Goal: Task Accomplishment & Management: Use online tool/utility

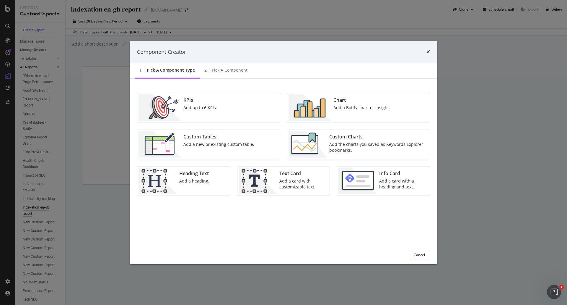
click at [207, 141] on div "Add a new or existing custom table." at bounding box center [219, 144] width 71 height 6
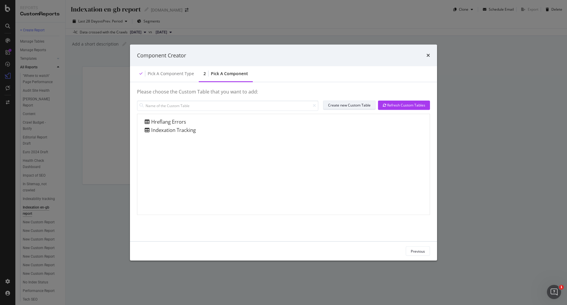
click at [357, 107] on div "Create new Custom Table" at bounding box center [349, 105] width 43 height 5
click at [431, 56] on div "Component Creator" at bounding box center [283, 55] width 307 height 22
click at [429, 55] on icon "times" at bounding box center [429, 55] width 4 height 5
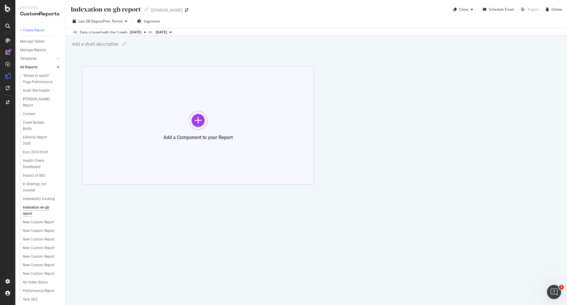
click at [210, 121] on div "Add a Component to your Report" at bounding box center [198, 125] width 232 height 118
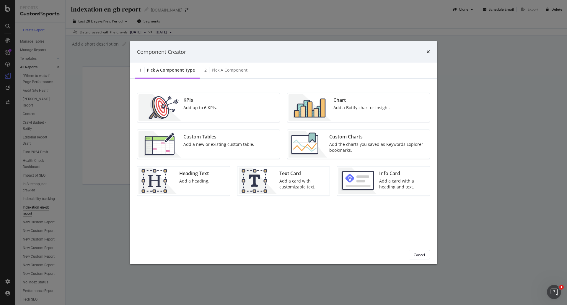
click at [379, 138] on div "Custom Charts" at bounding box center [378, 136] width 97 height 7
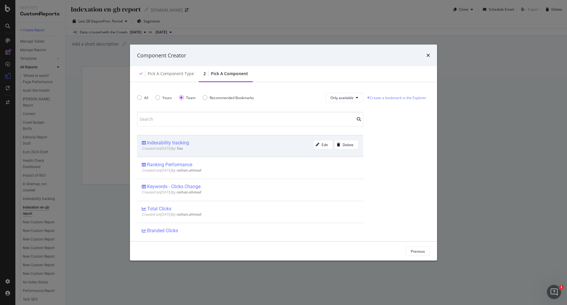
click at [226, 153] on div "Indexability tracking Created on 2025 Aug 18th by You Edit Delete" at bounding box center [250, 146] width 226 height 22
click at [412, 249] on div "Add Component" at bounding box center [412, 250] width 27 height 5
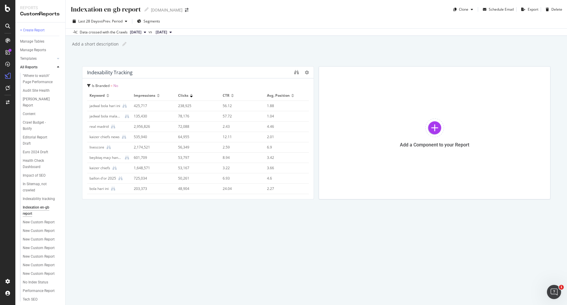
click at [167, 76] on div "Indexability tracking" at bounding box center [197, 73] width 231 height 12
click at [88, 85] on icon at bounding box center [89, 86] width 4 height 4
click at [105, 100] on span "Is Branded" at bounding box center [99, 98] width 20 height 5
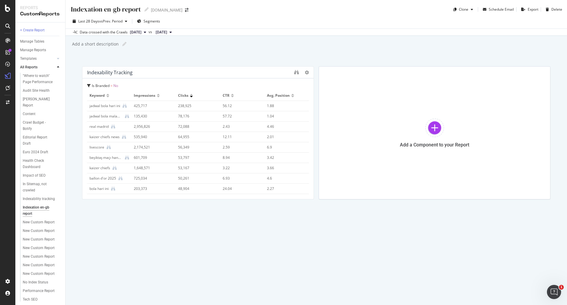
click at [117, 87] on span "No" at bounding box center [115, 85] width 5 height 5
click at [126, 85] on div "Is Branded = No Is Branded = No" at bounding box center [198, 85] width 222 height 5
click at [92, 87] on span "Is Branded" at bounding box center [101, 85] width 18 height 5
click at [96, 87] on span "Is Branded" at bounding box center [101, 85] width 18 height 5
click at [121, 87] on div "Is Branded = No" at bounding box center [198, 85] width 222 height 5
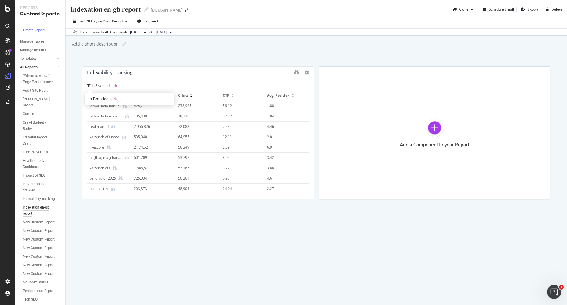
click at [112, 84] on span "=" at bounding box center [112, 85] width 2 height 5
click at [307, 73] on icon at bounding box center [307, 72] width 4 height 4
click at [298, 72] on icon "binoculars" at bounding box center [296, 72] width 5 height 5
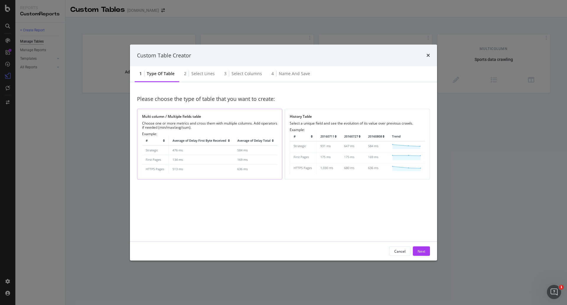
click at [218, 156] on img "modal" at bounding box center [209, 155] width 135 height 38
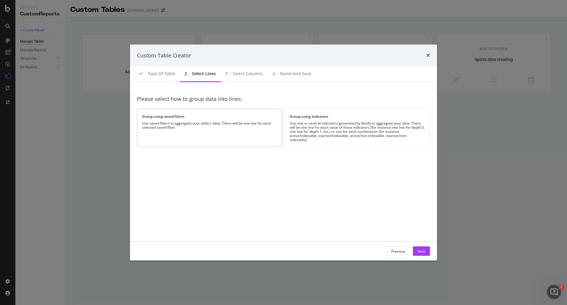
click at [228, 128] on div "Use saved filters to aggregate your table's data. There will be one line for ea…" at bounding box center [209, 125] width 135 height 8
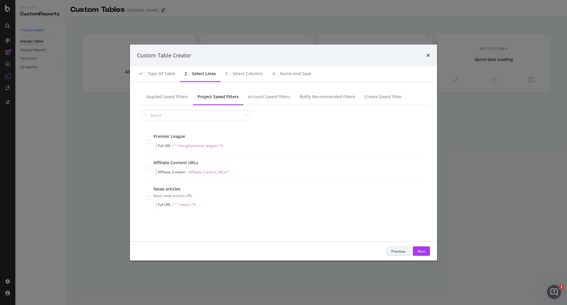
click at [399, 252] on div "Previous" at bounding box center [399, 250] width 14 height 5
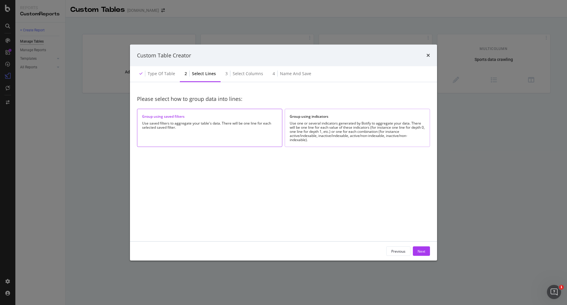
click at [335, 125] on div "Use one or several indicators generated by Botify to aggregate your data. There…" at bounding box center [357, 131] width 135 height 21
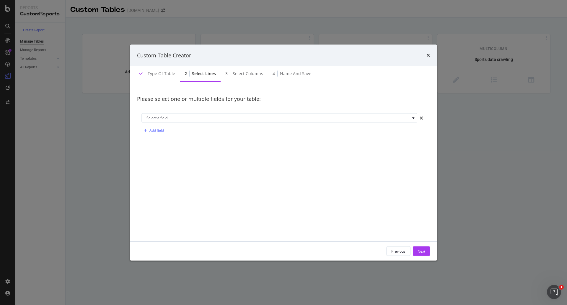
click at [334, 123] on div "Select a field Add field" at bounding box center [283, 124] width 293 height 31
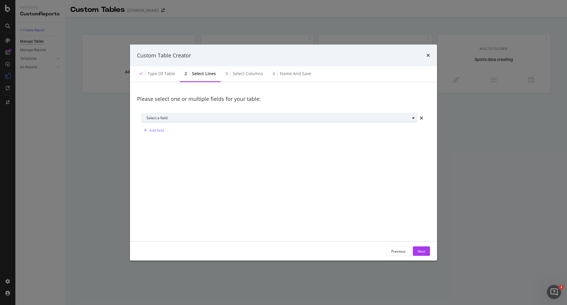
click at [341, 120] on div "Select a field" at bounding box center [282, 118] width 271 height 8
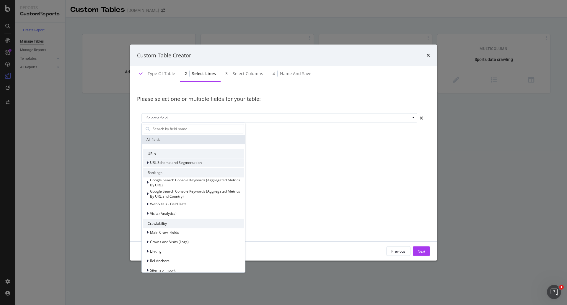
click at [194, 163] on span "URL Scheme and Segmentation" at bounding box center [176, 162] width 52 height 5
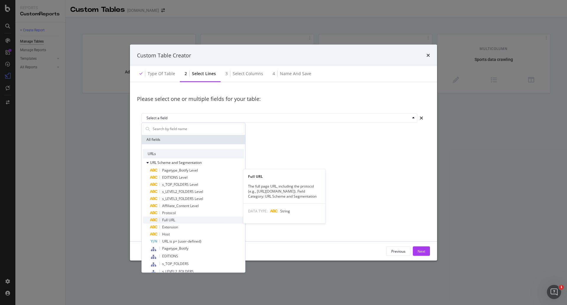
click at [187, 221] on div "Full URL" at bounding box center [197, 219] width 94 height 7
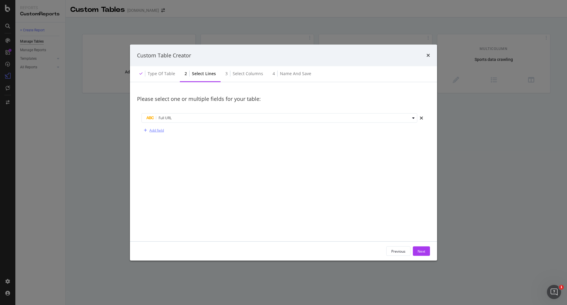
click at [159, 130] on div "Add field" at bounding box center [157, 130] width 14 height 5
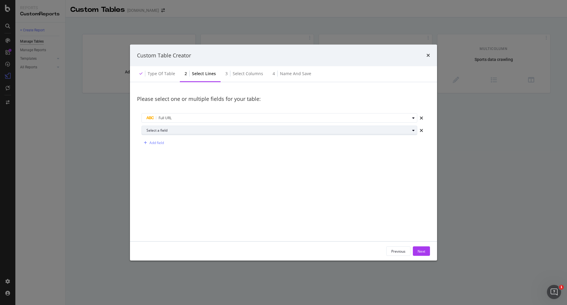
click at [180, 131] on div "Select a field" at bounding box center [279, 131] width 264 height 4
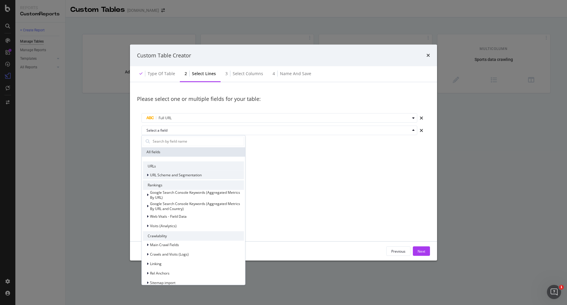
click at [189, 175] on span "URL Scheme and Segmentation" at bounding box center [176, 174] width 52 height 5
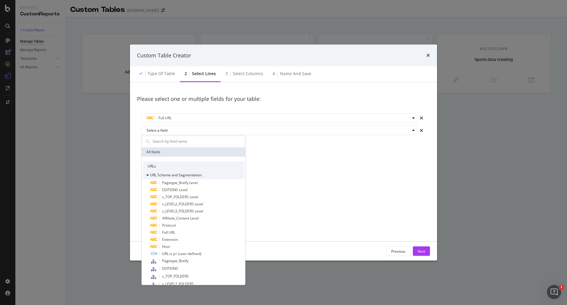
click at [188, 172] on span "URL Scheme and Segmentation" at bounding box center [176, 174] width 52 height 5
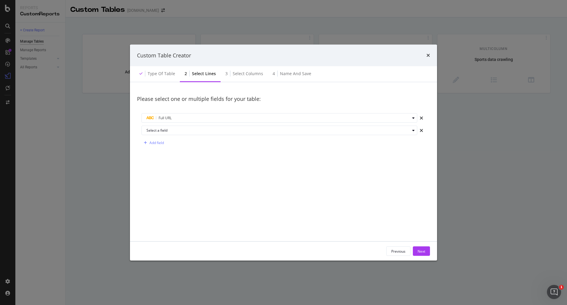
click at [304, 193] on div "Please select one or multiple fields for your table: Full URL Select a field Ad…" at bounding box center [283, 161] width 293 height 145
click at [164, 132] on div "Select a field" at bounding box center [282, 130] width 271 height 8
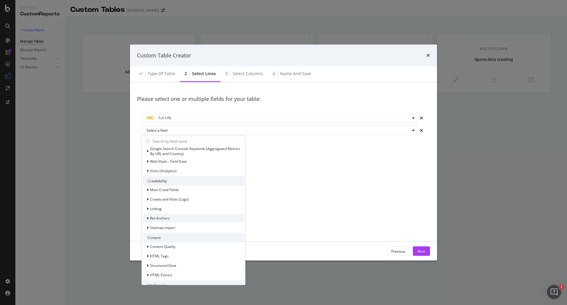
scroll to position [73, 0]
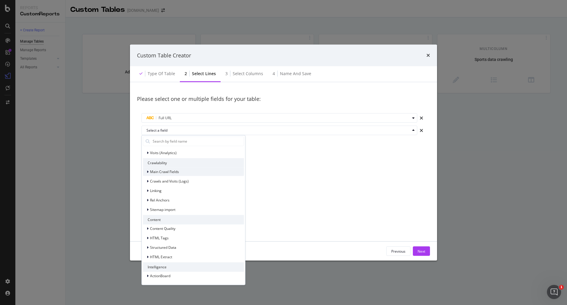
click at [168, 170] on span "Main Crawl Fields" at bounding box center [164, 171] width 29 height 5
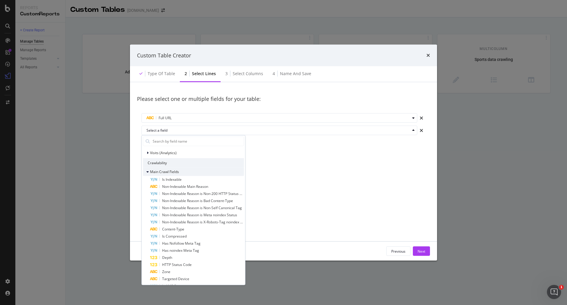
click at [170, 171] on span "Main Crawl Fields" at bounding box center [164, 171] width 29 height 5
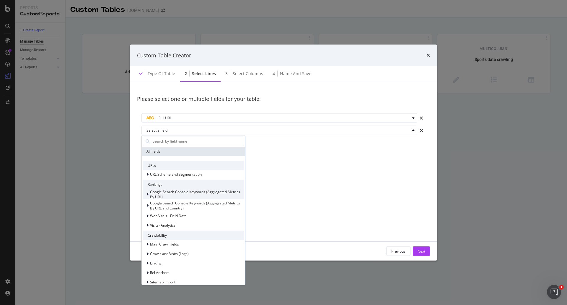
scroll to position [0, 0]
click at [174, 248] on div "Main Crawl Fields" at bounding box center [193, 245] width 101 height 8
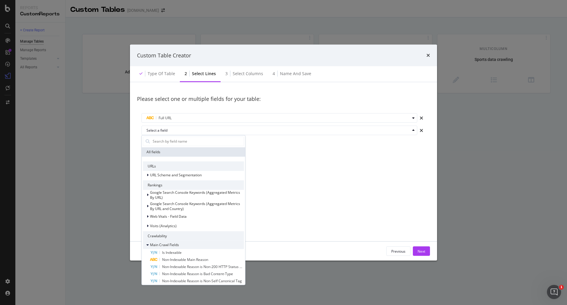
click at [174, 245] on span "Main Crawl Fields" at bounding box center [164, 244] width 29 height 5
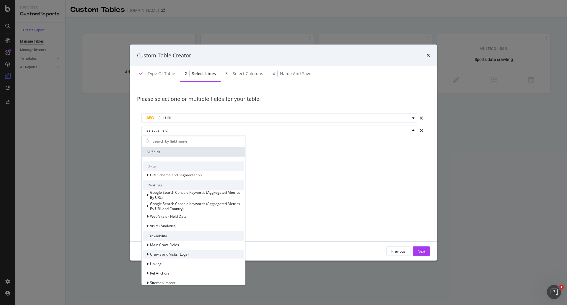
click at [176, 254] on span "Crawls and Visits (Logs)" at bounding box center [169, 254] width 39 height 5
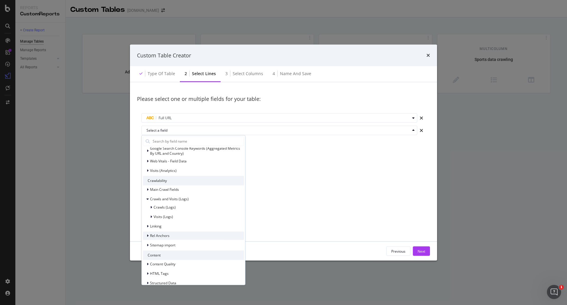
scroll to position [59, 0]
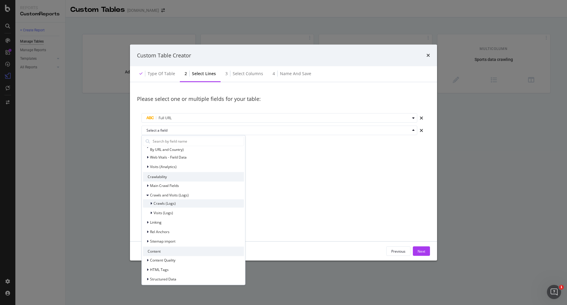
click at [168, 201] on span "Crawls (Logs)" at bounding box center [165, 203] width 22 height 5
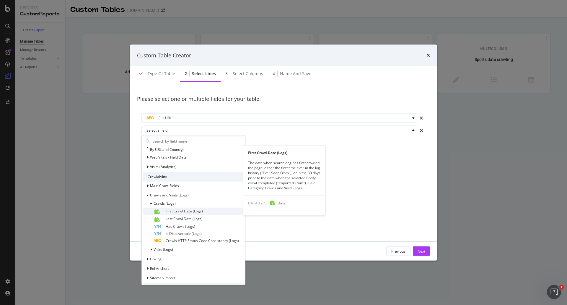
click at [183, 211] on span "First Crawl Date (Logs)" at bounding box center [184, 210] width 37 height 5
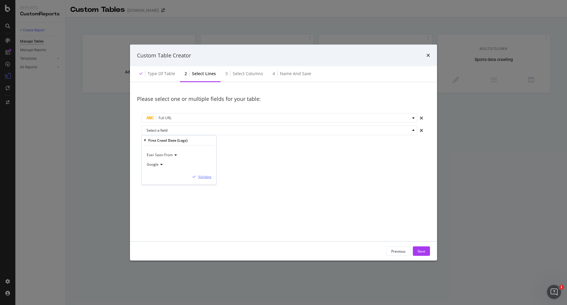
click at [205, 176] on div "Validate" at bounding box center [204, 176] width 13 height 5
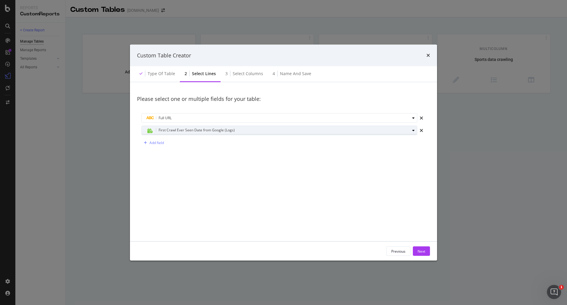
click at [182, 130] on span "First Crawl Ever Seen Date from Google (Logs)" at bounding box center [197, 129] width 76 height 5
drag, startPoint x: 268, startPoint y: 198, endPoint x: 187, endPoint y: 165, distance: 87.9
click at [267, 199] on div "Please select one or multiple fields for your table: Full URL First Crawl Ever …" at bounding box center [283, 161] width 293 height 145
click at [160, 141] on div "Add field" at bounding box center [157, 142] width 14 height 5
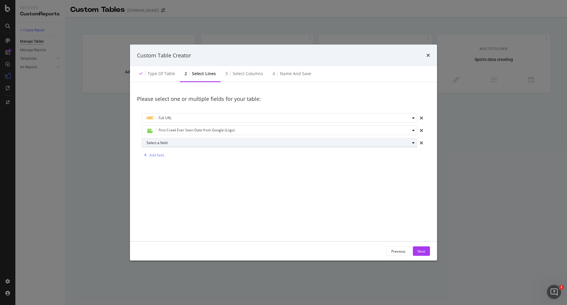
click at [168, 143] on div "Select a field" at bounding box center [279, 143] width 264 height 4
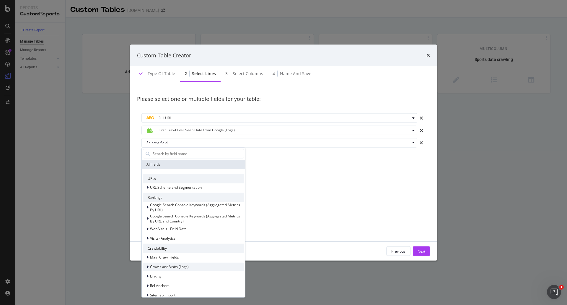
click at [174, 266] on span "Crawls and Visits (Logs)" at bounding box center [169, 266] width 39 height 5
click at [174, 278] on div "Crawls (Logs)" at bounding box center [159, 275] width 33 height 6
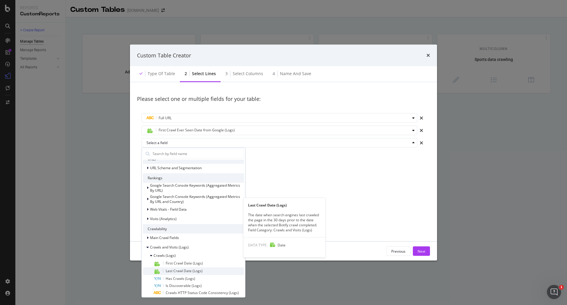
scroll to position [30, 0]
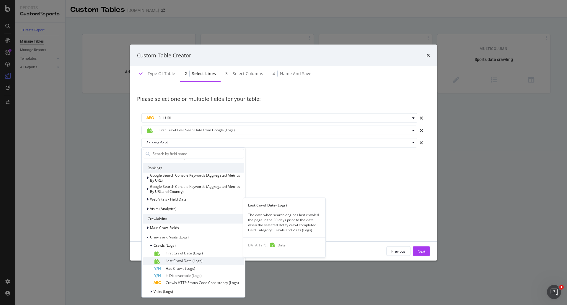
click at [185, 262] on span "Last Crawl Date (Logs)" at bounding box center [184, 260] width 37 height 5
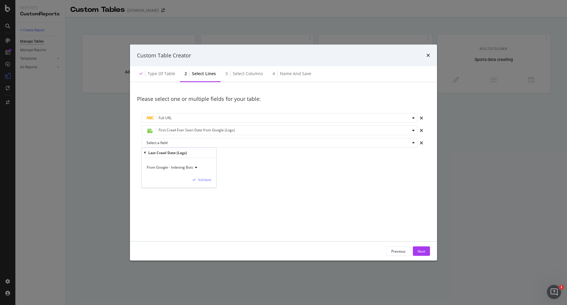
click at [334, 209] on div "Please select one or multiple fields for your table: Full URL First Crawl Ever …" at bounding box center [283, 161] width 293 height 145
click at [186, 143] on div "Select a field" at bounding box center [279, 143] width 264 height 4
click at [182, 179] on span "From Google - Indexing Bots" at bounding box center [174, 179] width 49 height 5
click at [202, 179] on div "Validate" at bounding box center [204, 179] width 13 height 5
click at [422, 251] on div "Next" at bounding box center [422, 250] width 8 height 5
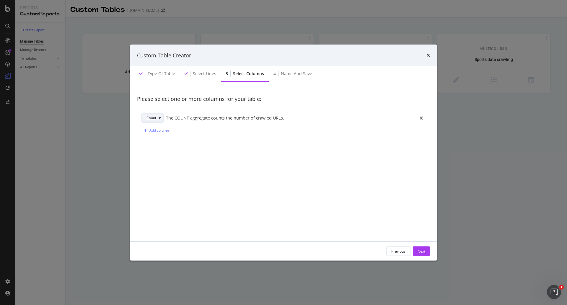
click at [163, 120] on div "Count" at bounding box center [155, 118] width 17 height 8
click at [260, 185] on div "Please select one or more columns for your table: Count The COUNT aggregate cou…" at bounding box center [283, 161] width 293 height 145
click at [424, 250] on div "Next" at bounding box center [422, 250] width 8 height 5
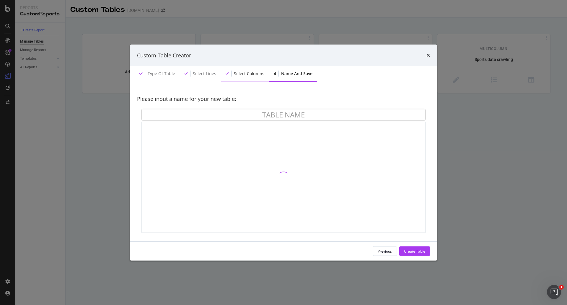
click at [243, 77] on div "Select columns" at bounding box center [245, 74] width 48 height 16
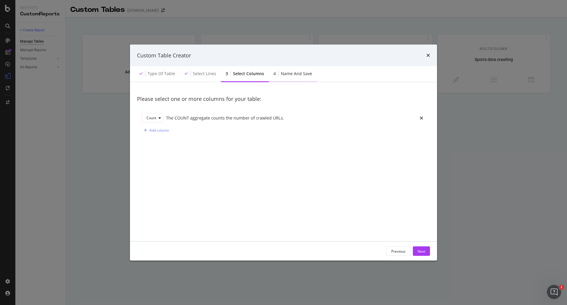
click at [297, 72] on div "Name and save" at bounding box center [296, 74] width 31 height 6
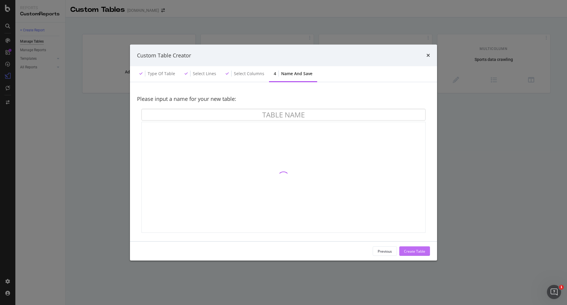
drag, startPoint x: 407, startPoint y: 234, endPoint x: 420, endPoint y: 256, distance: 25.6
click at [420, 253] on div "Custom Table Creator Type of table Select lines Select columns 4 Name and save …" at bounding box center [283, 152] width 307 height 216
click at [380, 229] on div "modal" at bounding box center [284, 177] width 284 height 110
click at [384, 228] on div "modal" at bounding box center [284, 177] width 284 height 110
click at [249, 79] on div "Select columns" at bounding box center [245, 74] width 48 height 16
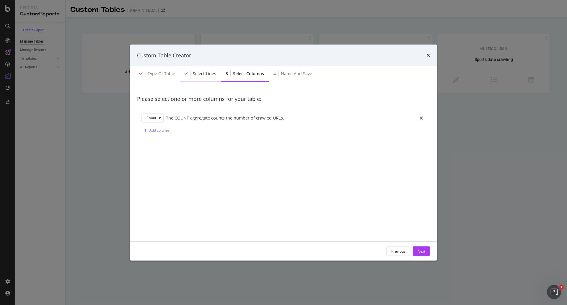
click at [208, 73] on div "Select lines" at bounding box center [204, 74] width 23 height 6
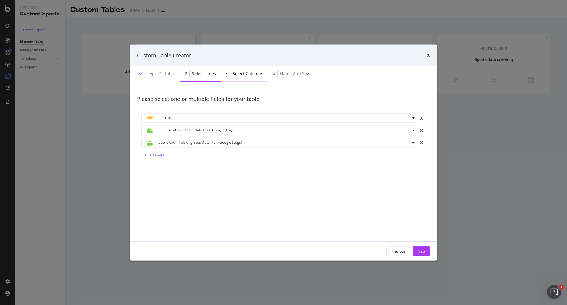
click at [252, 73] on div "Select columns" at bounding box center [248, 74] width 30 height 6
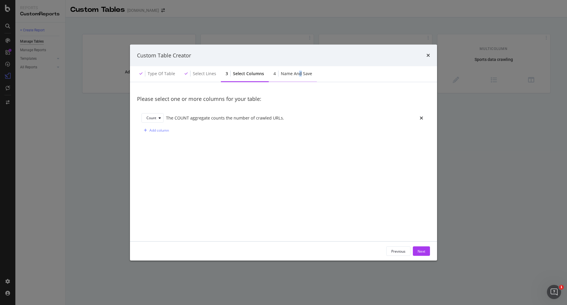
click at [297, 72] on div "Name and save" at bounding box center [296, 74] width 31 height 6
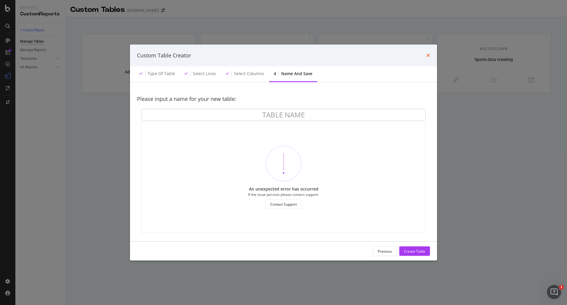
click at [429, 56] on icon "times" at bounding box center [429, 55] width 4 height 5
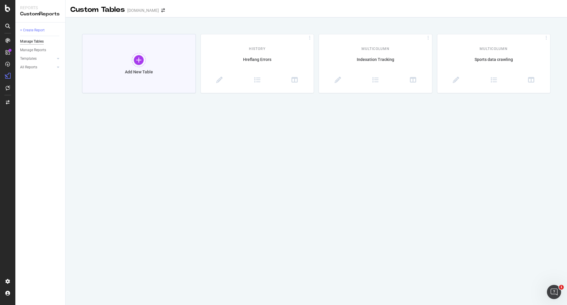
click at [163, 61] on div "Add New Table" at bounding box center [139, 63] width 114 height 59
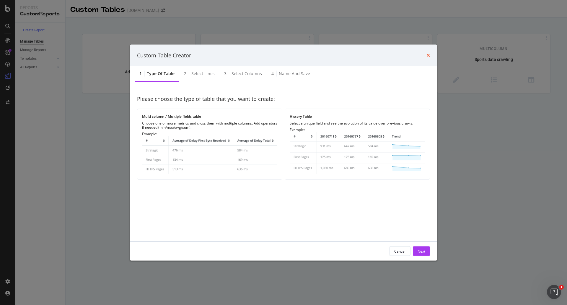
click at [428, 55] on icon "times" at bounding box center [429, 55] width 4 height 5
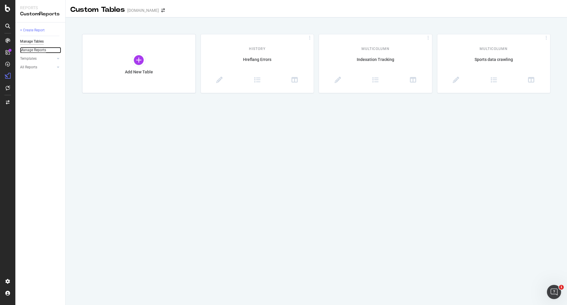
click at [36, 50] on div "Manage Reports" at bounding box center [33, 50] width 26 height 6
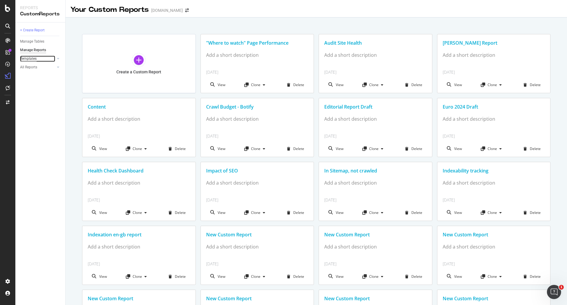
click at [33, 56] on div "Templates" at bounding box center [28, 59] width 17 height 6
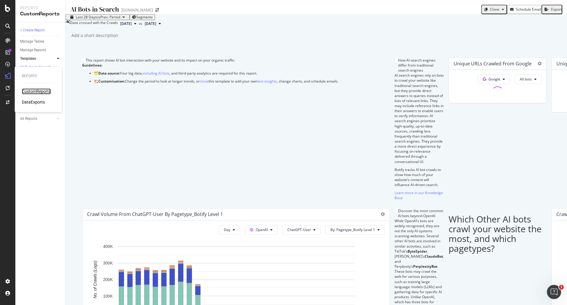
click at [41, 91] on div "CustomReports" at bounding box center [36, 91] width 29 height 6
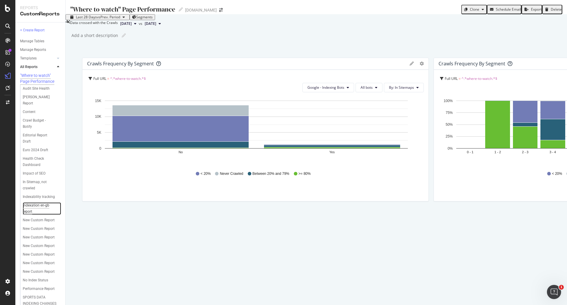
click at [33, 215] on div "Indexation en-gb report" at bounding box center [39, 208] width 33 height 12
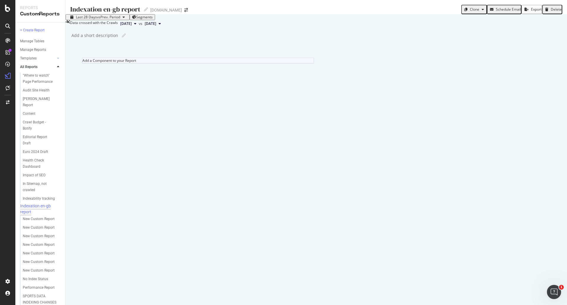
click at [233, 63] on div "Add a Component to your Report" at bounding box center [198, 61] width 232 height 6
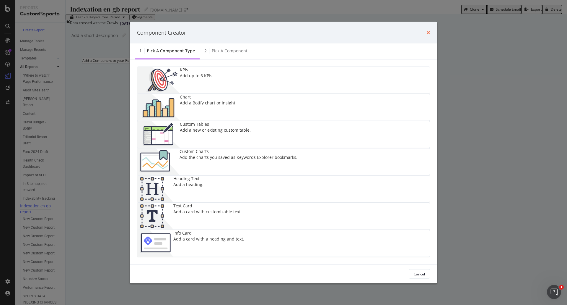
click at [429, 35] on icon "times" at bounding box center [429, 32] width 4 height 5
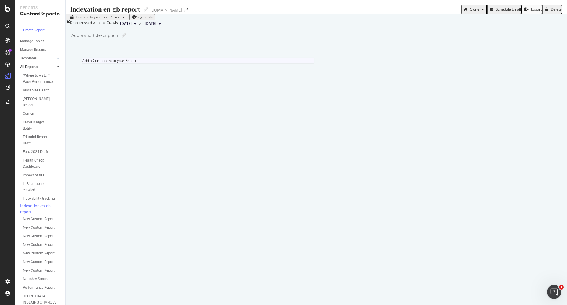
click at [208, 63] on div "Add a Component to your Report" at bounding box center [198, 61] width 232 height 6
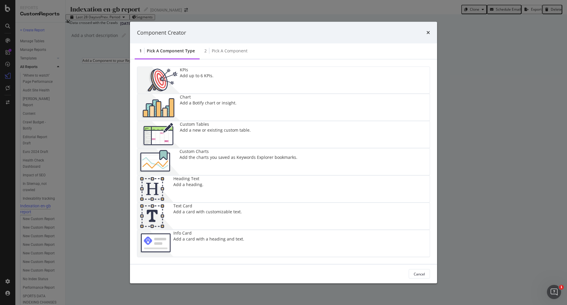
click at [216, 133] on div "Add a new or existing custom table." at bounding box center [215, 130] width 71 height 6
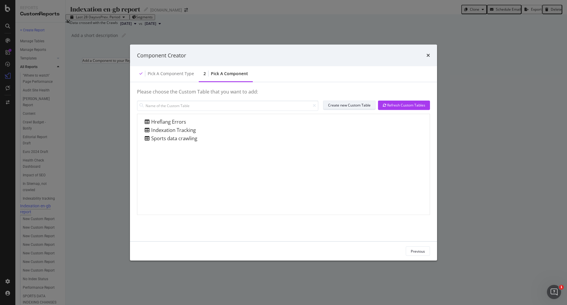
click at [364, 106] on div "Create new Custom Table" at bounding box center [349, 105] width 43 height 5
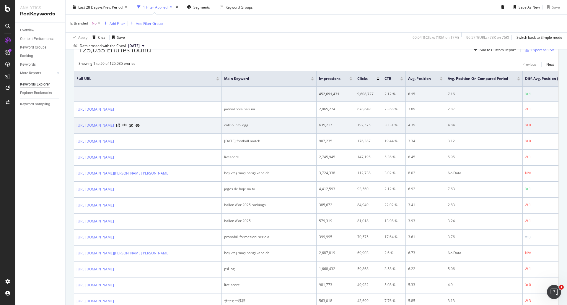
scroll to position [59, 0]
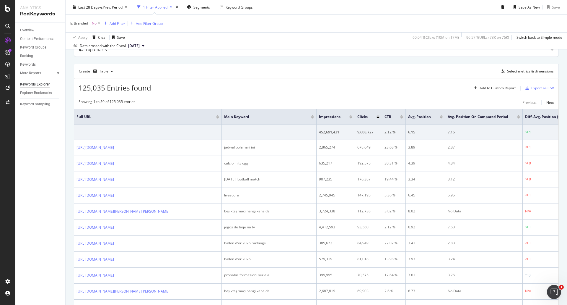
click at [56, 72] on div at bounding box center [58, 73] width 6 height 6
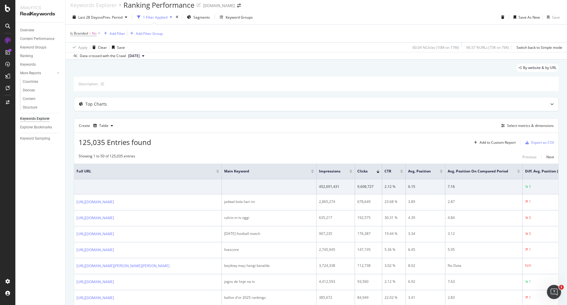
scroll to position [0, 0]
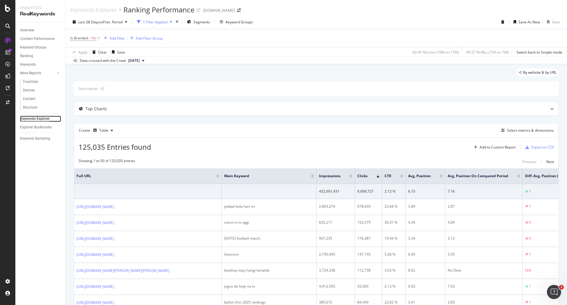
click at [46, 120] on div "Keywords Explorer" at bounding box center [35, 119] width 30 height 6
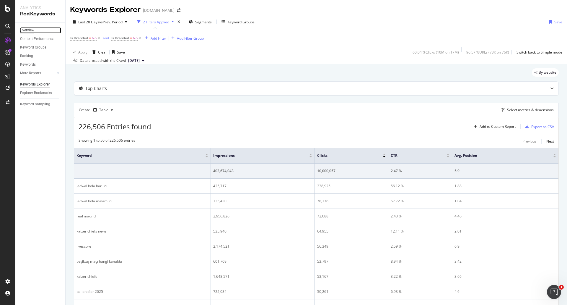
click at [30, 29] on div "Overview" at bounding box center [27, 30] width 14 height 6
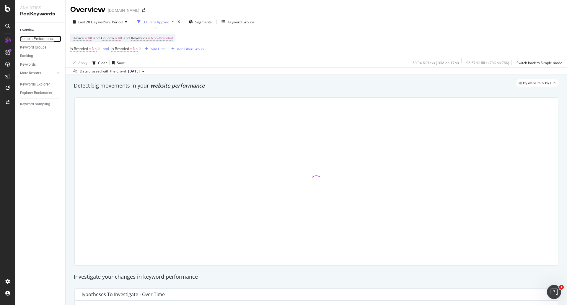
click at [38, 38] on div "Content Performance" at bounding box center [37, 39] width 34 height 6
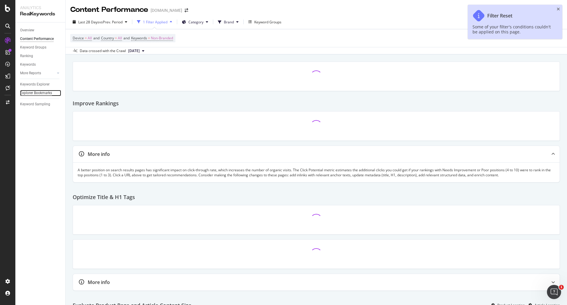
click at [42, 94] on div "Explorer Bookmarks" at bounding box center [36, 93] width 32 height 6
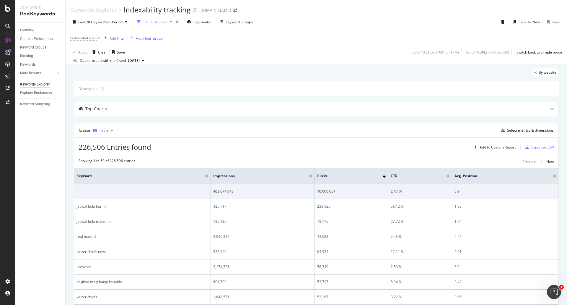
click at [111, 129] on icon "button" at bounding box center [112, 131] width 2 height 4
click at [169, 128] on div "Create Table Select metrics & dimensions" at bounding box center [316, 130] width 485 height 14
click at [526, 129] on div "Select metrics & dimensions" at bounding box center [530, 130] width 47 height 5
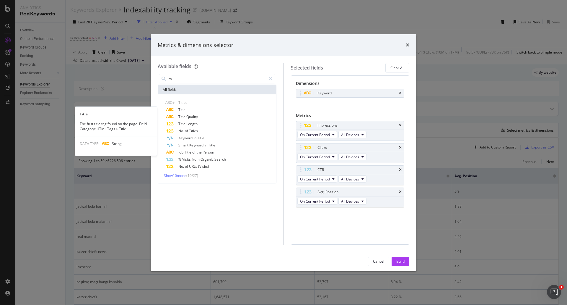
type input "t"
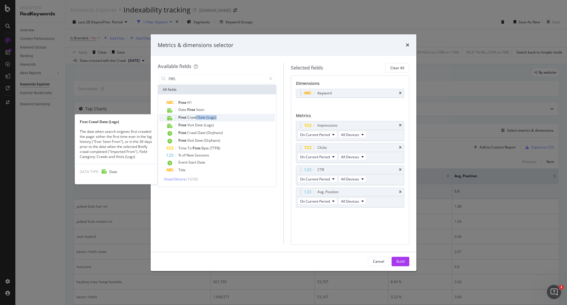
drag, startPoint x: 196, startPoint y: 120, endPoint x: 259, endPoint y: 118, distance: 62.7
click at [259, 118] on div "First Crawl Date (Logs)" at bounding box center [220, 118] width 109 height 8
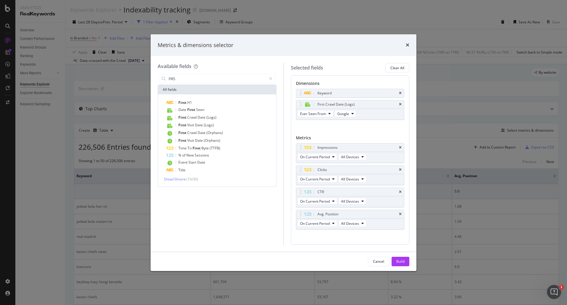
click at [285, 107] on div "Selected fields Clear All Dimensions Keyword First Crawl Date (Logs) Ever Seen …" at bounding box center [347, 153] width 126 height 181
drag, startPoint x: 330, startPoint y: 103, endPoint x: 325, endPoint y: 150, distance: 48.1
click at [325, 150] on body "Analytics RealKeywords Overview Content Performance Keyword Groups Ranking Keyw…" at bounding box center [283, 152] width 567 height 305
drag, startPoint x: 335, startPoint y: 103, endPoint x: 335, endPoint y: 156, distance: 52.6
click at [335, 156] on body "Analytics RealKeywords Overview Content Performance Keyword Groups Ranking Keyw…" at bounding box center [283, 152] width 567 height 305
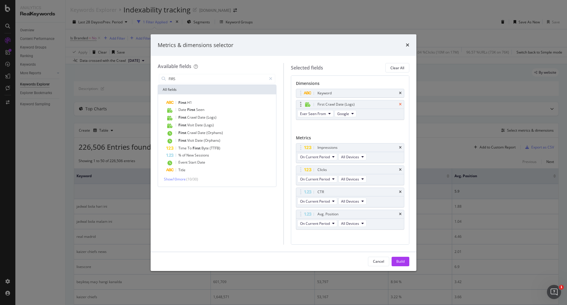
click at [399, 103] on icon "times" at bounding box center [400, 105] width 3 height 4
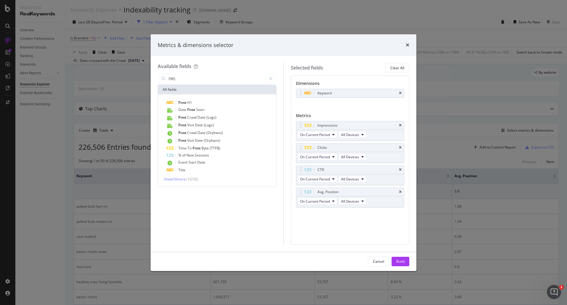
click at [367, 226] on div "Dimensions Keyword You can use this field as a dimension Metrics Impressions On…" at bounding box center [350, 159] width 119 height 169
click at [362, 224] on div "Dimensions Keyword You can use this field as a dimension Metrics Impressions On…" at bounding box center [350, 159] width 119 height 169
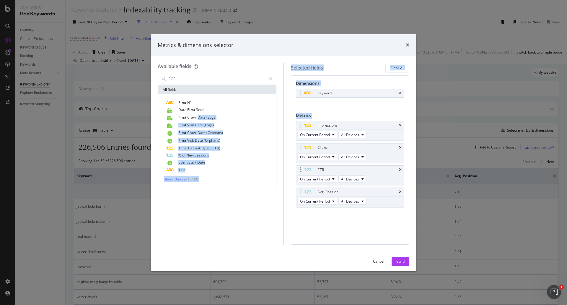
drag, startPoint x: 198, startPoint y: 118, endPoint x: 302, endPoint y: 172, distance: 117.0
click at [302, 172] on div "Available fields FIRS All fields First H1 Date First Seen First Crawl Date (Log…" at bounding box center [284, 153] width 252 height 181
click at [293, 160] on div "Dimensions Keyword You can use this field as a dimension Metrics Impressions On…" at bounding box center [350, 159] width 119 height 169
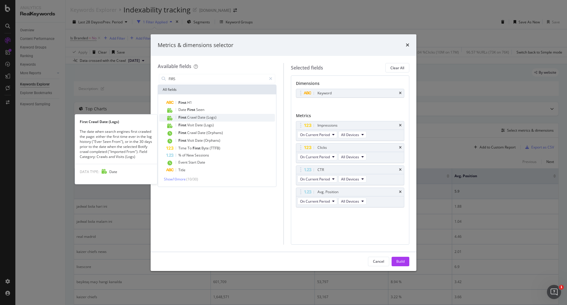
click at [212, 117] on span "(Logs)" at bounding box center [212, 117] width 10 height 5
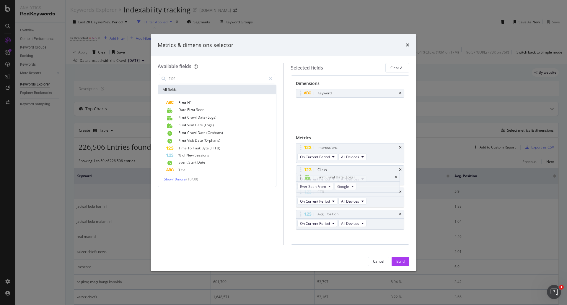
drag, startPoint x: 372, startPoint y: 103, endPoint x: 372, endPoint y: 176, distance: 72.7
click at [372, 176] on body "Analytics RealKeywords Overview Content Performance Keyword Groups Ranking Keyw…" at bounding box center [283, 152] width 567 height 305
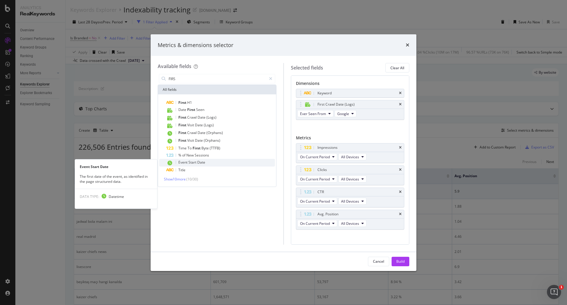
click at [195, 163] on span "Start" at bounding box center [193, 162] width 9 height 5
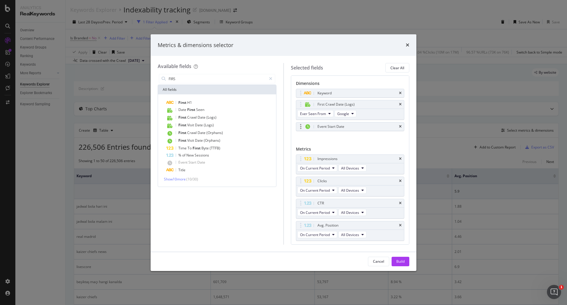
click at [394, 126] on div "Event Start Date" at bounding box center [350, 126] width 108 height 8
click at [397, 123] on div "Event Start Date" at bounding box center [350, 126] width 108 height 8
click at [399, 125] on icon "times" at bounding box center [400, 127] width 3 height 4
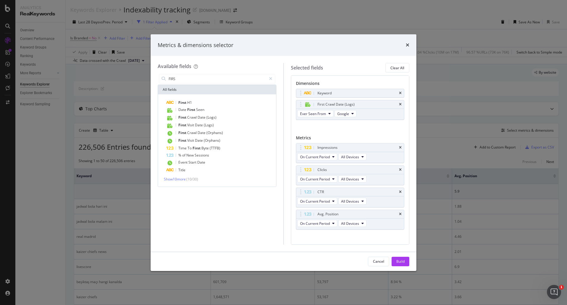
click at [184, 72] on div "Available fields FIRS All fields First H1 Date First Seen First Crawl Date (Log…" at bounding box center [221, 153] width 126 height 181
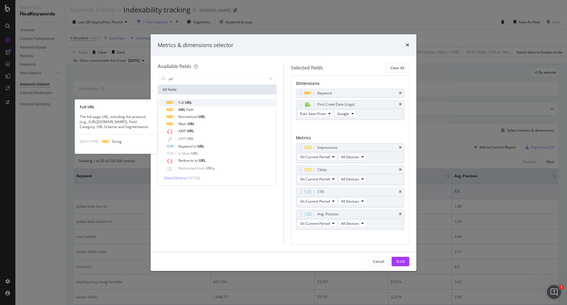
click at [196, 100] on div "Full URL" at bounding box center [220, 102] width 109 height 7
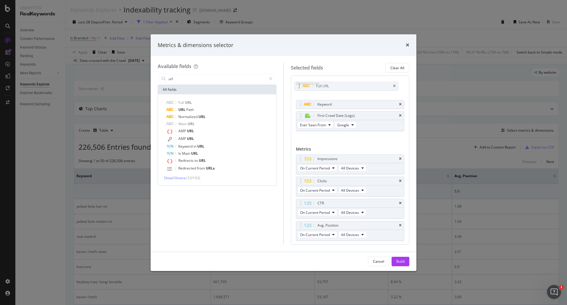
drag, startPoint x: 369, startPoint y: 126, endPoint x: 367, endPoint y: 85, distance: 40.5
click at [367, 85] on body "Analytics RealKeywords Overview Content Performance Keyword Groups Ranking Keyw…" at bounding box center [283, 152] width 567 height 305
click at [399, 104] on icon "times" at bounding box center [400, 105] width 3 height 4
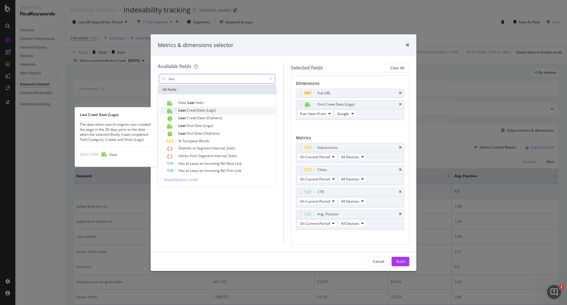
type input "last"
click at [213, 111] on span "(Logs)" at bounding box center [211, 110] width 10 height 5
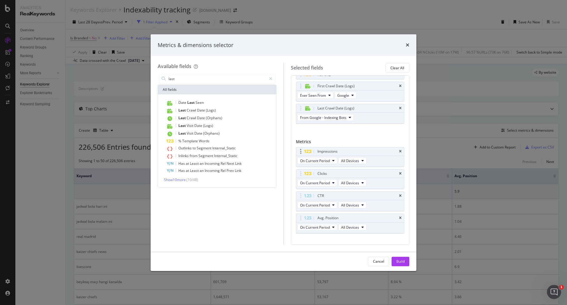
scroll to position [27, 0]
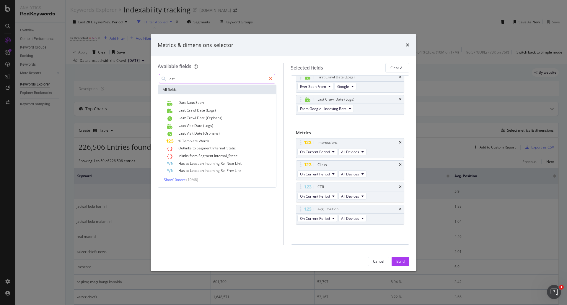
click at [272, 77] on icon "modal" at bounding box center [270, 79] width 3 height 4
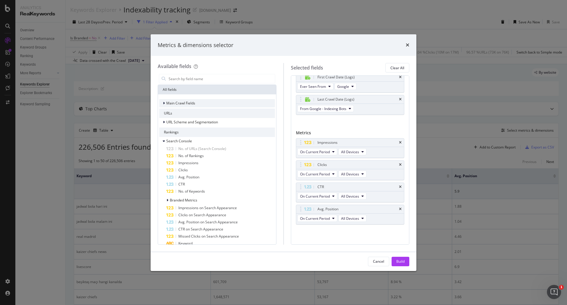
click at [194, 102] on span "Main Crawl Fields" at bounding box center [180, 102] width 29 height 5
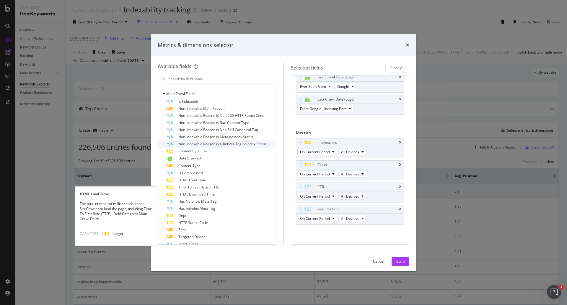
scroll to position [0, 0]
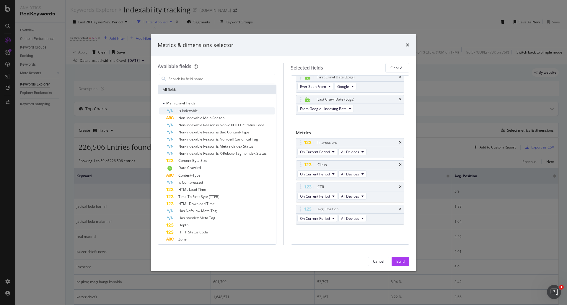
click at [208, 109] on div "Is Indexable" at bounding box center [220, 110] width 109 height 7
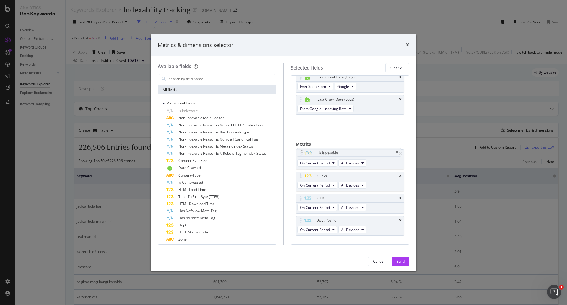
drag, startPoint x: 341, startPoint y: 120, endPoint x: 342, endPoint y: 152, distance: 31.4
click at [342, 152] on body "Analytics RealKeywords Overview Content Performance Keyword Groups Ranking Keyw…" at bounding box center [283, 152] width 567 height 305
click at [301, 120] on icon "modal" at bounding box center [300, 122] width 1 height 6
click at [301, 122] on icon "modal" at bounding box center [300, 122] width 1 height 6
click at [303, 124] on div "modal" at bounding box center [301, 122] width 7 height 6
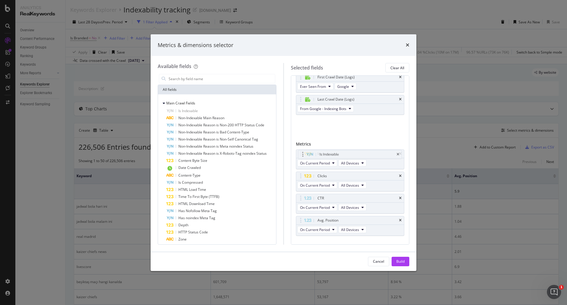
drag, startPoint x: 303, startPoint y: 124, endPoint x: 305, endPoint y: 156, distance: 32.9
click at [305, 156] on body "Analytics RealKeywords Overview Content Performance Keyword Groups Ranking Keyw…" at bounding box center [283, 152] width 567 height 305
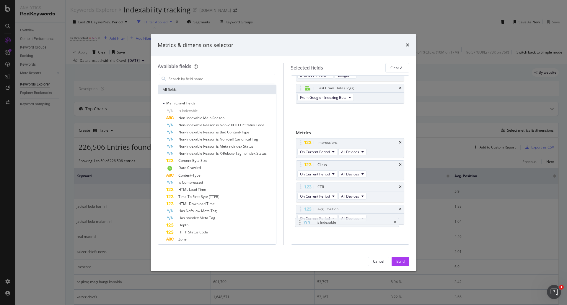
drag, startPoint x: 302, startPoint y: 121, endPoint x: 301, endPoint y: 221, distance: 100.8
click at [301, 221] on body "Analytics RealKeywords Overview Content Performance Keyword Groups Ranking Keyw…" at bounding box center [283, 152] width 567 height 305
click at [332, 110] on div "Is Indexable" at bounding box center [328, 110] width 20 height 6
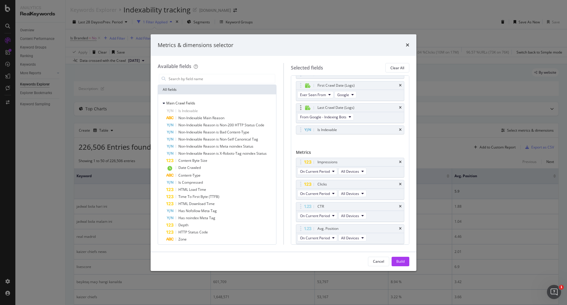
scroll to position [0, 0]
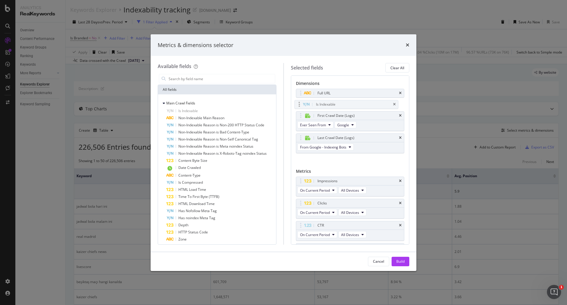
drag, startPoint x: 324, startPoint y: 152, endPoint x: 322, endPoint y: 107, distance: 44.4
click at [322, 107] on body "Analytics RealKeywords Overview Content Performance Keyword Groups Ranking Keyw…" at bounding box center [283, 152] width 567 height 305
click at [186, 100] on div "Main Crawl Fields" at bounding box center [217, 103] width 116 height 8
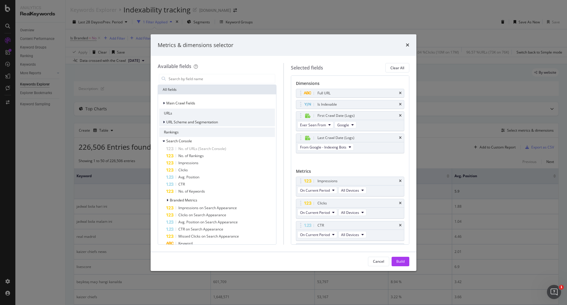
click at [191, 124] on span "URL Scheme and Segmentation" at bounding box center [192, 121] width 52 height 5
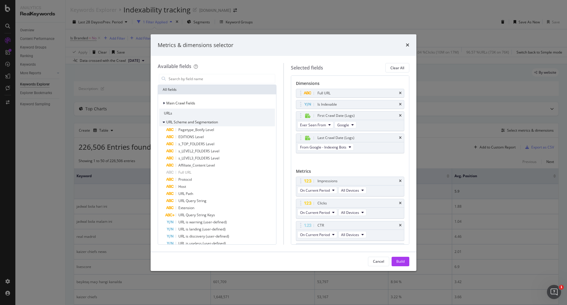
click at [195, 123] on span "URL Scheme and Segmentation" at bounding box center [192, 121] width 52 height 5
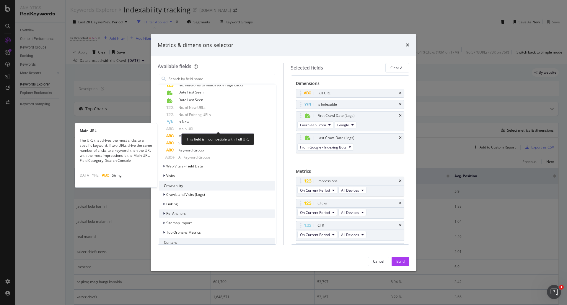
scroll to position [384, 0]
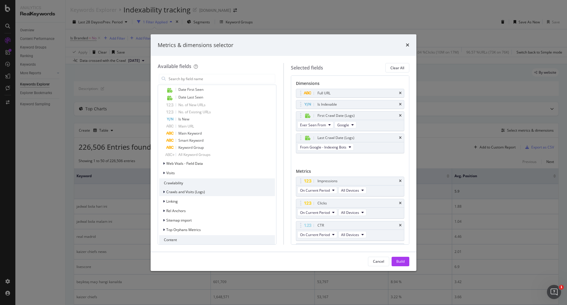
click at [220, 189] on div "Crawls and Visits (Logs)" at bounding box center [217, 192] width 116 height 8
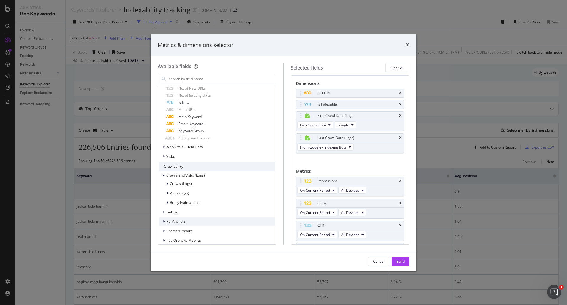
scroll to position [443, 0]
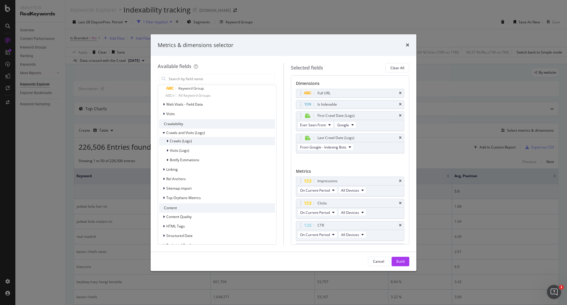
click at [184, 142] on span "Crawls (Logs)" at bounding box center [181, 140] width 22 height 5
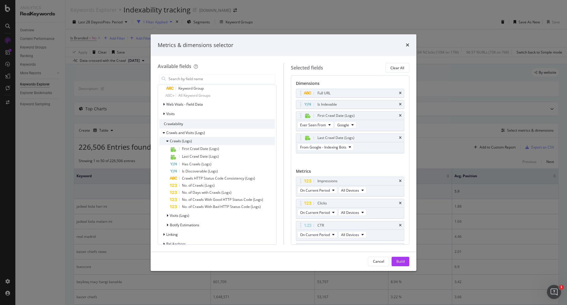
click at [187, 142] on span "Crawls (Logs)" at bounding box center [181, 140] width 22 height 5
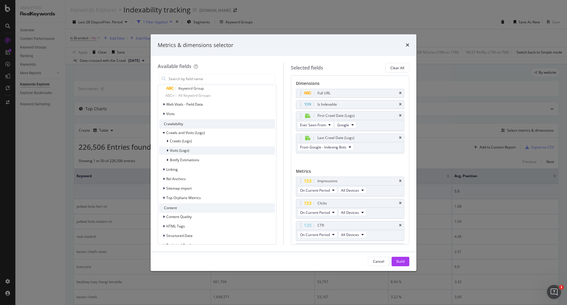
click at [189, 150] on div "Visits (Logs)" at bounding box center [217, 150] width 116 height 8
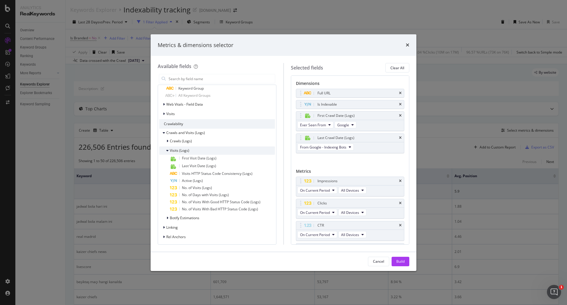
click at [189, 151] on div "Visits (Logs)" at bounding box center [217, 150] width 116 height 8
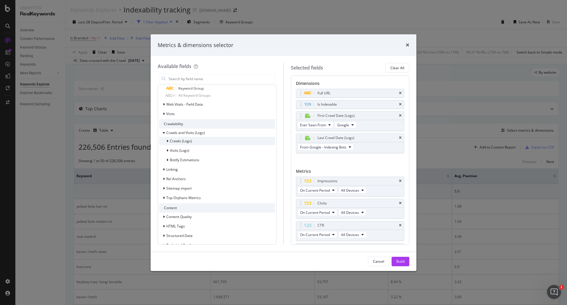
click at [190, 143] on span "Crawls (Logs)" at bounding box center [181, 140] width 22 height 5
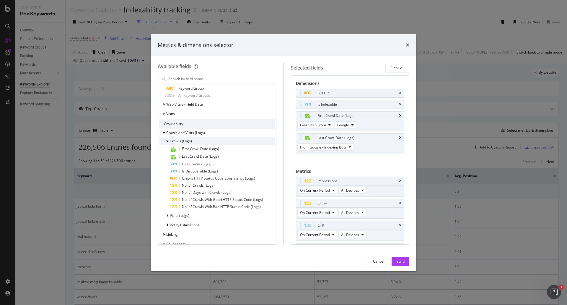
click at [188, 141] on span "Crawls (Logs)" at bounding box center [181, 140] width 22 height 5
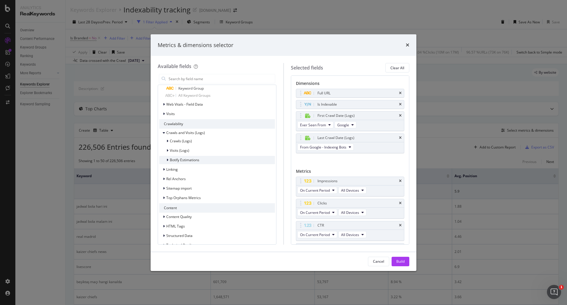
click at [188, 162] on span "Botify Estimations" at bounding box center [185, 159] width 30 height 5
click at [190, 160] on span "Botify Estimations" at bounding box center [185, 159] width 30 height 5
click at [188, 140] on span "Crawls (Logs)" at bounding box center [181, 140] width 22 height 5
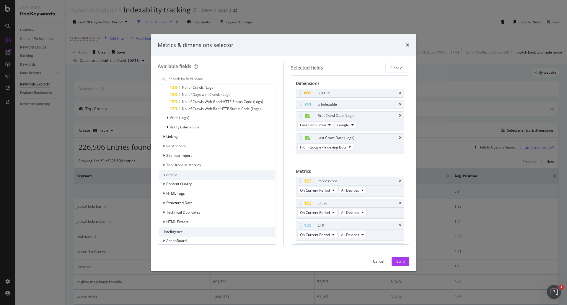
scroll to position [546, 0]
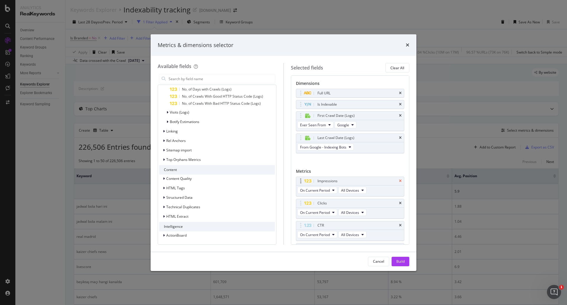
click at [399, 179] on icon "times" at bounding box center [400, 181] width 3 height 4
click at [397, 179] on div "CTR" at bounding box center [358, 181] width 82 height 6
click at [401, 180] on icon "times" at bounding box center [400, 181] width 3 height 4
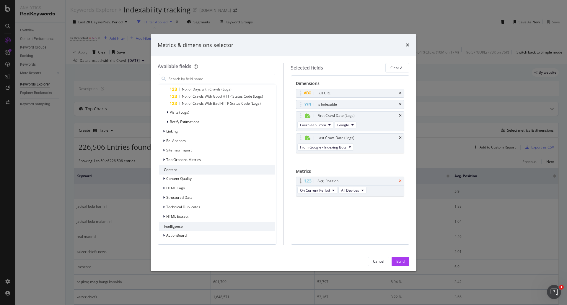
click at [401, 181] on icon "times" at bounding box center [400, 181] width 3 height 4
click at [350, 185] on div "No Metric Selected" at bounding box center [350, 180] width 109 height 9
click at [355, 181] on div "No Metric Selected" at bounding box center [351, 181] width 38 height 6
click at [359, 181] on div "No Metric Selected" at bounding box center [351, 181] width 38 height 6
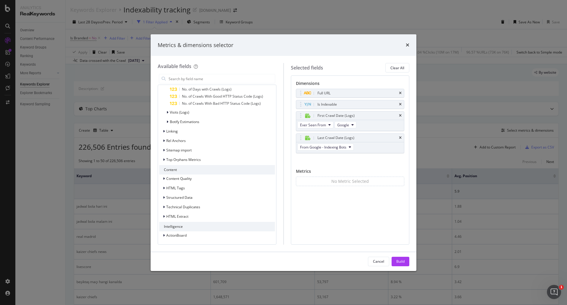
click at [366, 181] on div "No Metric Selected" at bounding box center [351, 181] width 38 height 6
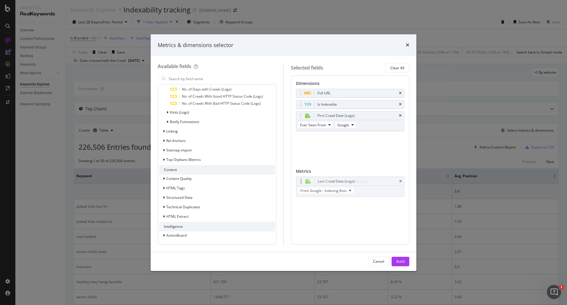
drag, startPoint x: 344, startPoint y: 137, endPoint x: 344, endPoint y: 180, distance: 43.2
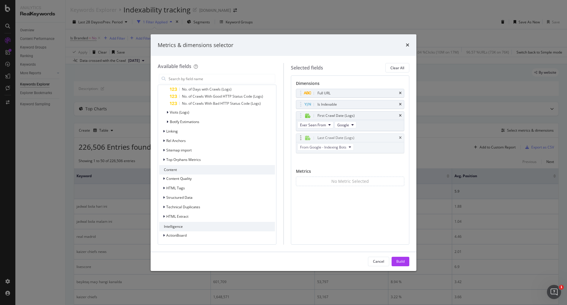
click at [344, 180] on body "Analytics RealKeywords Overview Content Performance Keyword Groups Ranking Keyw…" at bounding box center [283, 152] width 567 height 305
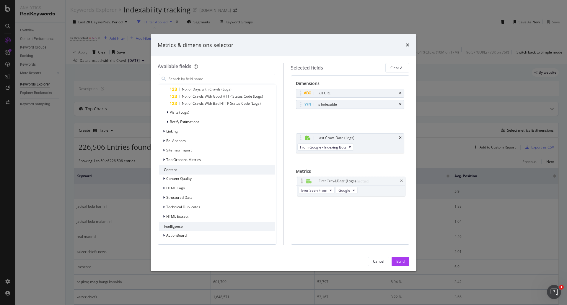
drag, startPoint x: 344, startPoint y: 116, endPoint x: 345, endPoint y: 181, distance: 65.3
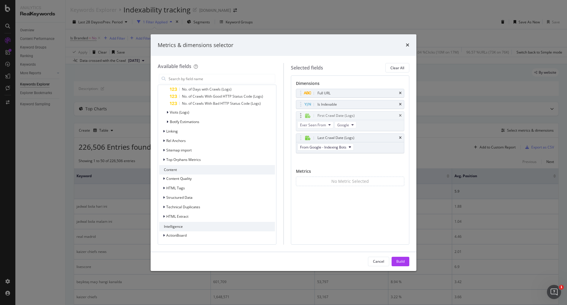
click at [345, 181] on body "Analytics RealKeywords Overview Content Performance Keyword Groups Ranking Keyw…" at bounding box center [283, 152] width 567 height 305
drag, startPoint x: 338, startPoint y: 104, endPoint x: 339, endPoint y: 181, distance: 77.4
click at [339, 181] on body "Analytics RealKeywords Overview Content Performance Keyword Groups Ranking Keyw…" at bounding box center [283, 152] width 567 height 305
click at [409, 260] on button "Build" at bounding box center [401, 261] width 18 height 9
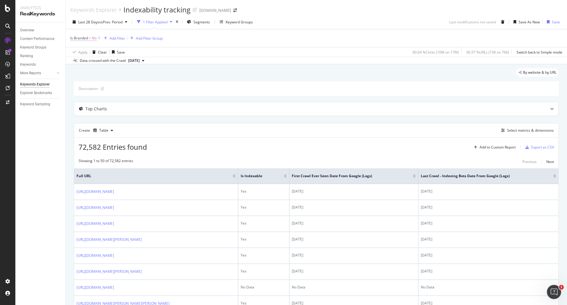
click at [81, 38] on span "Is Branded" at bounding box center [79, 37] width 18 height 5
click at [229, 46] on div "Is Branded = No Add Filter Add Filter Group" at bounding box center [316, 38] width 492 height 18
click at [98, 39] on icon at bounding box center [99, 38] width 5 height 6
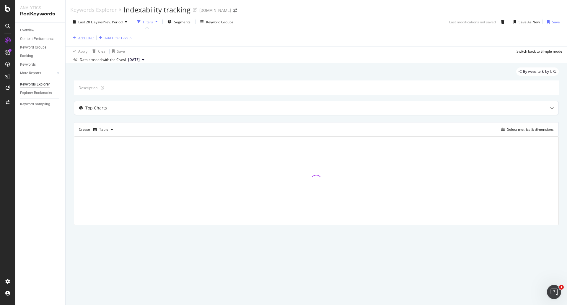
click at [88, 37] on div "Add Filter" at bounding box center [86, 37] width 16 height 5
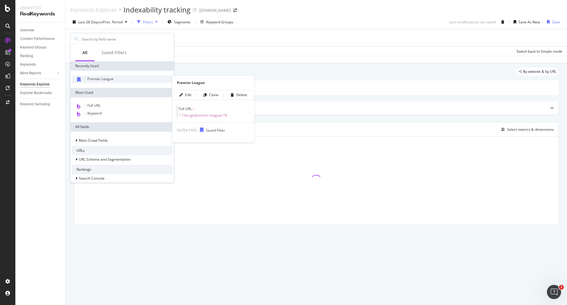
click at [105, 78] on span "Premier League" at bounding box center [100, 78] width 26 height 5
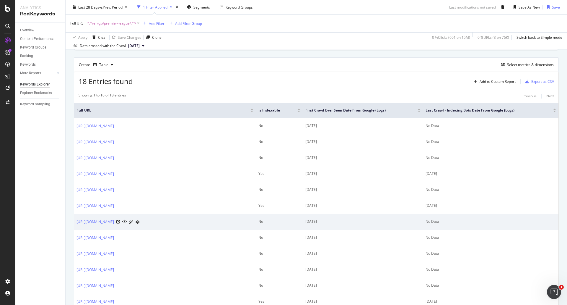
scroll to position [53, 0]
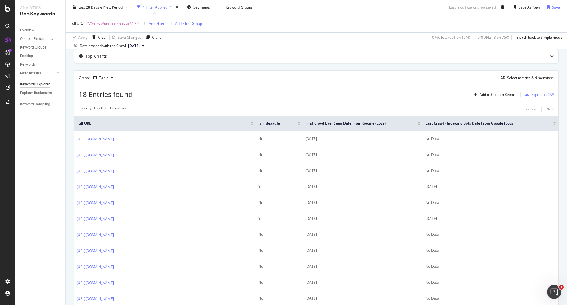
click at [94, 23] on span "^.*/en-gb/premier-league/.*$" at bounding box center [111, 23] width 49 height 8
click at [275, 58] on div "Top Charts" at bounding box center [304, 56] width 461 height 6
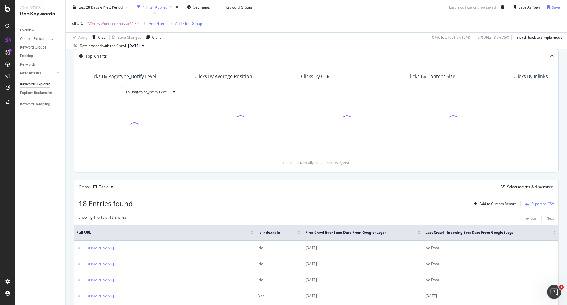
click at [275, 58] on div "Top Charts" at bounding box center [304, 56] width 461 height 6
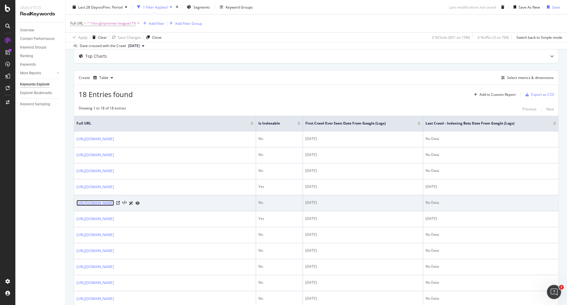
click at [114, 203] on link "https://www.goal.com/en-gb/premier-league/fixtures-results/6wubmo7di3kdpflluf6s…" at bounding box center [96, 203] width 38 height 6
click at [120, 202] on icon at bounding box center [118, 203] width 4 height 4
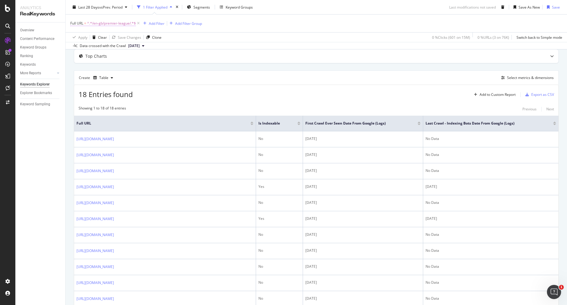
click at [121, 24] on span "^.*/en-gb/premier-league/.*$" at bounding box center [111, 23] width 49 height 8
paste input "2kwbbcootiqqgmrzs6o5inle5"
type input "2kwbbcootiqqgmrzs6o5inle5"
click at [137, 61] on div "Apply" at bounding box center [135, 60] width 9 height 5
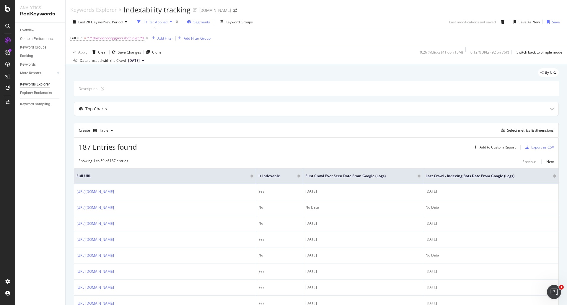
click at [204, 22] on span "Segments" at bounding box center [202, 22] width 17 height 5
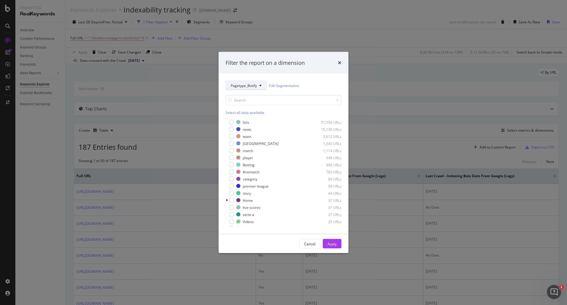
click at [260, 85] on icon "modal" at bounding box center [261, 86] width 2 height 4
click at [260, 117] on span "EDITIONS" at bounding box center [250, 117] width 38 height 5
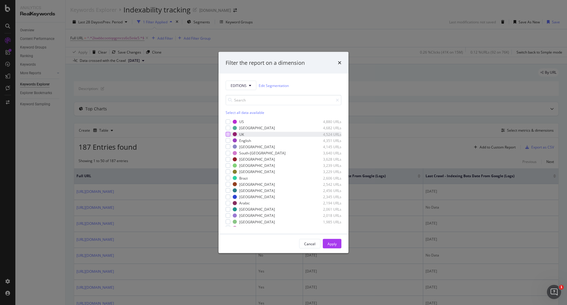
click at [228, 133] on div "modal" at bounding box center [228, 134] width 5 height 5
click at [336, 244] on div "Apply" at bounding box center [332, 243] width 9 height 5
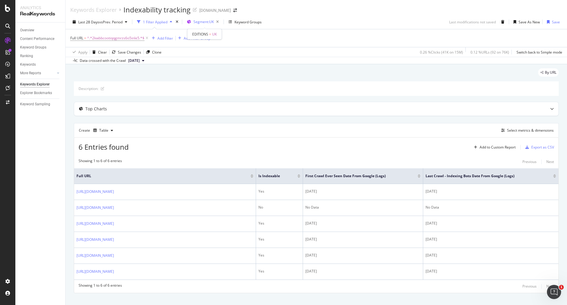
click at [204, 24] on span "Segment: UK" at bounding box center [204, 21] width 20 height 5
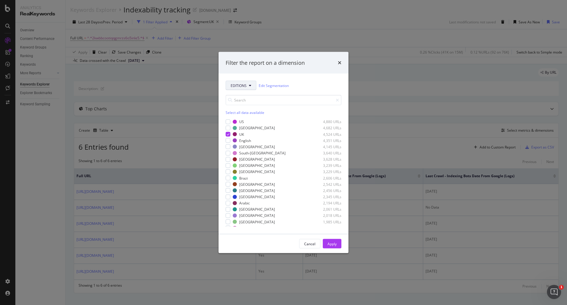
click at [255, 84] on button "EDITIONS" at bounding box center [241, 85] width 31 height 9
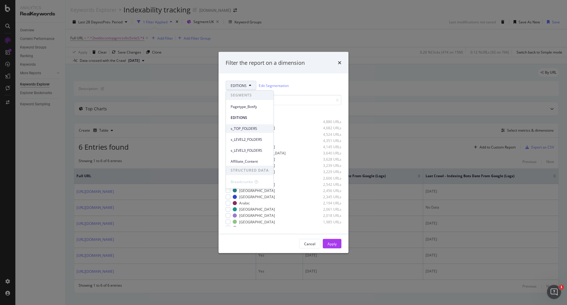
click at [258, 130] on span "s_TOP_FOLDERS" at bounding box center [250, 128] width 38 height 5
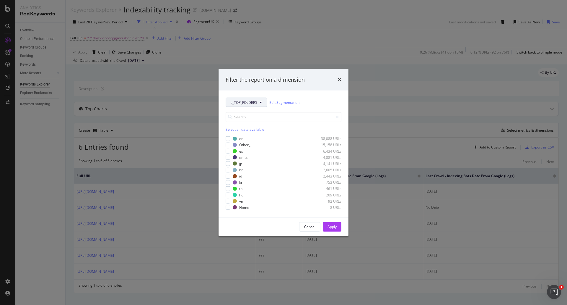
click at [262, 101] on button "s_TOP_FOLDERS" at bounding box center [246, 102] width 41 height 9
click at [253, 158] on span "s_LEVEL2_FOLDERS" at bounding box center [250, 156] width 38 height 5
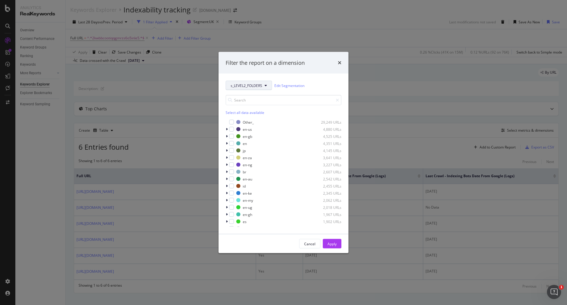
click at [259, 85] on span "s_LEVEL2_FOLDERS" at bounding box center [247, 85] width 32 height 5
click at [327, 84] on div "s_LEVEL2_FOLDERS Edit Segmentation" at bounding box center [284, 85] width 116 height 9
click at [227, 136] on icon "modal" at bounding box center [227, 136] width 2 height 4
click at [284, 86] on link "Edit Segmentation" at bounding box center [290, 85] width 30 height 6
click at [340, 61] on icon "times" at bounding box center [340, 62] width 4 height 5
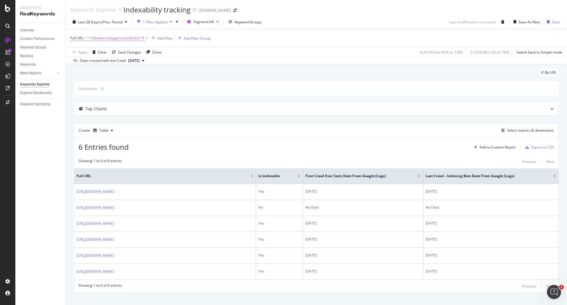
click at [107, 37] on span "^.*2kwbbcootiqqgmrzs6o5inle5.*$" at bounding box center [115, 38] width 57 height 8
click at [113, 75] on div "Add filter" at bounding box center [113, 75] width 15 height 5
click at [313, 61] on div "Data crossed with the Crawl 2025 Aug. 8th" at bounding box center [317, 60] width 502 height 7
click at [78, 38] on span "Full URL" at bounding box center [76, 37] width 13 height 5
click at [95, 52] on div "Contains" at bounding box center [107, 51] width 65 height 9
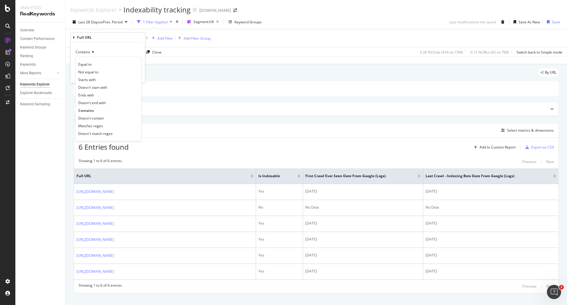
click at [94, 52] on icon at bounding box center [92, 52] width 4 height 4
click at [111, 73] on div "Add filter" at bounding box center [113, 75] width 15 height 5
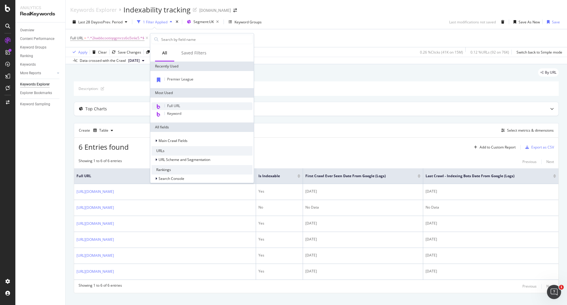
click at [181, 105] on div "Full URL" at bounding box center [202, 106] width 101 height 8
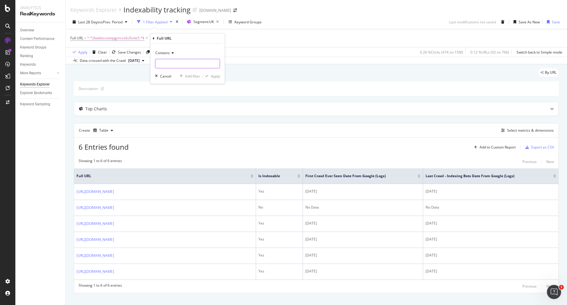
click at [175, 64] on input "text" at bounding box center [187, 63] width 64 height 9
type input "/premier/league/"
click at [216, 77] on div "Apply" at bounding box center [215, 76] width 9 height 5
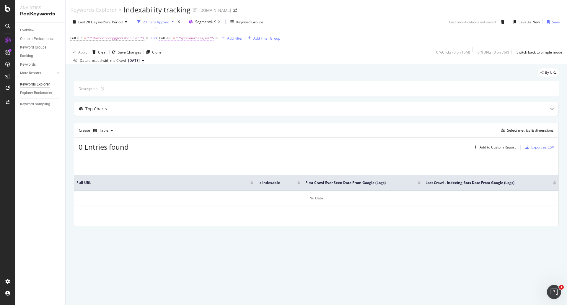
click at [205, 38] on span "^.*/premier/league/.*$" at bounding box center [195, 38] width 38 height 8
click at [183, 62] on input "/premier/league/" at bounding box center [193, 62] width 56 height 9
type input "/premier-league/"
click at [226, 74] on div "Apply" at bounding box center [225, 75] width 9 height 5
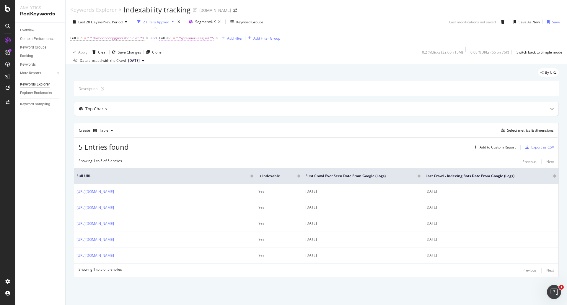
click at [196, 40] on span "^.*/premier-league/.*$" at bounding box center [195, 38] width 38 height 8
click at [167, 64] on input "/premier-league/" at bounding box center [193, 62] width 56 height 9
type input "/en-gb/premier-league/"
click at [225, 77] on div "Apply" at bounding box center [225, 75] width 9 height 5
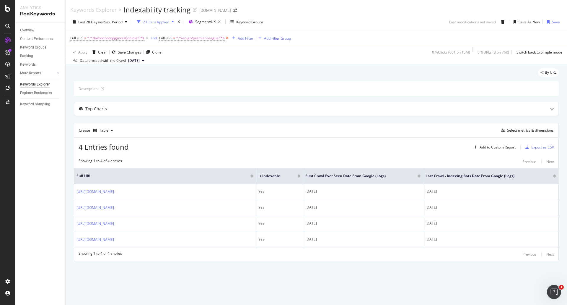
click at [230, 38] on icon at bounding box center [227, 38] width 5 height 6
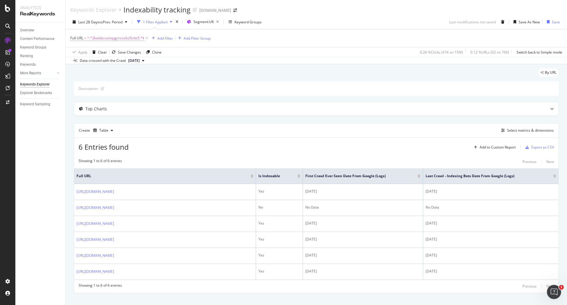
click at [133, 39] on span "^.*2kwbbcootiqqgmrzs6o5inle5.*$" at bounding box center [115, 38] width 57 height 8
click at [179, 62] on div "Data crossed with the Crawl 2025 Aug. 8th" at bounding box center [317, 60] width 502 height 7
click at [165, 39] on div "Add Filter" at bounding box center [166, 38] width 16 height 5
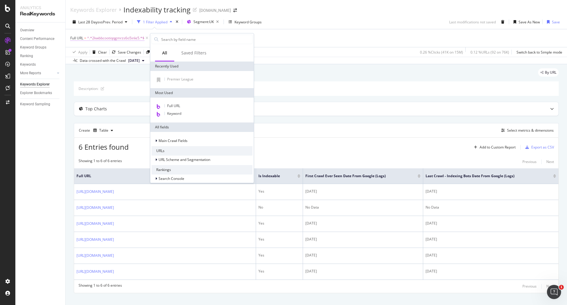
click at [134, 38] on span "^.*2kwbbcootiqqgmrzs6o5inle5.*$" at bounding box center [115, 38] width 57 height 8
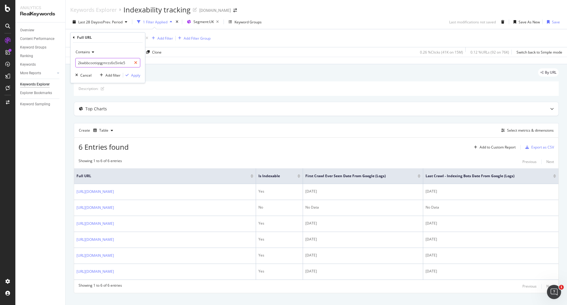
click at [137, 61] on icon at bounding box center [135, 63] width 3 height 4
click at [92, 62] on input "text" at bounding box center [108, 62] width 64 height 9
click at [93, 62] on input "text" at bounding box center [108, 62] width 64 height 9
click at [87, 74] on div "Cancel" at bounding box center [85, 75] width 11 height 5
click at [147, 39] on icon at bounding box center [147, 38] width 5 height 6
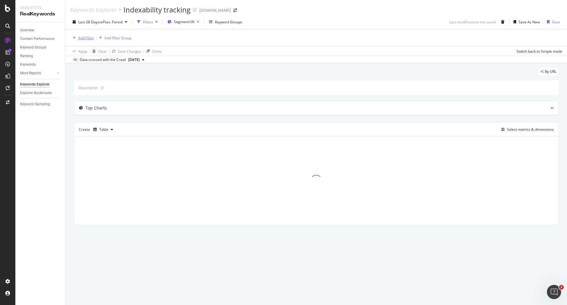
click at [86, 38] on div "Add Filter" at bounding box center [86, 37] width 16 height 5
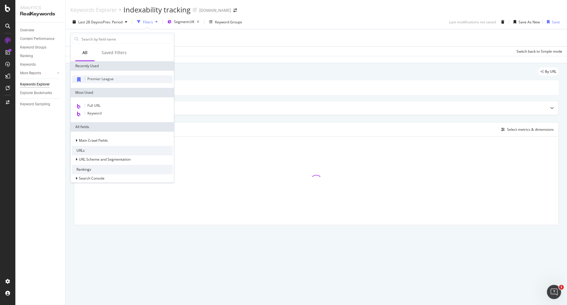
click at [104, 80] on span "Premier League" at bounding box center [100, 78] width 26 height 5
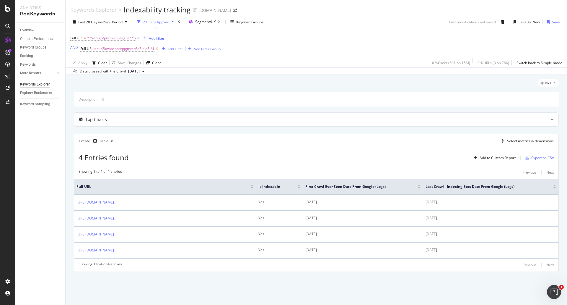
click at [157, 49] on icon at bounding box center [157, 49] width 5 height 6
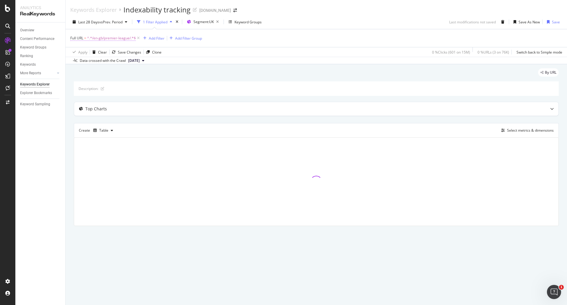
click at [126, 37] on span "^.*/en-gb/premier-league/.*$" at bounding box center [111, 38] width 49 height 8
click at [137, 61] on div at bounding box center [136, 62] width 9 height 9
click at [220, 39] on div "Full URL = ^.*/en-gb/premier-league/.*$ Add Filter Add Filter Group" at bounding box center [316, 38] width 492 height 18
click at [138, 37] on icon at bounding box center [138, 38] width 5 height 6
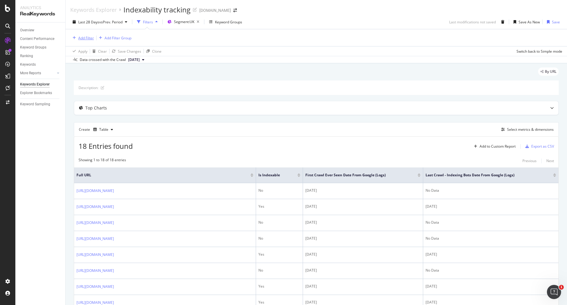
click at [83, 38] on div "Add Filter" at bounding box center [86, 37] width 16 height 5
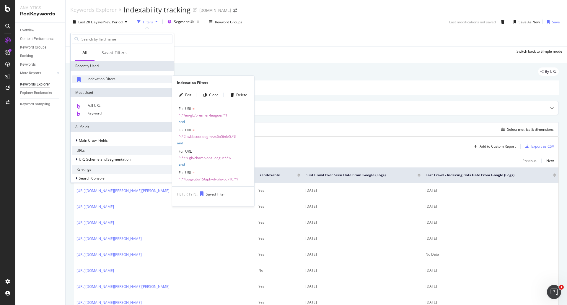
click at [103, 80] on span "Indexation Filters" at bounding box center [101, 78] width 28 height 5
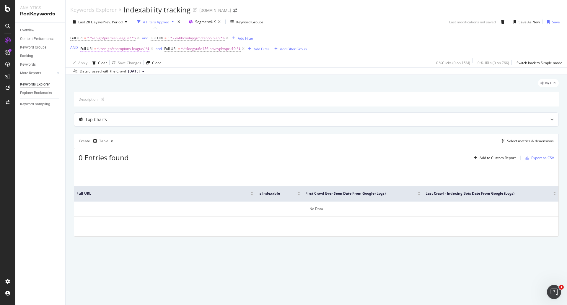
click at [131, 50] on span "^.*en-gb/champions-league/.*$" at bounding box center [123, 49] width 52 height 8
click at [365, 43] on div "Full URL = ^.*/en-gb/premier-league/.*$ and Full URL = ^.*2kwbbcootiqqgmrzs6o5i…" at bounding box center [316, 43] width 492 height 28
click at [245, 48] on icon at bounding box center [243, 49] width 5 height 6
click at [151, 49] on icon at bounding box center [152, 49] width 5 height 6
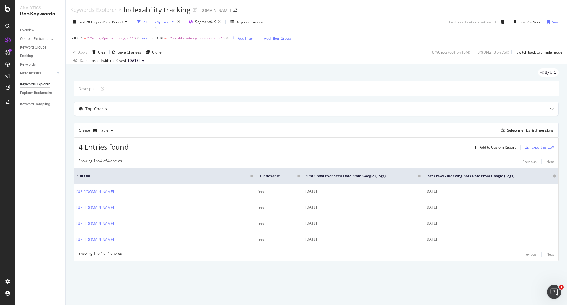
click at [126, 37] on span "^.*/en-gb/premier-league/.*$" at bounding box center [111, 38] width 49 height 8
click at [92, 62] on input "/en-gb/premier-league/" at bounding box center [104, 62] width 56 height 9
click at [122, 61] on input "/en-gb/premier-league/" at bounding box center [104, 62] width 56 height 9
drag, startPoint x: 129, startPoint y: 62, endPoint x: 38, endPoint y: 58, distance: 90.8
click at [38, 58] on body "Analytics RealKeywords Overview Content Performance Keyword Groups Ranking Keyw…" at bounding box center [283, 152] width 567 height 305
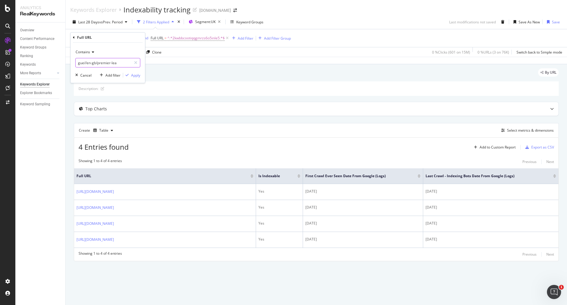
click at [81, 63] on input "gue//en-gb/premier-lea" at bounding box center [104, 62] width 56 height 9
drag, startPoint x: 78, startPoint y: 62, endPoint x: 132, endPoint y: 64, distance: 54.1
click at [132, 64] on div "gue//en-gb/premier-lea" at bounding box center [107, 62] width 65 height 9
paste input "champions-league"
click at [113, 60] on input "champions-league" at bounding box center [104, 62] width 56 height 9
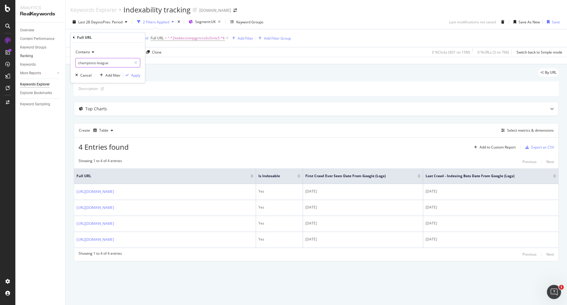
drag, startPoint x: 119, startPoint y: 62, endPoint x: 53, endPoint y: 58, distance: 66.6
click at [53, 58] on body "Analytics RealKeywords Overview Content Performance Keyword Groups Ranking Keyw…" at bounding box center [283, 152] width 567 height 305
drag, startPoint x: 117, startPoint y: 65, endPoint x: 74, endPoint y: 66, distance: 42.6
click at [74, 66] on div "Contains champions-league Cancel Add filter Apply" at bounding box center [108, 63] width 74 height 40
paste input "/en-gb/champions-league/"
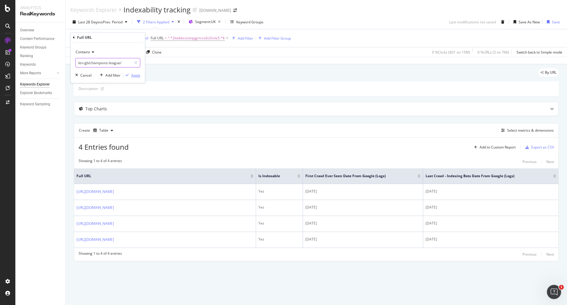
type input "/en-gb/champions-league/"
click at [139, 75] on div "Apply" at bounding box center [135, 75] width 9 height 5
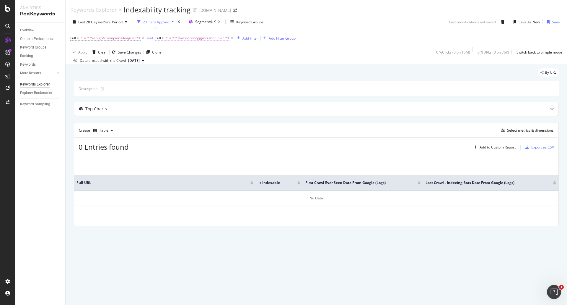
click at [220, 38] on span "^.*2kwbbcootiqqgmrzs6o5inle5.*$" at bounding box center [200, 38] width 57 height 8
paste input "4oogyu6o156iphvdvphwpck10"
type input "4oogyu6o156iphvdvphwpck10"
click at [219, 73] on div "Apply" at bounding box center [221, 75] width 9 height 5
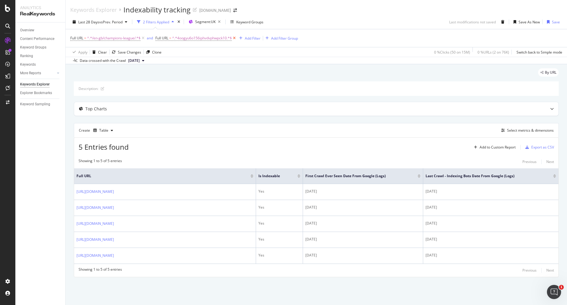
click at [235, 37] on icon at bounding box center [234, 38] width 5 height 6
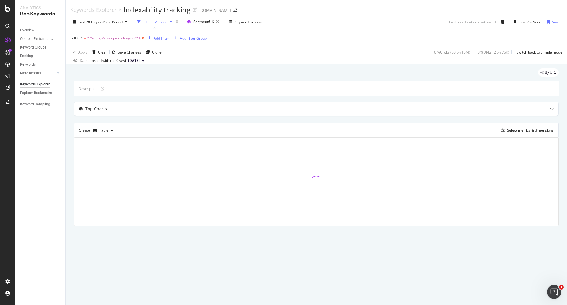
click at [144, 38] on icon at bounding box center [143, 38] width 5 height 6
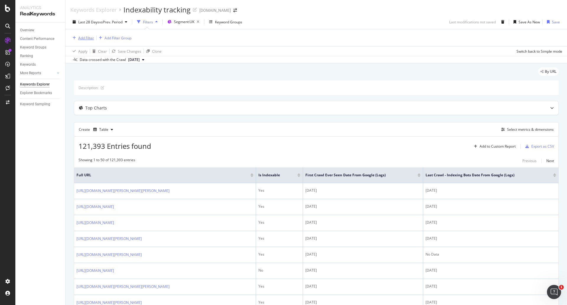
click at [90, 38] on div "Add Filter" at bounding box center [86, 37] width 16 height 5
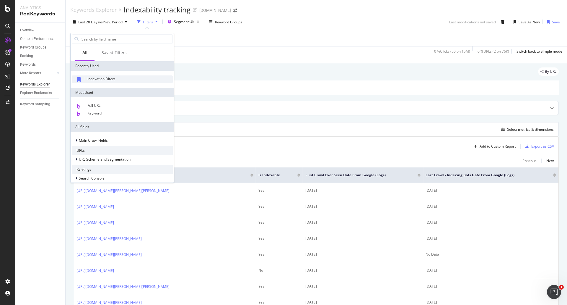
click at [103, 80] on span "Indexation Filters" at bounding box center [101, 78] width 28 height 5
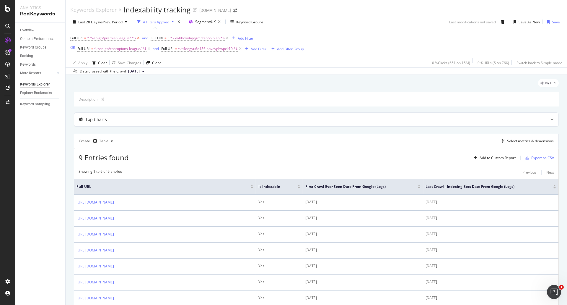
click at [139, 38] on icon at bounding box center [138, 38] width 5 height 6
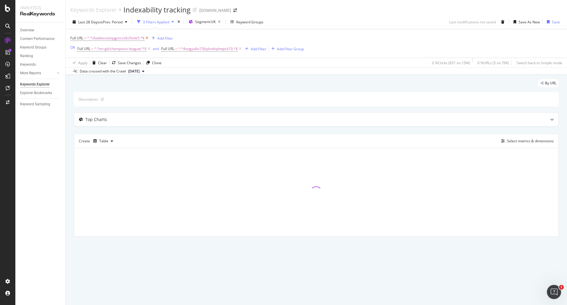
click at [147, 39] on icon at bounding box center [147, 38] width 5 height 6
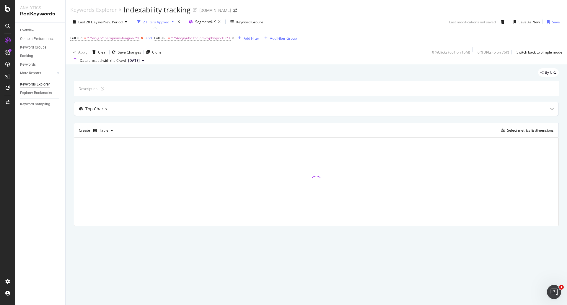
click at [142, 38] on icon at bounding box center [142, 38] width 5 height 6
click at [150, 38] on icon at bounding box center [149, 38] width 5 height 6
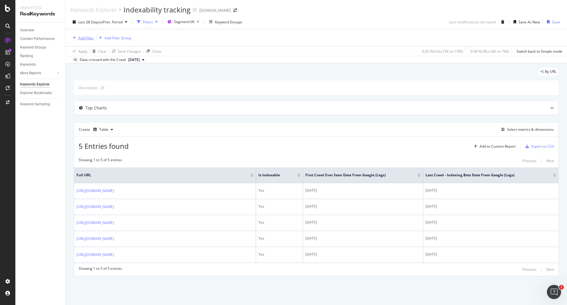
click at [88, 37] on div "Add Filter" at bounding box center [86, 37] width 16 height 5
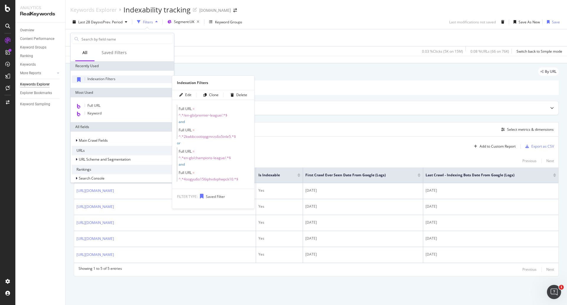
click at [110, 78] on span "Indexation Filters" at bounding box center [101, 78] width 28 height 5
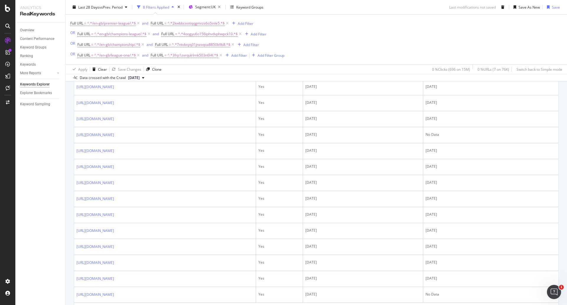
scroll to position [222, 0]
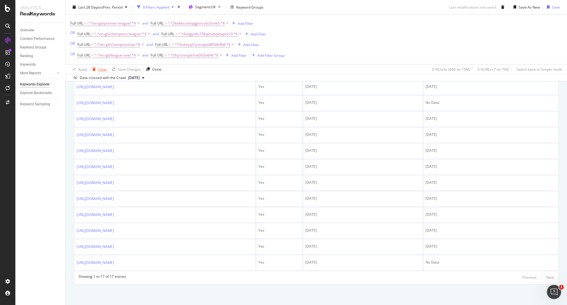
click at [103, 69] on div "Clear" at bounding box center [102, 69] width 9 height 5
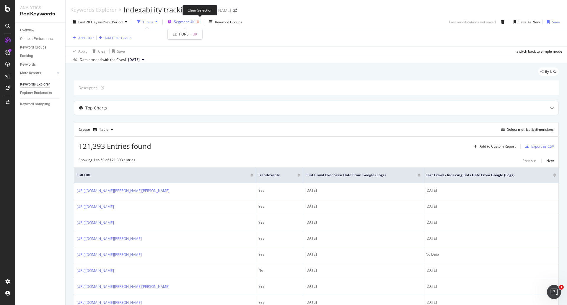
click at [200, 22] on icon "button" at bounding box center [197, 22] width 7 height 8
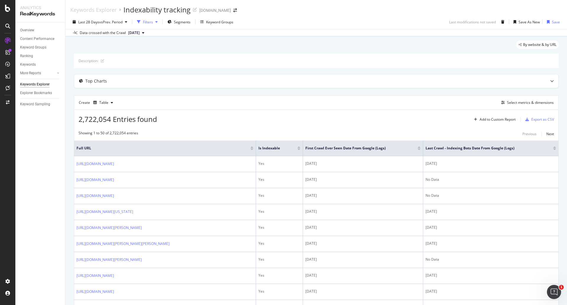
click at [155, 21] on div "button" at bounding box center [156, 22] width 7 height 4
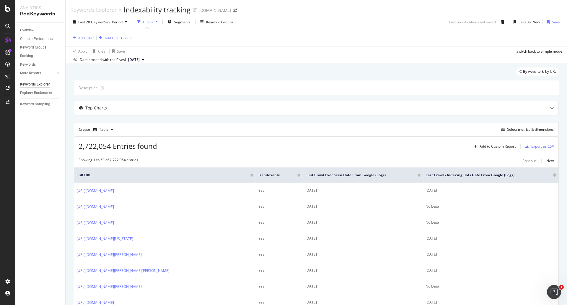
click at [88, 36] on div "Add Filter" at bounding box center [86, 37] width 16 height 5
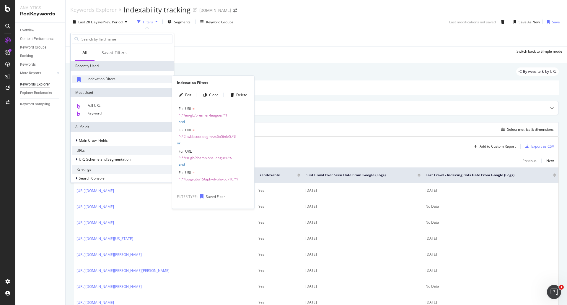
click at [100, 80] on span "Indexation Filters" at bounding box center [101, 78] width 28 height 5
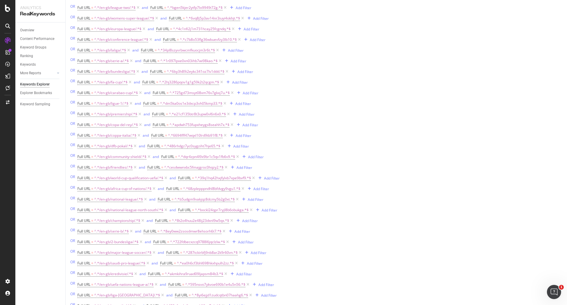
scroll to position [1090, 0]
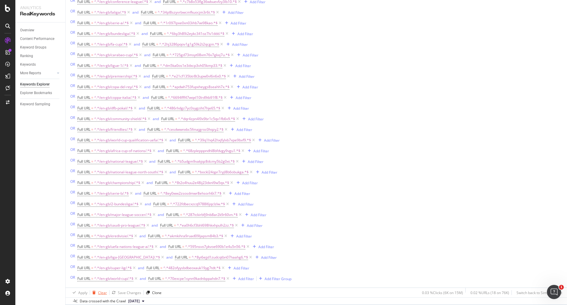
click at [101, 293] on div "Clear" at bounding box center [102, 292] width 9 height 5
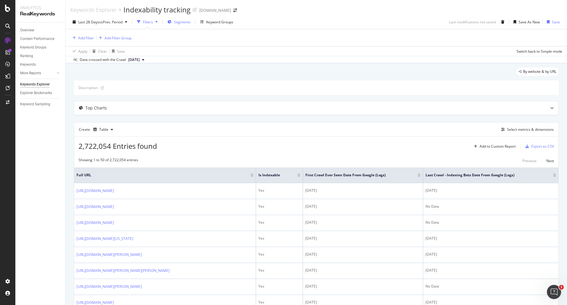
click at [183, 22] on span "Segments" at bounding box center [182, 22] width 17 height 5
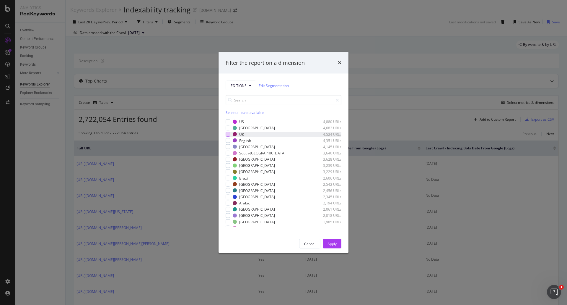
click at [230, 135] on div "modal" at bounding box center [228, 134] width 5 height 5
click at [334, 244] on div "Apply" at bounding box center [332, 243] width 9 height 5
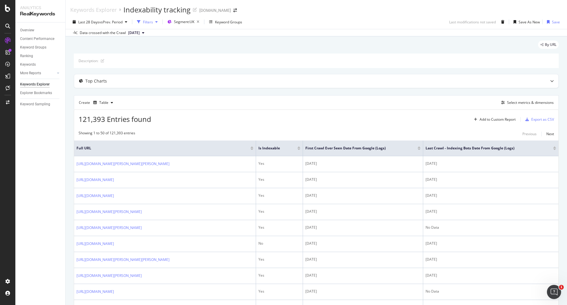
click at [156, 20] on div "button" at bounding box center [156, 22] width 7 height 4
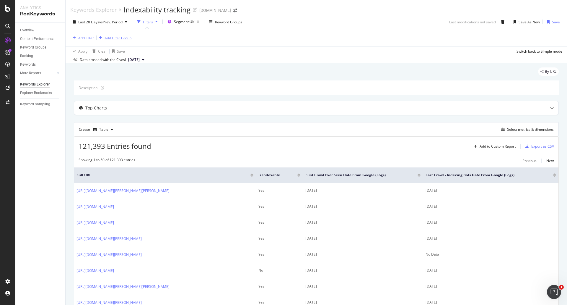
click at [104, 38] on div "button" at bounding box center [101, 38] width 8 height 4
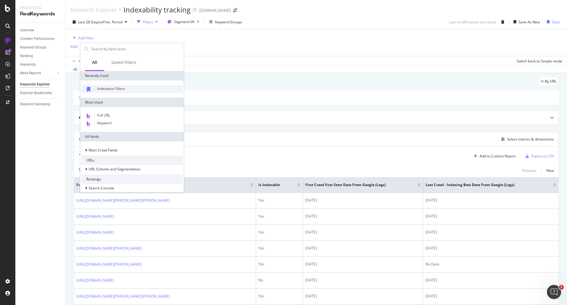
click at [148, 90] on div "Indexation Filters" at bounding box center [132, 89] width 101 height 8
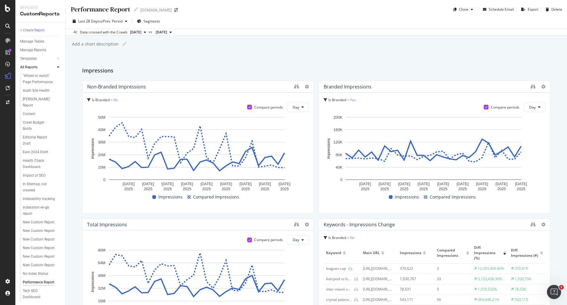
scroll to position [486, 0]
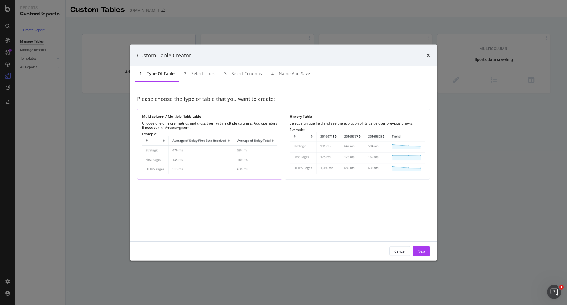
click at [210, 144] on img "modal" at bounding box center [209, 155] width 135 height 38
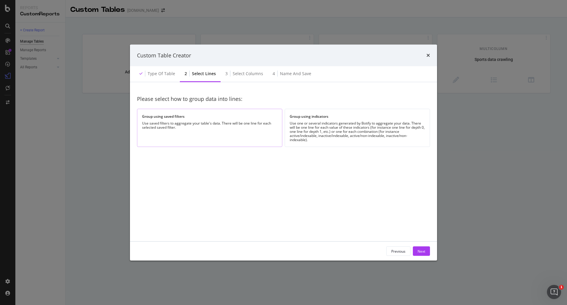
click at [218, 128] on div "Use saved filters to aggregate your table's data. There will be one line for ea…" at bounding box center [209, 125] width 135 height 8
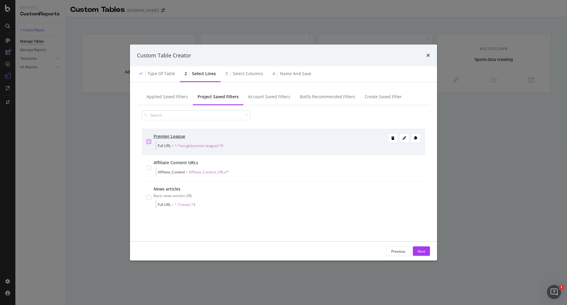
click at [150, 141] on div "modal" at bounding box center [149, 141] width 5 height 5
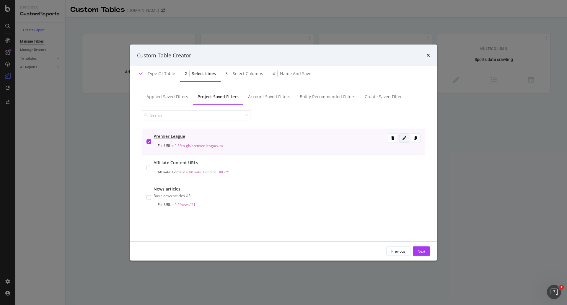
click at [403, 137] on div "modal" at bounding box center [404, 138] width 9 height 4
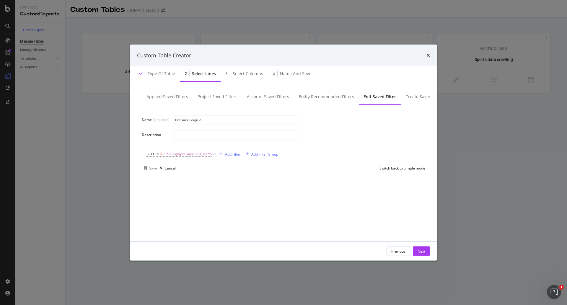
click at [239, 154] on div "Add Filter" at bounding box center [233, 153] width 16 height 5
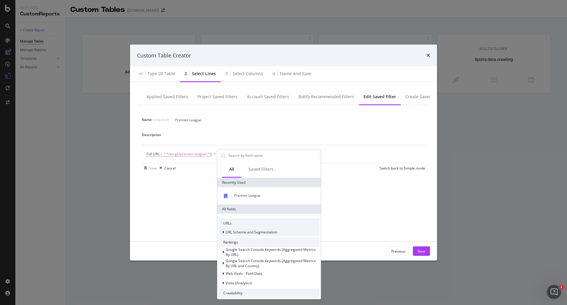
click at [257, 231] on span "URL Scheme and Segmentation" at bounding box center [252, 231] width 52 height 5
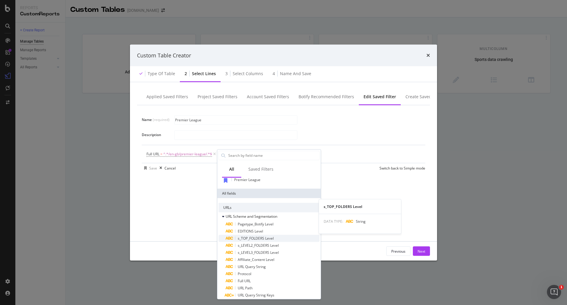
scroll to position [30, 0]
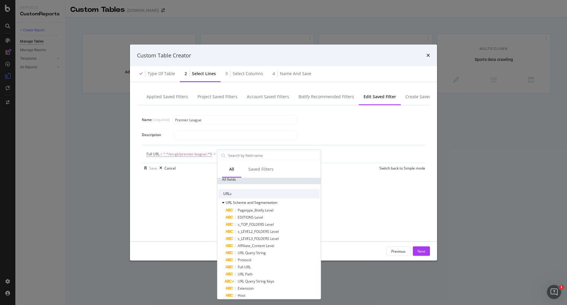
click at [361, 153] on div "Full URL = ^.*/en-gb/premier-league/.*$ Add Filter Add Filter Group" at bounding box center [284, 154] width 274 height 18
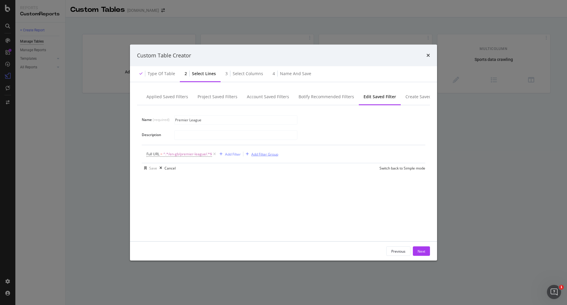
click at [254, 153] on div "Add Filter Group" at bounding box center [265, 153] width 27 height 5
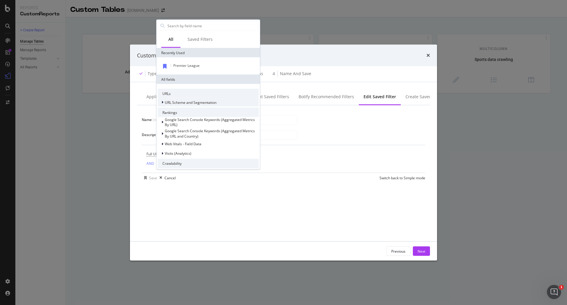
click at [193, 103] on span "URL Scheme and Segmentation" at bounding box center [191, 102] width 52 height 5
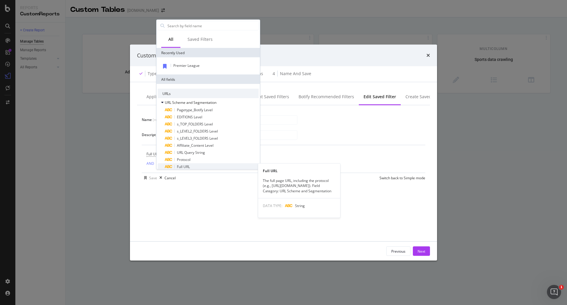
click at [199, 164] on div "Full URL" at bounding box center [212, 166] width 94 height 7
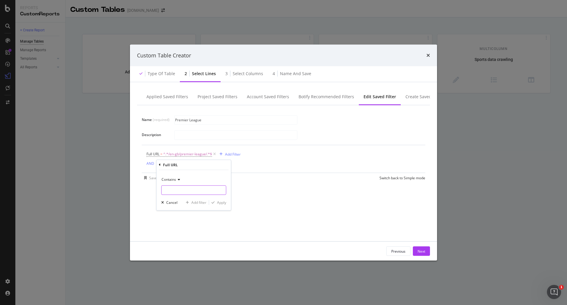
click at [174, 191] on input "Name (required)" at bounding box center [194, 189] width 64 height 9
click at [177, 182] on div "Contains" at bounding box center [193, 178] width 65 height 9
click at [158, 186] on div "Contains Equal to Not equal to Starts with Doesn't start with Ends with Doesn't…" at bounding box center [194, 190] width 74 height 40
click at [173, 179] on span "Contains" at bounding box center [169, 178] width 14 height 5
click at [160, 184] on div "Contains Equal to Not equal to Starts with Doesn't start with Ends with Doesn't…" at bounding box center [194, 190] width 74 height 40
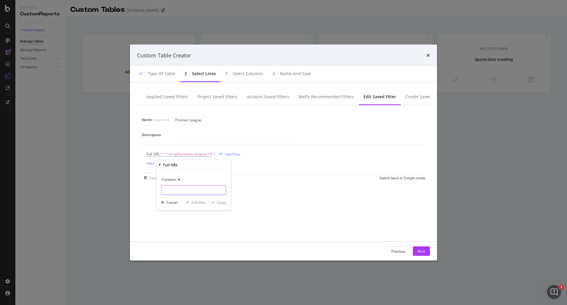
click at [175, 190] on input "Name (required)" at bounding box center [194, 189] width 64 height 9
paste input "2kwbbcootiqqgmrzs6o5inle5"
type input "2kwbbcootiqqgmrzs6o5inle5"
click at [216, 202] on div "modal" at bounding box center [213, 202] width 8 height 4
click at [153, 181] on div "Save" at bounding box center [153, 178] width 8 height 5
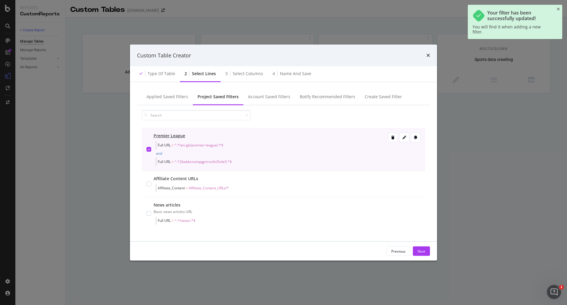
scroll to position [0, 0]
click at [429, 56] on icon "times" at bounding box center [429, 55] width 4 height 5
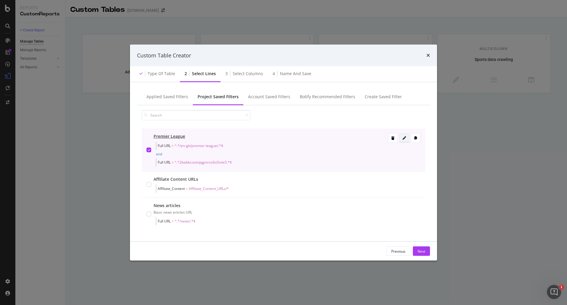
click at [403, 137] on icon "modal" at bounding box center [405, 138] width 4 height 4
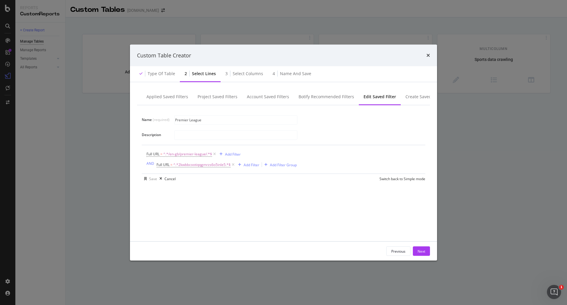
click at [372, 130] on div "modal" at bounding box center [297, 135] width 247 height 10
click at [254, 166] on div "Add Filter" at bounding box center [252, 164] width 16 height 5
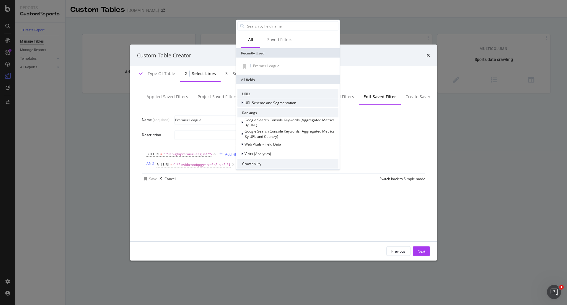
click at [272, 105] on span "URL Scheme and Segmentation" at bounding box center [271, 102] width 52 height 5
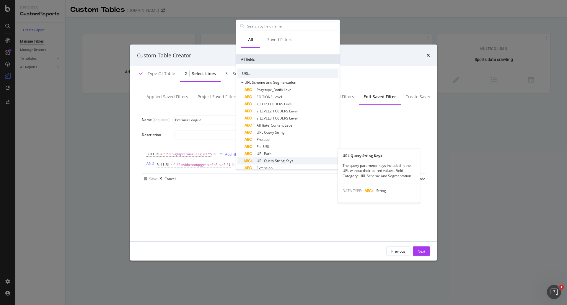
scroll to position [30, 0]
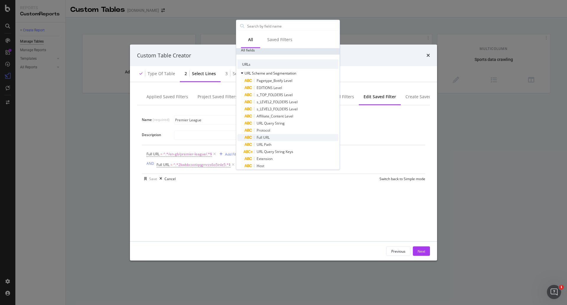
click at [270, 139] on span "Full URL" at bounding box center [263, 137] width 13 height 5
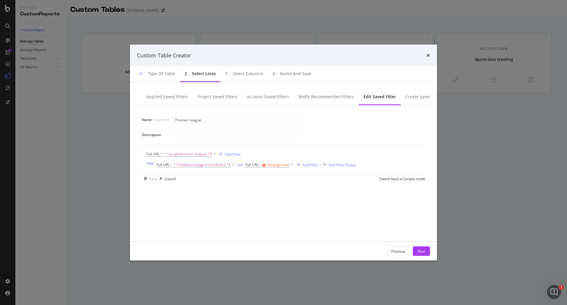
click at [287, 218] on div "Name (required) Premier League Description Full URL = ^.*/en-gb/premier-league/…" at bounding box center [283, 169] width 293 height 129
click at [293, 165] on icon "modal" at bounding box center [292, 165] width 5 height 6
click at [255, 205] on div "Name (required) Premier League Description Full URL = ^.*/en-gb/premier-league/…" at bounding box center [283, 169] width 293 height 129
click at [234, 153] on div "Add Filter" at bounding box center [233, 153] width 16 height 5
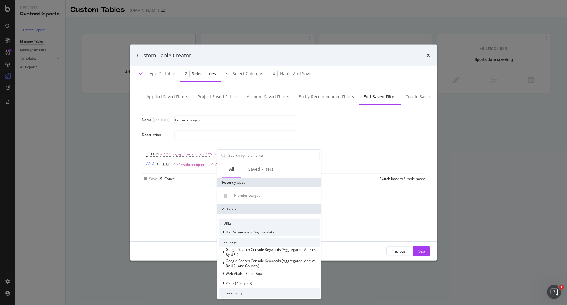
click at [245, 231] on span "URL Scheme and Segmentation" at bounding box center [252, 231] width 52 height 5
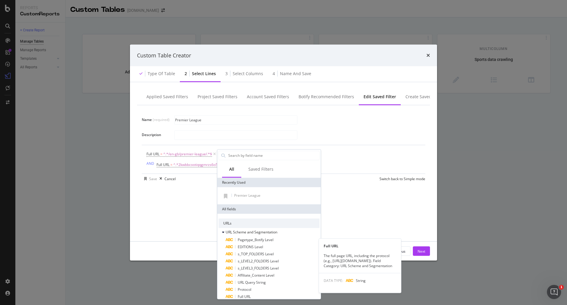
click at [256, 298] on div "Full URL" at bounding box center [273, 296] width 94 height 7
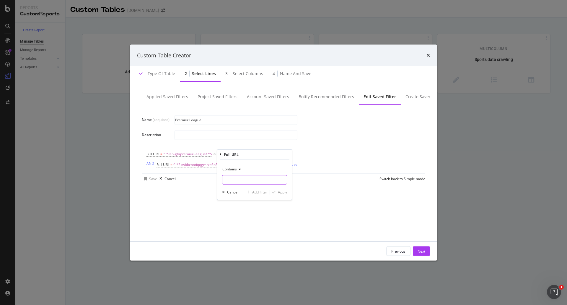
click at [239, 178] on input "Name (required)" at bounding box center [255, 179] width 64 height 9
type input "dd"
click at [277, 192] on div "modal" at bounding box center [274, 192] width 8 height 4
click at [261, 152] on icon "modal" at bounding box center [260, 154] width 5 height 6
click at [232, 155] on div "Add Filter" at bounding box center [233, 153] width 16 height 5
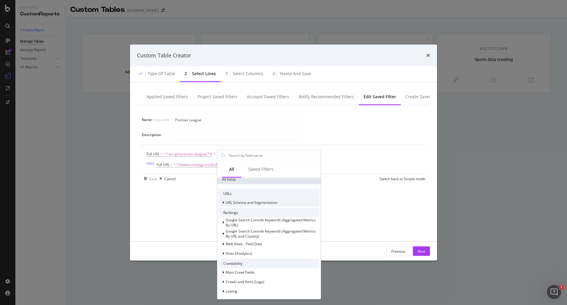
click at [247, 205] on div "URL Scheme and Segmentation" at bounding box center [248, 202] width 59 height 6
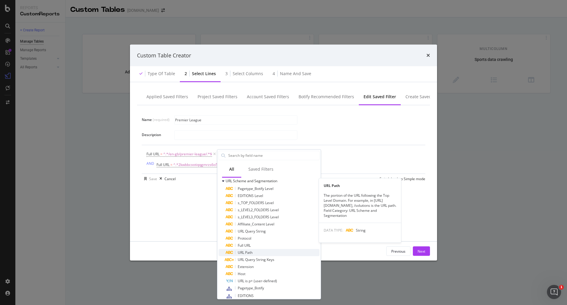
scroll to position [59, 0]
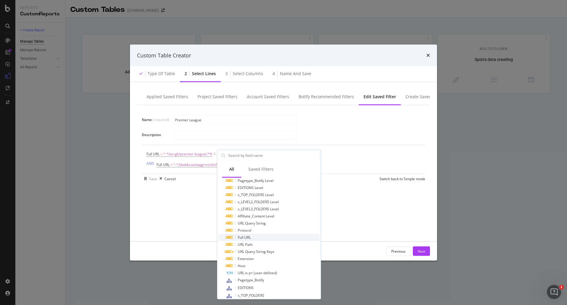
click at [272, 238] on div "Full URL" at bounding box center [273, 236] width 94 height 7
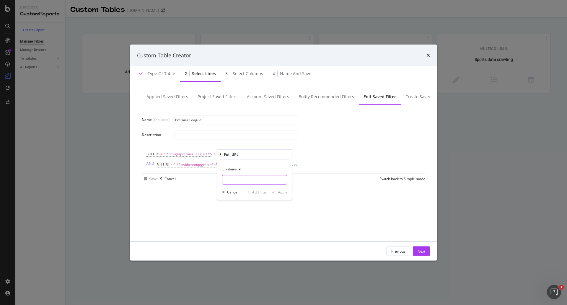
click at [248, 178] on input "Name (required)" at bounding box center [255, 179] width 64 height 9
paste input "2kwbbcootiqqgmrzs6o5inle5"
type input "2kwbbcootiqqgmrzs6o5inle5"
click at [279, 193] on div "Apply" at bounding box center [282, 191] width 9 height 5
click at [223, 163] on span "^.*2kwbbcootiqqgmrzs6o5inle5.*$" at bounding box center [201, 164] width 57 height 8
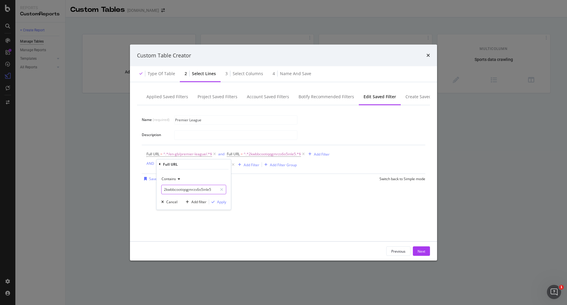
paste input "en-gb/champions-league/"
type input "en-gb/champions-league/"
click at [224, 201] on div "Apply" at bounding box center [221, 201] width 9 height 5
click at [247, 164] on div "Add Filter" at bounding box center [247, 164] width 16 height 5
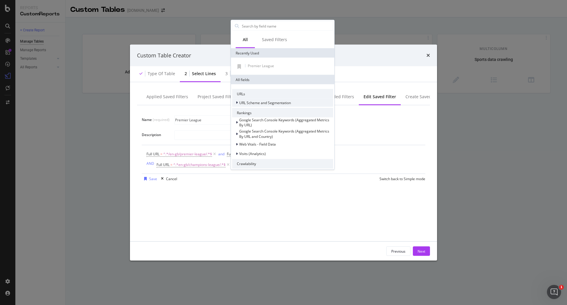
click at [267, 105] on span "URL Scheme and Segmentation" at bounding box center [265, 102] width 52 height 5
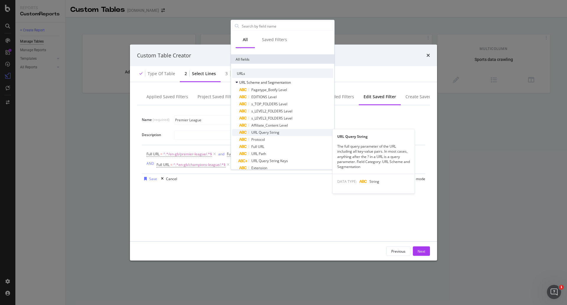
scroll to position [30, 0]
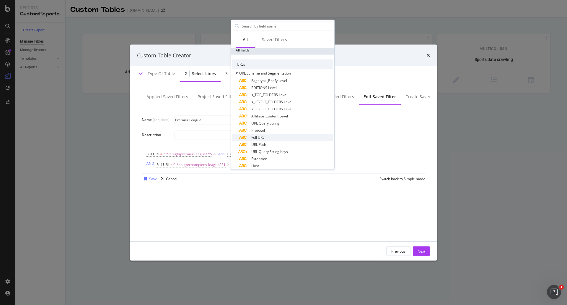
click at [263, 137] on span "Full URL" at bounding box center [258, 137] width 13 height 5
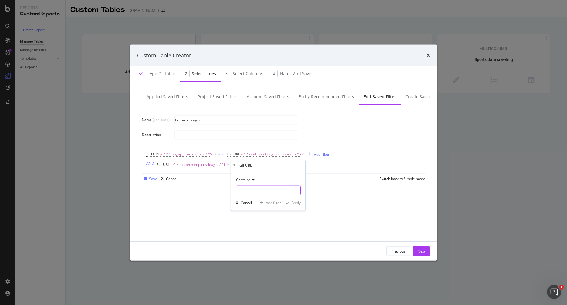
click at [269, 190] on input "Name (required)" at bounding box center [268, 189] width 64 height 9
paste input "4oogyu6o156iphvdvphwpck10"
type input "4oogyu6o156iphvdvphwpck10"
click at [299, 202] on div "Apply" at bounding box center [296, 202] width 9 height 5
click at [148, 178] on div "modal" at bounding box center [145, 179] width 7 height 4
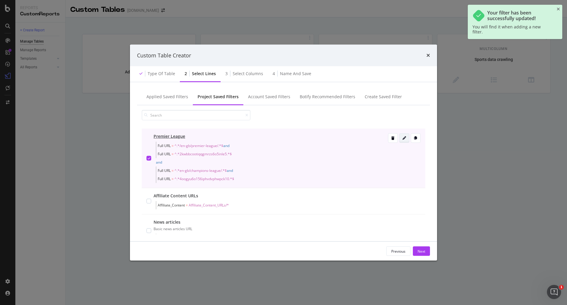
click at [403, 137] on icon "modal" at bounding box center [405, 138] width 4 height 4
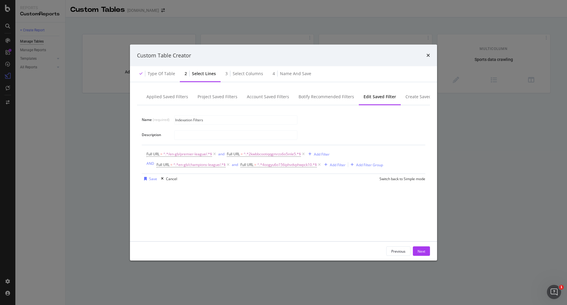
type input "Indexation Filters"
click at [325, 227] on div "Name (required) Indexation Filters Description Full URL = ^.*/en-gb/premier-lea…" at bounding box center [283, 169] width 293 height 129
click at [151, 179] on div "Save" at bounding box center [153, 178] width 8 height 5
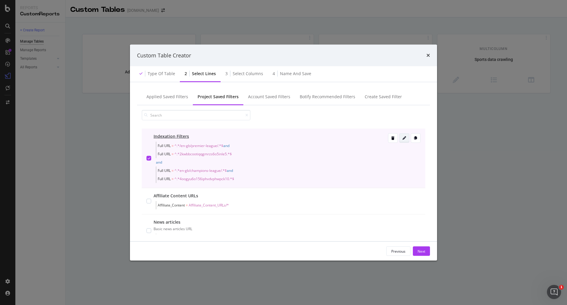
click at [403, 138] on icon "modal" at bounding box center [405, 138] width 4 height 4
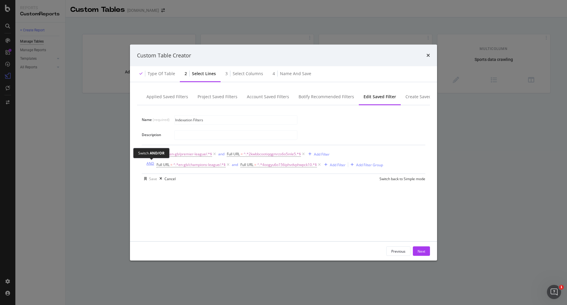
click at [150, 163] on div "AND" at bounding box center [151, 163] width 8 height 5
click at [422, 252] on div "Next" at bounding box center [422, 250] width 8 height 5
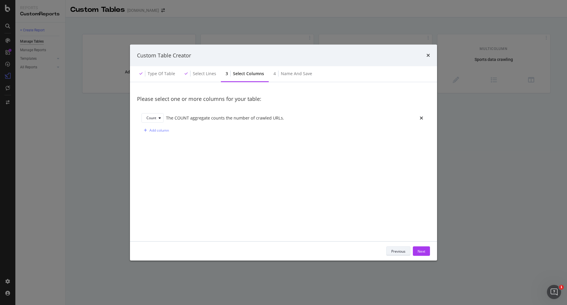
click at [400, 252] on div "Previous" at bounding box center [399, 250] width 14 height 5
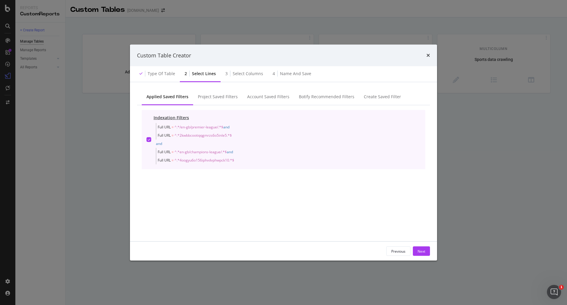
click at [160, 145] on span "and" at bounding box center [159, 143] width 6 height 5
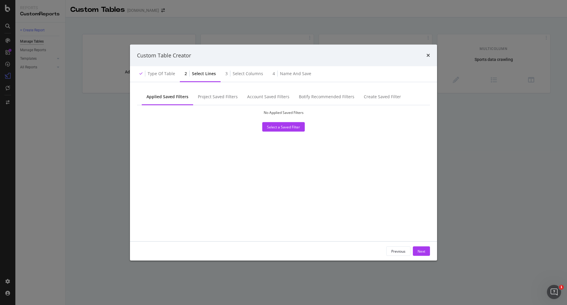
drag, startPoint x: 181, startPoint y: 145, endPoint x: 311, endPoint y: 172, distance: 132.3
click at [311, 172] on div "No Applied Saved Filters Select a Saved Filter" at bounding box center [283, 169] width 293 height 129
click at [160, 74] on div "Type of table" at bounding box center [161, 74] width 27 height 6
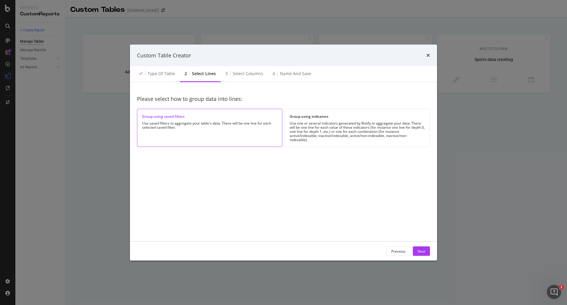
click at [193, 134] on div "Group using saved filters Use saved filters to aggregate your table's data. The…" at bounding box center [209, 128] width 145 height 38
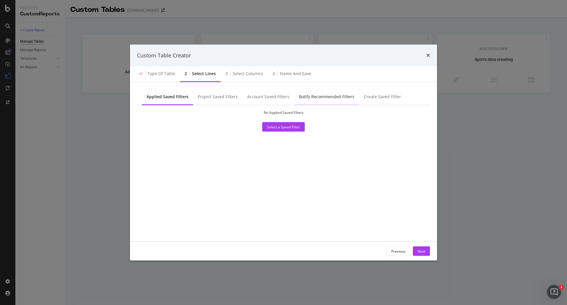
click at [316, 98] on div "Botify Recommended Filters" at bounding box center [327, 97] width 56 height 6
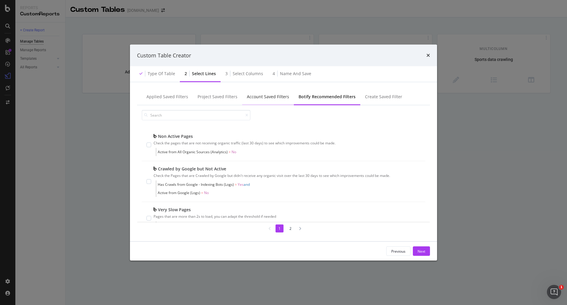
click at [269, 94] on div "Account Saved Filters" at bounding box center [268, 97] width 42 height 6
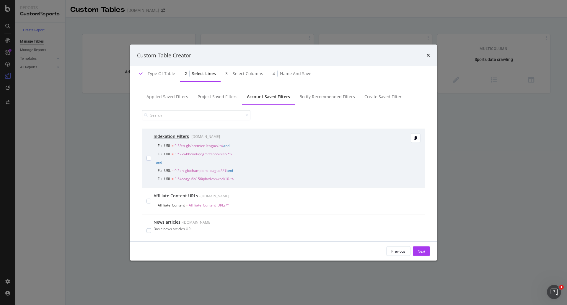
click at [180, 137] on div "Indexation Filters" at bounding box center [171, 136] width 35 height 6
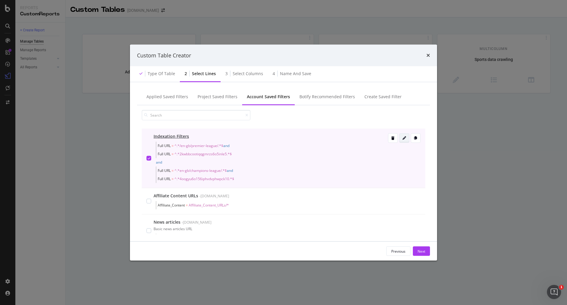
click at [401, 142] on div "modal" at bounding box center [404, 138] width 9 height 8
click at [403, 137] on icon "modal" at bounding box center [405, 138] width 4 height 4
click at [401, 140] on div "modal" at bounding box center [404, 138] width 9 height 8
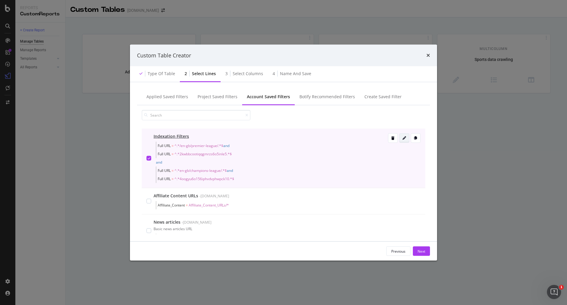
click at [401, 140] on div "modal" at bounding box center [404, 138] width 9 height 8
click at [158, 161] on span "and" at bounding box center [159, 162] width 6 height 5
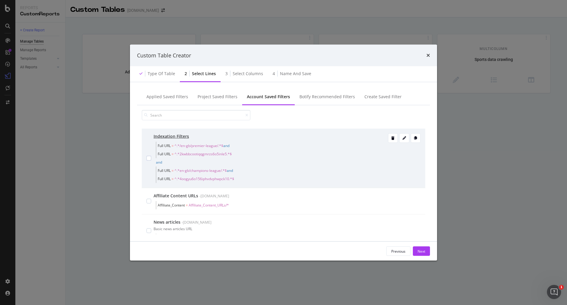
click at [158, 161] on span "and" at bounding box center [159, 162] width 6 height 5
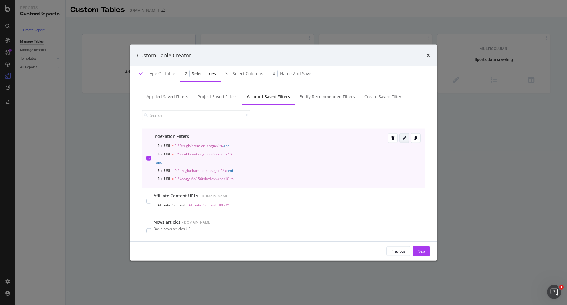
click at [403, 138] on icon "modal" at bounding box center [405, 138] width 4 height 4
click at [414, 137] on div "modal" at bounding box center [415, 138] width 9 height 4
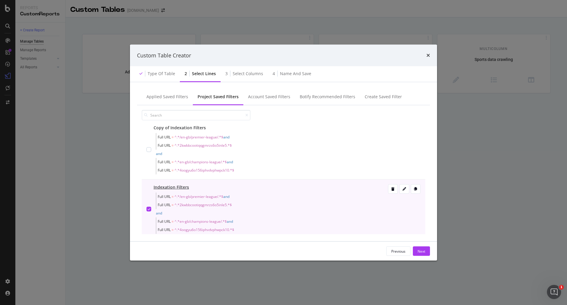
scroll to position [0, 0]
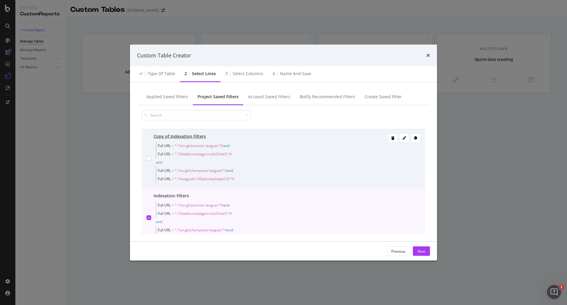
click at [369, 166] on span "Full URL = ^.*/en-gb/premier-league/.*$ and Full URL = ^.*2kwbbcootiqqgmrzs6o5i…" at bounding box center [271, 154] width 231 height 25
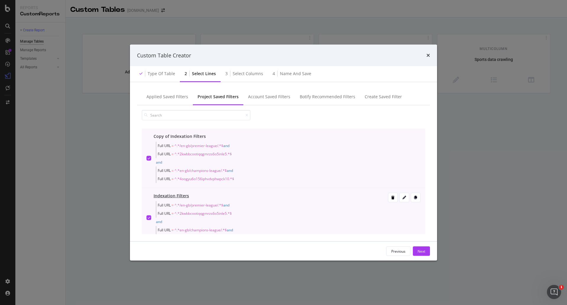
click at [240, 218] on span "Full URL = ^.*/en-gb/premier-league/.*$ and Full URL = ^.*2kwbbcootiqqgmrzs6o5i…" at bounding box center [271, 213] width 231 height 25
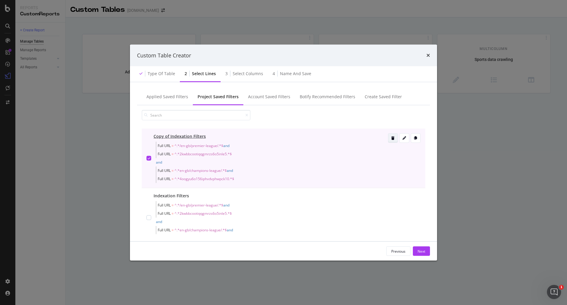
click at [392, 139] on icon "modal" at bounding box center [393, 138] width 3 height 4
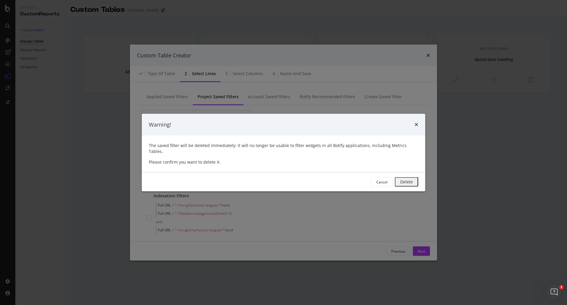
click at [400, 179] on div "Delete" at bounding box center [406, 181] width 13 height 5
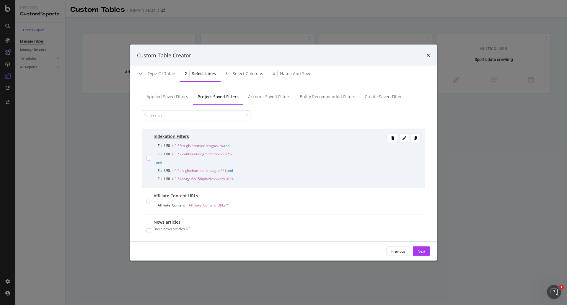
click at [342, 155] on span "Full URL = ^.*2kwbbcootiqqgmrzs6o5inle5.*$" at bounding box center [272, 154] width 229 height 8
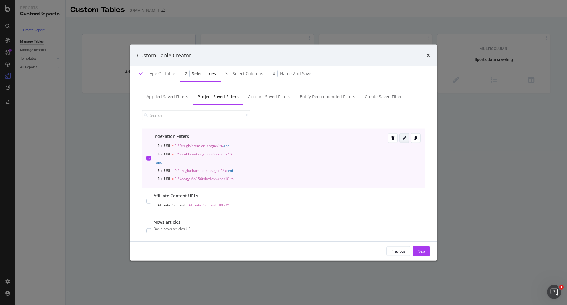
click at [403, 140] on div "modal" at bounding box center [404, 138] width 9 height 8
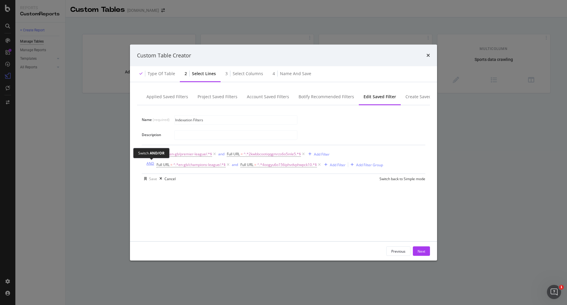
click at [151, 162] on div "AND" at bounding box center [151, 163] width 8 height 5
click at [154, 178] on div "Save" at bounding box center [153, 178] width 8 height 5
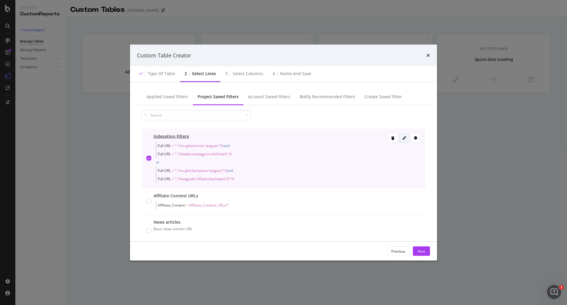
click at [402, 140] on div "modal" at bounding box center [404, 138] width 9 height 4
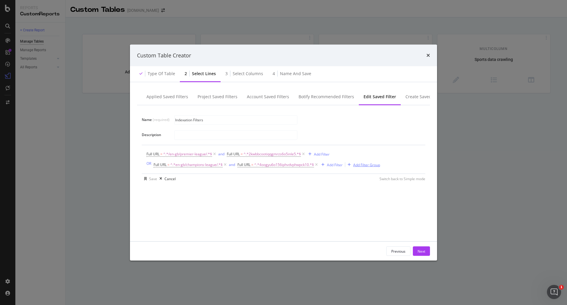
click at [380, 164] on div "Add Filter Group" at bounding box center [366, 164] width 27 height 5
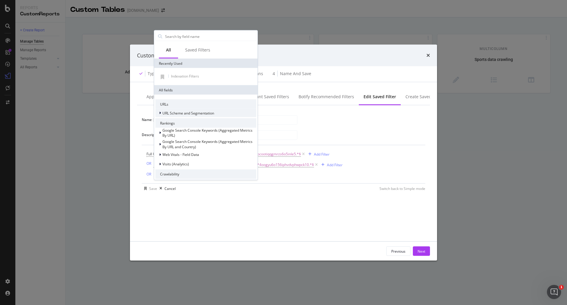
click at [197, 116] on div "URL Scheme and Segmentation" at bounding box center [184, 113] width 59 height 6
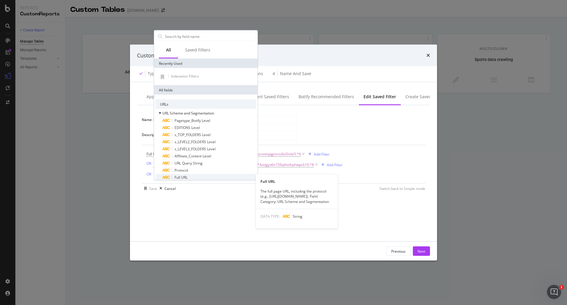
click at [203, 177] on div "Full URL" at bounding box center [210, 177] width 94 height 7
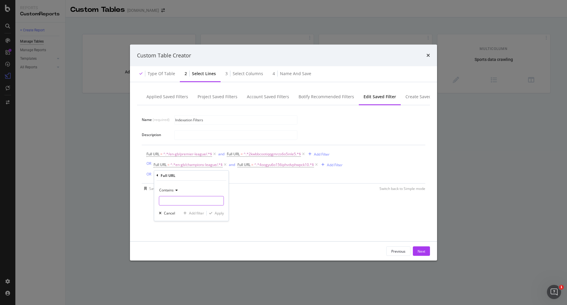
click at [173, 200] on input "Name (required)" at bounding box center [191, 200] width 64 height 9
paste input "/en-gb/championship/"
type input "/en-gb/championship/"
click at [223, 215] on div "Apply" at bounding box center [219, 212] width 9 height 5
click at [236, 175] on div "Add Filter" at bounding box center [238, 175] width 16 height 5
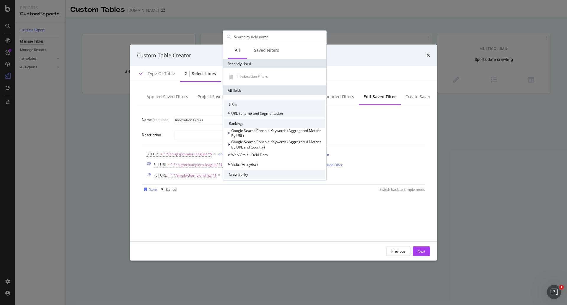
click at [259, 114] on span "URL Scheme and Segmentation" at bounding box center [257, 113] width 52 height 5
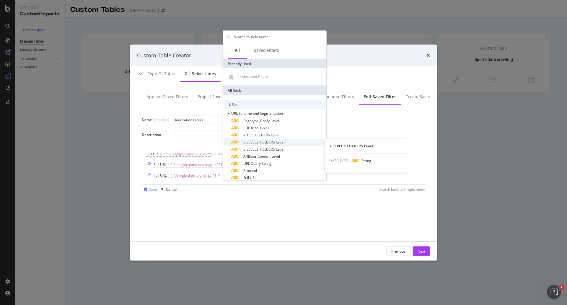
scroll to position [30, 0]
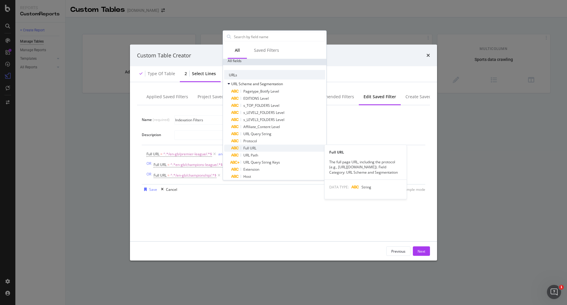
click at [257, 150] on div "Full URL" at bounding box center [278, 148] width 94 height 7
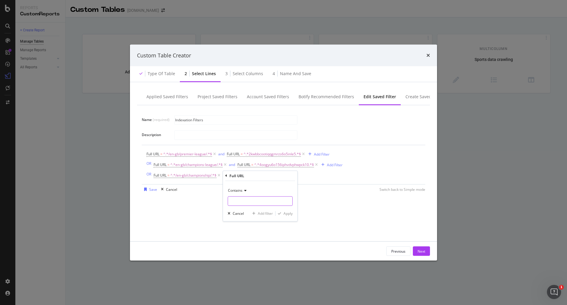
click at [247, 203] on input "Name (required)" at bounding box center [260, 200] width 64 height 9
paste input "7ntvbsyq31jnzoqoa8850b9b8"
type input "7ntvbsyq31jnzoqoa8850b9b8"
click at [286, 214] on div "Apply" at bounding box center [288, 213] width 9 height 5
click at [358, 174] on div "Add Filter Group" at bounding box center [359, 175] width 27 height 5
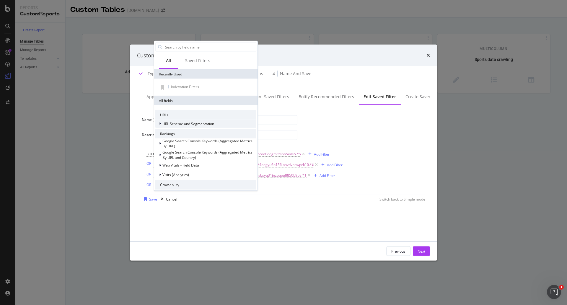
click at [179, 126] on span "URL Scheme and Segmentation" at bounding box center [189, 123] width 52 height 5
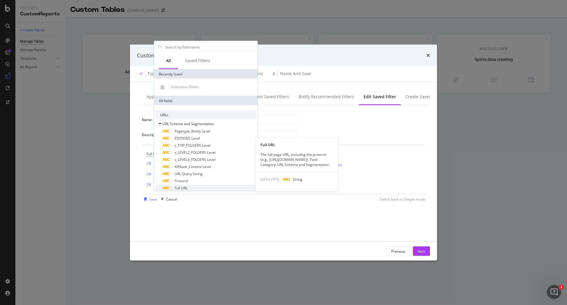
click at [189, 186] on div "Full URL" at bounding box center [210, 187] width 94 height 7
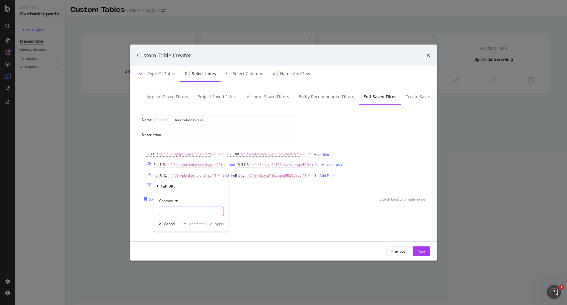
click at [189, 211] on input "Name (required)" at bounding box center [191, 210] width 64 height 9
paste input "/en-gb/league-one/"
type input "/en-gb/league-one/"
click at [218, 225] on div "Apply" at bounding box center [219, 223] width 9 height 5
click at [238, 186] on div "Add Filter" at bounding box center [233, 185] width 16 height 5
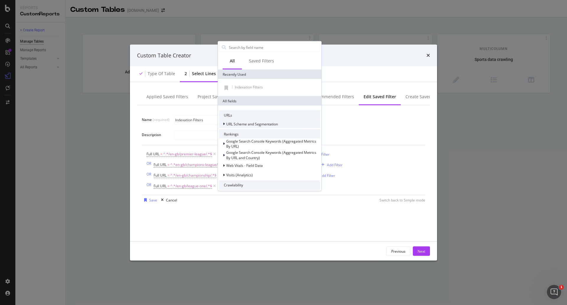
click at [263, 125] on span "URL Scheme and Segmentation" at bounding box center [252, 123] width 52 height 5
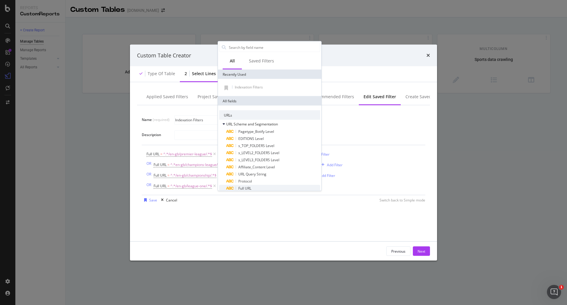
click at [260, 188] on div "Full URL" at bounding box center [273, 188] width 94 height 7
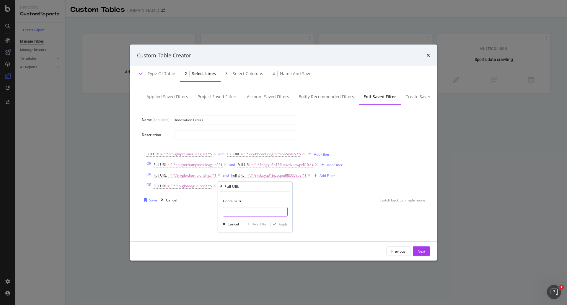
click at [260, 211] on input "Name (required)" at bounding box center [255, 211] width 64 height 9
paste input "3frp1zxrqulrlrnk503n6l4l"
type input "3frp1zxrqulrlrnk503n6l4l"
click at [286, 226] on div "Apply" at bounding box center [283, 223] width 9 height 5
click at [150, 200] on div "Save" at bounding box center [153, 199] width 8 height 5
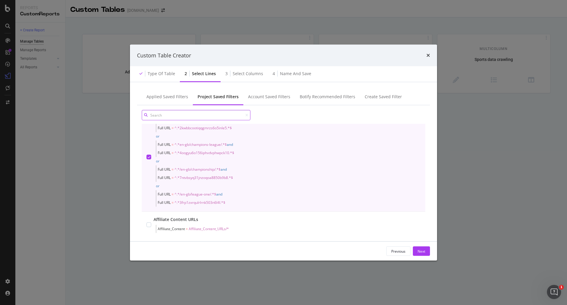
scroll to position [8, 0]
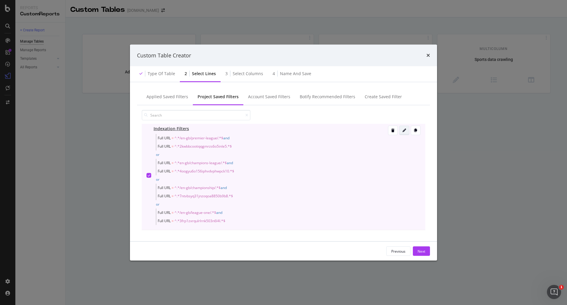
click at [403, 132] on div "modal" at bounding box center [404, 130] width 9 height 8
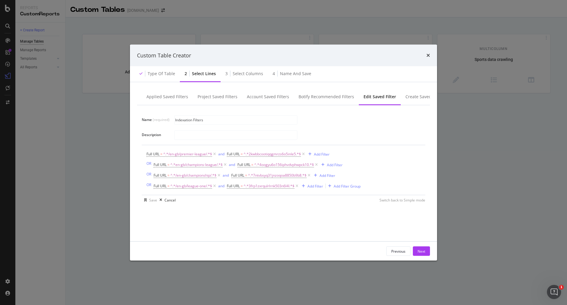
scroll to position [0, 0]
click at [343, 185] on div "Add Filter Group" at bounding box center [347, 185] width 27 height 5
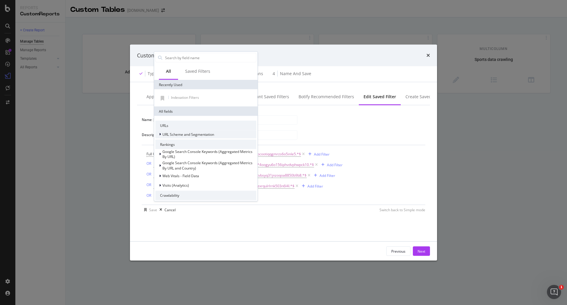
click at [207, 136] on span "URL Scheme and Segmentation" at bounding box center [189, 134] width 52 height 5
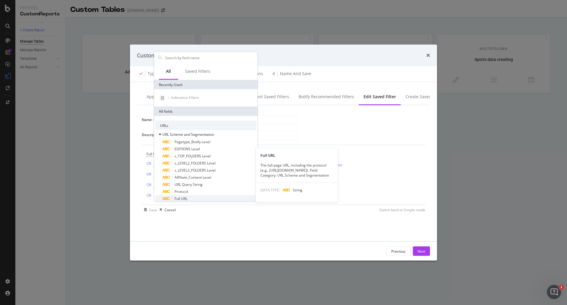
click at [205, 197] on div "Full URL" at bounding box center [210, 198] width 94 height 7
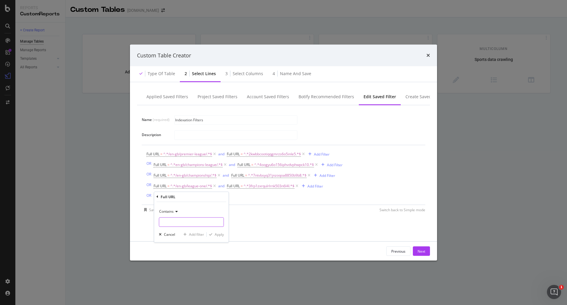
click at [181, 224] on input "Name (required)" at bounding box center [191, 221] width 64 height 9
paste input "/en-gb/league-two/"
type input "/en-gb/league-two/"
click at [216, 234] on div "Apply" at bounding box center [219, 234] width 9 height 5
click at [234, 197] on div "Add Filter" at bounding box center [233, 196] width 16 height 5
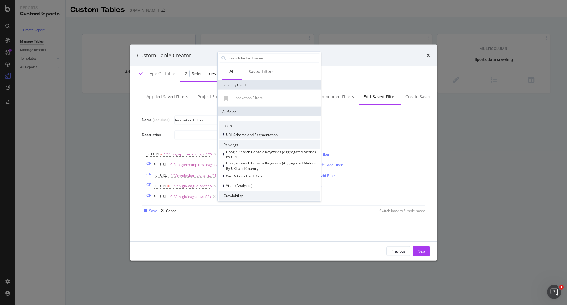
click at [239, 137] on span "URL Scheme and Segmentation" at bounding box center [252, 134] width 52 height 5
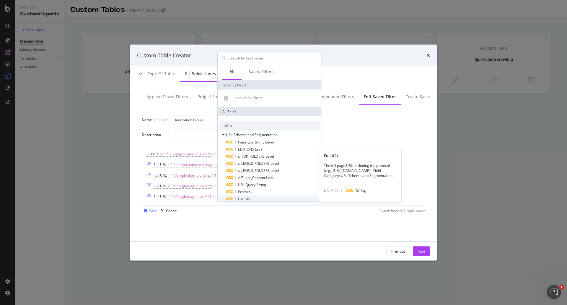
click at [247, 197] on span "Full URL" at bounding box center [244, 198] width 13 height 5
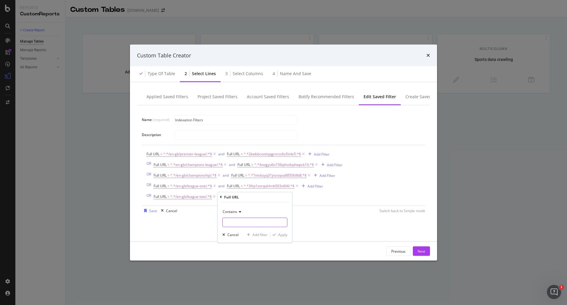
click at [254, 222] on input "Name (required)" at bounding box center [255, 221] width 64 height 9
paste input "bgen5kjer2ytfp7lo9949t72g"
type input "bgen5kjer2ytfp7lo9949t72g"
click at [282, 236] on div "Apply" at bounding box center [282, 234] width 9 height 5
click at [353, 197] on div "Add Filter Group" at bounding box center [351, 196] width 27 height 5
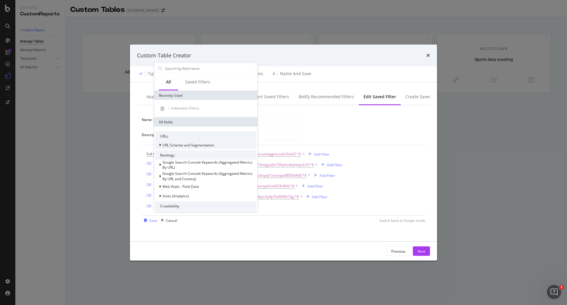
click at [197, 145] on span "URL Scheme and Segmentation" at bounding box center [189, 144] width 52 height 5
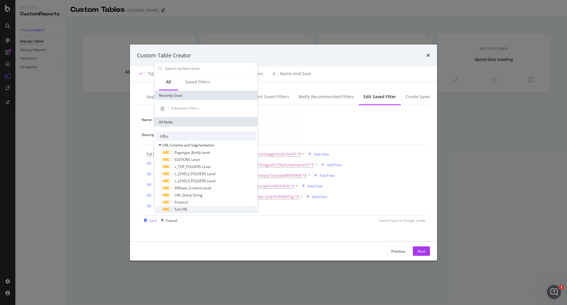
click at [199, 210] on div "Full URL" at bounding box center [210, 209] width 94 height 7
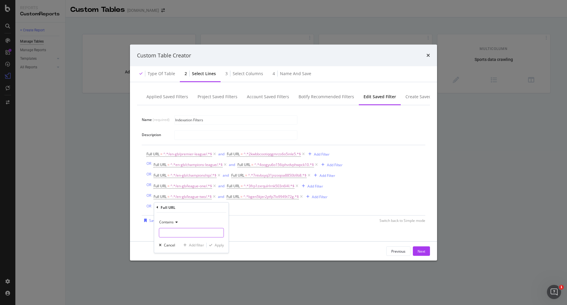
click at [187, 232] on input "Name (required)" at bounding box center [191, 232] width 64 height 9
paste input "/en-gb/womens-super-league/"
type input "/en-gb/womens-super-league/"
click at [216, 245] on div "Apply" at bounding box center [219, 244] width 9 height 5
click at [253, 209] on div "Add Filter" at bounding box center [252, 207] width 16 height 5
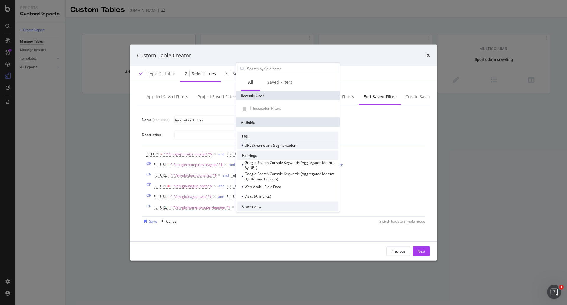
click at [267, 145] on span "URL Scheme and Segmentation" at bounding box center [271, 144] width 52 height 5
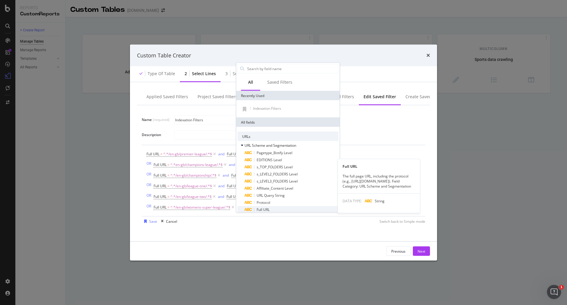
click at [280, 208] on div "Full URL" at bounding box center [292, 209] width 94 height 7
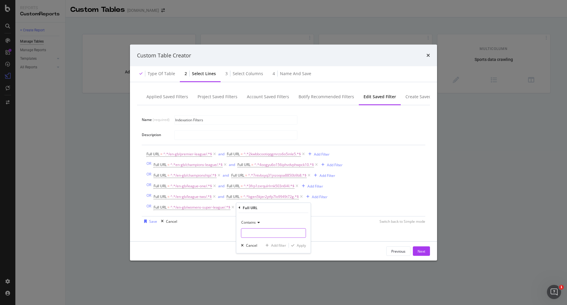
click at [274, 232] on input "Name (required)" at bounding box center [273, 232] width 64 height 9
paste input "6vq8j5p3av14nr3iuyi4okhjt"
type input "6vq8j5p3av14nr3iuyi4okhjt"
click at [300, 243] on div "Apply" at bounding box center [301, 245] width 9 height 5
click at [367, 206] on div "Add Filter Group" at bounding box center [369, 207] width 27 height 5
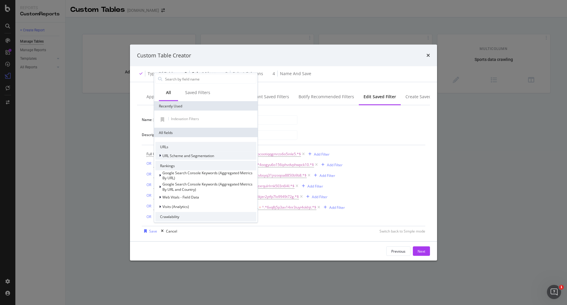
click at [176, 153] on div "URL Scheme and Segmentation" at bounding box center [184, 156] width 59 height 6
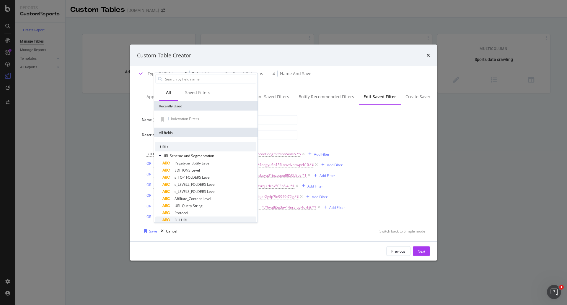
click at [191, 220] on div "Full URL" at bounding box center [210, 219] width 94 height 7
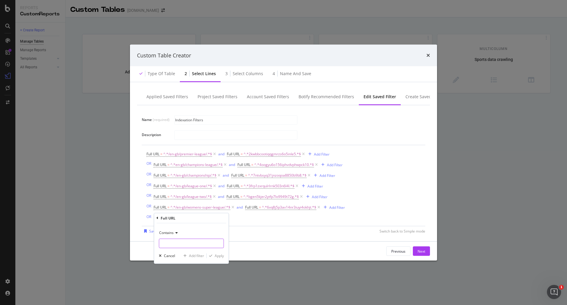
click at [202, 246] on input "Name (required)" at bounding box center [191, 242] width 64 height 9
paste input "/en-gb/europa-league/"
type input "/en-gb/europa-league/"
click at [217, 256] on div "Apply" at bounding box center [219, 255] width 9 height 5
click at [241, 219] on div "Add Filter" at bounding box center [239, 217] width 16 height 5
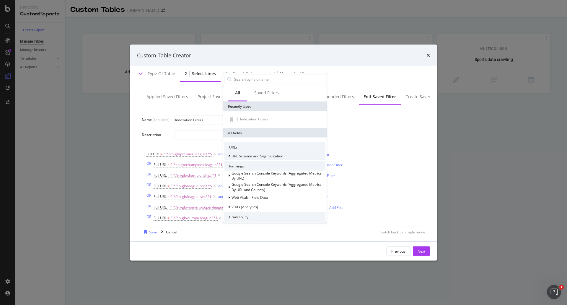
click at [271, 154] on span "URL Scheme and Segmentation" at bounding box center [258, 155] width 52 height 5
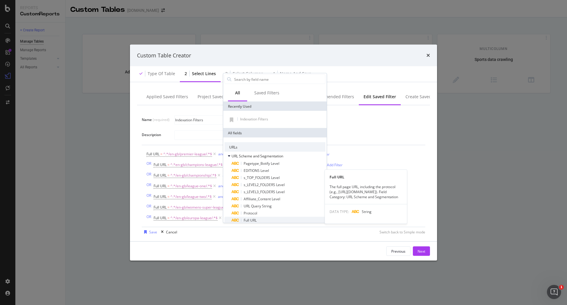
click at [272, 219] on div "Full URL" at bounding box center [279, 220] width 94 height 7
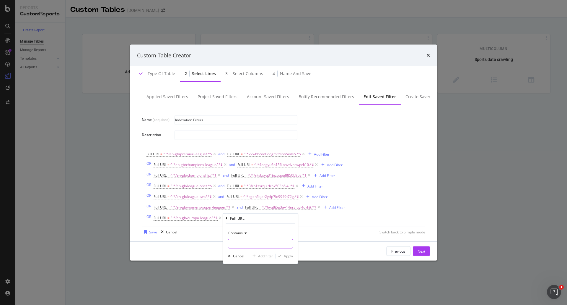
click at [269, 240] on input "Name (required)" at bounding box center [260, 243] width 64 height 9
paste input "4c1nfi2j1m731hcay25fcgndq"
type input "4c1nfi2j1m731hcay25fcgndq"
click at [285, 256] on div "Apply" at bounding box center [288, 255] width 9 height 5
click at [361, 219] on div "Add Filter Group" at bounding box center [359, 217] width 27 height 5
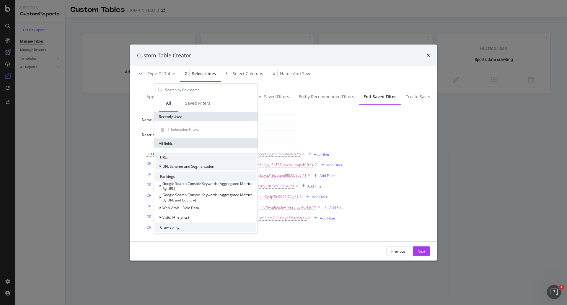
click at [184, 166] on span "URL Scheme and Segmentation" at bounding box center [189, 165] width 52 height 5
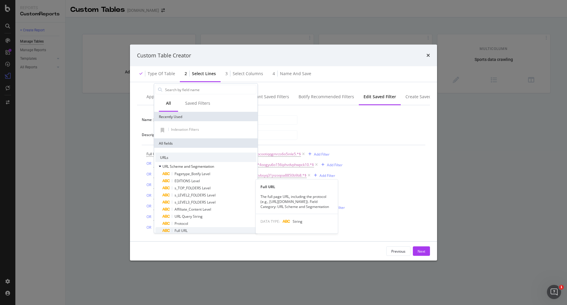
click at [188, 231] on span "Full URL" at bounding box center [181, 230] width 13 height 5
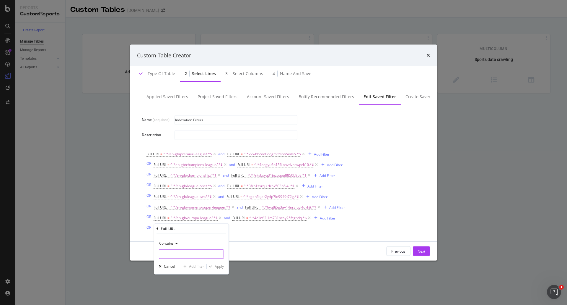
click at [201, 255] on input "Name (required)" at bounding box center [191, 253] width 64 height 9
paste input "/en-gb/conference-league/"
type input "/en-gb/conference-league/"
click at [222, 266] on div "Apply" at bounding box center [219, 266] width 9 height 5
click at [245, 227] on div "Add Filter" at bounding box center [246, 228] width 16 height 5
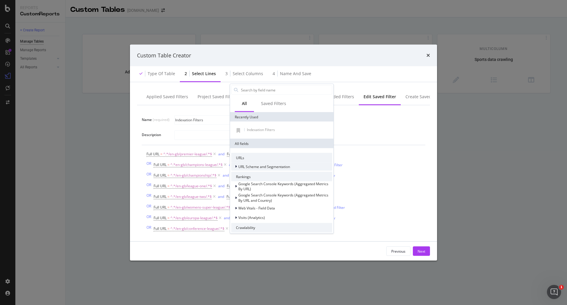
click at [259, 164] on span "URL Scheme and Segmentation" at bounding box center [265, 166] width 52 height 5
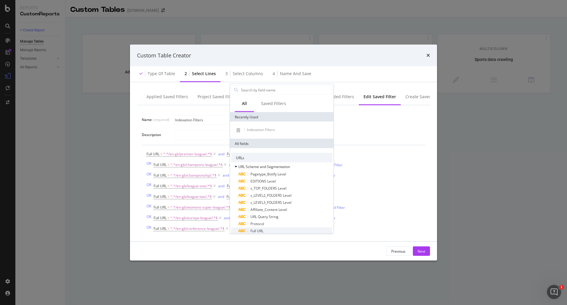
click at [267, 233] on div "Full URL" at bounding box center [286, 230] width 94 height 7
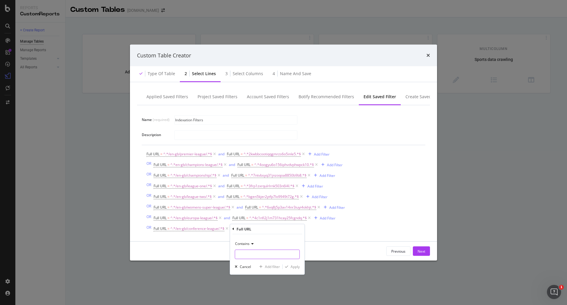
click at [262, 252] on input "Name (required)" at bounding box center [267, 253] width 64 height 9
paste input "c7b8o53flg36wbuevfzy3lb10"
type input "c7b8o53flg36wbuevfzy3lb10"
click at [296, 265] on div "Apply" at bounding box center [295, 266] width 9 height 5
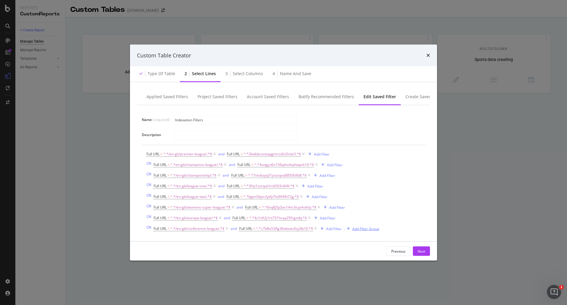
click at [364, 229] on div "Add Filter Group" at bounding box center [366, 228] width 27 height 5
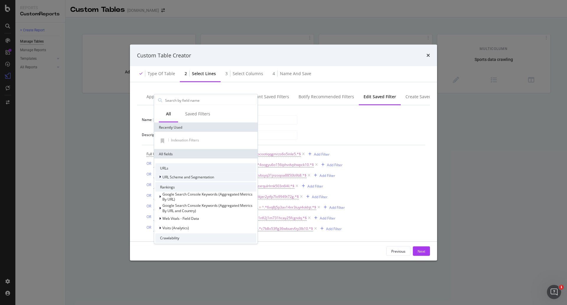
click at [198, 173] on div "URL Scheme and Segmentation" at bounding box center [205, 177] width 101 height 8
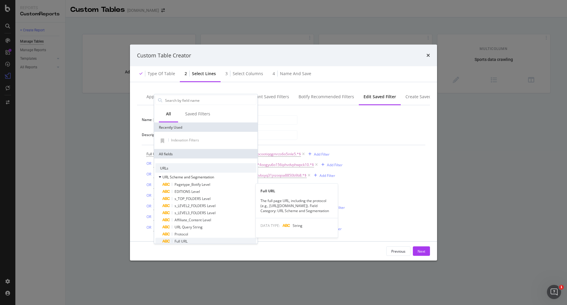
click at [196, 242] on div "Full URL" at bounding box center [210, 241] width 94 height 7
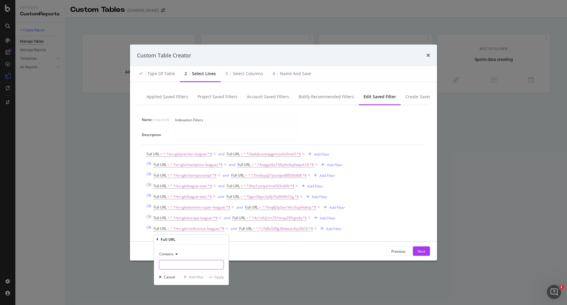
click at [197, 265] on input "Name (required)" at bounding box center [191, 264] width 64 height 9
paste input "/en-gb/laliga/"
type input "/en-gb/laliga/"
click at [220, 278] on div "Apply" at bounding box center [219, 276] width 9 height 5
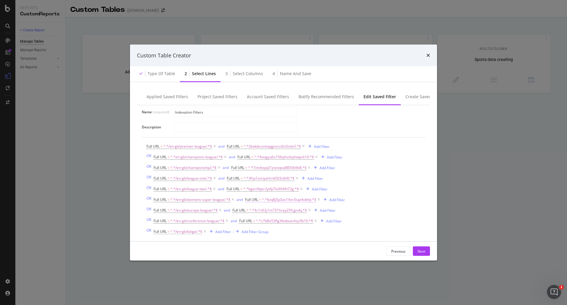
scroll to position [28, 0]
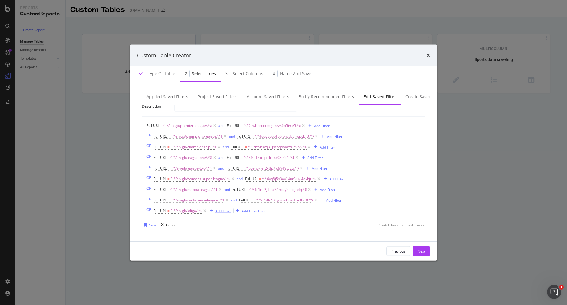
click at [224, 210] on div "Add Filter" at bounding box center [223, 210] width 16 height 5
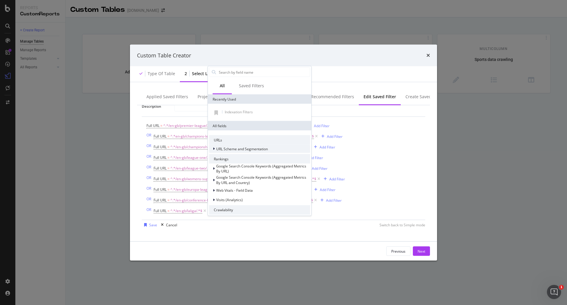
click at [250, 147] on span "URL Scheme and Segmentation" at bounding box center [242, 148] width 52 height 5
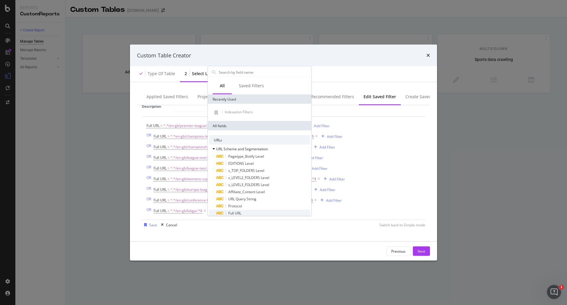
click at [255, 211] on div "Full URL" at bounding box center [263, 213] width 94 height 7
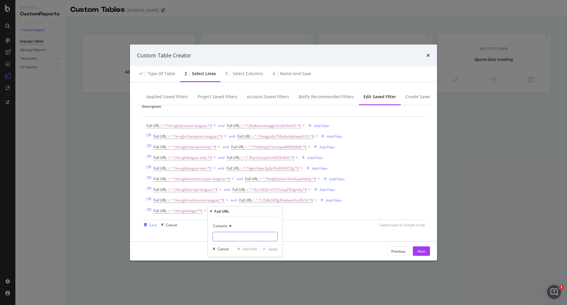
click at [234, 237] on input "Name (required)" at bounding box center [245, 235] width 64 height 9
paste input "34pl8szyvrbwcmfkuocjm3r6t"
type input "34pl8szyvrbwcmfkuocjm3r6t"
click at [270, 251] on div "Apply" at bounding box center [269, 248] width 17 height 5
click at [339, 214] on div "Add Filter Group" at bounding box center [340, 210] width 35 height 7
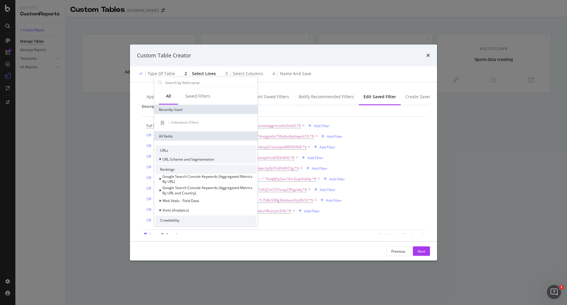
click at [208, 161] on span "URL Scheme and Segmentation" at bounding box center [189, 158] width 52 height 5
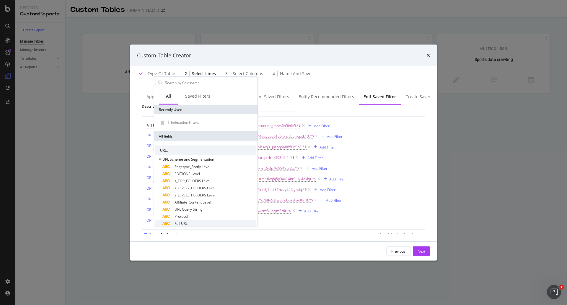
click at [198, 223] on div "Full URL" at bounding box center [210, 223] width 94 height 7
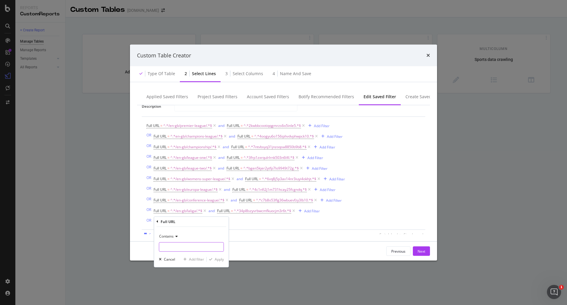
click at [182, 245] on input "Name (required)" at bounding box center [191, 246] width 64 height 9
paste input "/en-gb/serie-a/"
type input "/en-gb/serie-a/"
click at [215, 260] on div "Apply" at bounding box center [219, 259] width 9 height 5
click at [224, 219] on div "Add Filter" at bounding box center [226, 221] width 16 height 5
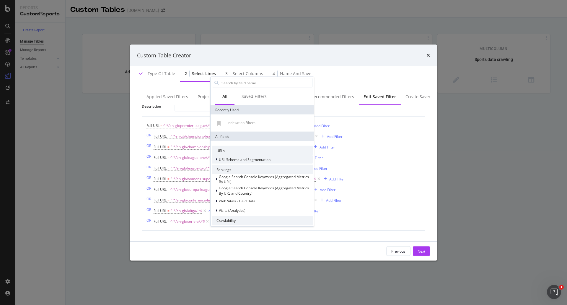
click at [247, 158] on span "URL Scheme and Segmentation" at bounding box center [245, 159] width 52 height 5
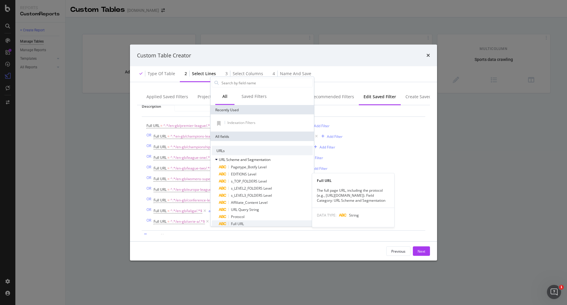
click at [245, 225] on div "Full URL" at bounding box center [266, 223] width 94 height 7
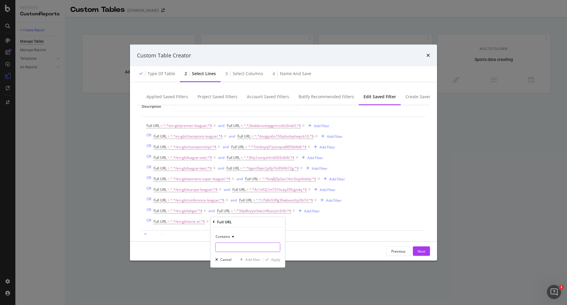
click at [247, 247] on input "Name (required)" at bounding box center [248, 246] width 64 height 9
paste input "1r097lpxe0xn03ihb7wi98kao"
type input "1r097lpxe0xn03ihb7wi98kao"
click at [272, 259] on div "Apply" at bounding box center [275, 259] width 9 height 5
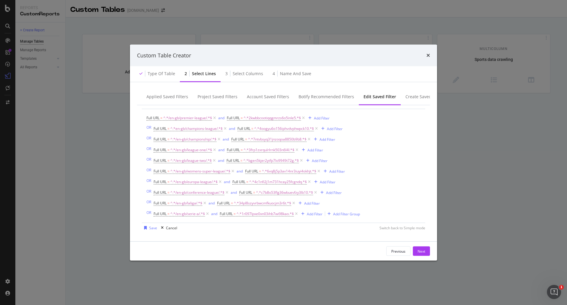
scroll to position [39, 0]
click at [353, 212] on div "Add Filter Group" at bounding box center [346, 210] width 27 height 5
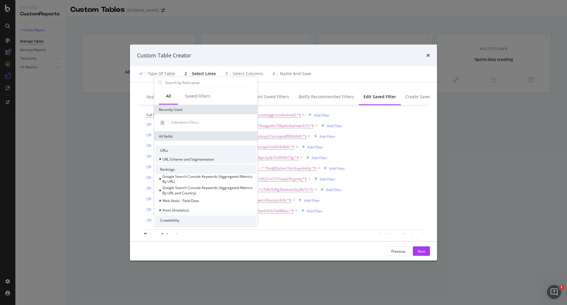
click at [183, 161] on span "URL Scheme and Segmentation" at bounding box center [189, 158] width 52 height 5
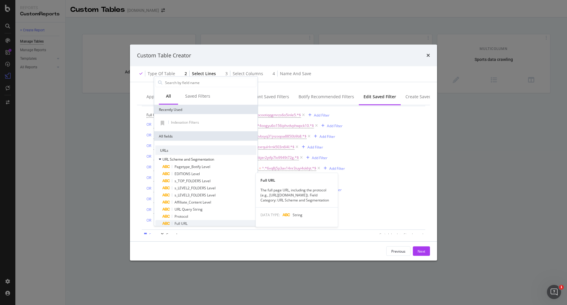
click at [190, 222] on div "Full URL" at bounding box center [210, 223] width 94 height 7
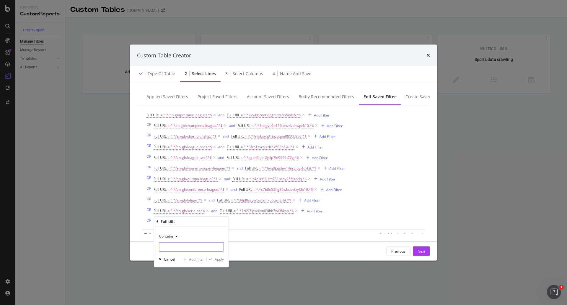
click at [185, 244] on input "Name (required)" at bounding box center [191, 246] width 64 height 9
paste input "/en-gb/bundesliga/"
type input "/en-gb/bundesliga/"
click at [221, 260] on div "Apply" at bounding box center [219, 259] width 9 height 5
click at [230, 223] on div "Add Filter" at bounding box center [233, 221] width 16 height 5
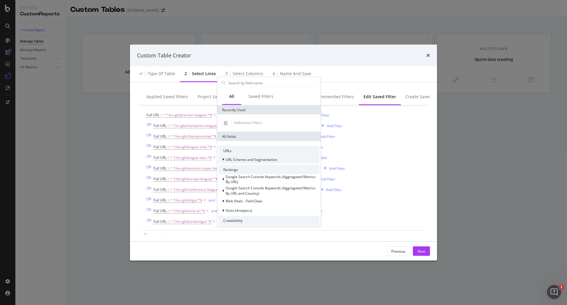
click at [246, 158] on span "URL Scheme and Segmentation" at bounding box center [252, 159] width 52 height 5
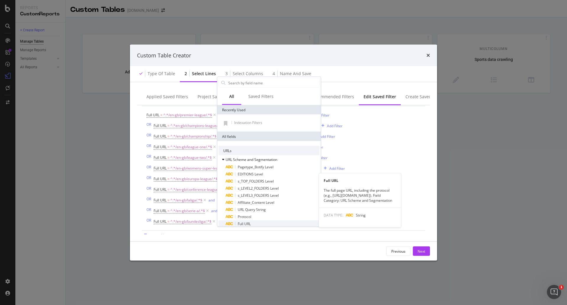
click at [252, 224] on div "Full URL" at bounding box center [273, 223] width 94 height 7
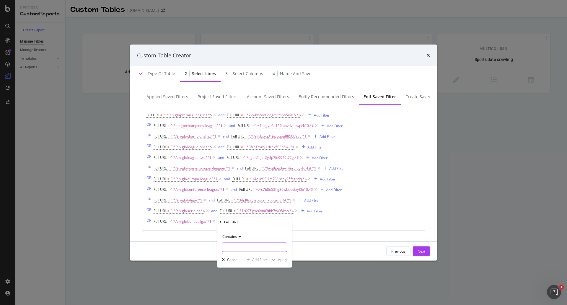
click at [251, 245] on input "Name (required)" at bounding box center [255, 246] width 64 height 9
paste input "6by3h89i2eykc341oz7lv1ddd"
type input "6by3h89i2eykc341oz7lv1ddd"
click at [287, 260] on div "Apply" at bounding box center [282, 259] width 9 height 5
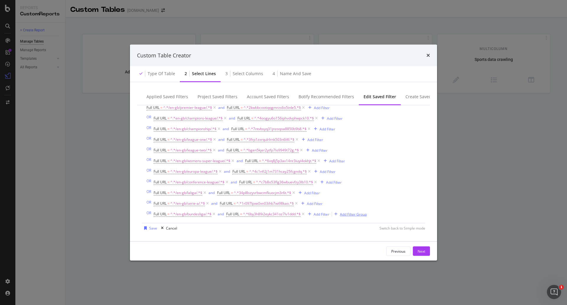
scroll to position [50, 0]
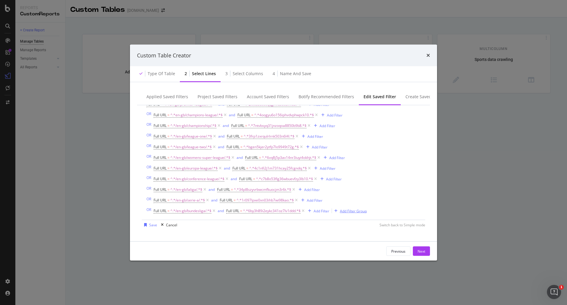
click at [358, 211] on div "Add Filter Group" at bounding box center [353, 210] width 27 height 5
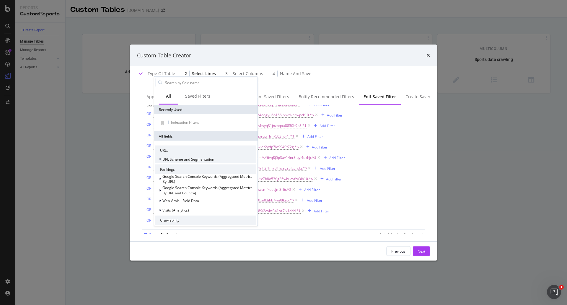
click at [181, 159] on span "URL Scheme and Segmentation" at bounding box center [189, 158] width 52 height 5
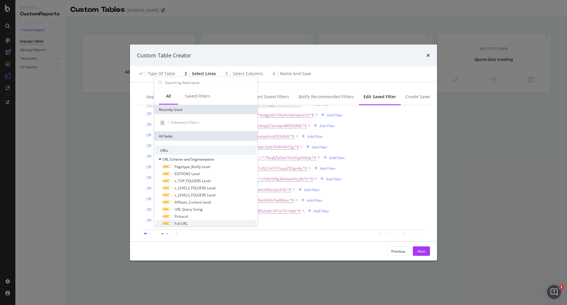
click at [190, 221] on div "Full URL" at bounding box center [210, 223] width 94 height 7
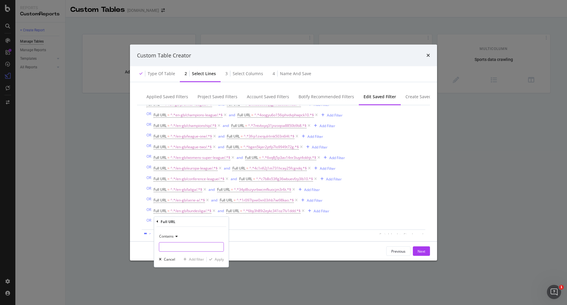
click at [174, 245] on input "Name (required)" at bounding box center [191, 246] width 64 height 9
paste input "/en-gb/fa-cup/"
type input "/en-gb/fa-cup/"
click at [213, 260] on div "modal" at bounding box center [211, 259] width 8 height 4
click at [227, 222] on div "Add Filter" at bounding box center [225, 221] width 16 height 5
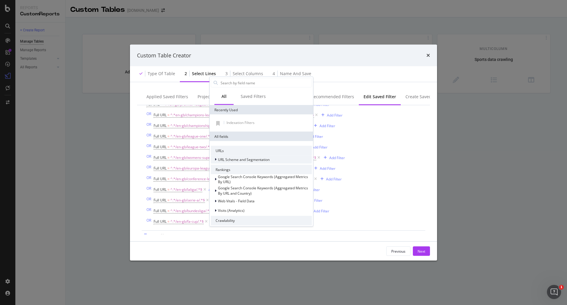
click at [254, 158] on span "URL Scheme and Segmentation" at bounding box center [244, 159] width 52 height 5
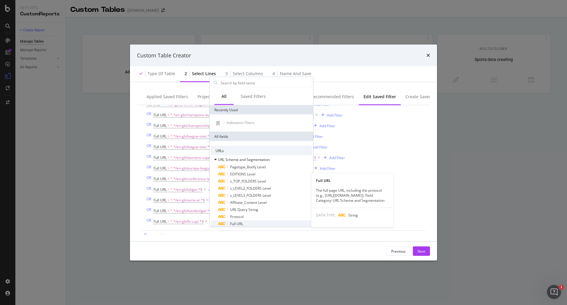
click at [256, 224] on div "Full URL" at bounding box center [265, 223] width 94 height 7
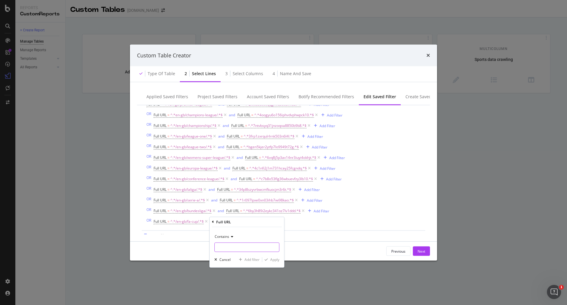
click at [238, 244] on input "Name (required)" at bounding box center [247, 246] width 64 height 9
paste input "2hj3286pqov1g1g59k2t2qcgm"
type input "2hj3286pqov1g1g59k2t2qcgm"
click at [276, 260] on div "Apply" at bounding box center [274, 259] width 9 height 5
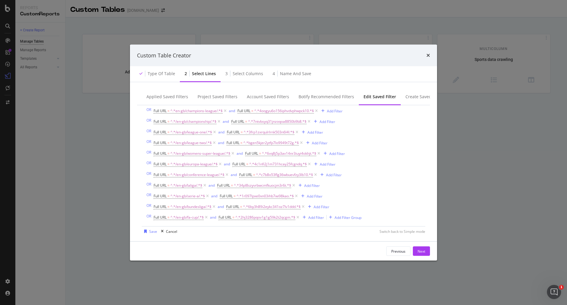
scroll to position [60, 0]
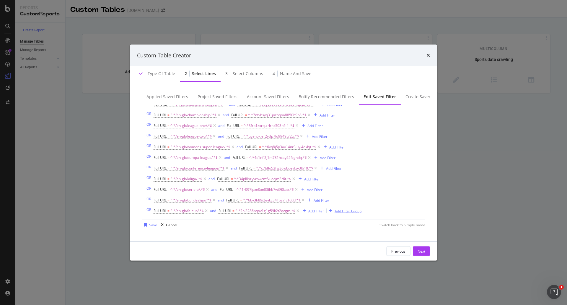
click at [354, 214] on button "Add Filter Group" at bounding box center [344, 210] width 35 height 7
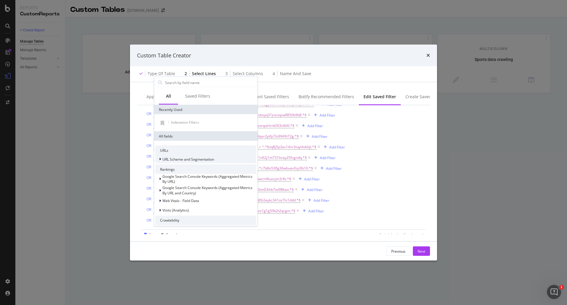
click at [213, 159] on span "URL Scheme and Segmentation" at bounding box center [189, 158] width 52 height 5
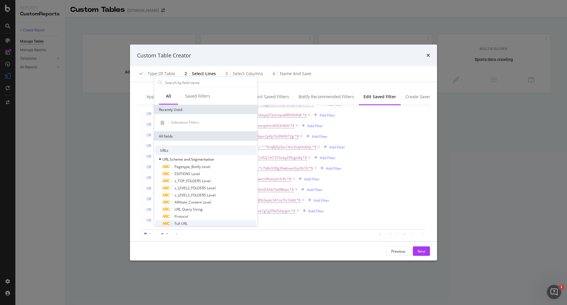
click at [187, 222] on span "Full URL" at bounding box center [181, 223] width 13 height 5
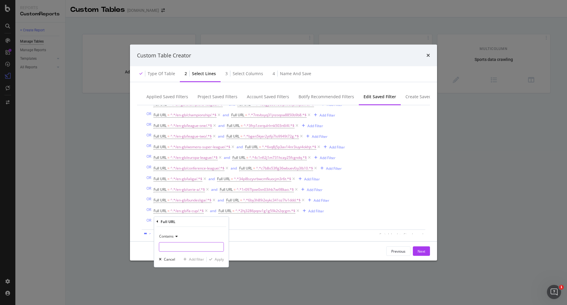
click at [205, 246] on input "Name (required)" at bounding box center [191, 246] width 64 height 9
paste input "/en-gb/carabao-cup/"
type input "/en-gb/carabao-cup/"
click at [219, 262] on div "Contains /en-gb/carabao-cup/ Cancel Add filter Apply" at bounding box center [191, 246] width 74 height 40
click at [219, 260] on div "Apply" at bounding box center [219, 259] width 9 height 5
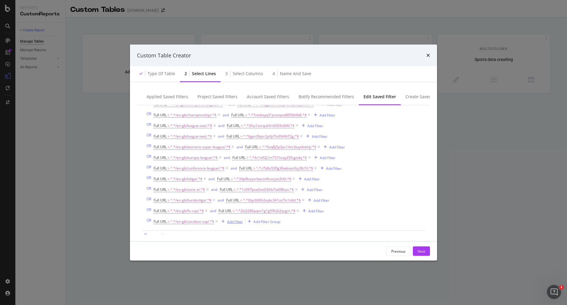
click at [231, 222] on div "Add Filter" at bounding box center [235, 221] width 16 height 5
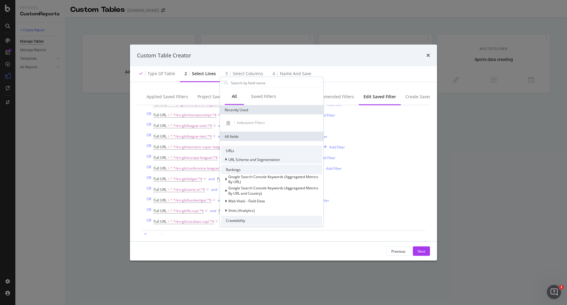
click at [255, 159] on span "URL Scheme and Segmentation" at bounding box center [254, 159] width 52 height 5
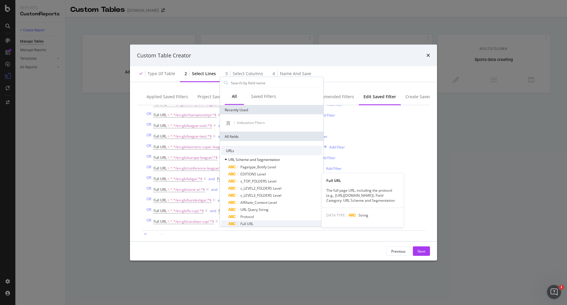
click at [259, 224] on div "Full URL" at bounding box center [275, 223] width 94 height 7
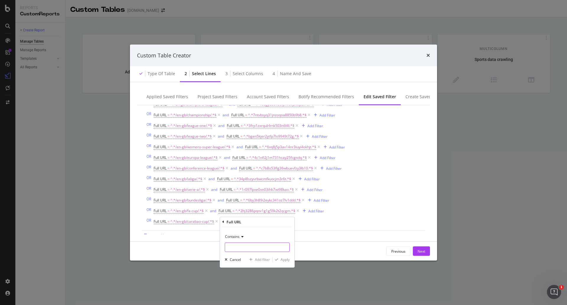
click at [257, 246] on input "Name (required)" at bounding box center [257, 246] width 64 height 9
paste input "725gd73msyt08xm76v7gkxj7u"
type input "725gd73msyt08xm76v7gkxj7u"
click at [283, 257] on div "Apply" at bounding box center [285, 259] width 9 height 5
click at [348, 223] on div "Add Filter Group" at bounding box center [359, 221] width 27 height 5
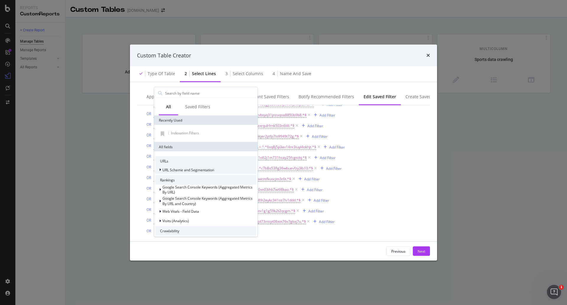
click at [198, 169] on span "URL Scheme and Segmentation" at bounding box center [189, 169] width 52 height 5
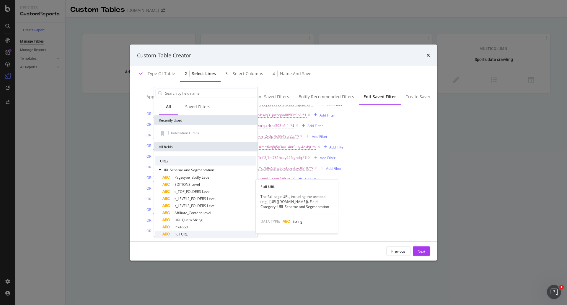
click at [200, 233] on div "Full URL" at bounding box center [210, 234] width 94 height 7
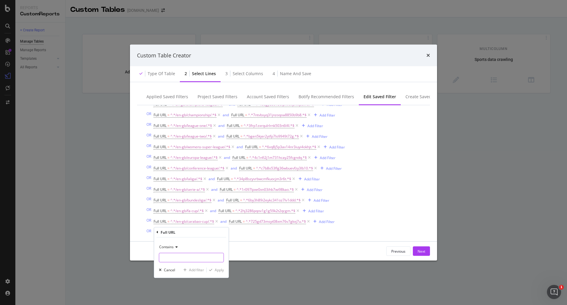
click at [172, 256] on input "Name (required)" at bounding box center [191, 256] width 64 height 9
paste input "/en-gb/ligue-1/"
type input "/en-gb/ligue-1/"
click at [217, 270] on div "Apply" at bounding box center [219, 269] width 9 height 5
click at [226, 231] on div "Add Filter" at bounding box center [226, 231] width 16 height 5
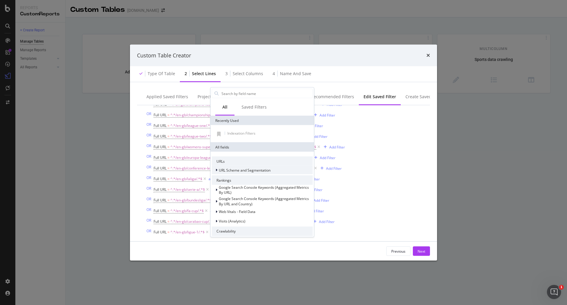
click at [235, 170] on span "URL Scheme and Segmentation" at bounding box center [245, 169] width 52 height 5
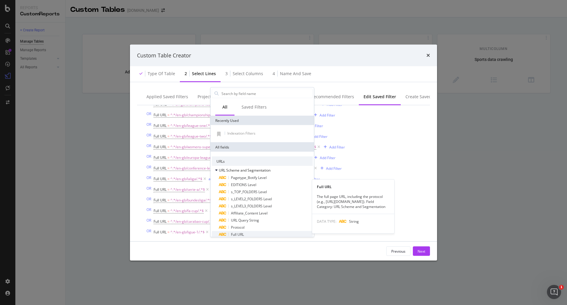
click at [264, 234] on div "Full URL" at bounding box center [266, 234] width 94 height 7
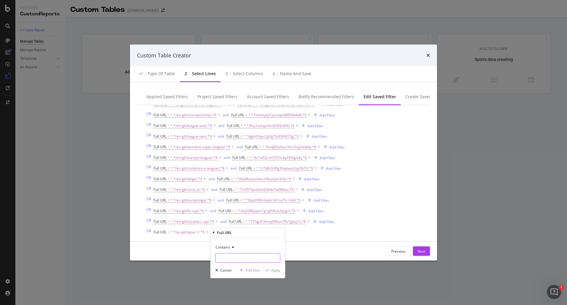
click at [247, 255] on input "Name (required)" at bounding box center [248, 257] width 64 height 9
paste input "dm5ka0os1e3dxcp3vh05kmp33"
type input "dm5ka0os1e3dxcp3vh05kmp33"
click at [273, 273] on div "Apply" at bounding box center [271, 269] width 17 height 5
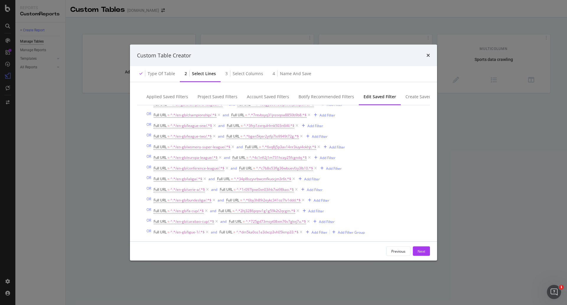
scroll to position [82, 0]
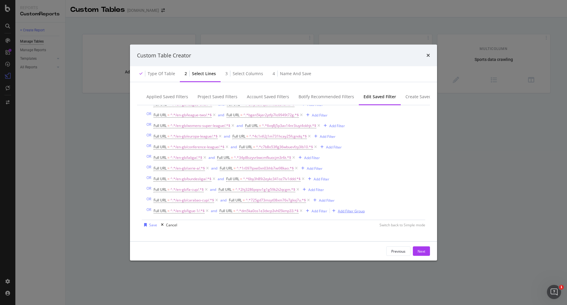
click at [346, 211] on div "Add Filter Group" at bounding box center [351, 210] width 27 height 5
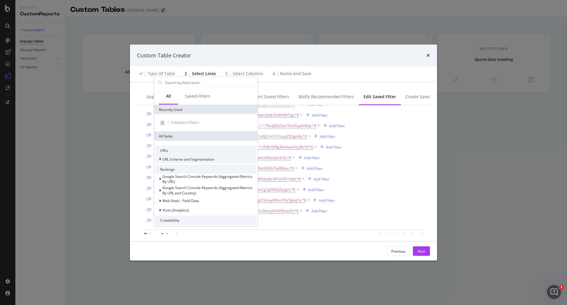
click at [214, 158] on span "URL Scheme and Segmentation" at bounding box center [189, 158] width 52 height 5
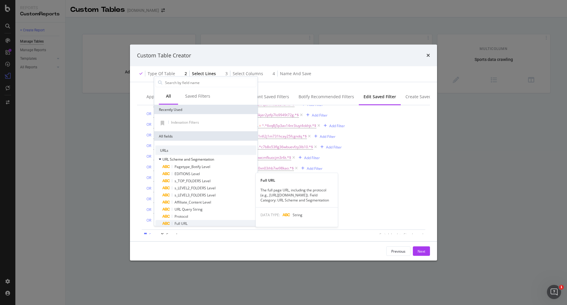
click at [213, 223] on div "Full URL" at bounding box center [210, 223] width 94 height 7
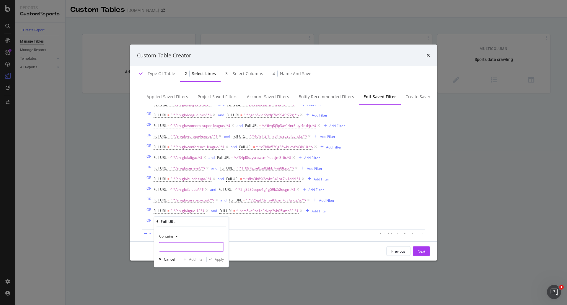
click at [195, 249] on input "Name (required)" at bounding box center [191, 246] width 64 height 9
paste input "/en-gb/premiership/"
type input "/en-gb/premiership/"
drag, startPoint x: 198, startPoint y: 257, endPoint x: 209, endPoint y: 252, distance: 12.2
click at [209, 252] on div "Contains /en-gb/premiership/ Cancel Add filter Apply" at bounding box center [191, 246] width 74 height 40
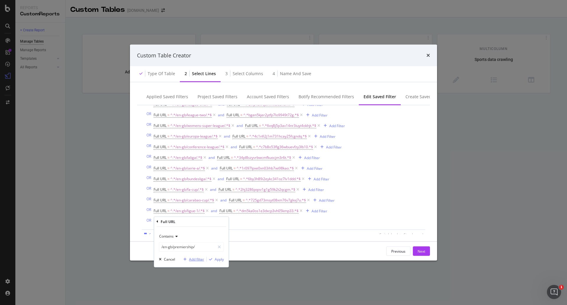
click at [200, 260] on div "Add filter" at bounding box center [196, 259] width 15 height 5
click at [239, 220] on div "Add Filter" at bounding box center [235, 221] width 16 height 5
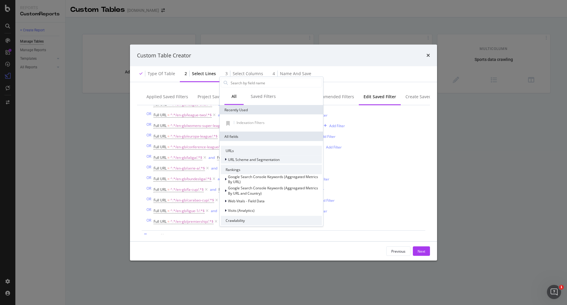
click at [260, 158] on span "URL Scheme and Segmentation" at bounding box center [254, 159] width 52 height 5
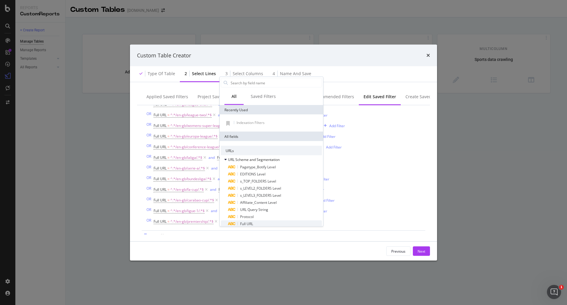
click at [261, 221] on div "Full URL" at bounding box center [275, 223] width 94 height 7
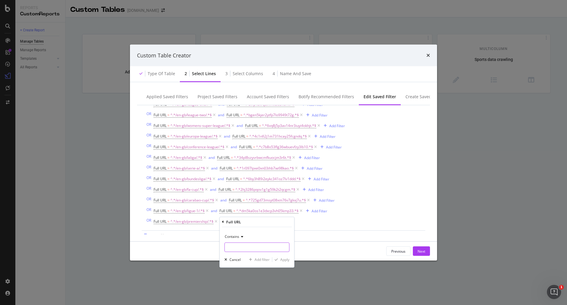
click at [270, 250] on input "Name (required)" at bounding box center [257, 246] width 64 height 9
paste input "e21cf135btr8t3upw0vl6n6x0"
type input "e21cf135btr8t3upw0vl6n6x0"
click at [282, 258] on div "Apply" at bounding box center [284, 259] width 9 height 5
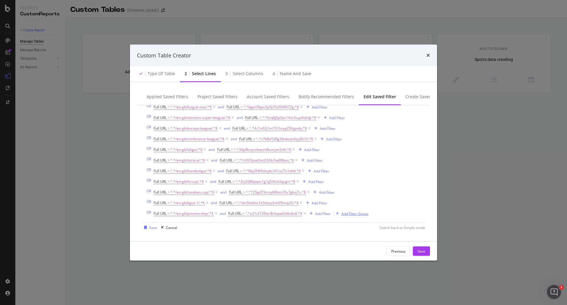
scroll to position [92, 0]
click at [357, 212] on div "Add Filter Group" at bounding box center [355, 210] width 27 height 5
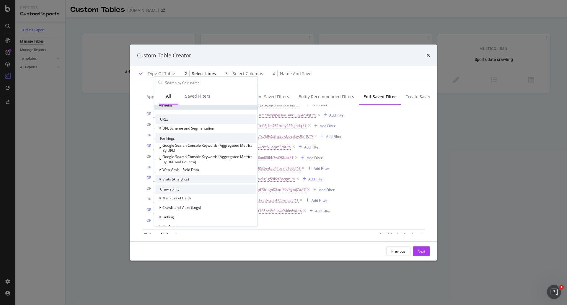
scroll to position [0, 0]
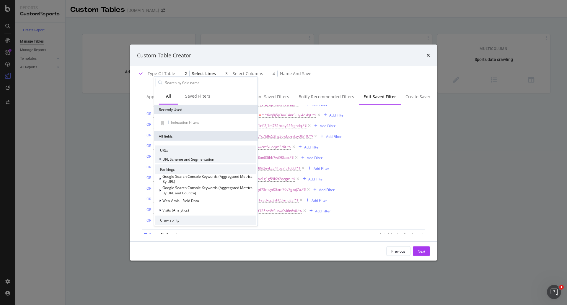
click at [184, 161] on span "URL Scheme and Segmentation" at bounding box center [189, 158] width 52 height 5
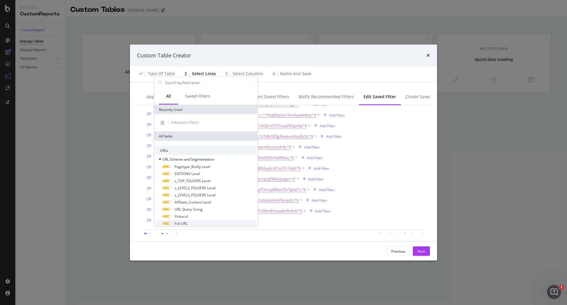
click at [190, 223] on div "Full URL" at bounding box center [210, 223] width 94 height 7
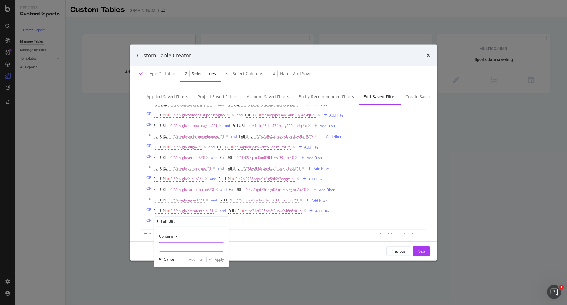
click at [191, 244] on input "Name (required)" at bounding box center [191, 246] width 64 height 9
paste input "/en-gb/copa-del-rey/"
type input "/en-gb/copa-del-rey/"
click at [218, 257] on div "Apply" at bounding box center [219, 259] width 9 height 5
click at [231, 222] on div "Add Filter" at bounding box center [235, 221] width 16 height 5
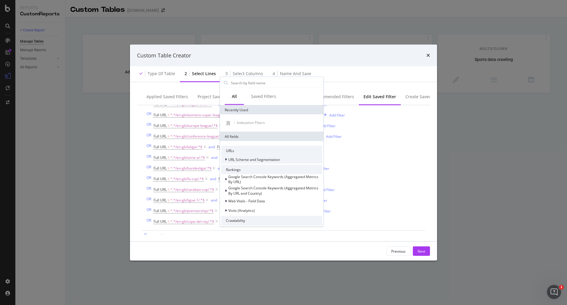
click at [241, 159] on span "URL Scheme and Segmentation" at bounding box center [254, 159] width 52 height 5
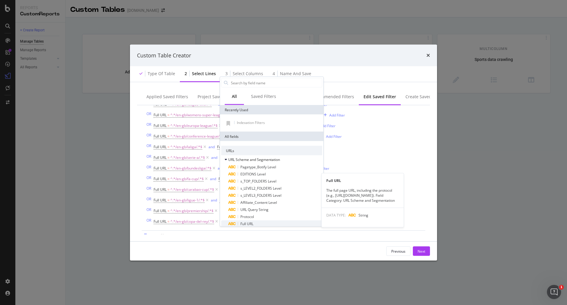
click at [255, 222] on div "Full URL" at bounding box center [275, 223] width 94 height 7
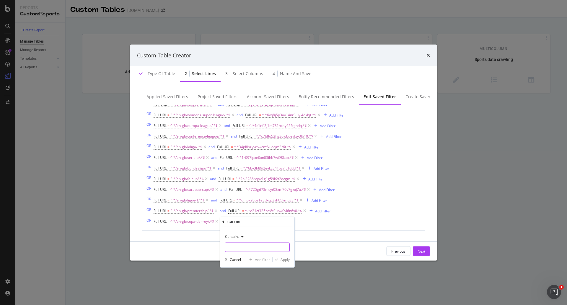
click at [266, 245] on input "Name (required)" at bounding box center [257, 246] width 64 height 9
paste input "apdwh753fupxheygs8seahh7x"
type input "apdwh753fupxheygs8seahh7x"
click at [287, 259] on div "Apply" at bounding box center [285, 259] width 9 height 5
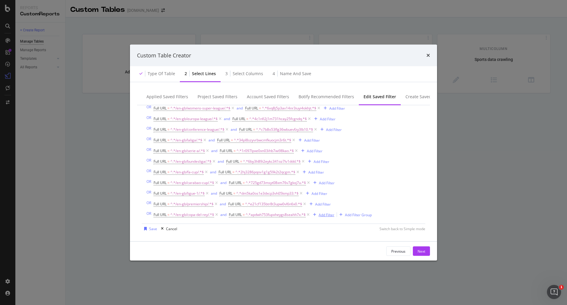
scroll to position [103, 0]
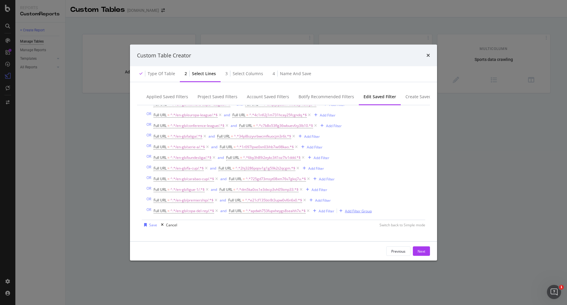
click at [358, 213] on div "Add Filter Group" at bounding box center [358, 210] width 27 height 5
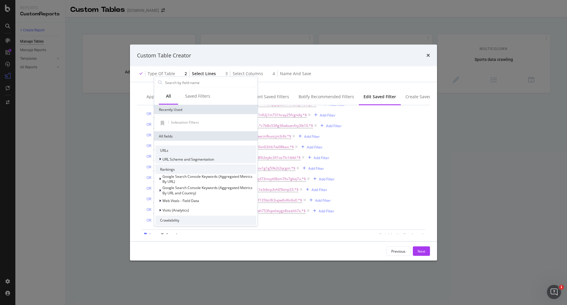
click at [171, 158] on span "URL Scheme and Segmentation" at bounding box center [189, 158] width 52 height 5
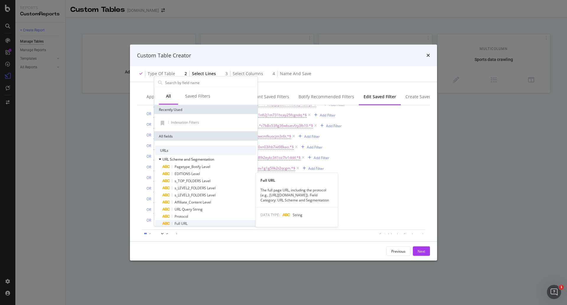
click at [188, 222] on div "Full URL" at bounding box center [210, 223] width 94 height 7
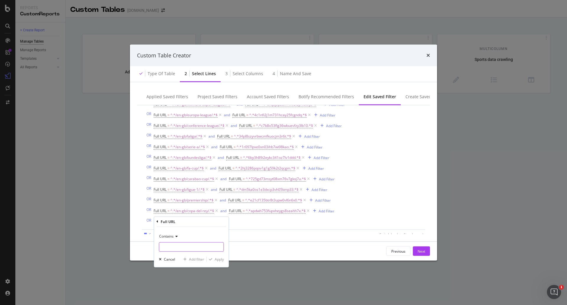
click at [212, 249] on input "Name (required)" at bounding box center [191, 246] width 64 height 9
paste input "/en-gb/coppa-italia/"
type input "/en-gb/coppa-italia/"
click at [220, 258] on div "Apply" at bounding box center [219, 259] width 9 height 5
click at [236, 221] on div "Add Filter" at bounding box center [234, 221] width 16 height 5
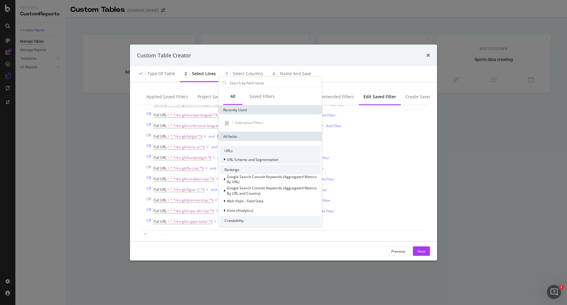
click at [256, 162] on div "URL Scheme and Segmentation" at bounding box center [249, 159] width 59 height 6
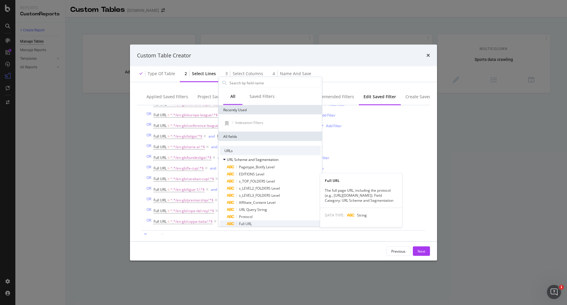
click at [265, 223] on div "Full URL" at bounding box center [274, 223] width 94 height 7
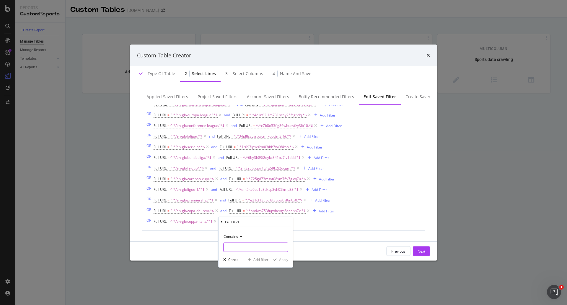
click at [266, 245] on input "Name (required)" at bounding box center [256, 246] width 64 height 9
paste input "6694fff47wqxl10lrd9tb91f8"
type input "6694fff47wqxl10lrd9tb91f8"
click at [284, 261] on div "Apply" at bounding box center [283, 259] width 9 height 5
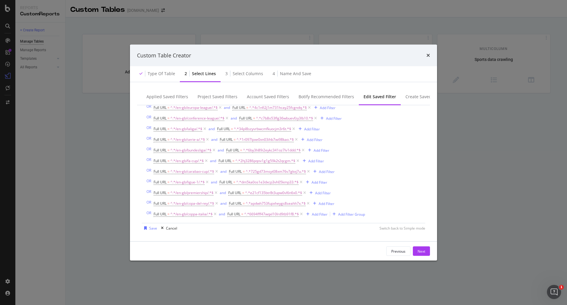
scroll to position [113, 0]
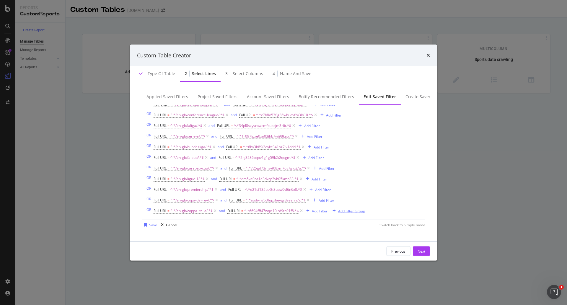
click at [363, 212] on div "Add Filter Group" at bounding box center [351, 210] width 27 height 5
click at [357, 213] on div "Add Filter Group" at bounding box center [351, 210] width 27 height 5
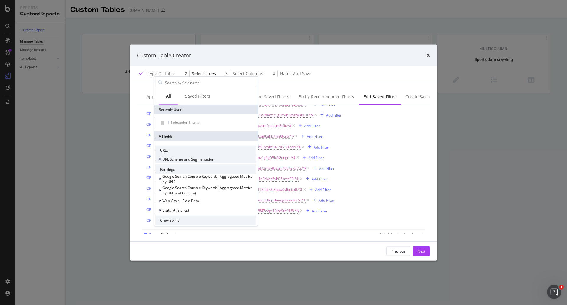
click at [208, 160] on span "URL Scheme and Segmentation" at bounding box center [189, 158] width 52 height 5
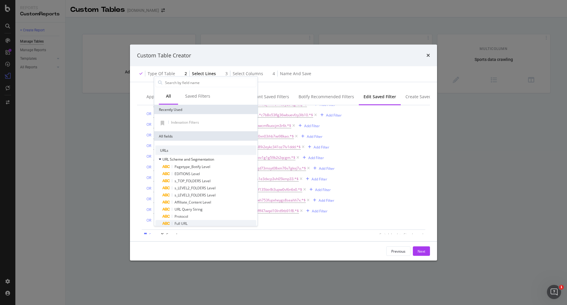
click at [207, 224] on div "Full URL" at bounding box center [210, 223] width 94 height 7
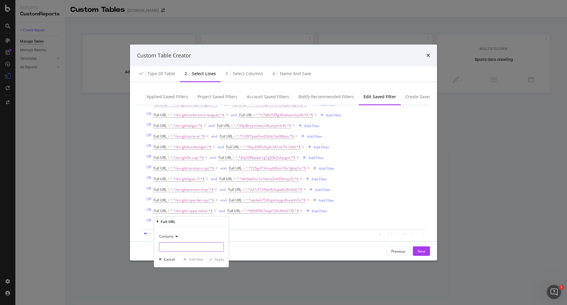
click at [173, 244] on input "Name (required)" at bounding box center [191, 246] width 64 height 9
paste input "/en-gb/dfb-pokal/"
type input "/en-gb/dfb-pokal/"
click at [219, 260] on div "Apply" at bounding box center [219, 259] width 9 height 5
click at [230, 221] on div "Add Filter" at bounding box center [230, 221] width 16 height 5
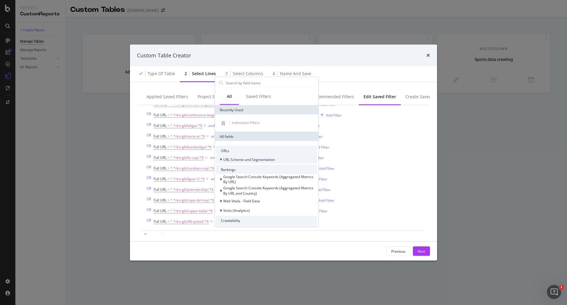
click at [254, 159] on span "URL Scheme and Segmentation" at bounding box center [249, 159] width 52 height 5
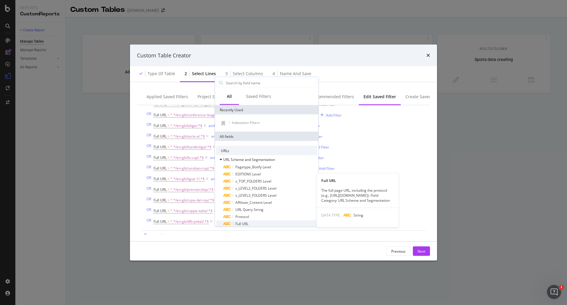
click at [253, 224] on div "Full URL" at bounding box center [270, 223] width 94 height 7
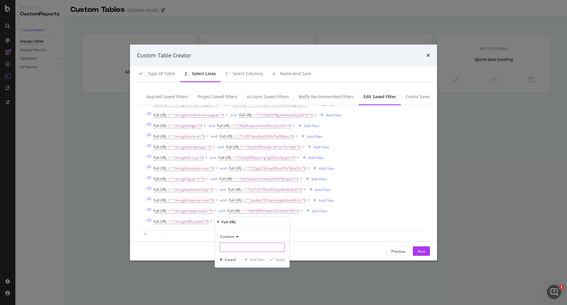
click at [260, 251] on input "Name (required)" at bounding box center [252, 246] width 64 height 9
paste input "486rhdgz7yc0sygziht7hje65"
type input "486rhdgz7yc0sygziht7hje65"
click at [278, 258] on div "Apply" at bounding box center [280, 259] width 9 height 5
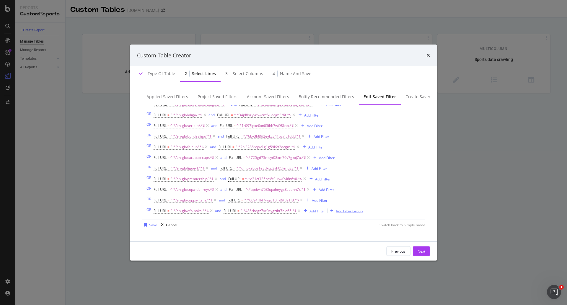
click at [361, 211] on div "Add Filter Group" at bounding box center [349, 210] width 27 height 5
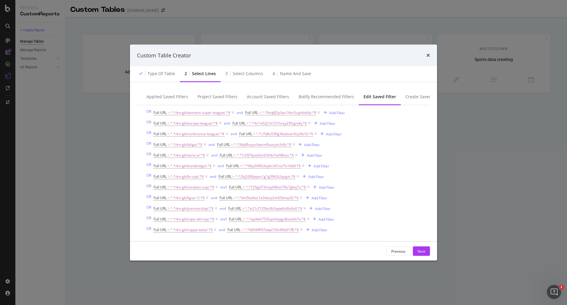
scroll to position [124, 0]
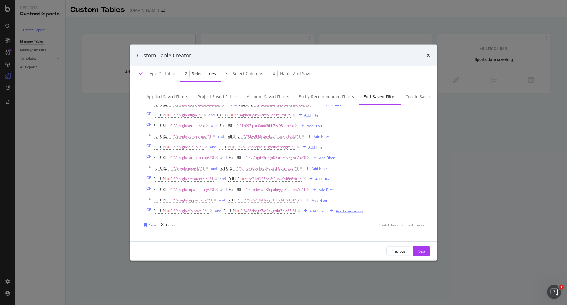
click at [354, 212] on div "Add Filter Group" at bounding box center [349, 210] width 27 height 5
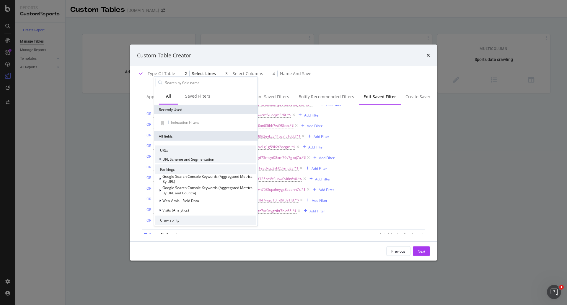
click at [197, 159] on span "URL Scheme and Segmentation" at bounding box center [189, 158] width 52 height 5
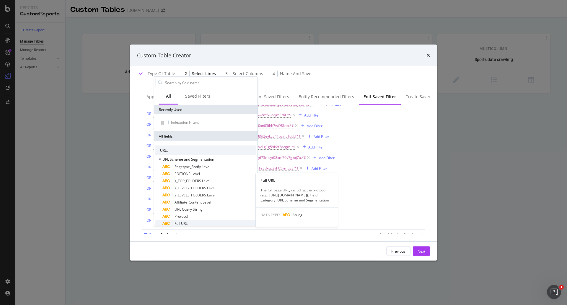
click at [214, 223] on div "Full URL" at bounding box center [210, 223] width 94 height 7
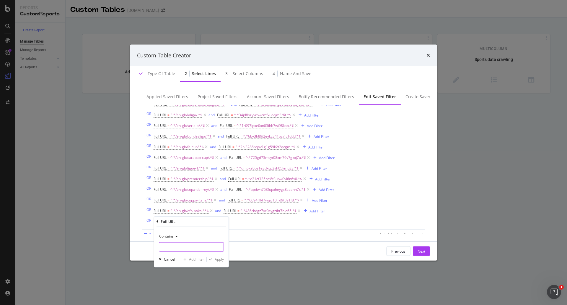
click at [179, 244] on input "Name (required)" at bounding box center [191, 246] width 64 height 9
paste input "/en-gb/community-shield/"
type input "/en-gb/community-shield/"
click at [219, 259] on div "Apply" at bounding box center [219, 259] width 9 height 5
click at [242, 223] on div "Add Filter" at bounding box center [244, 221] width 16 height 5
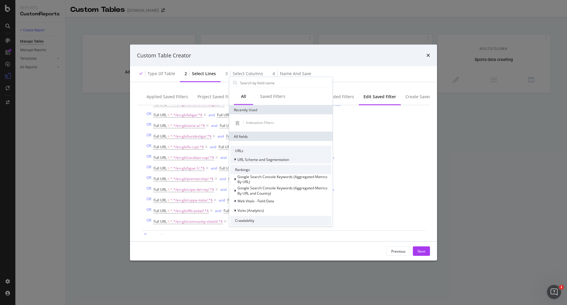
click at [260, 158] on span "URL Scheme and Segmentation" at bounding box center [264, 159] width 52 height 5
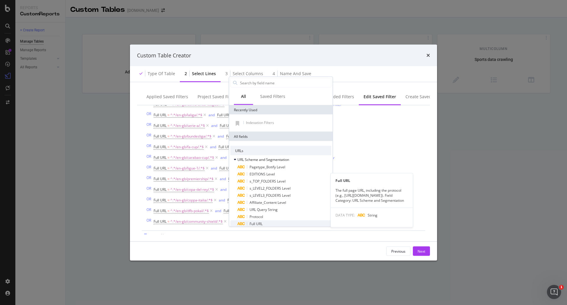
click at [281, 225] on div "Full URL" at bounding box center [285, 223] width 94 height 7
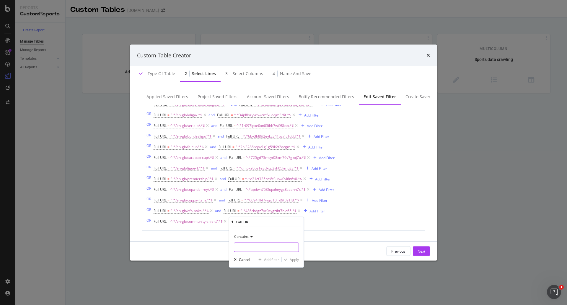
click at [281, 248] on input "Name (required)" at bounding box center [266, 246] width 64 height 9
paste input "dqr4zpn4l9x9br1c5qv1fb6v9"
type input "dqr4zpn4l9x9br1c5qv1fb6v9"
click at [295, 259] on div "Apply" at bounding box center [294, 259] width 9 height 5
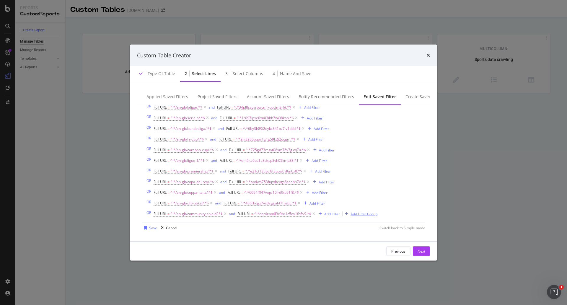
scroll to position [135, 0]
click at [363, 210] on div "Add Filter Group" at bounding box center [364, 210] width 27 height 5
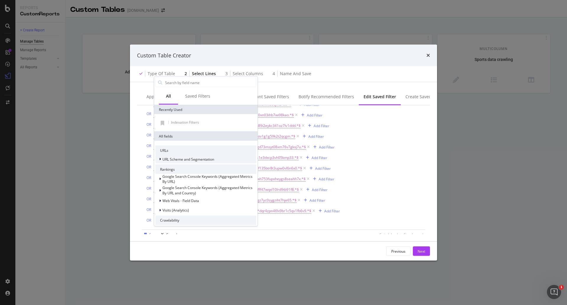
click at [200, 158] on span "URL Scheme and Segmentation" at bounding box center [189, 158] width 52 height 5
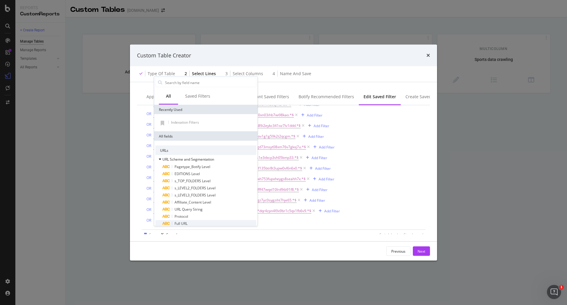
click at [189, 224] on div "Full URL" at bounding box center [210, 223] width 94 height 7
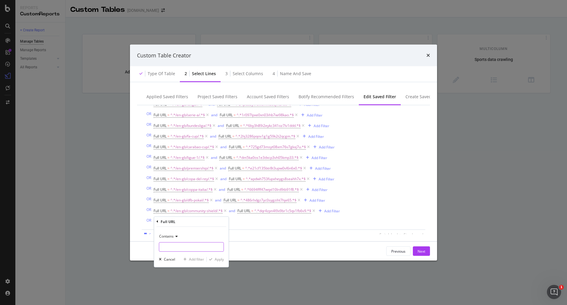
click at [203, 249] on input "Name (required)" at bounding box center [191, 246] width 64 height 9
paste input "/en-gb/friendlies/"
type input "/en-gb/friendlies/"
click at [217, 260] on div "Apply" at bounding box center [219, 259] width 9 height 5
click at [235, 222] on div "Add Filter" at bounding box center [230, 221] width 16 height 5
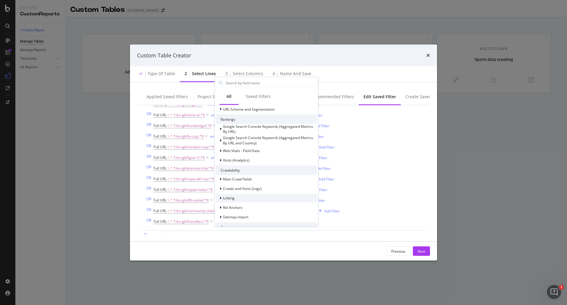
scroll to position [0, 0]
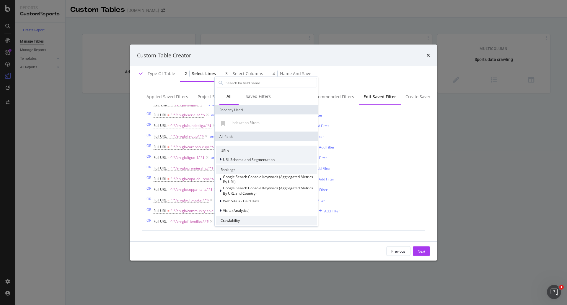
click at [260, 159] on span "URL Scheme and Segmentation" at bounding box center [249, 159] width 52 height 5
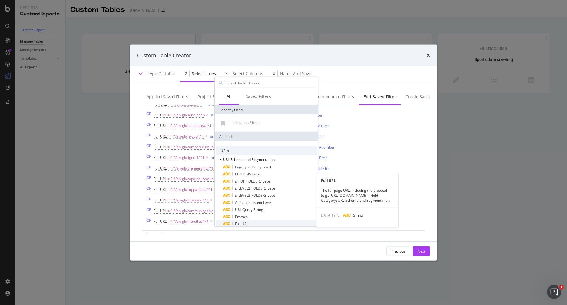
click at [257, 222] on div "Full URL" at bounding box center [270, 223] width 94 height 7
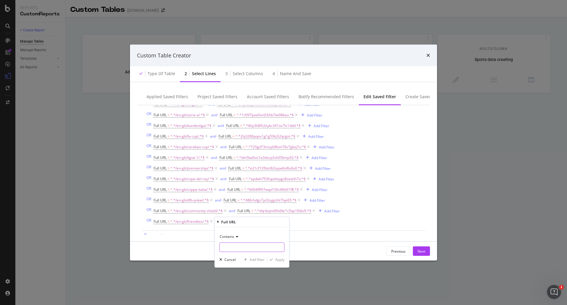
click at [259, 247] on input "Name (required)" at bounding box center [252, 246] width 64 height 9
paste input "cesdwwnxbc5fmajgroc0hqzy2"
type input "cesdwwnxbc5fmajgroc0hqzy2"
click at [282, 260] on div "Apply" at bounding box center [279, 259] width 9 height 5
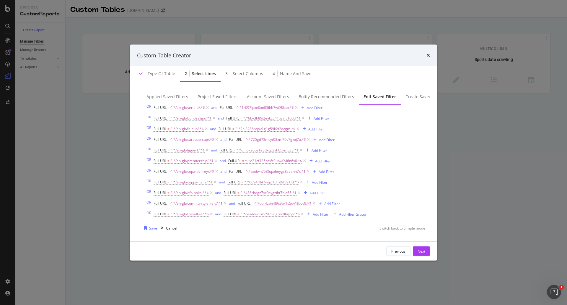
scroll to position [145, 0]
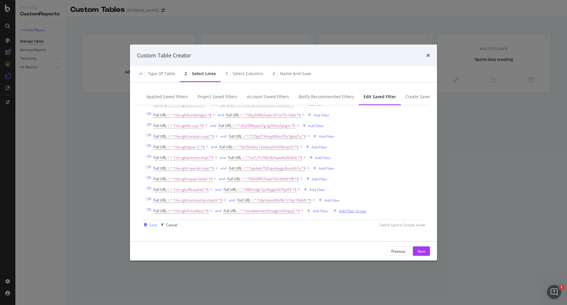
click at [351, 212] on div "Add Filter Group" at bounding box center [352, 210] width 27 height 5
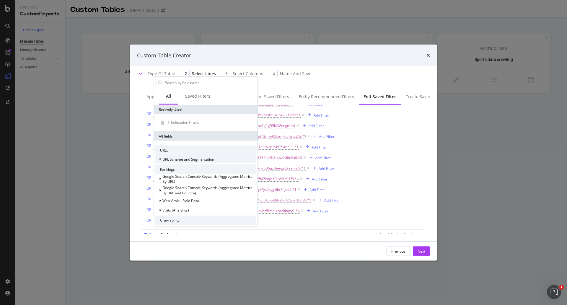
click at [189, 162] on div "URL Scheme and Segmentation" at bounding box center [184, 159] width 59 height 6
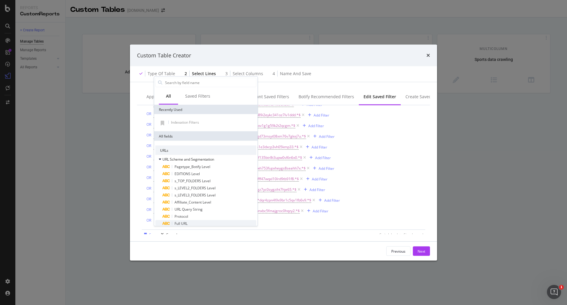
click at [194, 225] on div "Full URL" at bounding box center [210, 223] width 94 height 7
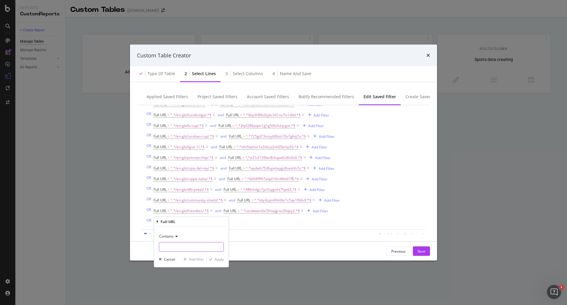
click at [201, 244] on input "Name (required)" at bounding box center [191, 246] width 64 height 9
paste input "/en-gb/world-cup-qualification-uefa/"
type input "/en-gb/world-cup-qualification-uefa/"
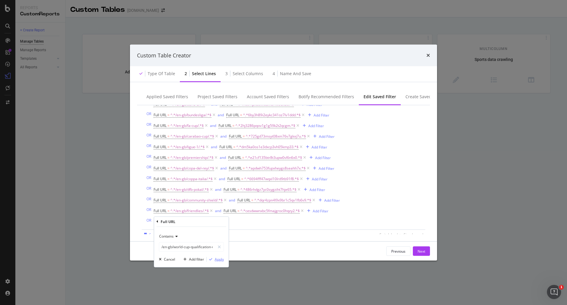
click at [219, 259] on div "Apply" at bounding box center [219, 259] width 9 height 5
click at [266, 220] on div "Add Filter" at bounding box center [261, 221] width 16 height 5
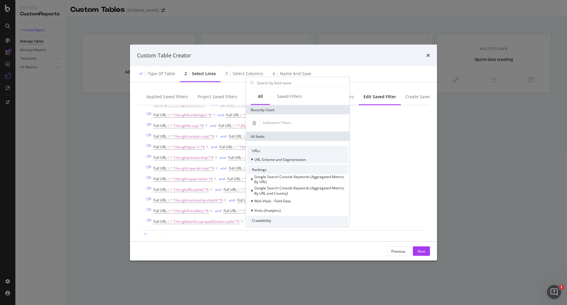
click at [277, 158] on span "URL Scheme and Segmentation" at bounding box center [280, 159] width 52 height 5
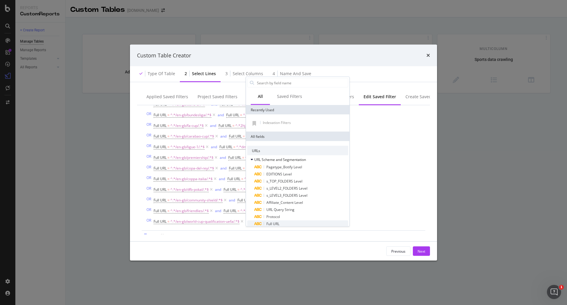
click at [291, 224] on div "Full URL" at bounding box center [301, 223] width 94 height 7
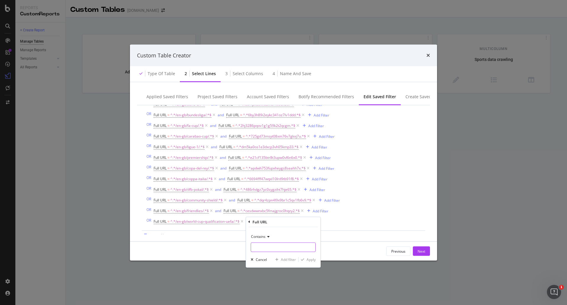
click at [287, 249] on input "Name (required)" at bounding box center [283, 246] width 64 height 9
paste input "39q1hq42hxjfylxb7xpe9bvf9"
type input "39q1hq42hxjfylxb7xpe9bvf9"
click at [310, 257] on div "Apply" at bounding box center [311, 259] width 9 height 5
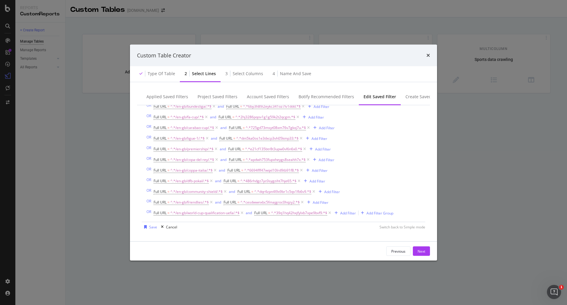
scroll to position [156, 0]
click at [385, 209] on div "Add Filter Group" at bounding box center [380, 210] width 27 height 5
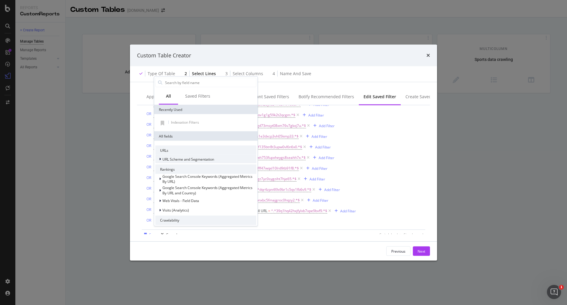
click at [194, 158] on span "URL Scheme and Segmentation" at bounding box center [189, 158] width 52 height 5
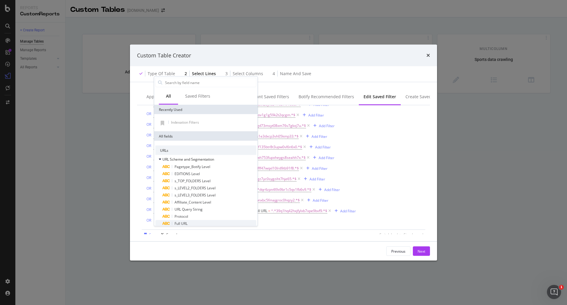
click at [191, 224] on div "Full URL" at bounding box center [210, 223] width 94 height 7
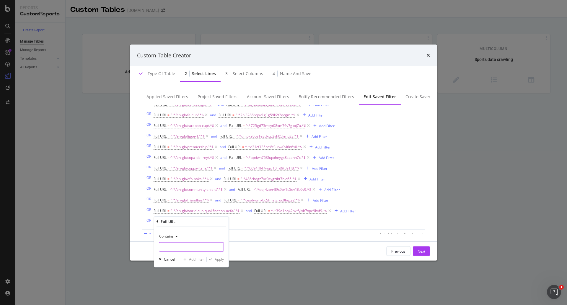
click at [197, 247] on input "Name (required)" at bounding box center [191, 246] width 64 height 9
paste input "/en-gb/africa-cup-of-nations/"
type input "/en-gb/africa-cup-of-nations/"
click at [219, 259] on div "Apply" at bounding box center [219, 259] width 9 height 5
click at [250, 220] on div "Add Filter" at bounding box center [249, 221] width 16 height 5
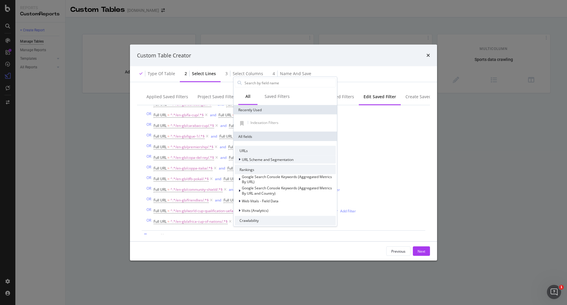
click at [275, 158] on span "URL Scheme and Segmentation" at bounding box center [268, 159] width 52 height 5
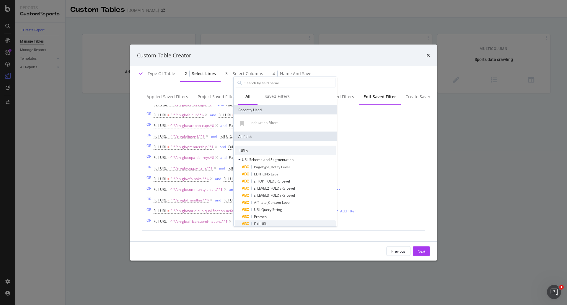
click at [277, 222] on div "Full URL" at bounding box center [289, 223] width 94 height 7
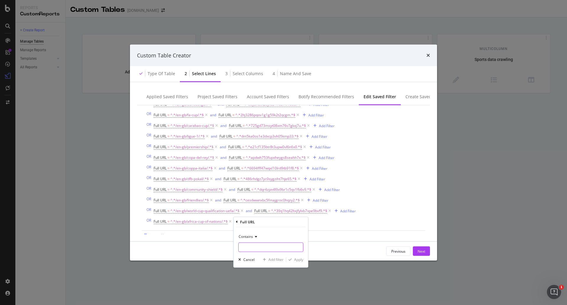
click at [271, 247] on input "Name (required)" at bounding box center [271, 246] width 64 height 9
paste input "68zplepppndhl8bfdvgy9vgu1"
type input "68zplepppndhl8bfdvgy9vgu1"
click at [301, 261] on div "Apply" at bounding box center [298, 259] width 9 height 5
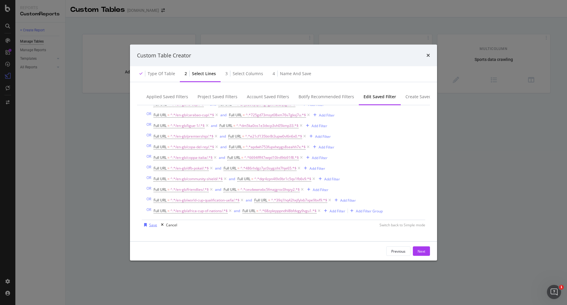
click at [151, 224] on div "Save" at bounding box center [153, 224] width 8 height 5
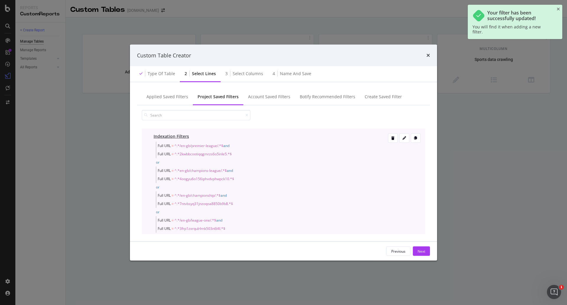
scroll to position [0, 0]
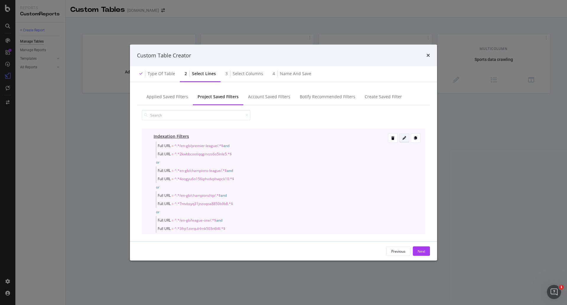
click at [403, 137] on icon "modal" at bounding box center [405, 138] width 4 height 4
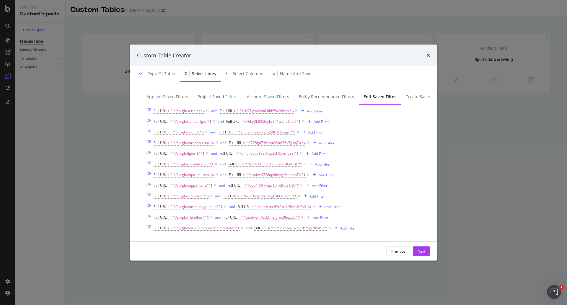
scroll to position [167, 0]
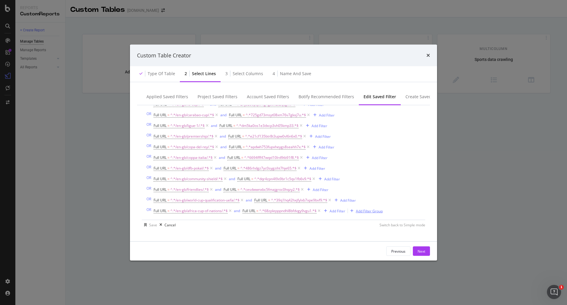
click at [363, 210] on div "Add Filter Group" at bounding box center [369, 210] width 27 height 5
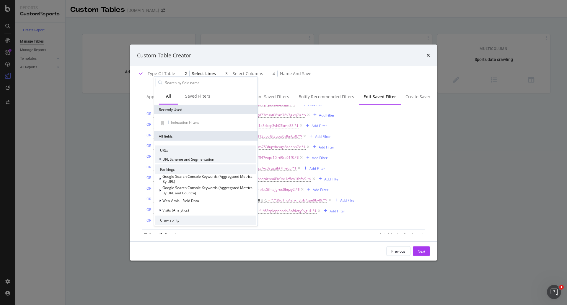
click at [164, 159] on span "URL Scheme and Segmentation" at bounding box center [189, 158] width 52 height 5
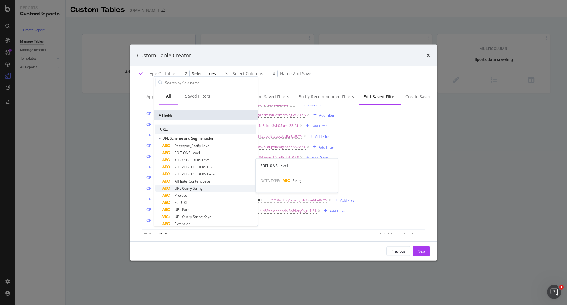
scroll to position [30, 0]
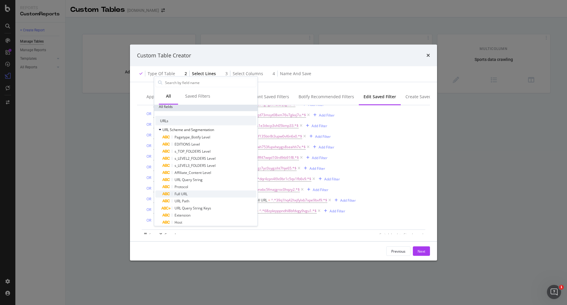
click at [178, 191] on span "Full URL" at bounding box center [181, 193] width 13 height 5
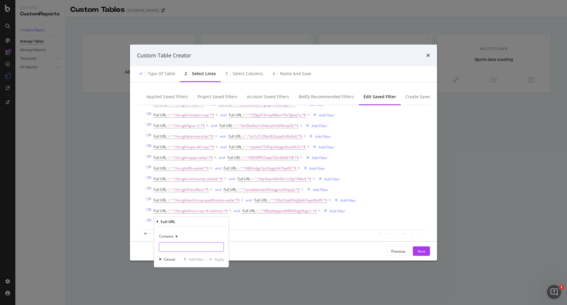
click at [168, 247] on input "Name (required)" at bounding box center [191, 246] width 64 height 9
paste input "/en-gb/national-league/"
type input "/en-gb/national-league/"
click at [219, 258] on div "Apply" at bounding box center [219, 259] width 9 height 5
click at [238, 220] on div "Add Filter" at bounding box center [240, 221] width 16 height 5
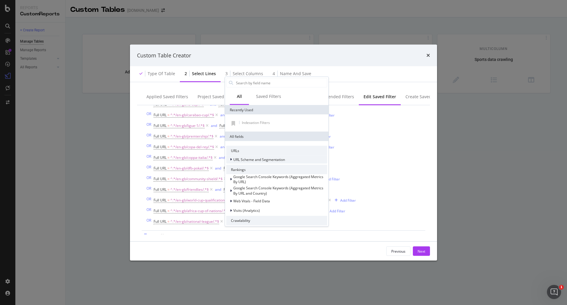
click at [249, 158] on span "URL Scheme and Segmentation" at bounding box center [259, 159] width 52 height 5
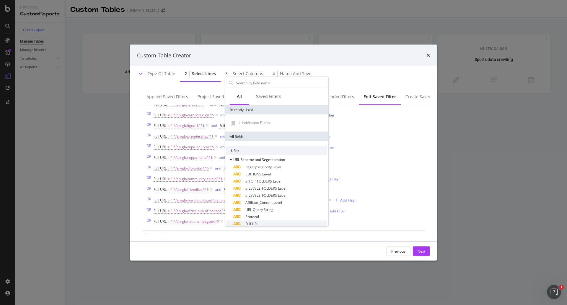
click at [266, 223] on div "Full URL" at bounding box center [280, 223] width 94 height 7
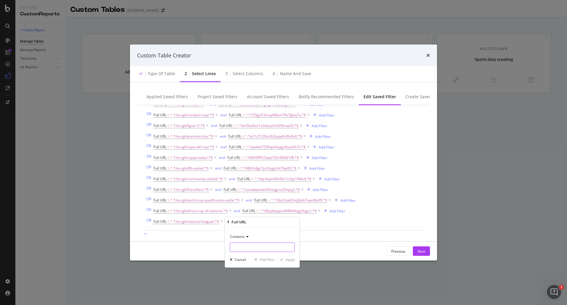
click at [264, 245] on input "Name (required)" at bounding box center [262, 246] width 64 height 9
paste input "b5udgm9vakjqz8dcmy5b2g0xt"
type input "b5udgm9vakjqz8dcmy5b2g0xt"
click at [288, 257] on div "Apply" at bounding box center [290, 259] width 9 height 5
click at [361, 218] on div "Add Filter Add Filter Group" at bounding box center [346, 221] width 61 height 7
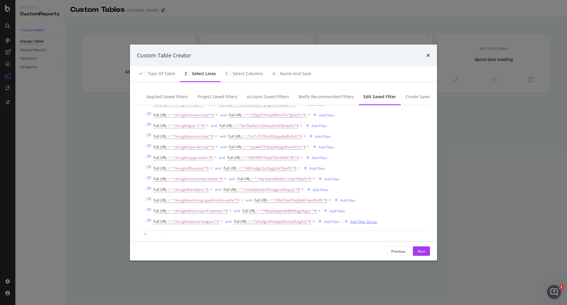
click at [364, 222] on div "Add Filter Group" at bounding box center [364, 221] width 27 height 5
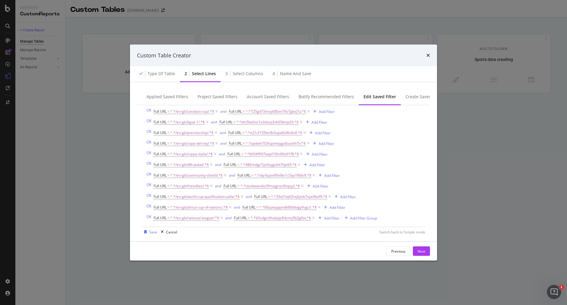
scroll to position [177, 0]
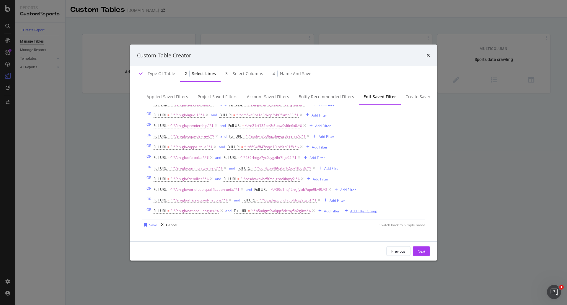
click at [377, 212] on div "Add Filter Group" at bounding box center [364, 210] width 27 height 5
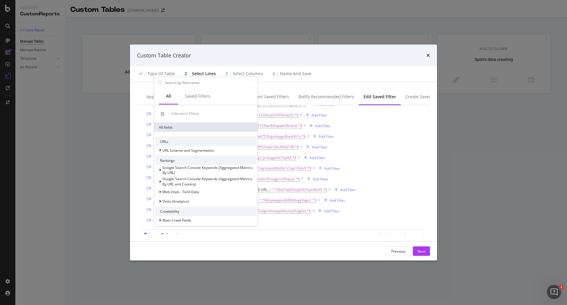
scroll to position [0, 0]
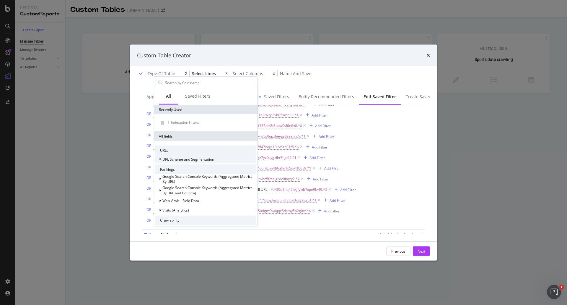
click at [192, 156] on div "URL Scheme and Segmentation" at bounding box center [184, 159] width 59 height 6
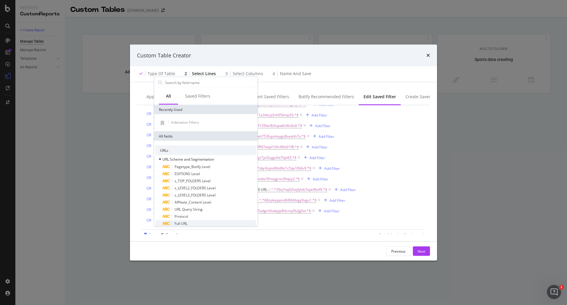
click at [188, 222] on span "Full URL" at bounding box center [181, 223] width 13 height 5
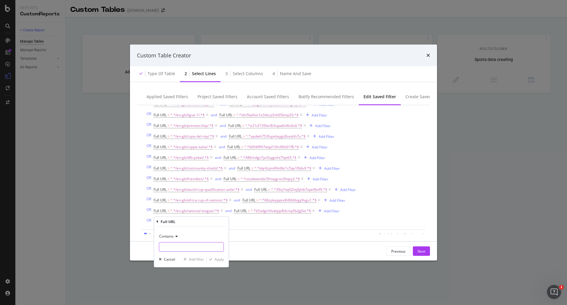
click at [191, 249] on input "Name (required)" at bounding box center [191, 246] width 64 height 9
paste input "/en-gb/national-league-north-south/"
type input "/en-gb/national-league-north-south/"
click at [219, 261] on div "Apply" at bounding box center [219, 259] width 9 height 5
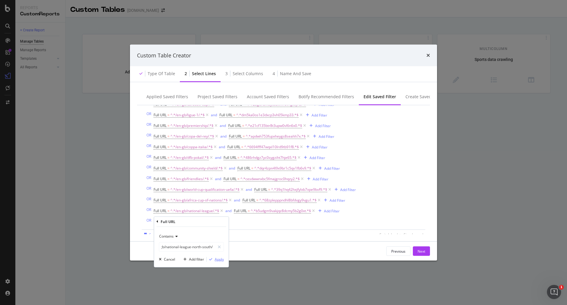
scroll to position [0, 0]
click at [261, 219] on div "Add Filter" at bounding box center [261, 221] width 16 height 5
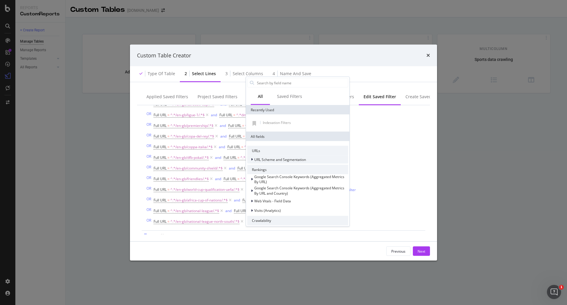
click at [273, 161] on span "URL Scheme and Segmentation" at bounding box center [280, 159] width 52 height 5
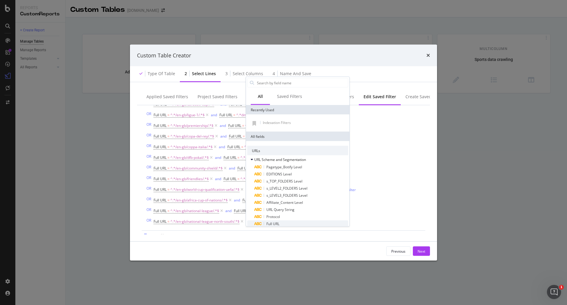
click at [272, 222] on span "Full URL" at bounding box center [273, 223] width 13 height 5
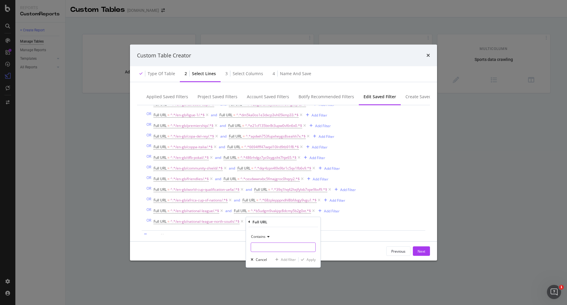
click at [290, 248] on input "Name (required)" at bounding box center [283, 246] width 64 height 9
paste input "bockl24qpr7ryjl8b6obukga"
type input "bockl24qpr7ryjl8b6obukga"
click at [317, 260] on div "Contains bockl24qpr7ryjl8b6obukga Cancel Add filter Apply" at bounding box center [283, 247] width 74 height 40
click at [313, 259] on div "Apply" at bounding box center [311, 259] width 9 height 5
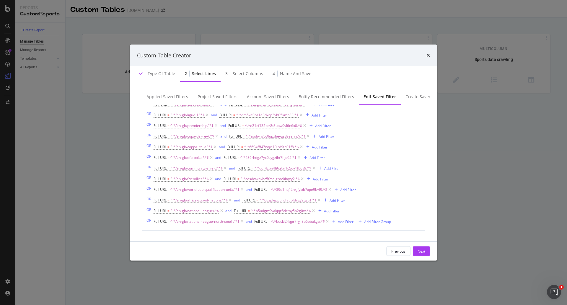
scroll to position [188, 0]
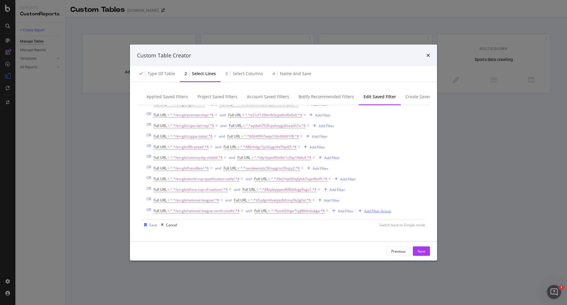
click at [390, 211] on div "Add Filter Group" at bounding box center [377, 210] width 27 height 5
click at [379, 212] on div "Add Filter Group" at bounding box center [377, 210] width 27 height 5
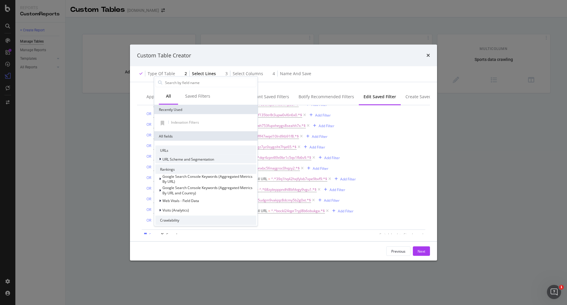
click at [193, 160] on span "URL Scheme and Segmentation" at bounding box center [189, 158] width 52 height 5
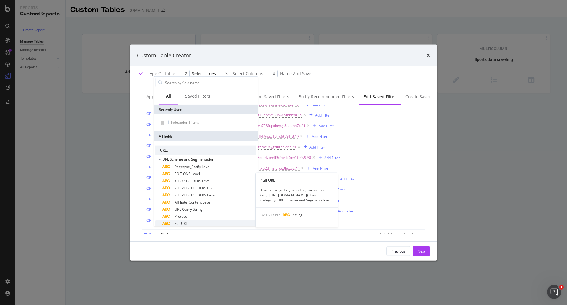
click at [197, 223] on div "Full URL" at bounding box center [210, 223] width 94 height 7
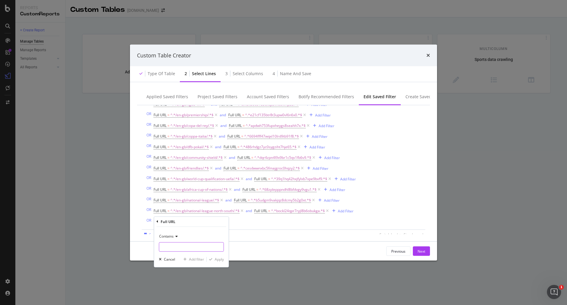
click at [182, 247] on input "Name (required)" at bounding box center [191, 246] width 64 height 9
paste input "/en-gb/championship/"
type input "/en-gb/championship/"
click at [217, 261] on div "Apply" at bounding box center [219, 259] width 9 height 5
click at [237, 222] on div "Add Filter" at bounding box center [238, 221] width 16 height 5
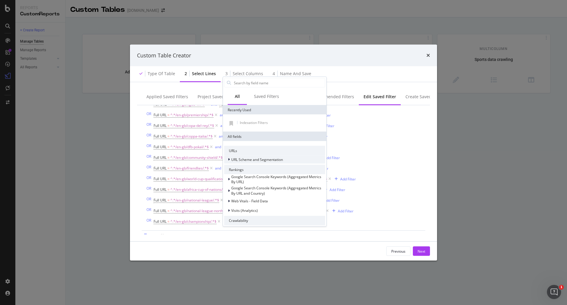
click at [261, 157] on span "URL Scheme and Segmentation" at bounding box center [257, 159] width 52 height 5
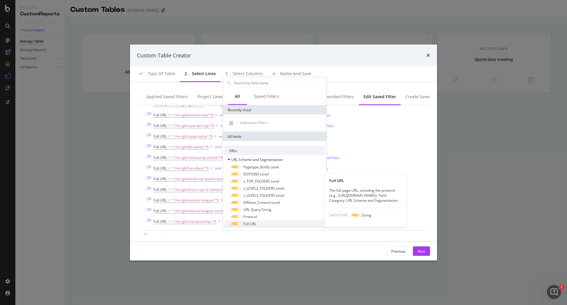
click at [260, 224] on div "Full URL" at bounding box center [278, 223] width 94 height 7
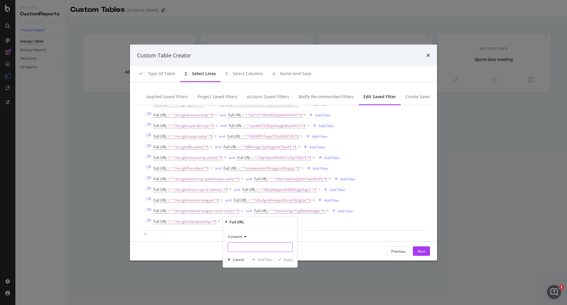
click at [262, 247] on input "Name (required)" at bounding box center [260, 246] width 64 height 9
paste input "8t2o4huu2e48ij23dxnl9w5qx"
type input "8t2o4huu2e48ij23dxnl9w5qx"
click at [289, 258] on div "Apply" at bounding box center [288, 259] width 9 height 5
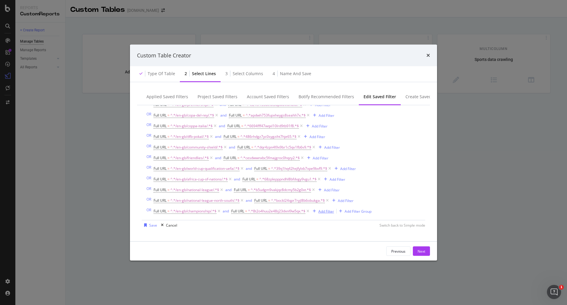
scroll to position [199, 0]
click at [348, 213] on div "Add Filter Group" at bounding box center [358, 210] width 27 height 5
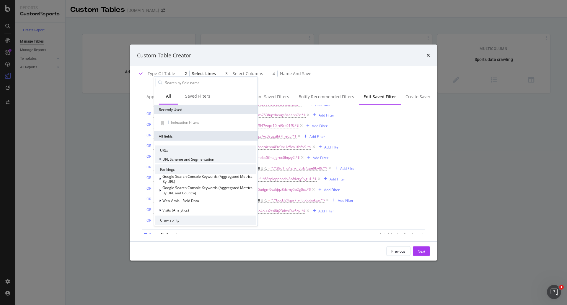
click at [191, 162] on div "URL Scheme and Segmentation" at bounding box center [205, 159] width 101 height 8
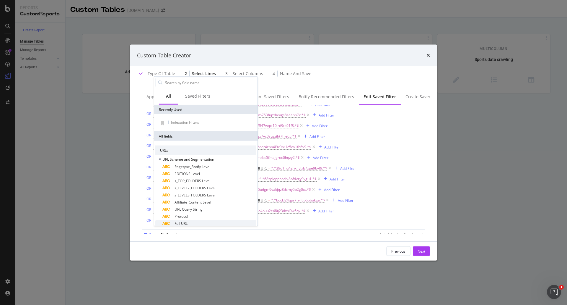
click at [192, 223] on div "Full URL" at bounding box center [210, 223] width 94 height 7
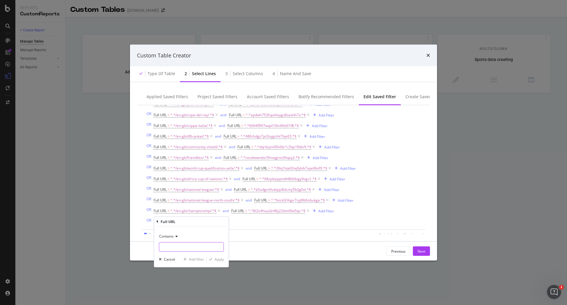
click at [204, 249] on input "Name (required)" at bounding box center [191, 246] width 64 height 9
paste input "/en-gb/serie-b/"
type input "/en-gb/serie-b/"
click at [216, 259] on div "Apply" at bounding box center [219, 259] width 9 height 5
click at [222, 222] on div "Add Filter" at bounding box center [226, 221] width 16 height 5
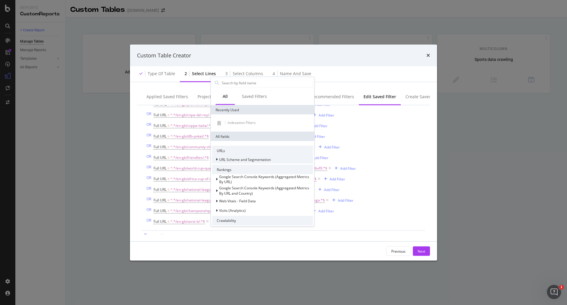
click at [251, 158] on span "URL Scheme and Segmentation" at bounding box center [245, 159] width 52 height 5
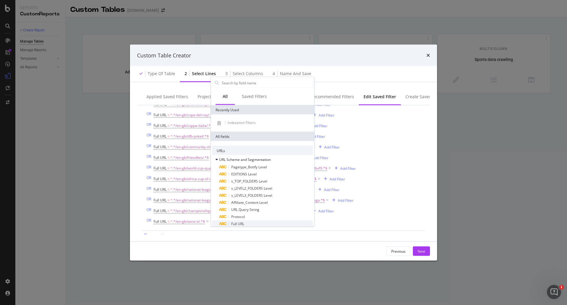
click at [258, 223] on div "Full URL" at bounding box center [266, 223] width 94 height 7
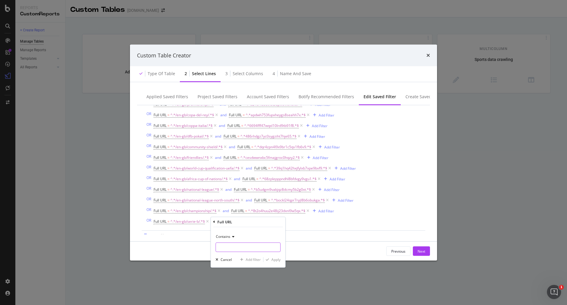
click at [260, 244] on input "Name (required)" at bounding box center [248, 246] width 64 height 9
paste input "8ey0ww2zsosdmwr8ehsorh6t7"
type input "8ey0ww2zsosdmwr8ehsorh6t7"
click at [277, 260] on div "Apply" at bounding box center [276, 259] width 9 height 5
click at [342, 220] on div "Add Filter Group" at bounding box center [350, 221] width 27 height 5
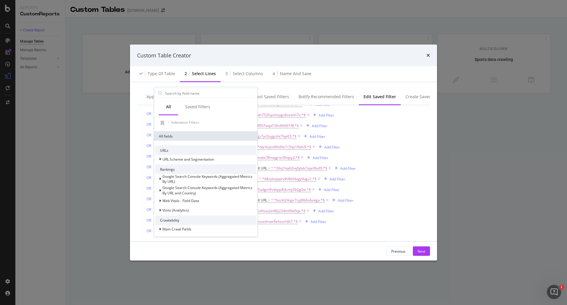
scroll to position [0, 0]
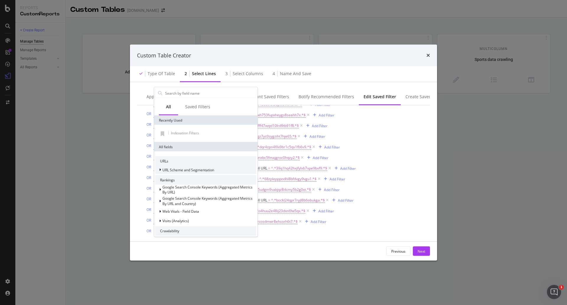
click at [197, 172] on div "URL Scheme and Segmentation" at bounding box center [184, 170] width 59 height 6
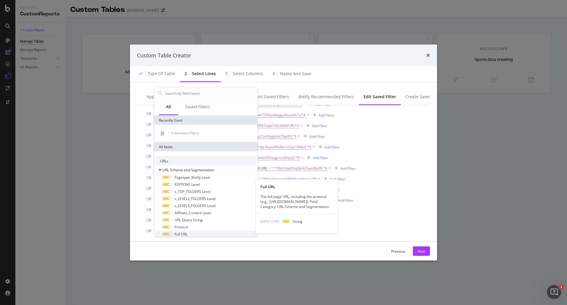
click at [197, 236] on div "Full URL" at bounding box center [210, 234] width 94 height 7
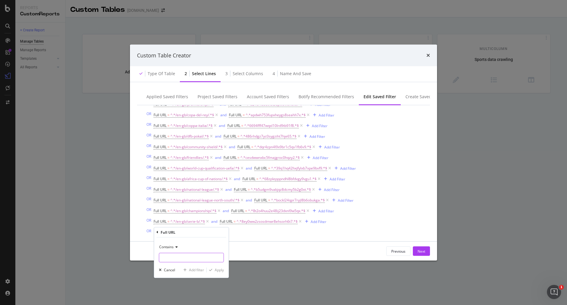
click at [189, 254] on input "Name (required)" at bounding box center [191, 256] width 64 height 9
paste input "/en-gb/2-bundesliga/"
type input "/en-gb/2-bundesliga/"
click at [216, 269] on div "Apply" at bounding box center [219, 269] width 9 height 5
click at [237, 233] on div "Add Filter" at bounding box center [236, 231] width 16 height 5
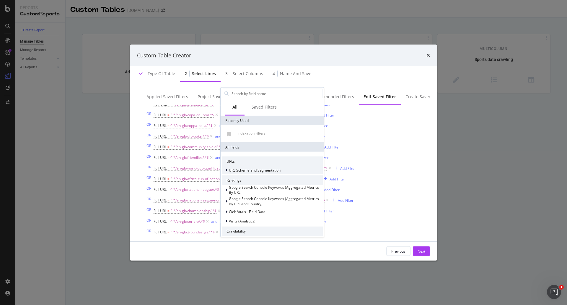
click at [252, 171] on span "URL Scheme and Segmentation" at bounding box center [255, 169] width 52 height 5
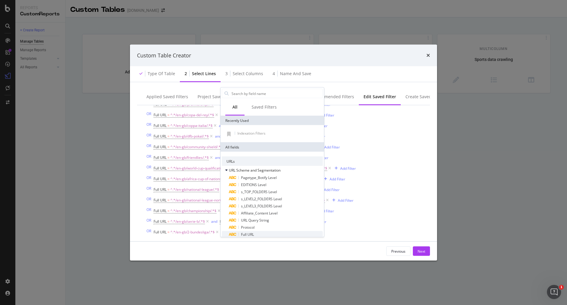
click at [258, 234] on div "Full URL" at bounding box center [276, 234] width 94 height 7
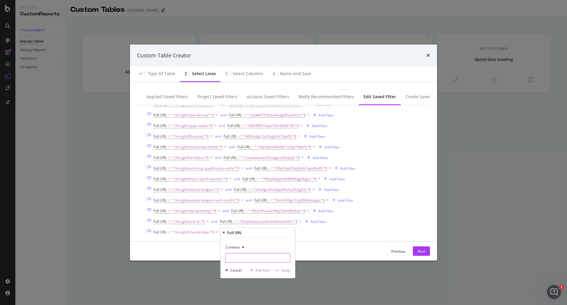
click at [255, 257] on input "Name (required)" at bounding box center [258, 257] width 64 height 9
paste input "722fdbecxzcq9788l6jqclzlw"
type input "722fdbecxzcq9788l6jqclzlw"
click at [285, 269] on div "Apply" at bounding box center [285, 269] width 9 height 5
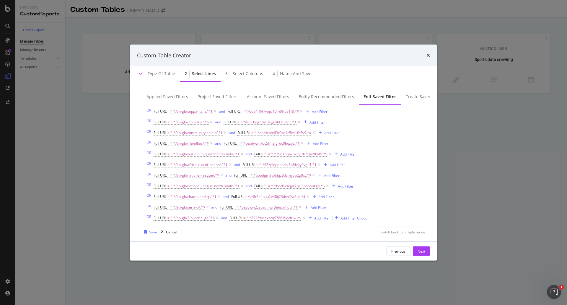
scroll to position [220, 0]
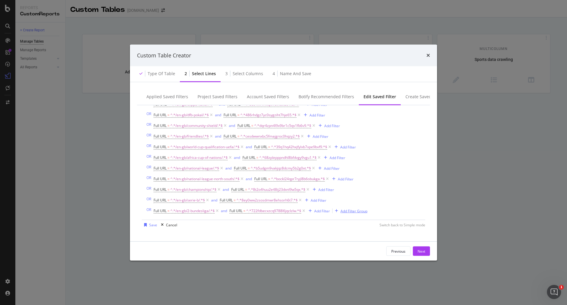
click at [345, 211] on div "Add Filter Group" at bounding box center [354, 210] width 27 height 5
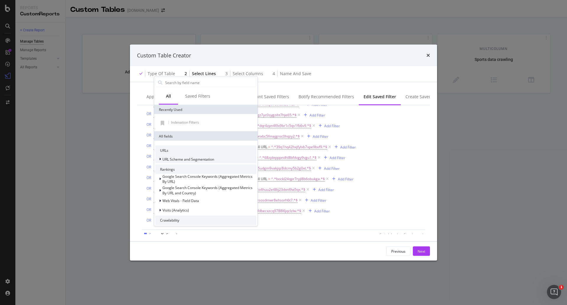
click at [186, 159] on span "URL Scheme and Segmentation" at bounding box center [189, 158] width 52 height 5
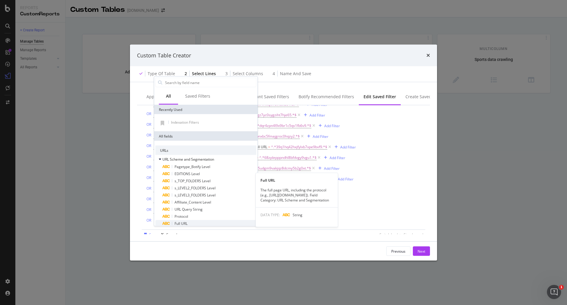
click at [195, 223] on div "Full URL" at bounding box center [210, 223] width 94 height 7
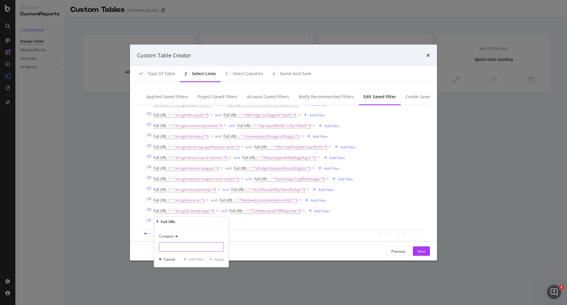
click at [209, 243] on input "Name (required)" at bounding box center [191, 246] width 64 height 9
paste input "/en-gb/major-league-soccer/"
type input "/en-gb/major-league-soccer/"
click at [218, 258] on div "Apply" at bounding box center [219, 259] width 9 height 5
click at [245, 221] on div "Add Filter" at bounding box center [249, 221] width 16 height 5
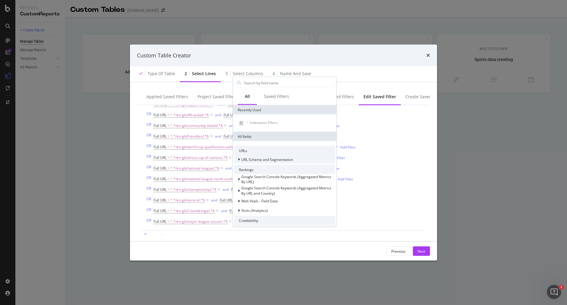
click at [281, 159] on span "URL Scheme and Segmentation" at bounding box center [267, 159] width 52 height 5
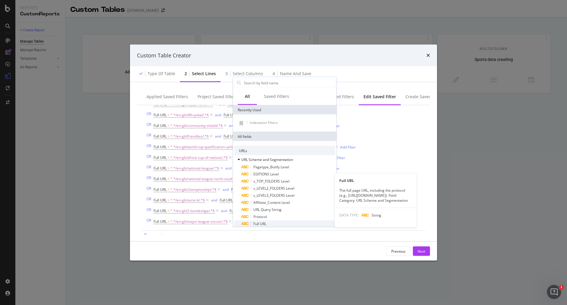
click at [275, 223] on div "Full URL" at bounding box center [288, 223] width 94 height 7
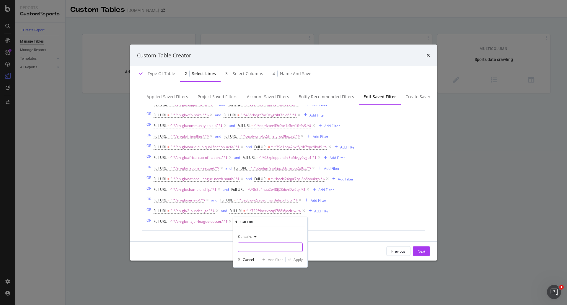
click at [270, 247] on input "Name (required)" at bounding box center [270, 246] width 64 height 9
paste input "287tckirbfj9nb8ar2k9r60vn"
type input "287tckirbfj9nb8ar2k9r60vn"
click at [297, 260] on div "Apply" at bounding box center [298, 259] width 9 height 5
click at [363, 220] on div "Add Filter Group" at bounding box center [366, 221] width 27 height 5
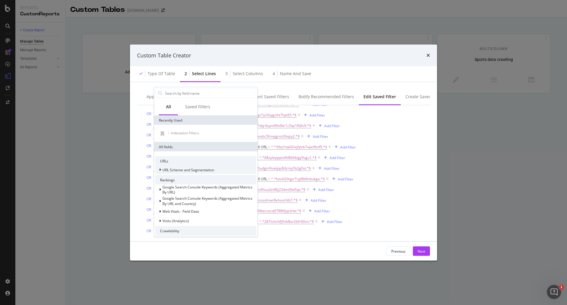
click at [184, 168] on span "URL Scheme and Segmentation" at bounding box center [189, 169] width 52 height 5
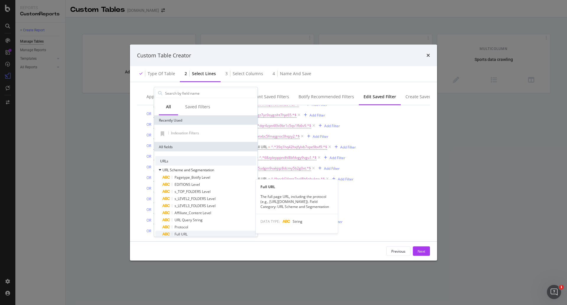
click at [202, 235] on div "Full URL" at bounding box center [210, 234] width 94 height 7
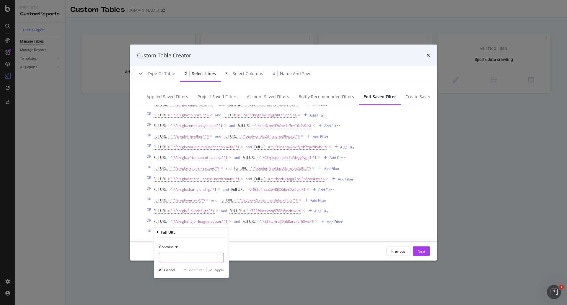
click at [192, 259] on input "Name (required)" at bounding box center [191, 256] width 64 height 9
paste input "/en-gb/saudi-pro-league/"
type input "/en-gb/saudi-pro-league/"
click at [222, 272] on div "Apply" at bounding box center [219, 269] width 9 height 5
click at [243, 231] on div "Add Filter" at bounding box center [243, 231] width 16 height 5
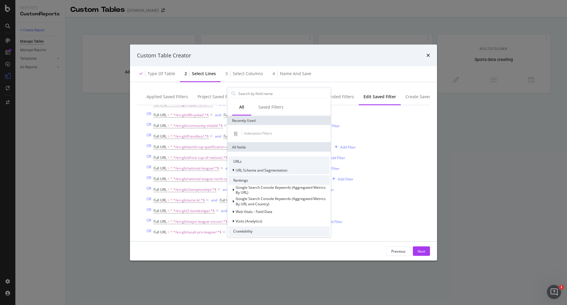
click at [258, 172] on span "URL Scheme and Segmentation" at bounding box center [262, 169] width 52 height 5
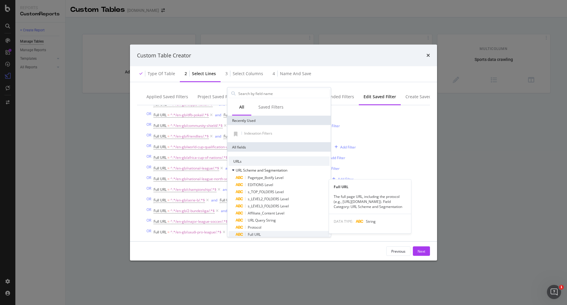
click at [262, 235] on div "Full URL" at bounding box center [283, 234] width 94 height 7
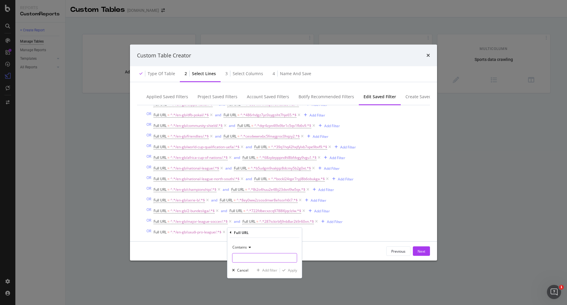
click at [261, 254] on input "Name (required)" at bounding box center [265, 257] width 64 height 9
paste input "ea0h6cf3bhl698hkxhpulh2zz"
type input "ea0h6cf3bhl698hkxhpulh2zz"
click at [290, 269] on div "Apply" at bounding box center [292, 269] width 9 height 5
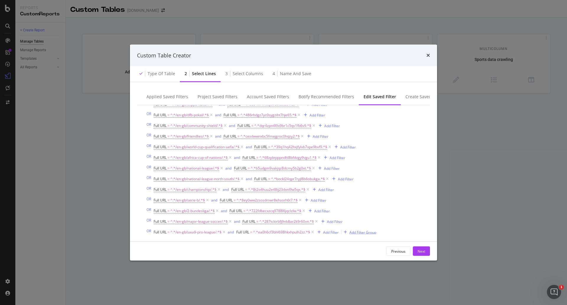
click at [371, 231] on div "Add Filter Group" at bounding box center [363, 231] width 27 height 5
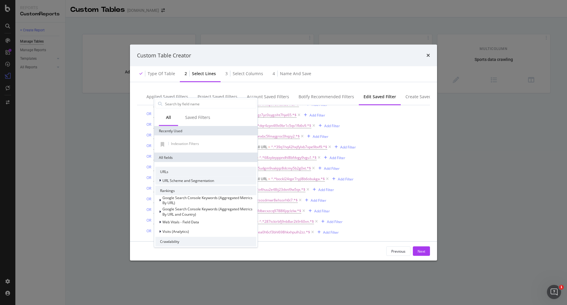
click at [202, 179] on span "URL Scheme and Segmentation" at bounding box center [189, 180] width 52 height 5
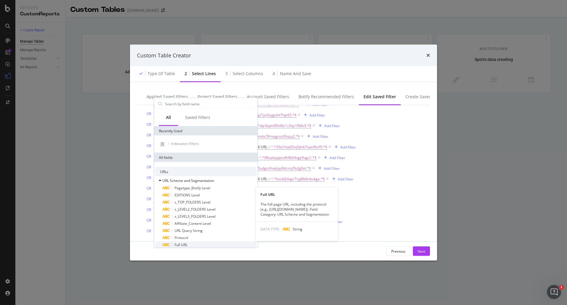
click at [195, 244] on div "Full URL" at bounding box center [210, 244] width 94 height 7
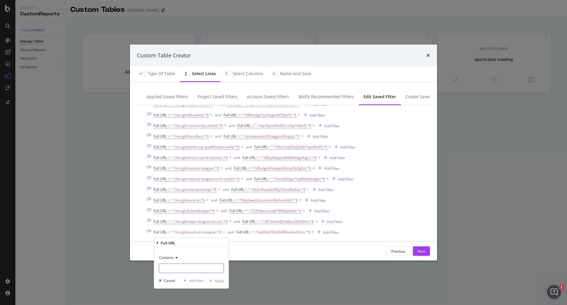
click at [196, 265] on input "Name (required)" at bounding box center [191, 267] width 64 height 9
paste input "/en-gb/eredivisie/"
type input "/en-gb/eredivisie/"
click at [220, 282] on div "Apply" at bounding box center [219, 280] width 9 height 5
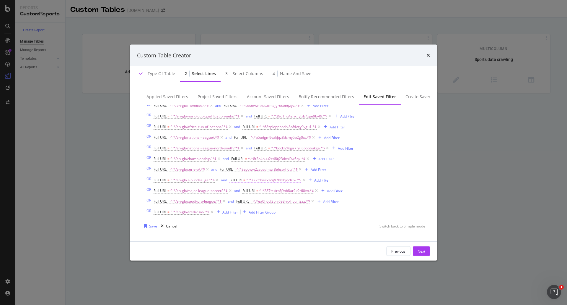
scroll to position [252, 0]
click at [234, 210] on div "Add Filter" at bounding box center [231, 210] width 16 height 5
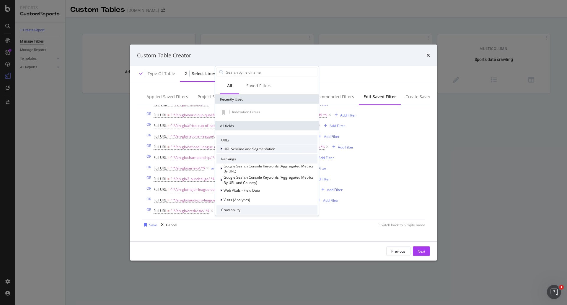
click at [239, 147] on span "URL Scheme and Segmentation" at bounding box center [250, 148] width 52 height 5
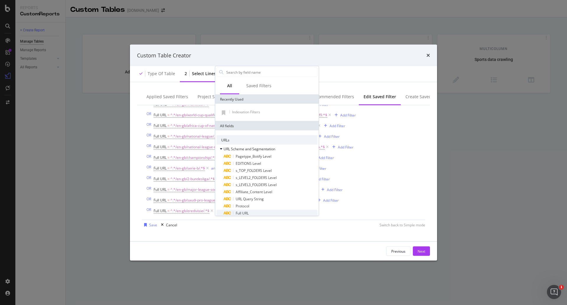
click at [262, 213] on div "Full URL" at bounding box center [271, 213] width 94 height 7
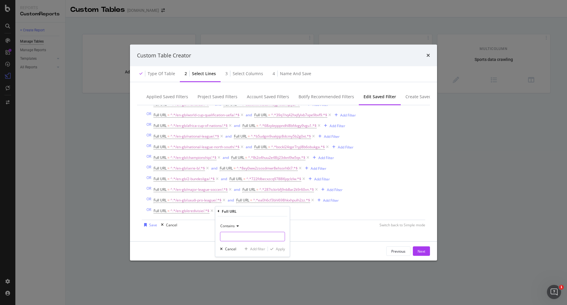
click at [262, 239] on input "Name (required)" at bounding box center [252, 235] width 64 height 9
paste input "akmkihra9ruad09ljapsm84b3"
type input "akmkihra9ruad09ljapsm84b3"
click at [282, 247] on div "Apply" at bounding box center [280, 248] width 9 height 5
click at [350, 210] on div "Add Filter Group" at bounding box center [352, 210] width 27 height 5
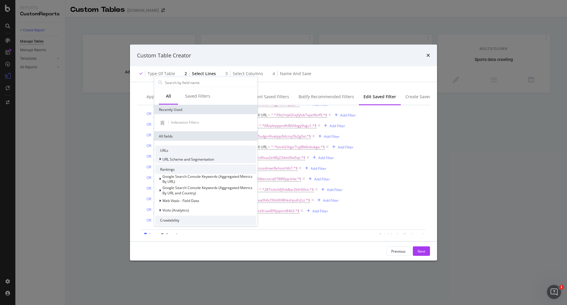
click at [202, 156] on div "URL Scheme and Segmentation" at bounding box center [184, 159] width 59 height 6
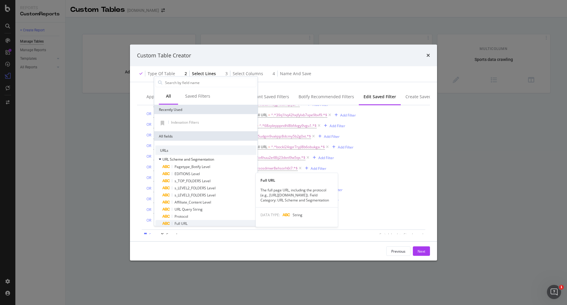
click at [194, 223] on div "Full URL" at bounding box center [210, 223] width 94 height 7
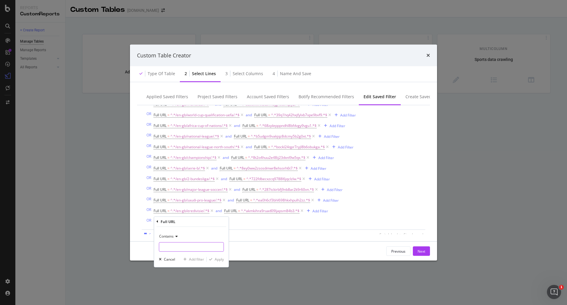
click at [207, 248] on input "Name (required)" at bounding box center [191, 246] width 64 height 9
paste input "/en-gb/uefa-nations-league-a/"
type input "/en-gb/uefa-nations-league-a/"
click at [219, 259] on div "Apply" at bounding box center [219, 259] width 9 height 5
click at [248, 224] on div "Add Filter" at bounding box center [251, 221] width 16 height 5
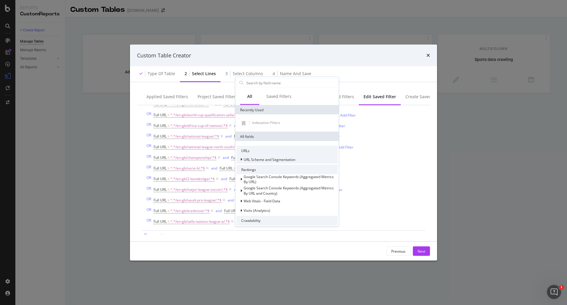
click at [285, 160] on span "URL Scheme and Segmentation" at bounding box center [270, 159] width 52 height 5
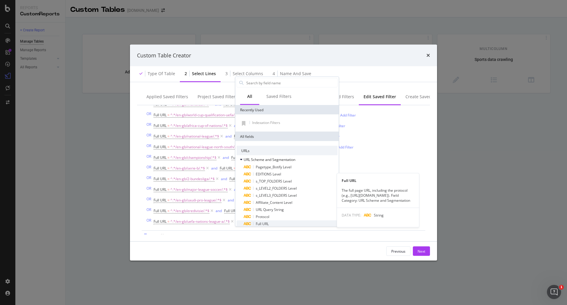
click at [285, 221] on div "Full URL" at bounding box center [291, 223] width 94 height 7
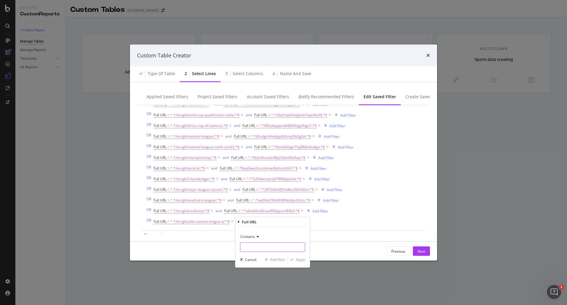
click at [273, 245] on input "Name (required)" at bounding box center [273, 246] width 64 height 9
paste input "595nsvo7ykvoe690b1e4u5n56"
type input "595nsvo7ykvoe690b1e4u5n56"
click at [305, 258] on div "Apply" at bounding box center [300, 259] width 9 height 5
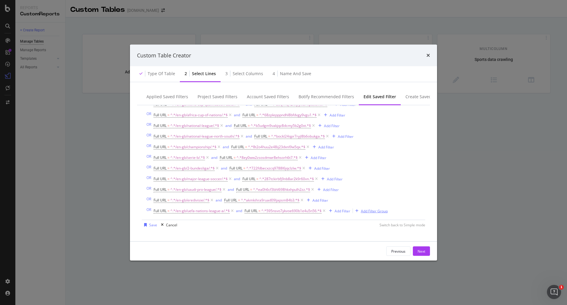
click at [383, 210] on div "Add Filter Group" at bounding box center [374, 210] width 27 height 5
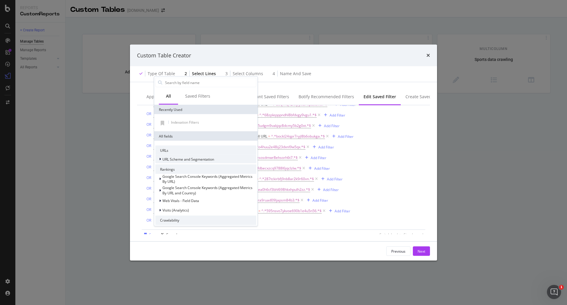
click at [191, 158] on span "URL Scheme and Segmentation" at bounding box center [189, 158] width 52 height 5
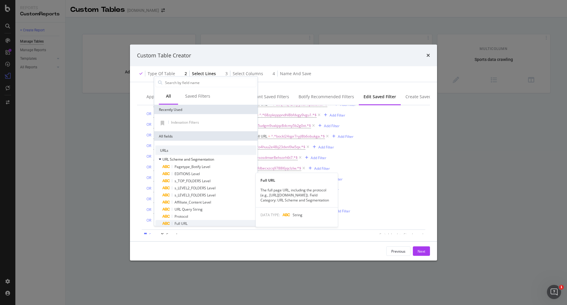
click at [194, 223] on div "Full URL" at bounding box center [210, 223] width 94 height 7
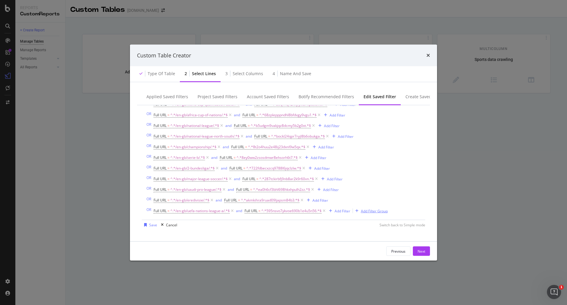
click at [369, 211] on div "Add Filter Group" at bounding box center [374, 210] width 27 height 5
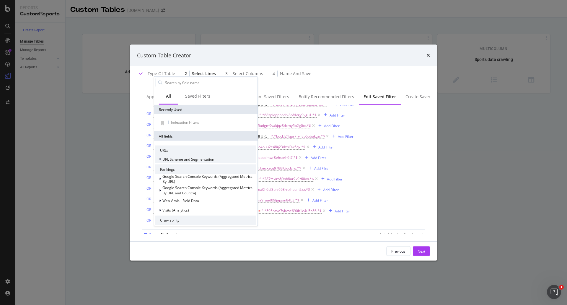
click at [194, 159] on span "URL Scheme and Segmentation" at bounding box center [189, 158] width 52 height 5
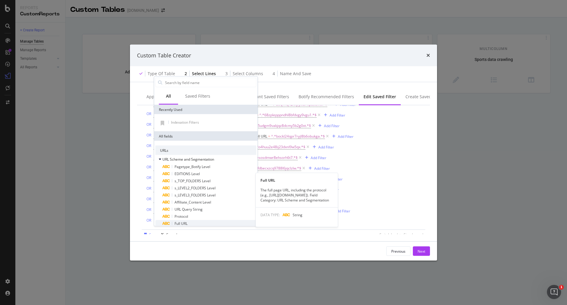
click at [188, 224] on span "Full URL" at bounding box center [181, 223] width 13 height 5
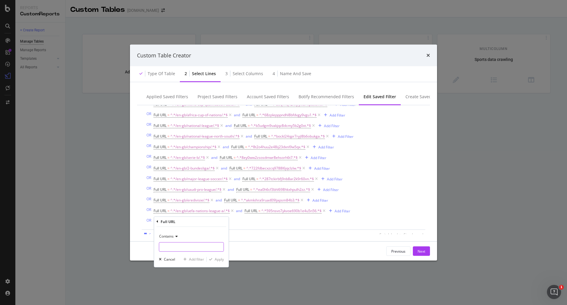
click at [192, 250] on input "Name (required)" at bounding box center [191, 246] width 64 height 9
paste input "/en-gb/liga-portugal/"
type input "/en-gb/liga-portugal/"
click at [220, 261] on div "Apply" at bounding box center [219, 259] width 9 height 5
click at [249, 219] on div "Add Filter" at bounding box center [257, 221] width 16 height 5
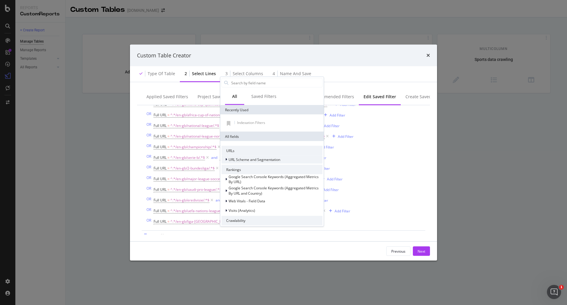
click at [262, 159] on span "URL Scheme and Segmentation" at bounding box center [255, 159] width 52 height 5
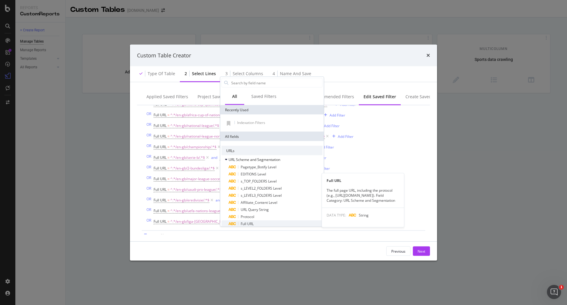
click at [261, 224] on div "Full URL" at bounding box center [276, 223] width 94 height 7
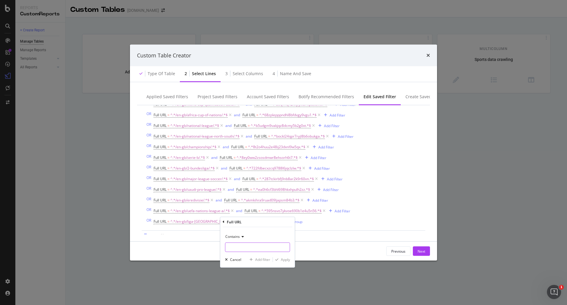
click at [261, 251] on input "Name (required)" at bounding box center [258, 246] width 64 height 9
paste input "8yi6ejjd1zudcqtbn07haahg6"
type input "8yi6ejjd1zudcqtbn07haahg6"
click at [289, 261] on div "Apply" at bounding box center [285, 259] width 9 height 5
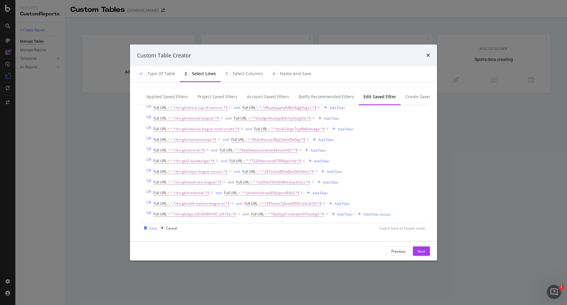
scroll to position [273, 0]
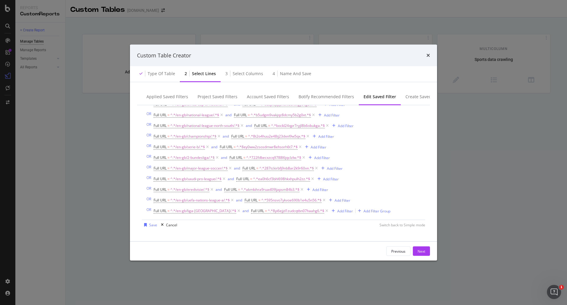
click at [359, 207] on div "Full URL = ^.*/en-gb/liga-portugal/.*$ and Full URL = ^.*8yi6ejjd1zudcqtbn07haa…" at bounding box center [272, 211] width 237 height 8
click at [364, 210] on div "Add Filter Group" at bounding box center [377, 210] width 27 height 5
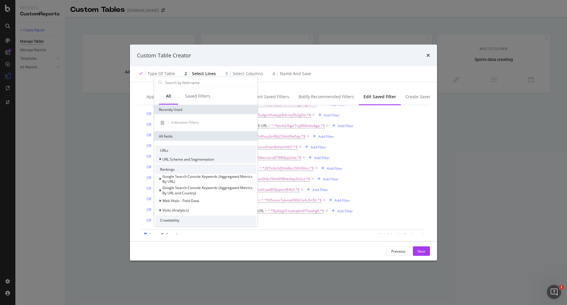
click at [197, 156] on span "URL Scheme and Segmentation" at bounding box center [189, 158] width 52 height 5
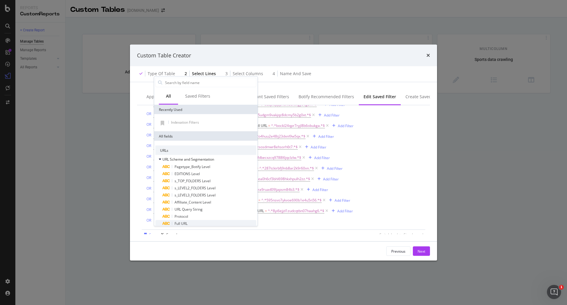
click at [191, 224] on div "Full URL" at bounding box center [210, 223] width 94 height 7
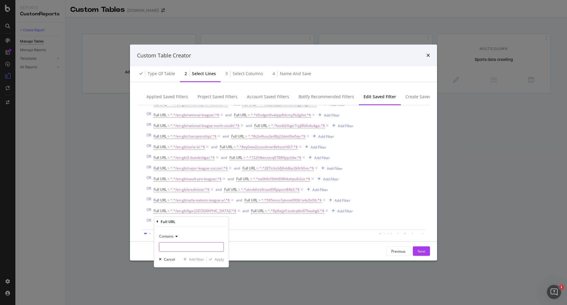
click at [189, 248] on input "Name (required)" at bounding box center [191, 246] width 64 height 9
paste input "/en-gb/super-lig/"
type input "/en-gb/super-lig/"
click at [219, 261] on div "Apply" at bounding box center [219, 259] width 9 height 5
click at [230, 222] on div "Add Filter" at bounding box center [229, 221] width 16 height 5
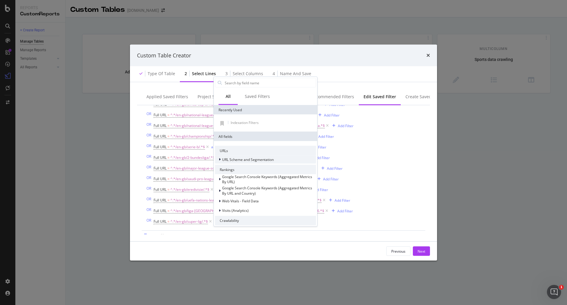
click at [240, 159] on span "URL Scheme and Segmentation" at bounding box center [248, 159] width 52 height 5
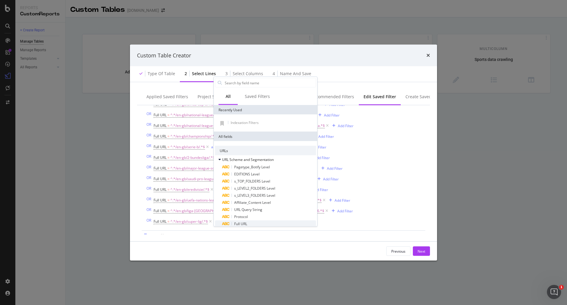
click at [249, 225] on div "Full URL" at bounding box center [269, 223] width 94 height 7
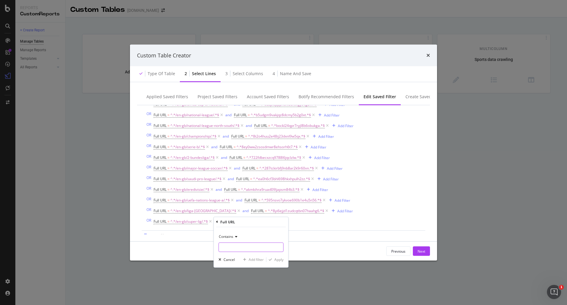
click at [238, 245] on input "Name (required)" at bounding box center [251, 246] width 64 height 9
paste input "482ofyysbdbeoxauk19yg7tdt"
type input "482ofyysbdbeoxauk19yg7tdt"
click at [280, 261] on div "Apply" at bounding box center [279, 259] width 9 height 5
click at [356, 223] on div "Add Filter Group" at bounding box center [349, 221] width 27 height 5
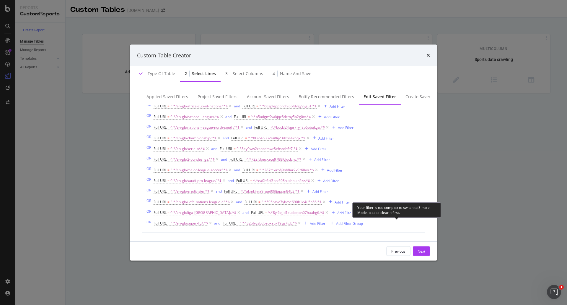
scroll to position [284, 0]
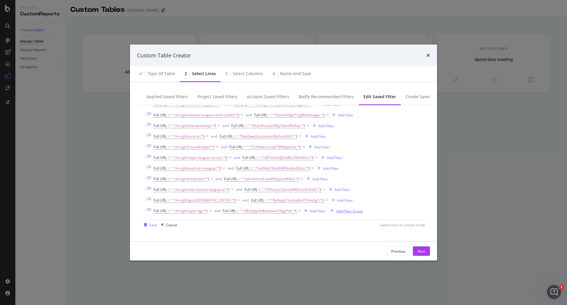
click at [346, 211] on div "Add Filter Group" at bounding box center [349, 210] width 27 height 5
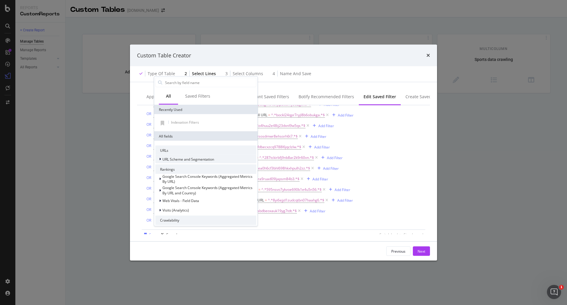
click at [211, 160] on span "URL Scheme and Segmentation" at bounding box center [189, 158] width 52 height 5
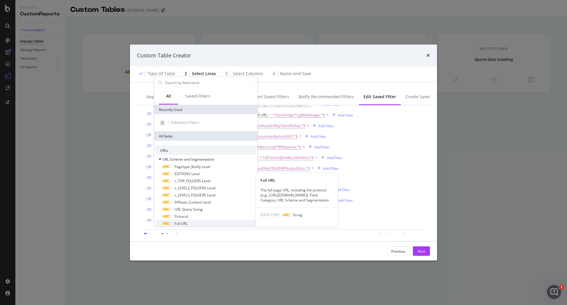
click at [208, 223] on div "Full URL" at bounding box center [210, 223] width 94 height 7
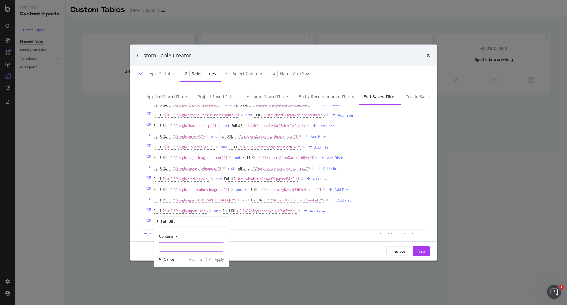
click at [198, 245] on input "Name (required)" at bounding box center [191, 246] width 64 height 9
paste input "/en-gb/world-cup/"
type input "/en-gb/world-cup/"
click at [220, 259] on div "Apply" at bounding box center [219, 259] width 9 height 5
click at [231, 220] on div "Add Filter" at bounding box center [231, 221] width 16 height 5
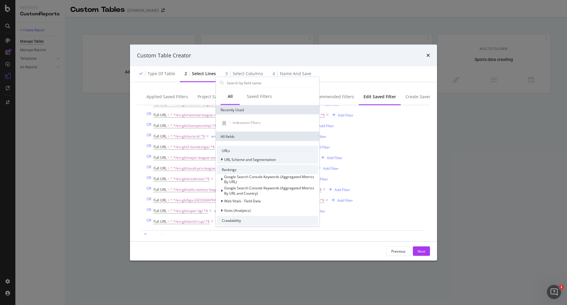
click at [255, 158] on span "URL Scheme and Segmentation" at bounding box center [250, 159] width 52 height 5
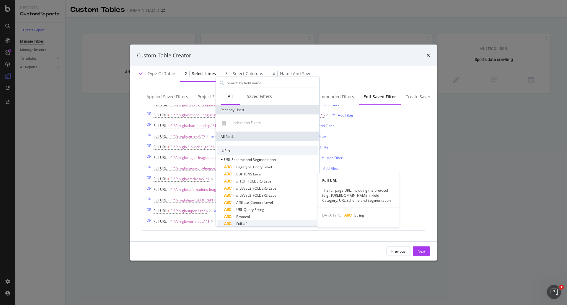
click at [255, 224] on div "Full URL" at bounding box center [271, 223] width 94 height 7
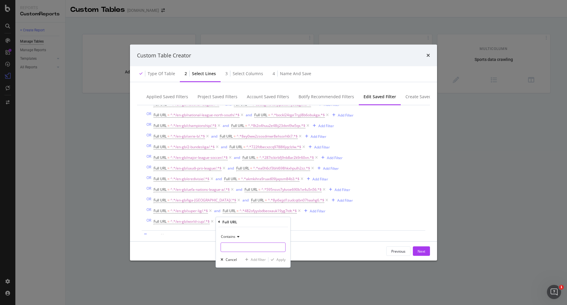
click at [250, 249] on input "Name (required)" at bounding box center [253, 246] width 64 height 9
paste input "70excpe1synn9kadnbppahdn7"
type input "70excpe1synn9kadnbppahdn7"
click at [282, 258] on div "Apply" at bounding box center [281, 259] width 9 height 5
click at [320, 233] on div "Save Cancel Switch back to Simple mode" at bounding box center [284, 235] width 284 height 9
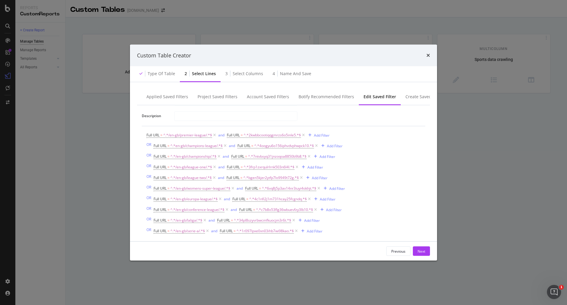
scroll to position [0, 0]
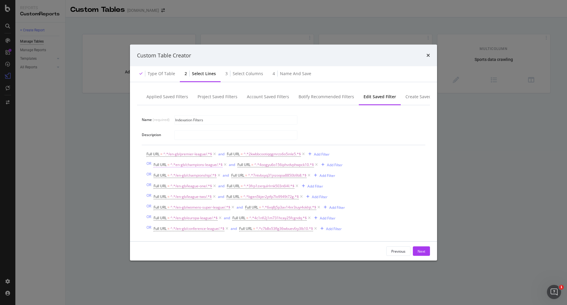
click at [198, 165] on span "^.*en-gb/champions-league/.*$" at bounding box center [197, 164] width 52 height 8
click at [160, 190] on input "en-gb/champions-league/" at bounding box center [187, 188] width 56 height 9
type input "/en-gb/champions-league/"
click at [218, 200] on div "Apply" at bounding box center [219, 201] width 9 height 5
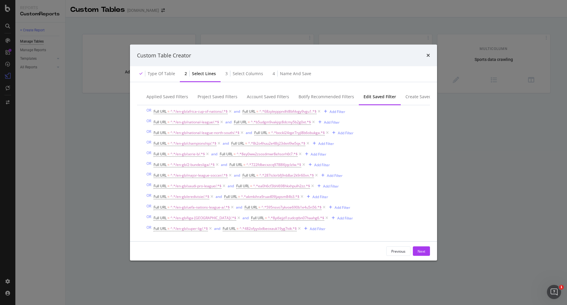
scroll to position [294, 0]
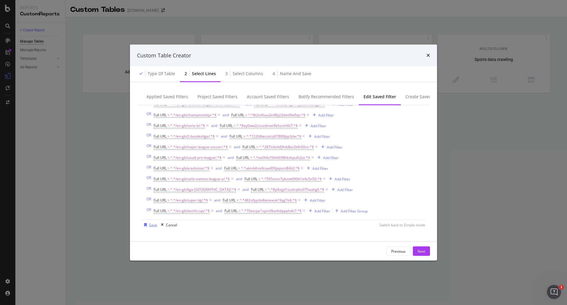
click at [153, 225] on div "Save" at bounding box center [153, 224] width 8 height 5
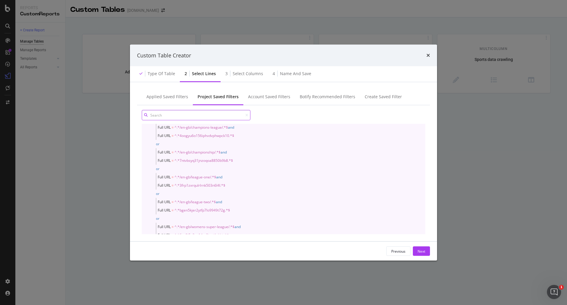
scroll to position [0, 0]
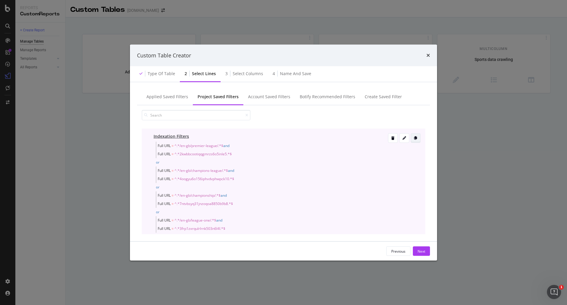
click at [414, 137] on icon "modal" at bounding box center [415, 138] width 3 height 4
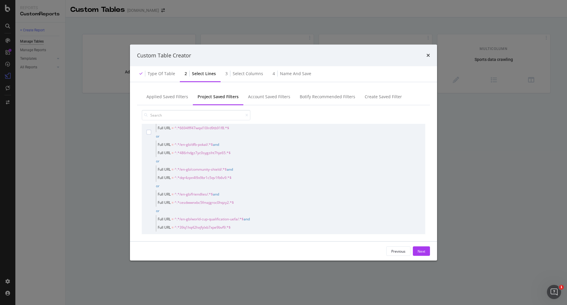
scroll to position [443, 0]
click at [150, 137] on div "modal" at bounding box center [149, 112] width 5 height 844
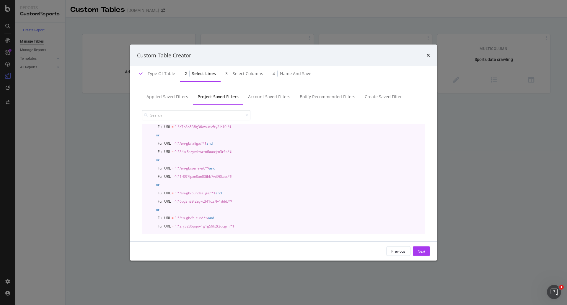
scroll to position [1193, 0]
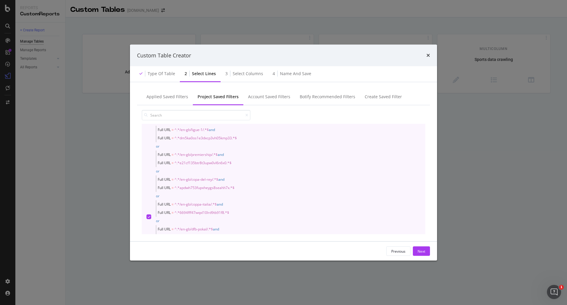
click at [144, 200] on div "Indexation Filters Full URL = ^.*/en-gb/premier-league/.*$ and Full URL = ^.*2k…" at bounding box center [284, 217] width 284 height 854
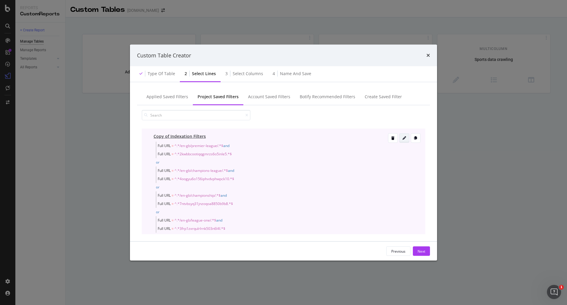
click at [403, 138] on icon "modal" at bounding box center [405, 138] width 4 height 4
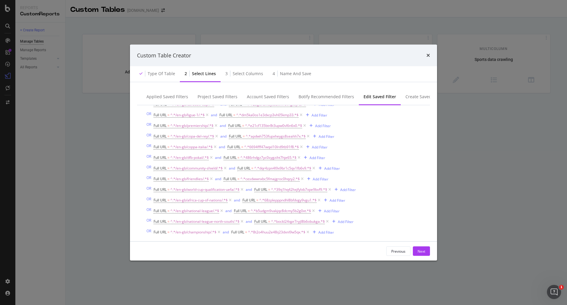
scroll to position [294, 0]
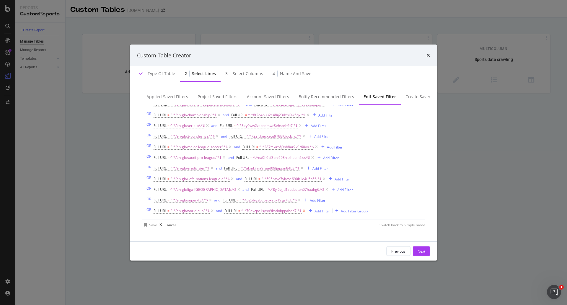
click at [305, 211] on icon "modal" at bounding box center [304, 211] width 5 height 6
click at [301, 202] on icon "modal" at bounding box center [299, 200] width 5 height 6
click at [325, 192] on icon "modal" at bounding box center [327, 190] width 5 height 6
click at [325, 179] on icon "modal" at bounding box center [324, 179] width 5 height 6
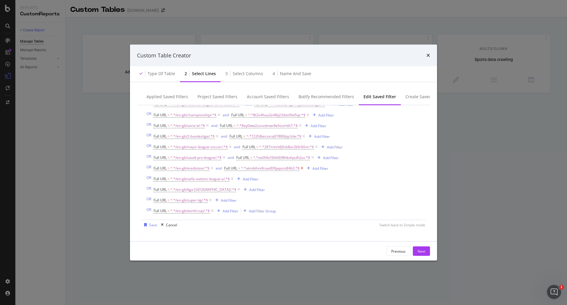
click at [303, 170] on icon "modal" at bounding box center [302, 168] width 5 height 6
click at [314, 158] on icon "modal" at bounding box center [312, 158] width 5 height 6
click at [315, 148] on icon "modal" at bounding box center [316, 147] width 5 height 6
click at [305, 136] on icon "modal" at bounding box center [303, 136] width 5 height 6
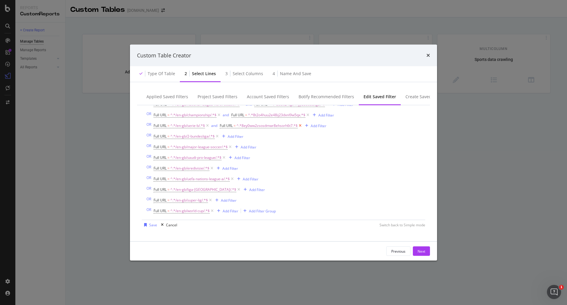
click at [302, 126] on icon "modal" at bounding box center [300, 126] width 5 height 6
click at [213, 211] on icon "modal" at bounding box center [212, 211] width 5 height 6
click at [211, 209] on icon "modal" at bounding box center [210, 211] width 5 height 6
click at [236, 211] on icon "modal" at bounding box center [238, 211] width 5 height 6
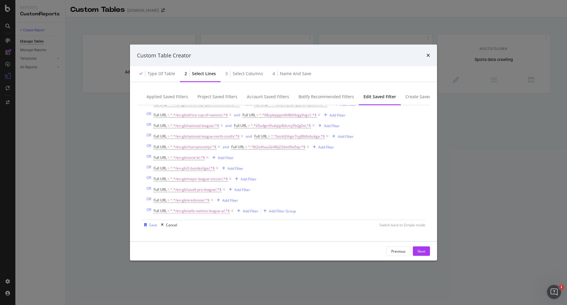
scroll to position [262, 0]
click at [234, 211] on icon "modal" at bounding box center [232, 211] width 5 height 6
click at [213, 210] on icon "modal" at bounding box center [212, 211] width 5 height 6
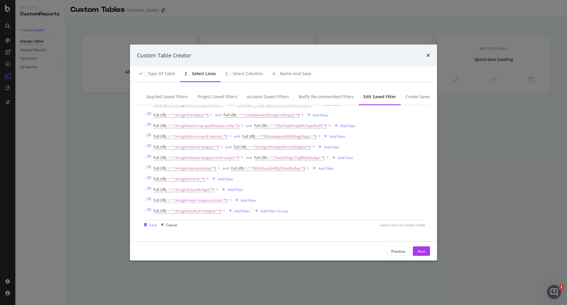
scroll to position [241, 0]
click at [225, 210] on icon "modal" at bounding box center [224, 211] width 5 height 6
click at [231, 209] on icon "modal" at bounding box center [230, 211] width 5 height 6
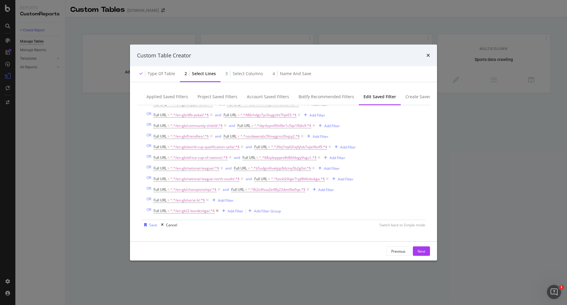
click at [218, 211] on icon "modal" at bounding box center [217, 211] width 5 height 6
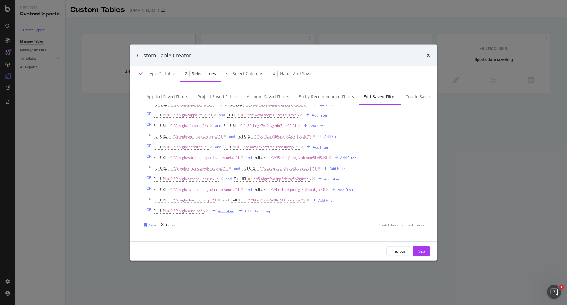
scroll to position [209, 0]
click at [209, 212] on icon "modal" at bounding box center [207, 211] width 5 height 6
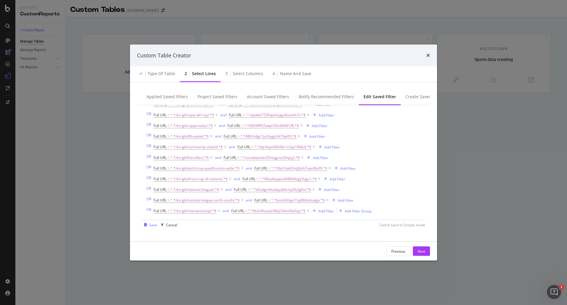
scroll to position [199, 0]
click at [221, 212] on icon "modal" at bounding box center [219, 211] width 5 height 6
click at [232, 212] on icon "modal" at bounding box center [230, 211] width 5 height 6
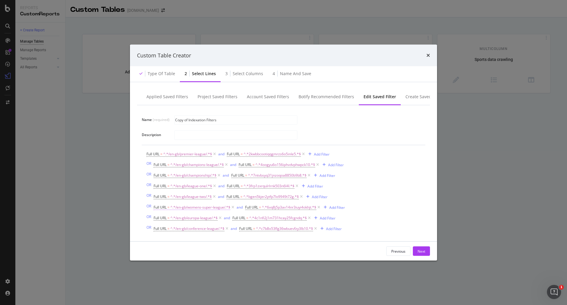
scroll to position [188, 0]
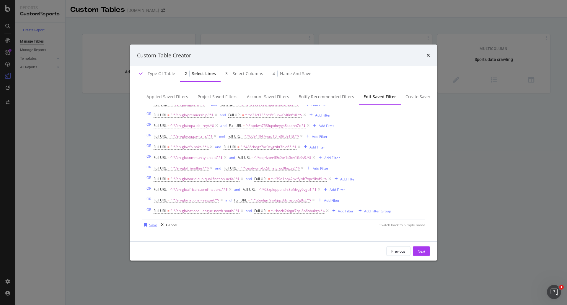
click at [153, 226] on div "Save" at bounding box center [153, 224] width 8 height 5
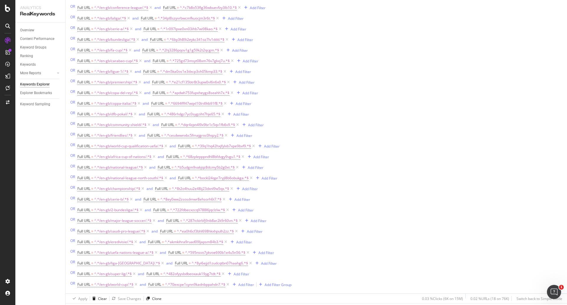
scroll to position [293, 0]
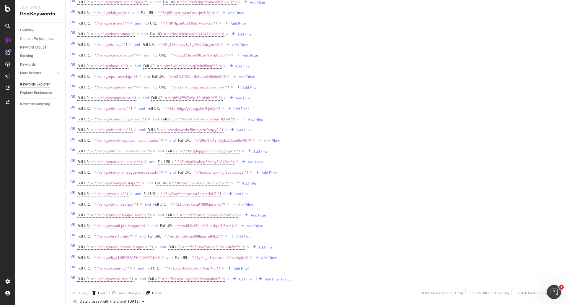
click at [137, 280] on icon at bounding box center [136, 279] width 5 height 6
click at [102, 292] on div "Clear" at bounding box center [102, 292] width 9 height 5
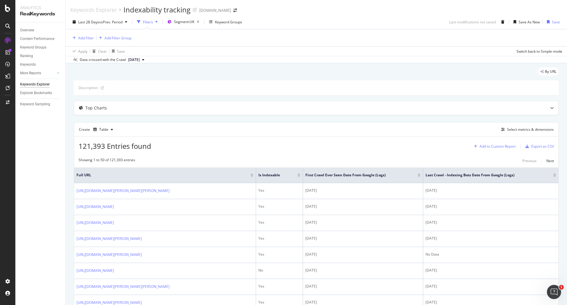
click at [502, 147] on div "Add to Custom Report" at bounding box center [498, 147] width 36 height 4
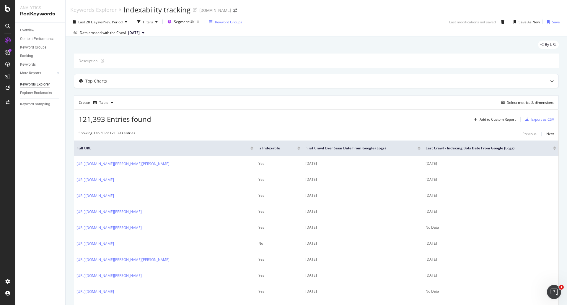
click at [239, 22] on div "Keyword Groups" at bounding box center [228, 22] width 27 height 5
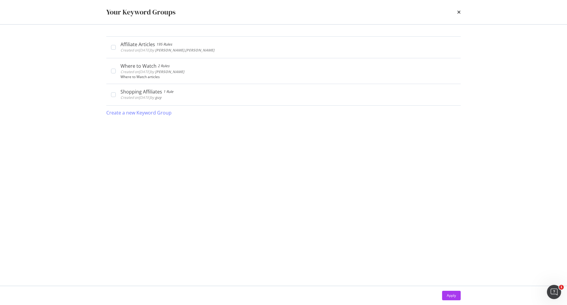
click at [455, 12] on div "Your Keyword Groups" at bounding box center [283, 12] width 355 height 10
click at [461, 12] on div "Your Keyword Groups" at bounding box center [284, 12] width 378 height 24
click at [458, 9] on div "times" at bounding box center [460, 12] width 4 height 10
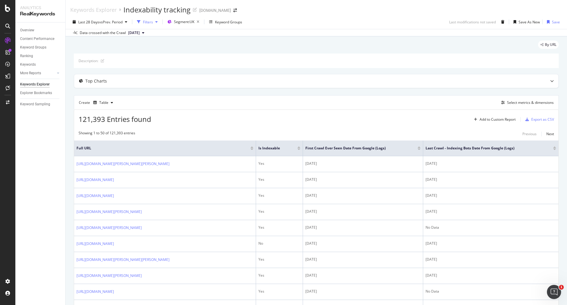
click at [155, 19] on div "Filters" at bounding box center [147, 21] width 25 height 9
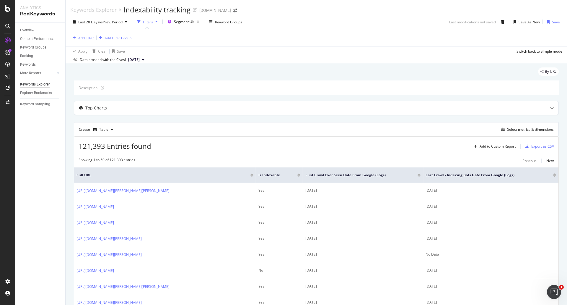
click at [90, 36] on div "Add Filter" at bounding box center [86, 37] width 16 height 5
click at [306, 70] on div "By URL" at bounding box center [316, 73] width 485 height 13
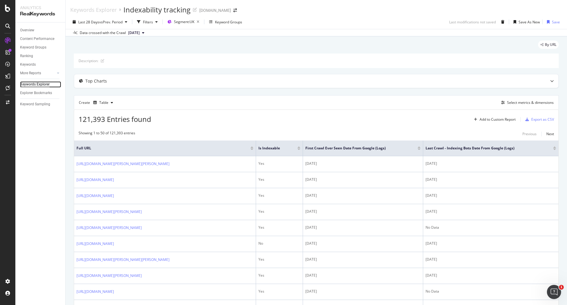
click at [38, 83] on div "Keywords Explorer" at bounding box center [35, 84] width 30 height 6
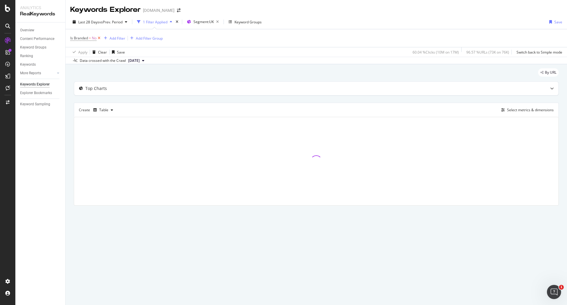
click at [99, 38] on icon at bounding box center [99, 38] width 5 height 6
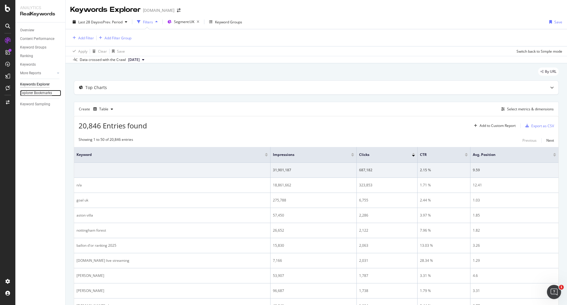
click at [38, 93] on div "Explorer Bookmarks" at bounding box center [36, 93] width 32 height 6
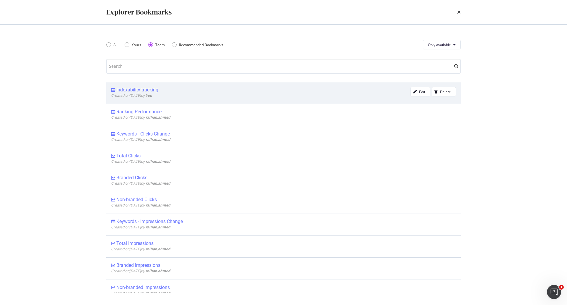
click at [149, 92] on div "Indexability tracking" at bounding box center [137, 90] width 42 height 6
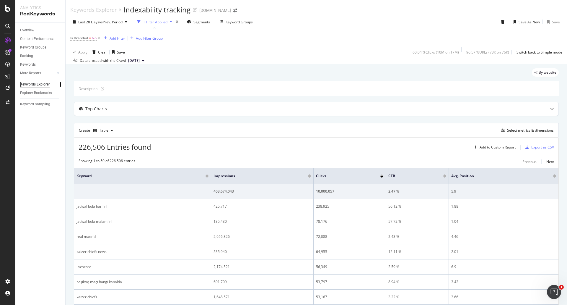
click at [40, 85] on div "Keywords Explorer" at bounding box center [35, 84] width 30 height 6
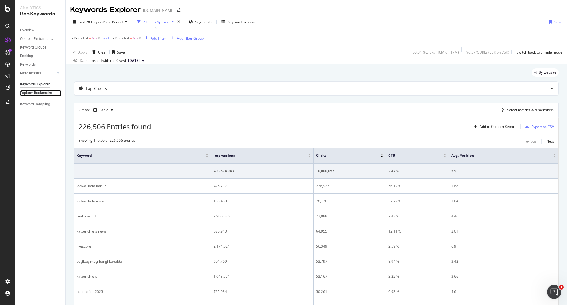
click at [44, 93] on div "Explorer Bookmarks" at bounding box center [36, 93] width 32 height 6
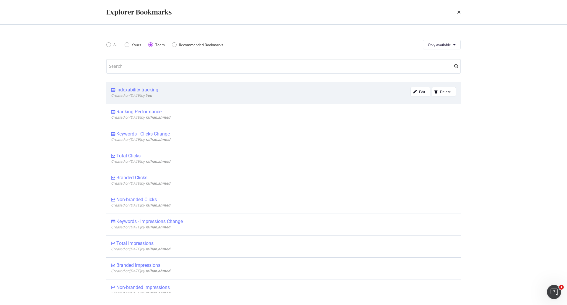
click at [281, 93] on div "Created on [DATE] by You" at bounding box center [261, 95] width 300 height 5
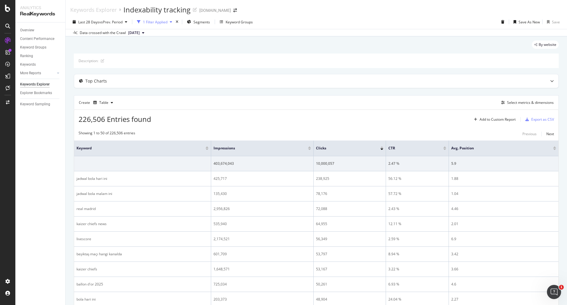
click at [171, 23] on div "button" at bounding box center [171, 22] width 7 height 4
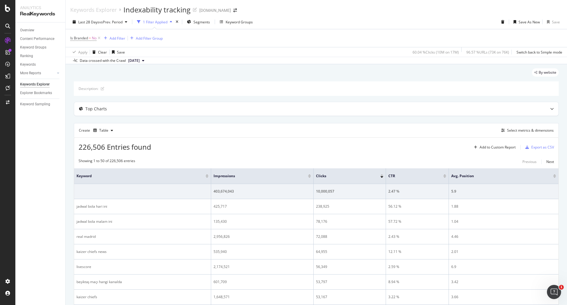
click at [171, 20] on icon "button" at bounding box center [171, 22] width 2 height 4
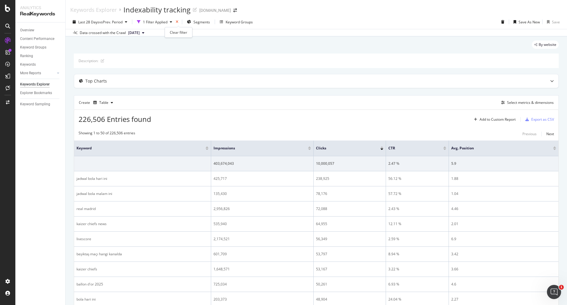
click at [178, 22] on icon "times" at bounding box center [177, 22] width 3 height 4
click at [524, 100] on div "Select metrics & dimensions" at bounding box center [526, 102] width 55 height 7
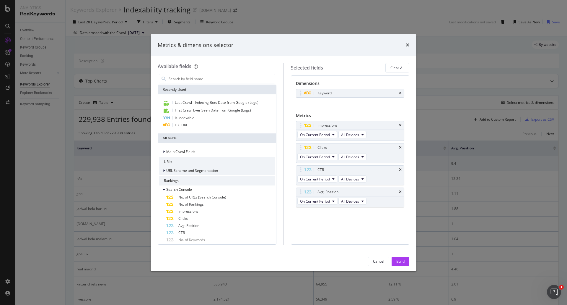
click at [187, 166] on div "URL Scheme and Segmentation" at bounding box center [217, 170] width 116 height 8
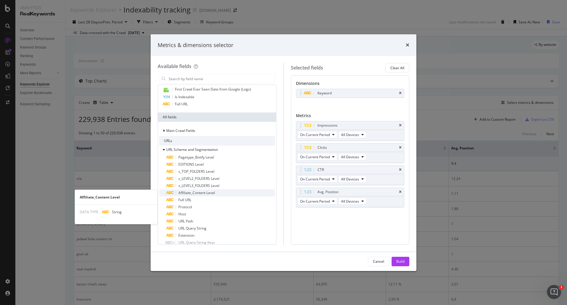
scroll to position [30, 0]
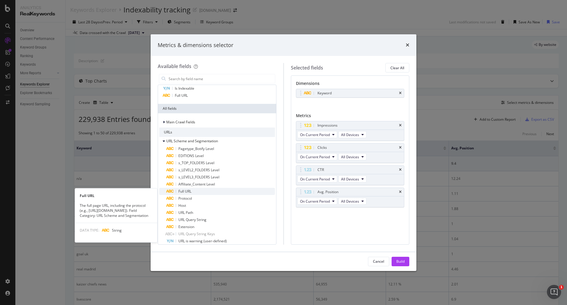
click at [187, 192] on span "Full URL" at bounding box center [185, 191] width 13 height 5
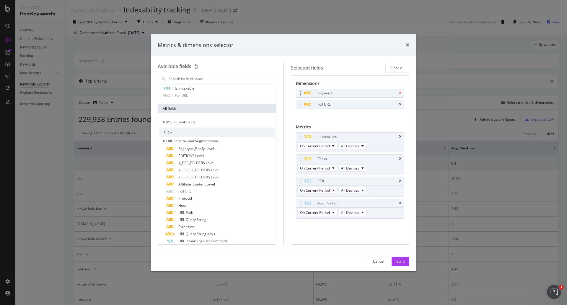
click at [400, 94] on icon "times" at bounding box center [400, 93] width 3 height 4
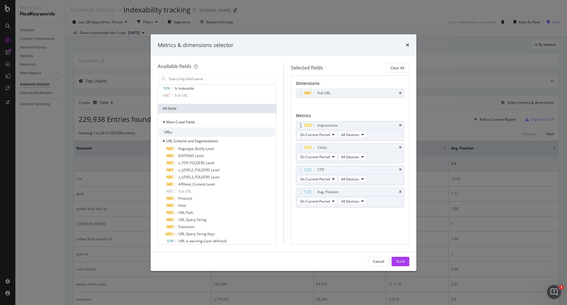
click at [403, 126] on div "Impressions" at bounding box center [350, 125] width 108 height 8
click at [400, 126] on icon "times" at bounding box center [400, 126] width 3 height 4
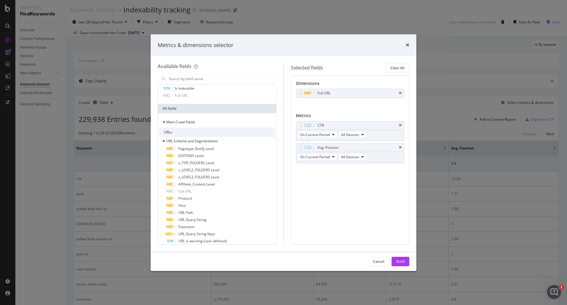
click at [400, 126] on icon "times" at bounding box center [400, 126] width 3 height 4
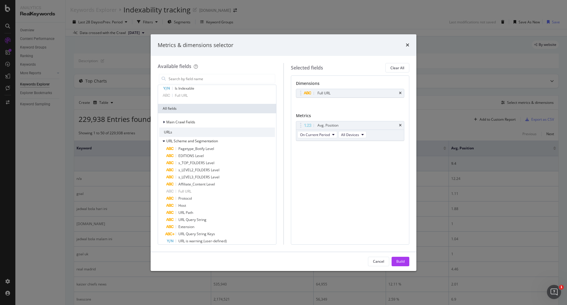
click at [400, 126] on icon "times" at bounding box center [400, 126] width 3 height 4
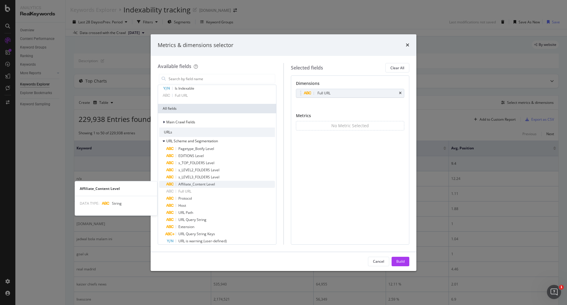
scroll to position [0, 0]
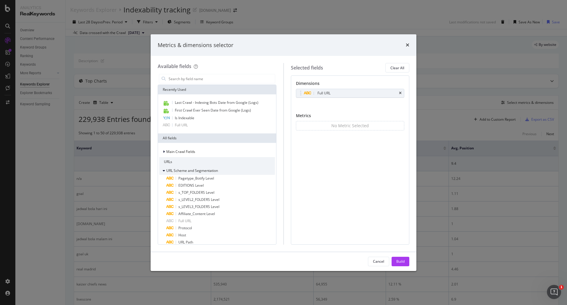
click at [176, 170] on span "URL Scheme and Segmentation" at bounding box center [192, 170] width 52 height 5
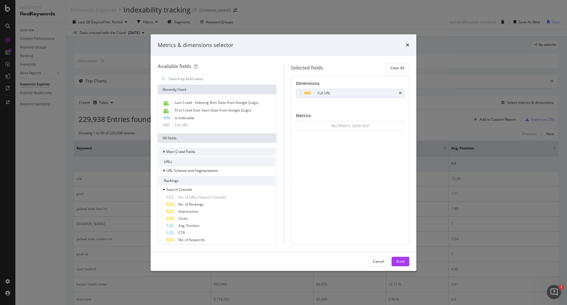
click at [181, 150] on span "Main Crawl Fields" at bounding box center [180, 151] width 29 height 5
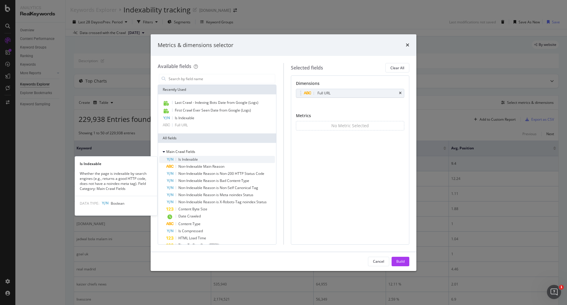
click at [191, 159] on span "Is Indexable" at bounding box center [189, 159] width 20 height 5
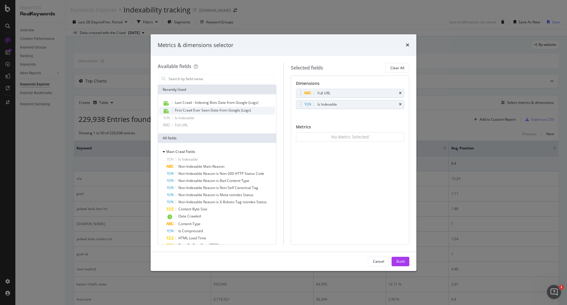
click at [215, 108] on span "First Crawl Ever Seen Date from Google (Logs)" at bounding box center [213, 110] width 76 height 5
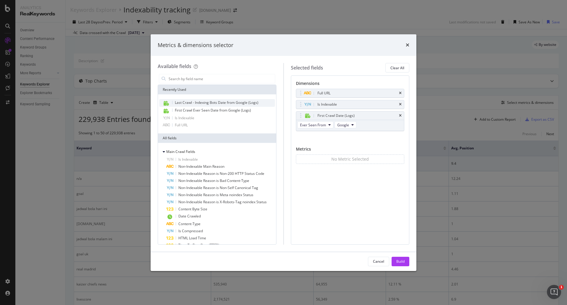
click at [217, 101] on span "Last Crawl - Indexing Bots Date from Google (Logs)" at bounding box center [217, 102] width 84 height 5
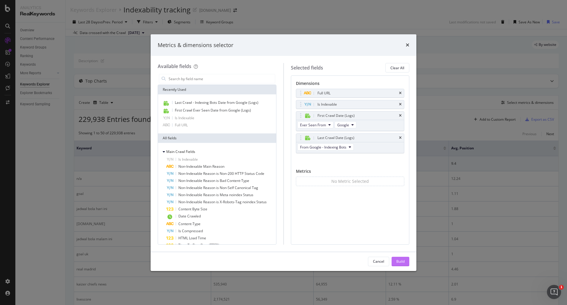
click at [399, 263] on div "Build" at bounding box center [401, 261] width 8 height 5
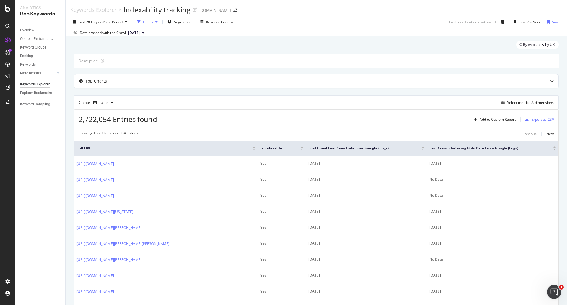
click at [151, 21] on div "Filters" at bounding box center [148, 22] width 10 height 5
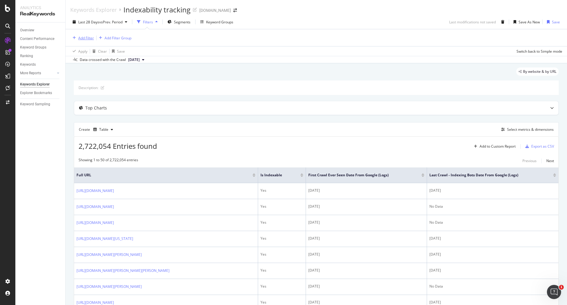
click at [89, 39] on div "Add Filter" at bounding box center [86, 37] width 16 height 5
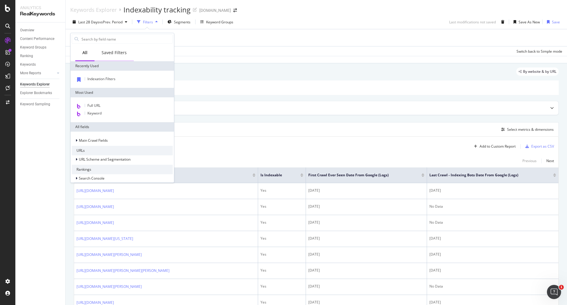
click at [115, 52] on div "Saved Filters" at bounding box center [114, 53] width 25 height 6
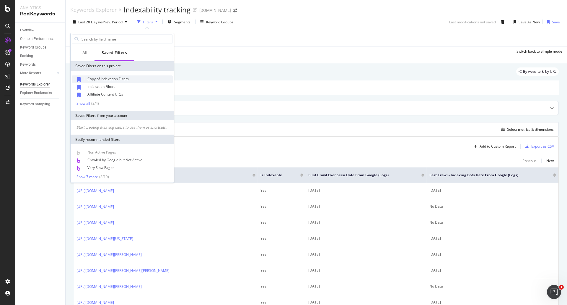
click at [120, 82] on div "Copy of Indexation Filters" at bounding box center [122, 79] width 101 height 8
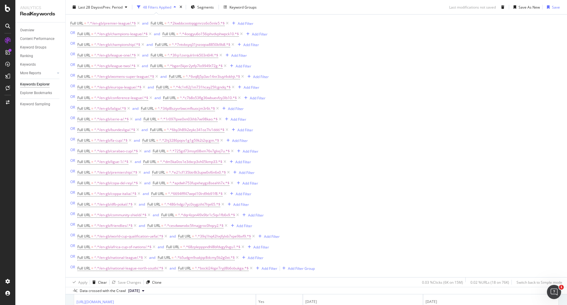
scroll to position [871, 0]
click at [441, 283] on div "0.03 % Clicks ( 6K on 15M )" at bounding box center [442, 281] width 41 height 5
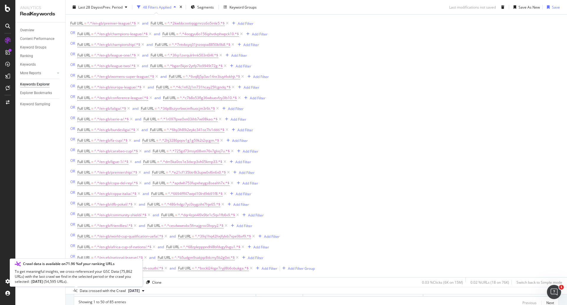
click at [78, 291] on span at bounding box center [76, 291] width 7 height 4
click at [75, 291] on icon at bounding box center [75, 291] width 4 height 4
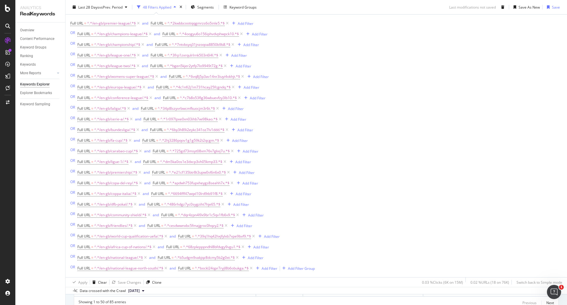
click at [176, 7] on icon "button" at bounding box center [175, 7] width 2 height 4
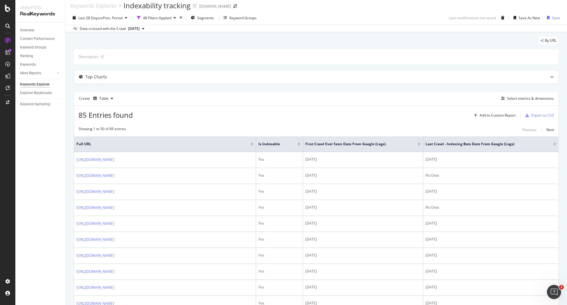
scroll to position [0, 0]
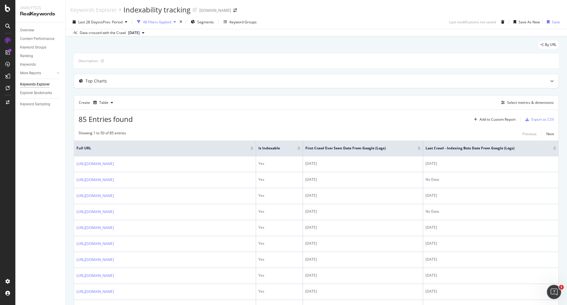
click at [173, 21] on div "button" at bounding box center [174, 22] width 7 height 4
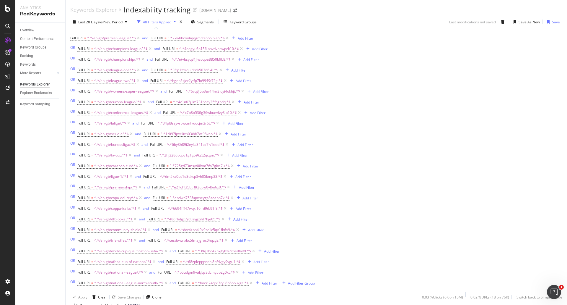
click at [176, 22] on icon "button" at bounding box center [175, 22] width 2 height 4
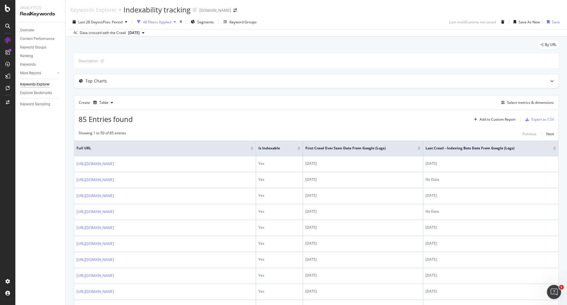
click at [176, 22] on icon "button" at bounding box center [175, 22] width 2 height 4
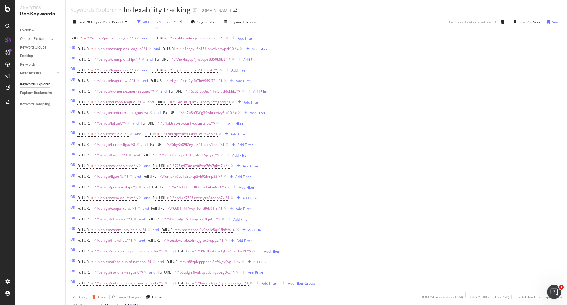
click at [99, 298] on div "Clear" at bounding box center [102, 296] width 9 height 5
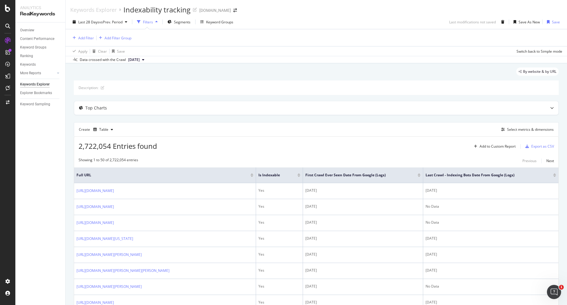
click at [153, 22] on div "Filters" at bounding box center [148, 22] width 10 height 5
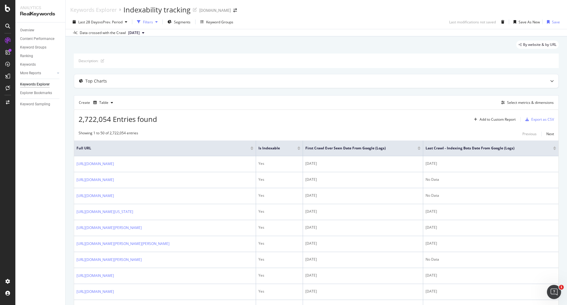
click at [152, 22] on div "Filters" at bounding box center [148, 22] width 10 height 5
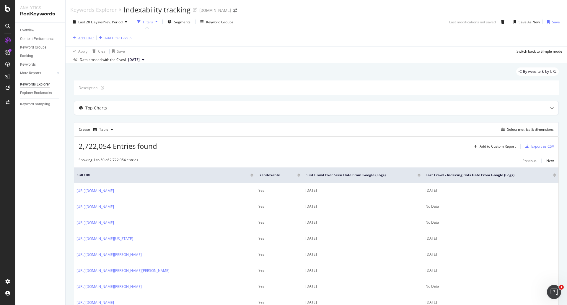
click at [83, 40] on div "Add Filter" at bounding box center [86, 37] width 16 height 5
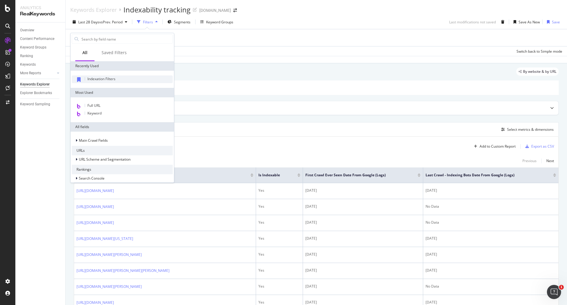
click at [100, 79] on span "Indexation Filters" at bounding box center [101, 78] width 28 height 5
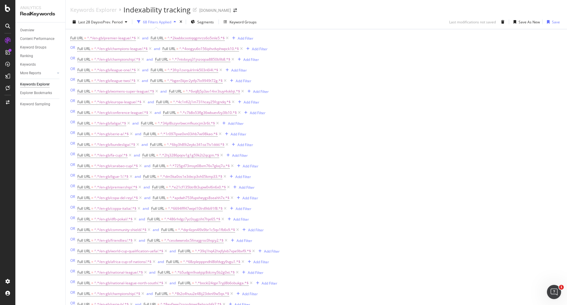
click at [175, 21] on div "button" at bounding box center [174, 22] width 7 height 4
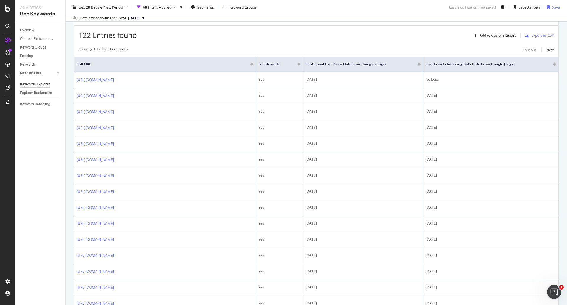
scroll to position [89, 0]
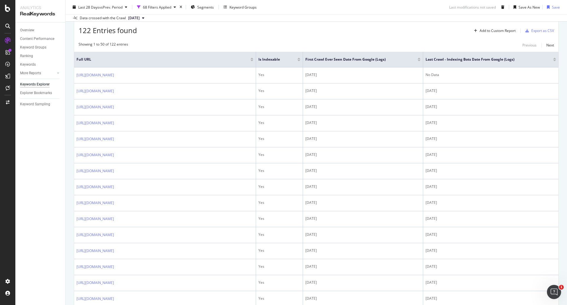
click at [300, 60] on div at bounding box center [299, 60] width 3 height 1
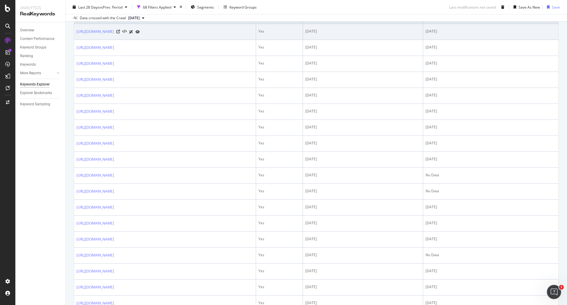
scroll to position [61, 0]
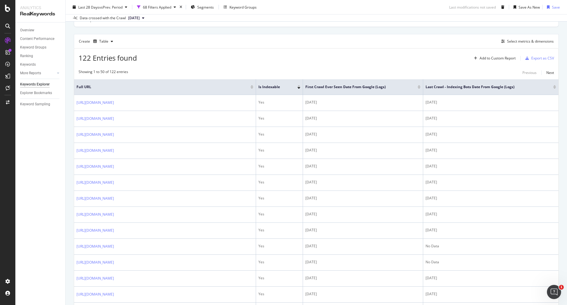
click at [299, 87] on div at bounding box center [299, 87] width 3 height 1
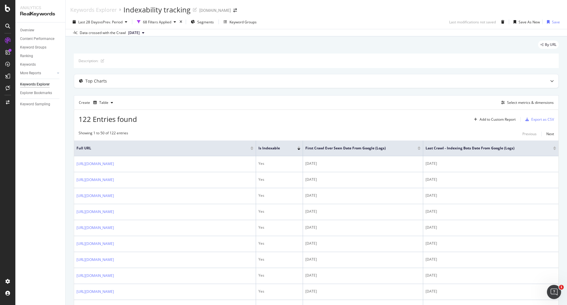
click at [300, 146] on div at bounding box center [299, 146] width 3 height 1
click at [554, 148] on div at bounding box center [555, 148] width 3 height 1
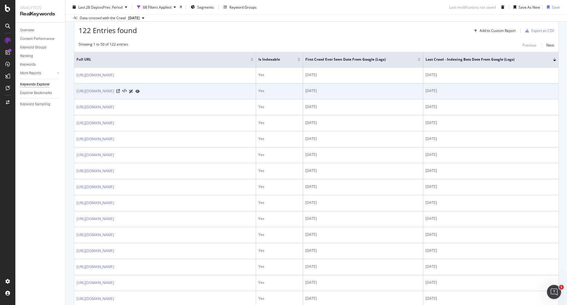
scroll to position [30, 0]
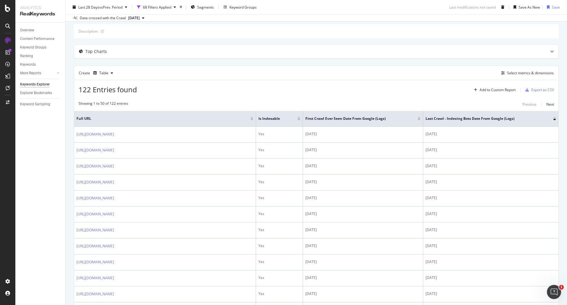
click at [554, 117] on div at bounding box center [555, 117] width 3 height 1
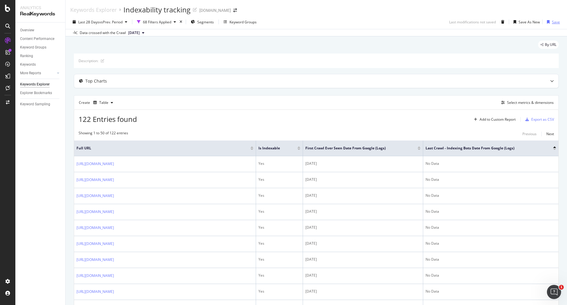
click at [552, 22] on div "Save" at bounding box center [556, 22] width 8 height 5
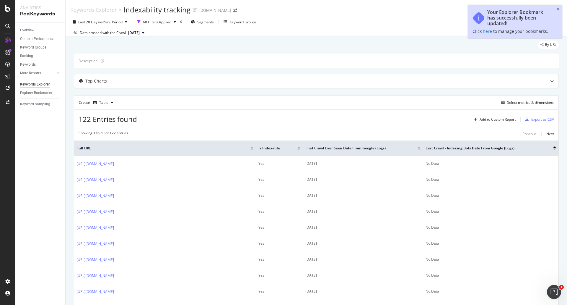
click at [423, 28] on div "Last 28 Days vs Prev. Period 68 Filters Applied Segments Keyword Groups Save As…" at bounding box center [317, 23] width 502 height 12
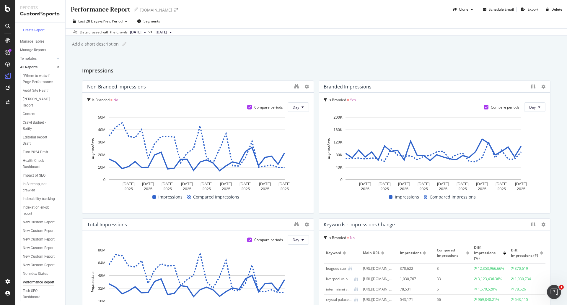
scroll to position [486, 0]
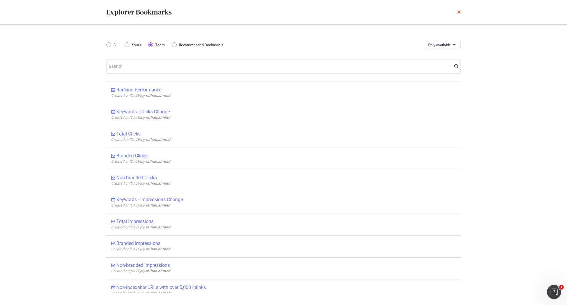
click at [458, 13] on icon "times" at bounding box center [460, 12] width 4 height 5
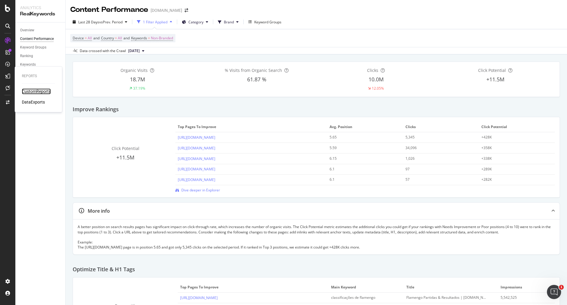
click at [47, 90] on div "CustomReports" at bounding box center [36, 91] width 29 height 6
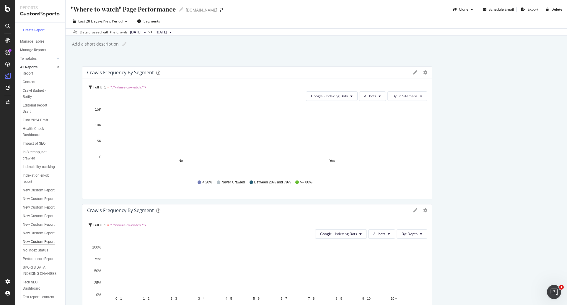
scroll to position [100, 0]
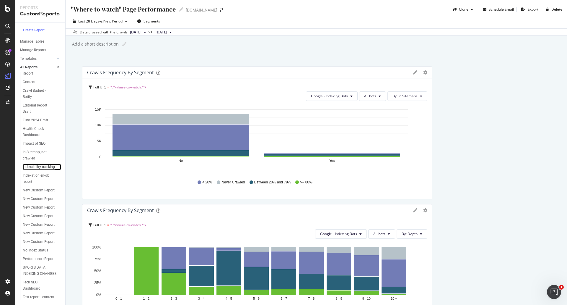
click at [33, 164] on div "Indexability tracking" at bounding box center [39, 167] width 32 height 6
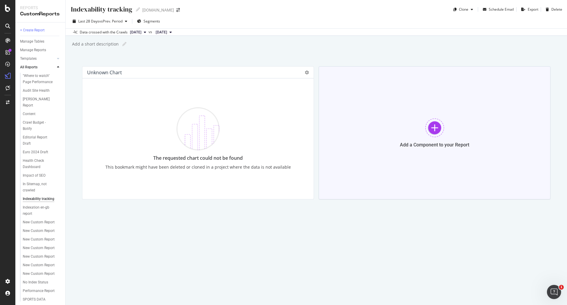
click at [392, 117] on div "Add a Component to your Report" at bounding box center [435, 132] width 232 height 133
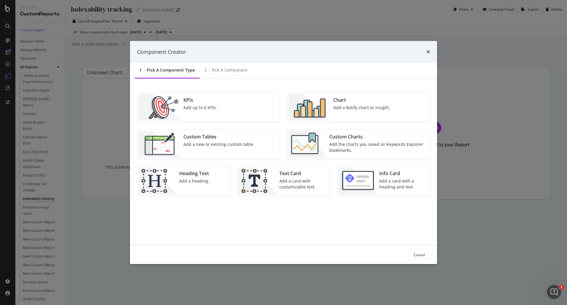
click at [364, 142] on div "Add the charts you saved as Keywords Explorer bookmarks." at bounding box center [378, 147] width 97 height 12
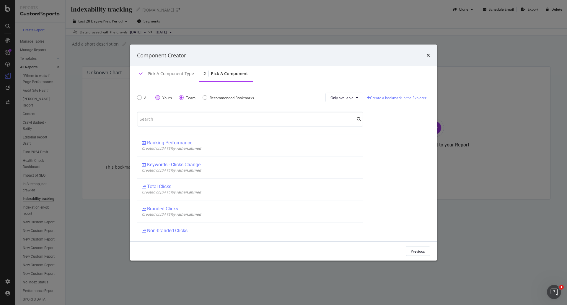
click at [161, 98] on div "Yours" at bounding box center [163, 97] width 17 height 5
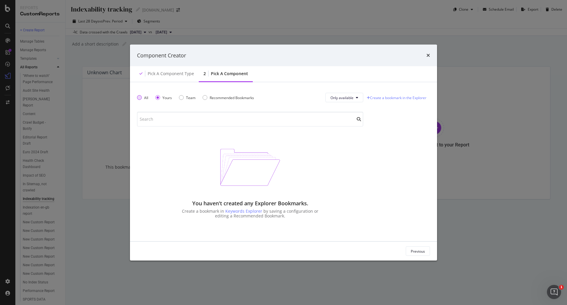
click at [143, 98] on div "All" at bounding box center [142, 97] width 11 height 5
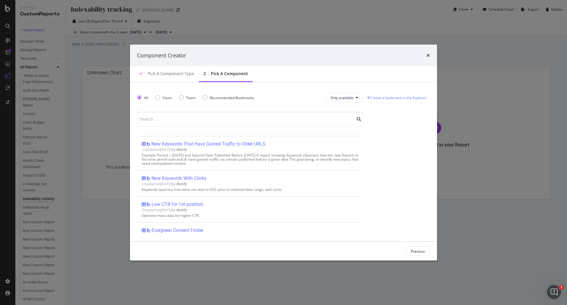
scroll to position [857, 0]
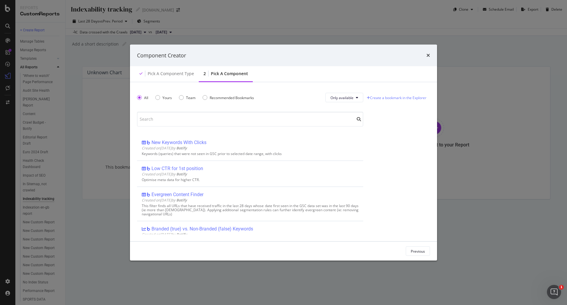
drag, startPoint x: 430, startPoint y: 55, endPoint x: 309, endPoint y: 19, distance: 125.8
click at [430, 55] on icon "times" at bounding box center [429, 55] width 4 height 5
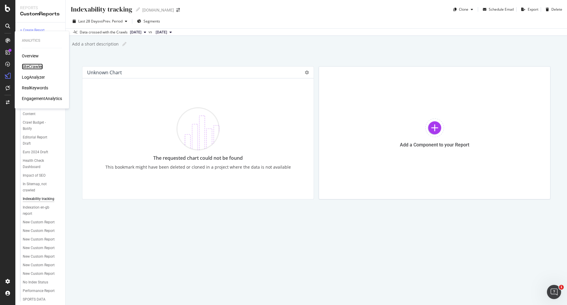
click at [38, 66] on div "SiteCrawler" at bounding box center [32, 67] width 21 height 6
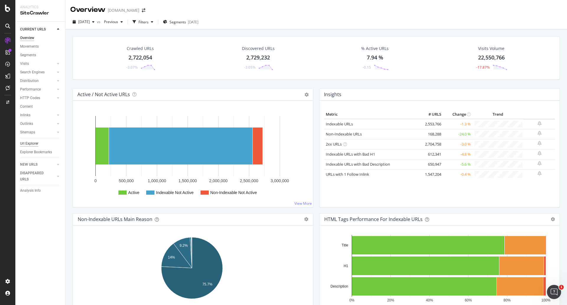
click at [31, 143] on div "Url Explorer" at bounding box center [29, 143] width 18 height 6
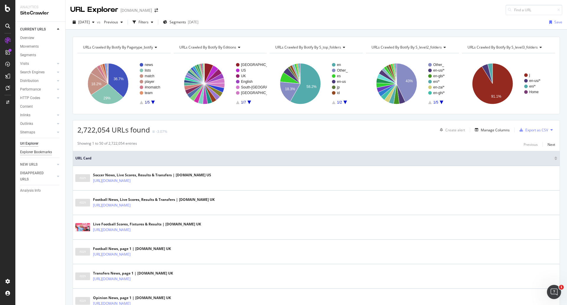
click at [41, 154] on div "Explorer Bookmarks" at bounding box center [36, 152] width 32 height 6
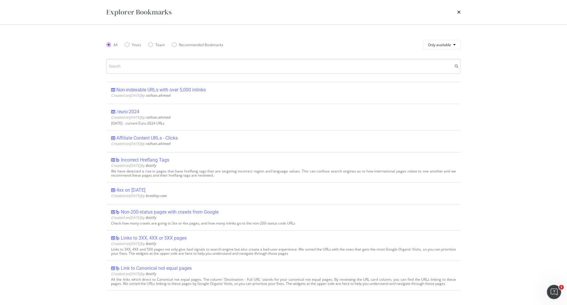
click at [165, 66] on input "modal" at bounding box center [283, 66] width 355 height 15
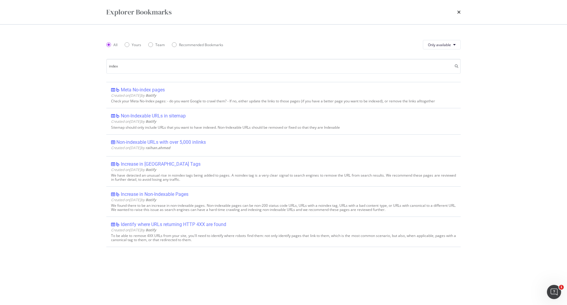
type input "index"
click at [459, 11] on icon "times" at bounding box center [460, 12] width 4 height 5
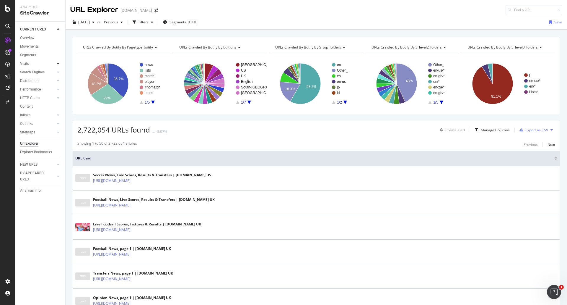
click at [58, 63] on icon at bounding box center [58, 64] width 2 height 4
click at [58, 71] on icon at bounding box center [58, 72] width 2 height 4
click at [57, 165] on icon at bounding box center [58, 165] width 2 height 4
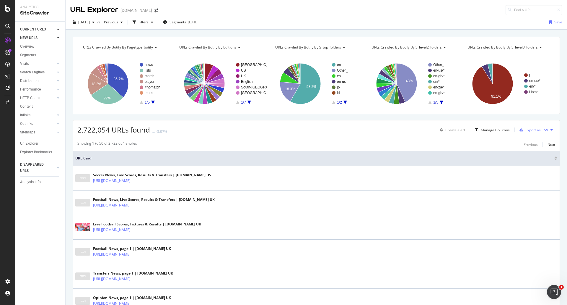
click at [53, 168] on div at bounding box center [52, 168] width 5 height 6
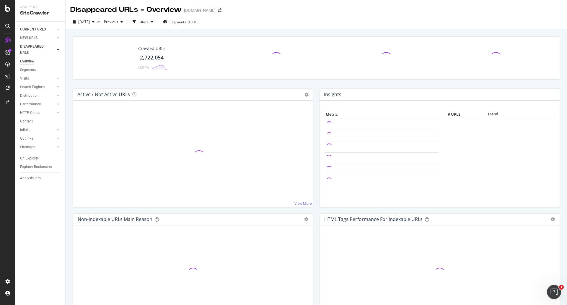
click at [55, 30] on div at bounding box center [52, 29] width 6 height 6
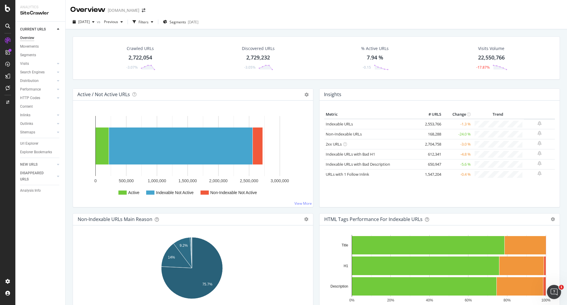
click at [9, 26] on icon at bounding box center [7, 26] width 5 height 5
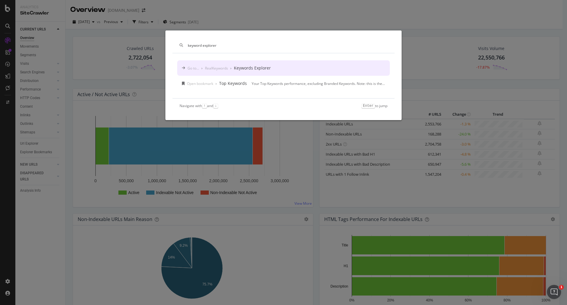
type input "keyword explorer"
click at [245, 67] on div "Keywords Explorer" at bounding box center [252, 68] width 37 height 6
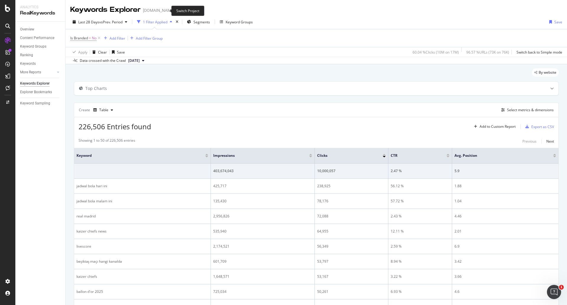
click at [177, 9] on icon "arrow-right-arrow-left" at bounding box center [179, 10] width 4 height 4
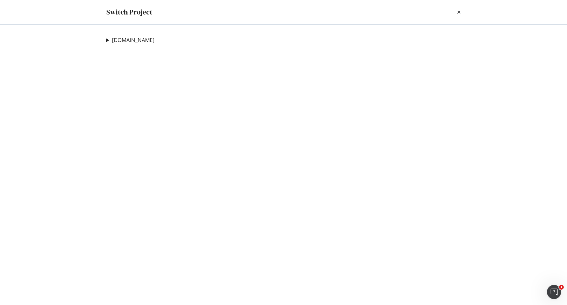
click at [108, 39] on summary "[DOMAIN_NAME]" at bounding box center [130, 40] width 48 height 8
click at [460, 11] on icon "times" at bounding box center [460, 12] width 4 height 5
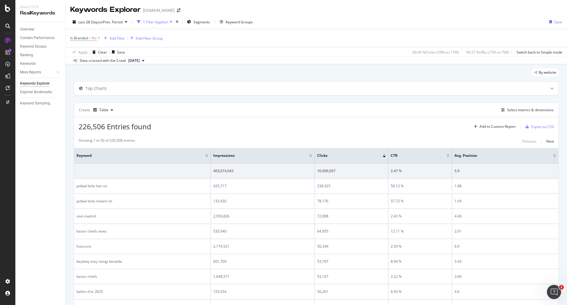
click at [10, 38] on icon at bounding box center [8, 41] width 6 height 6
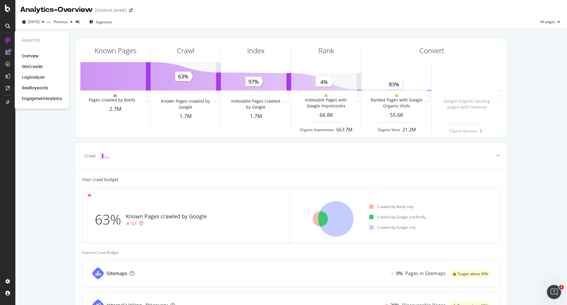
click at [34, 66] on div "SiteCrawler" at bounding box center [32, 67] width 21 height 6
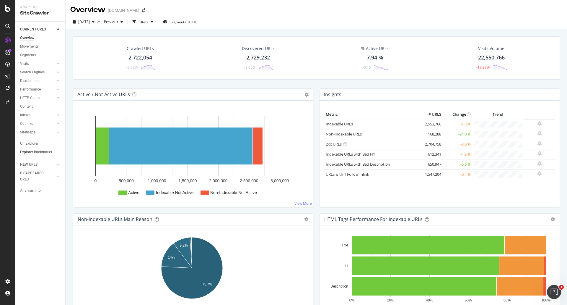
click at [39, 151] on div "Explorer Bookmarks" at bounding box center [36, 152] width 32 height 6
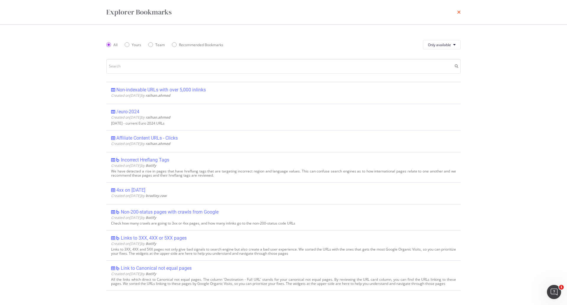
click at [460, 11] on icon "times" at bounding box center [460, 12] width 4 height 5
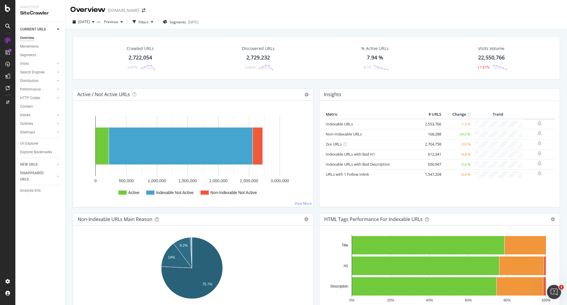
click at [8, 27] on icon at bounding box center [7, 26] width 5 height 5
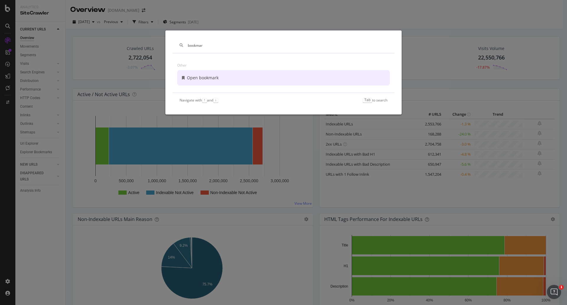
type input "bookmar"
click at [235, 80] on div "Open bookmark" at bounding box center [283, 77] width 213 height 15
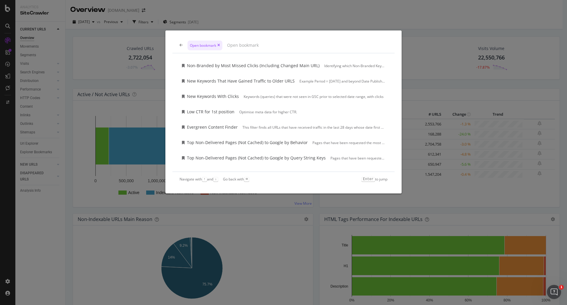
scroll to position [739, 0]
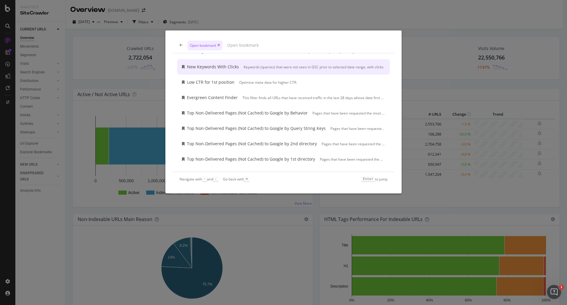
click at [220, 44] on icon "modal" at bounding box center [219, 45] width 3 height 4
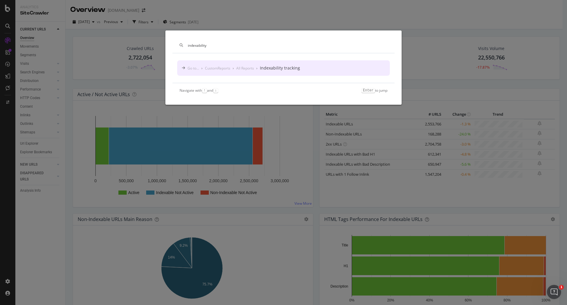
type input "indexability"
click at [273, 67] on div "Indexability tracking" at bounding box center [280, 68] width 40 height 6
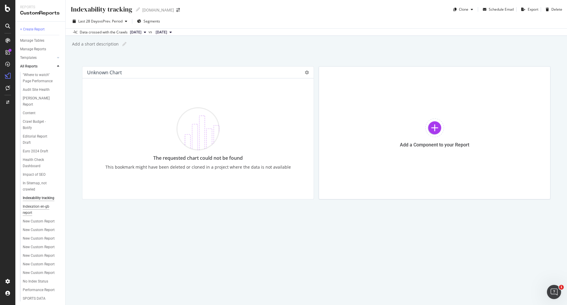
click at [31, 216] on div "Indexation en-gb report" at bounding box center [39, 209] width 33 height 12
click at [275, 114] on div "The requested chart could not be found This bookmark might have been deleted or…" at bounding box center [198, 138] width 189 height 111
click at [308, 72] on div at bounding box center [311, 132] width 6 height 133
click at [306, 74] on icon at bounding box center [307, 72] width 4 height 4
click at [317, 81] on div "Delete" at bounding box center [320, 81] width 30 height 9
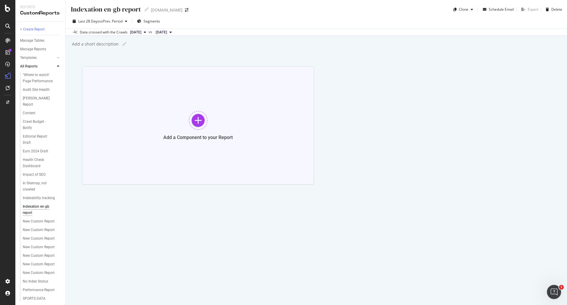
click at [218, 107] on div "Add a Component to your Report" at bounding box center [198, 125] width 232 height 118
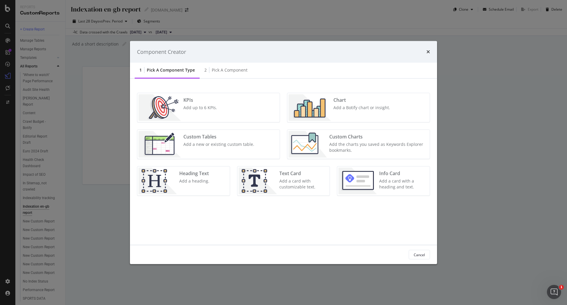
click at [334, 144] on div "Add the charts you saved as Keywords Explorer bookmarks." at bounding box center [378, 147] width 97 height 12
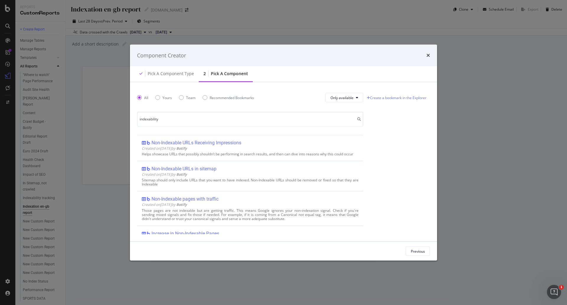
type input "indexability"
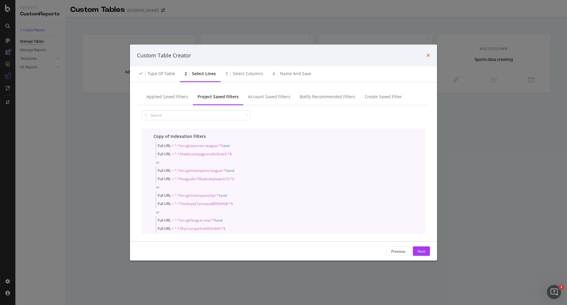
click at [428, 53] on icon "times" at bounding box center [429, 55] width 4 height 5
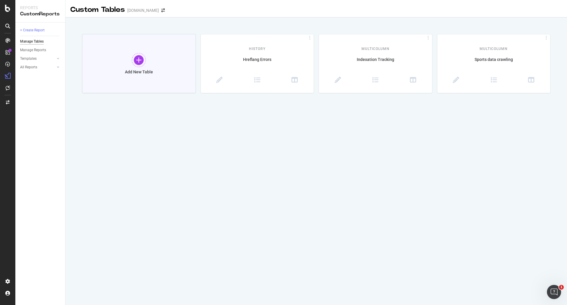
click at [127, 66] on div "Add New Table" at bounding box center [139, 63] width 114 height 59
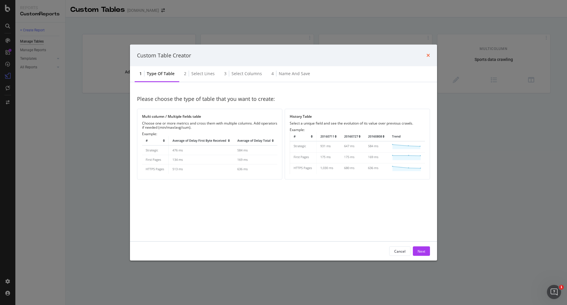
click at [429, 56] on icon "times" at bounding box center [429, 55] width 4 height 5
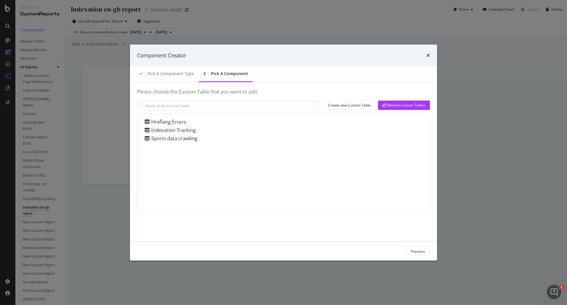
drag, startPoint x: 428, startPoint y: 55, endPoint x: 314, endPoint y: 24, distance: 117.9
click at [428, 55] on icon "times" at bounding box center [429, 55] width 4 height 5
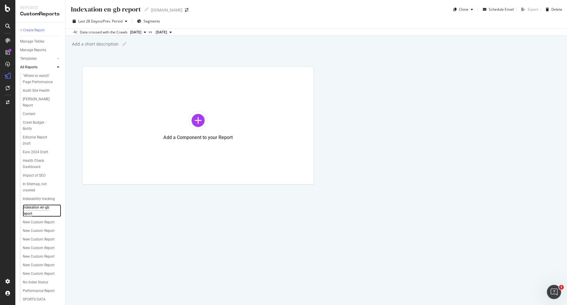
click at [40, 214] on div "Indexation en-gb report" at bounding box center [39, 210] width 33 height 12
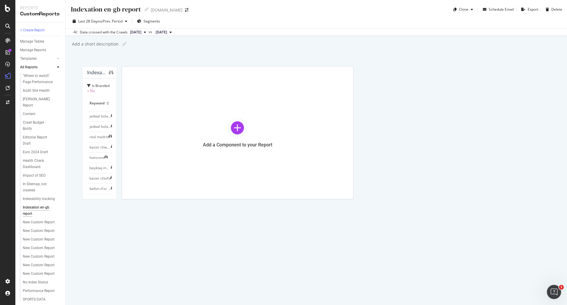
click at [124, 73] on div at bounding box center [116, 72] width 15 height 6
click at [124, 73] on icon at bounding box center [121, 72] width 4 height 4
click at [316, 80] on span at bounding box center [313, 81] width 7 height 7
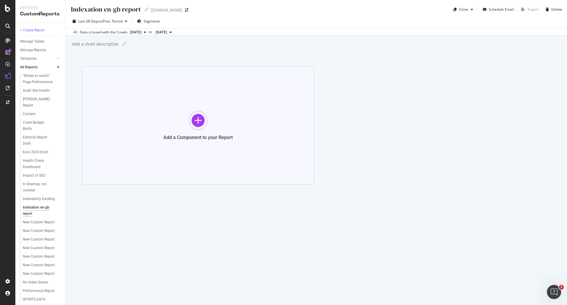
click at [230, 124] on div "Add a Component to your Report" at bounding box center [198, 125] width 232 height 118
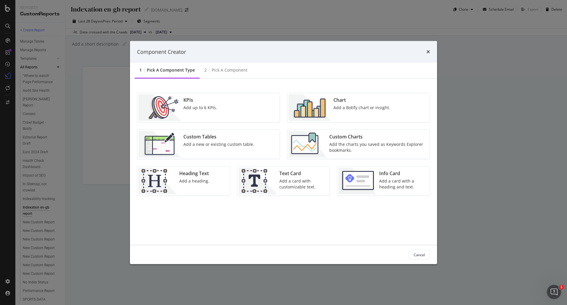
click at [356, 144] on div "Add the charts you saved as Keywords Explorer bookmarks." at bounding box center [378, 147] width 97 height 12
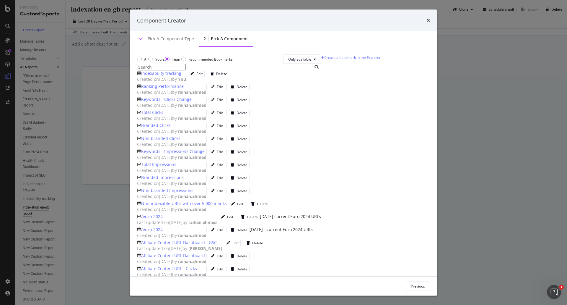
click at [185, 82] on span "Created on 2025 Aug 18th by You" at bounding box center [161, 79] width 49 height 6
click at [420, 283] on div "Add Component" at bounding box center [412, 285] width 27 height 5
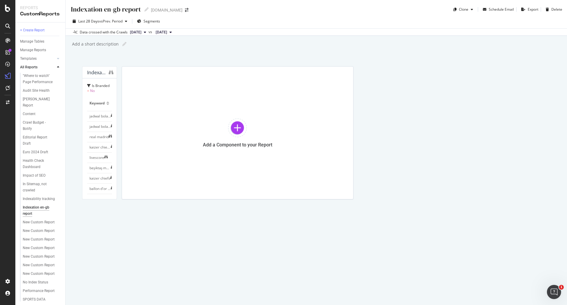
click at [124, 74] on icon at bounding box center [121, 72] width 4 height 4
click at [323, 81] on span "Delete" at bounding box center [325, 81] width 11 height 5
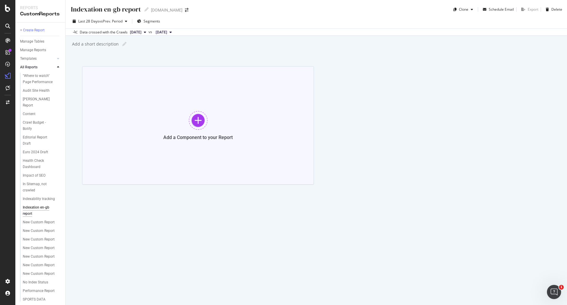
click at [221, 125] on div "Add a Component to your Report" at bounding box center [198, 125] width 232 height 118
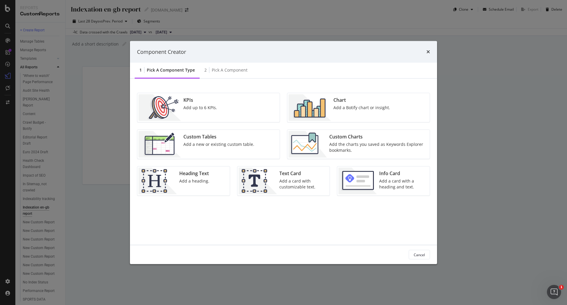
click at [379, 147] on div "Add the charts you saved as Keywords Explorer bookmarks." at bounding box center [378, 147] width 97 height 12
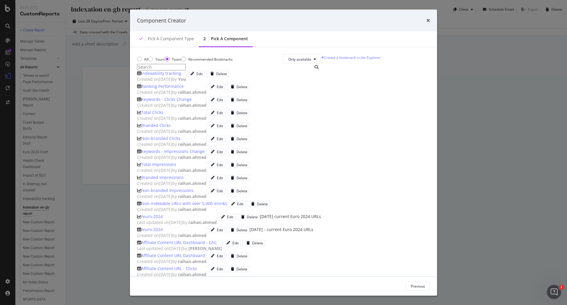
click at [181, 76] on div "Indexability tracking" at bounding box center [161, 73] width 40 height 6
click at [413, 281] on div "Add Component" at bounding box center [412, 285] width 27 height 9
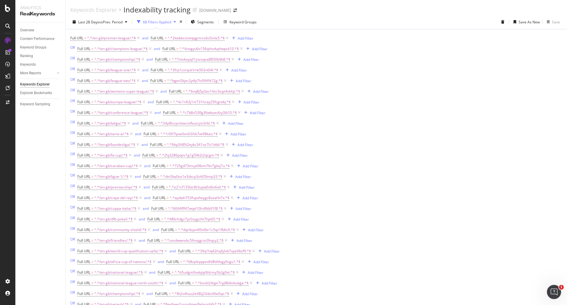
click at [171, 20] on div "68 Filters Applied" at bounding box center [157, 22] width 28 height 5
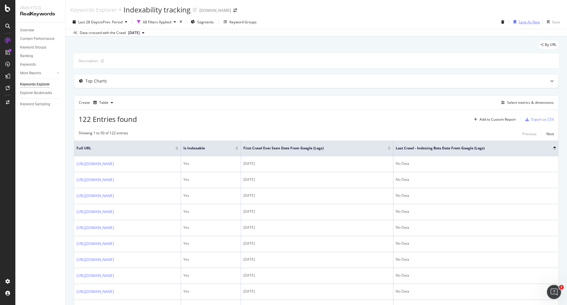
click at [525, 24] on div "Save As New" at bounding box center [529, 22] width 21 height 5
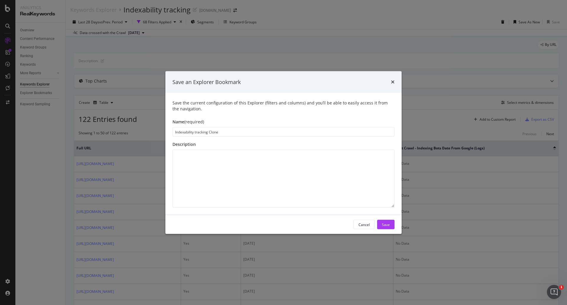
drag, startPoint x: 229, startPoint y: 132, endPoint x: 123, endPoint y: 124, distance: 106.7
click at [123, 124] on div "Save an Explorer Bookmark Save the current configuration of this Explorer (filt…" at bounding box center [283, 152] width 567 height 305
click at [226, 130] on input "Indexability tracking Clone" at bounding box center [284, 131] width 222 height 9
click at [228, 135] on input "Indexability tracking Clone" at bounding box center [284, 131] width 222 height 9
drag, startPoint x: 208, startPoint y: 133, endPoint x: 288, endPoint y: 140, distance: 80.4
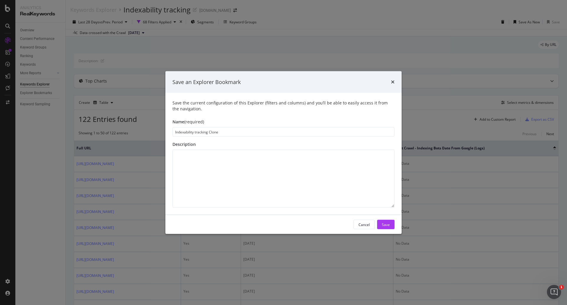
click at [288, 140] on div "Save the current configuration of this Explorer (filters and columns) and you’l…" at bounding box center [284, 154] width 236 height 122
click at [210, 132] on input "Indexability tracking [DATE]" at bounding box center [284, 131] width 222 height 9
type input "Indexability tracking - [DATE]"
click at [387, 226] on div "Save" at bounding box center [386, 224] width 8 height 5
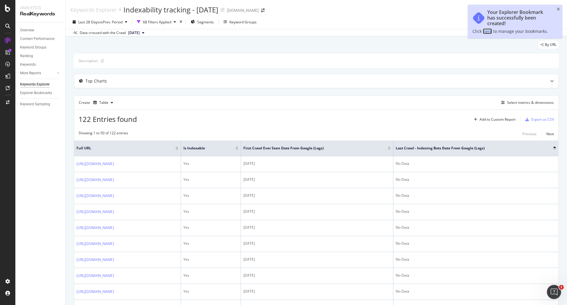
click at [489, 32] on link "here" at bounding box center [487, 31] width 9 height 6
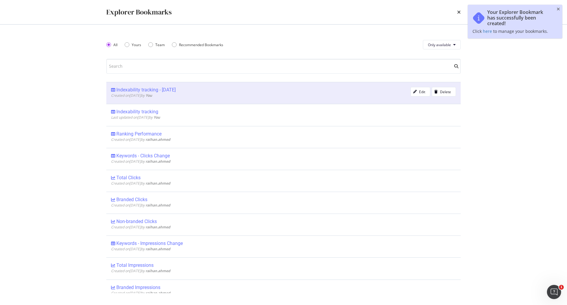
click at [155, 90] on div "Indexability tracking - [DATE]" at bounding box center [145, 90] width 59 height 6
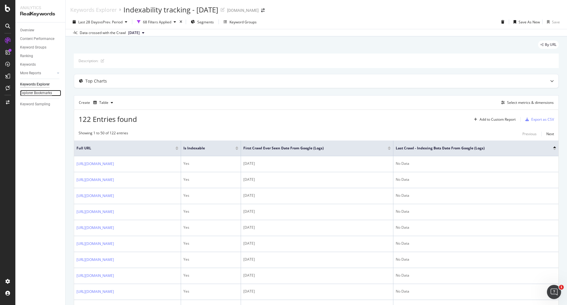
click at [37, 93] on div "Explorer Bookmarks" at bounding box center [36, 93] width 32 height 6
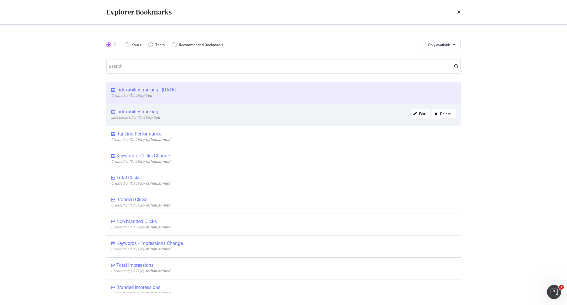
click at [148, 114] on div "Indexability tracking" at bounding box center [137, 112] width 42 height 6
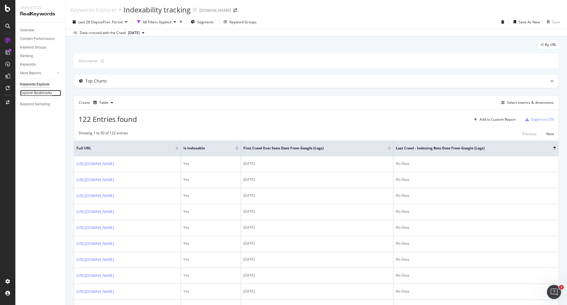
click at [44, 90] on div "Explorer Bookmarks" at bounding box center [36, 93] width 32 height 6
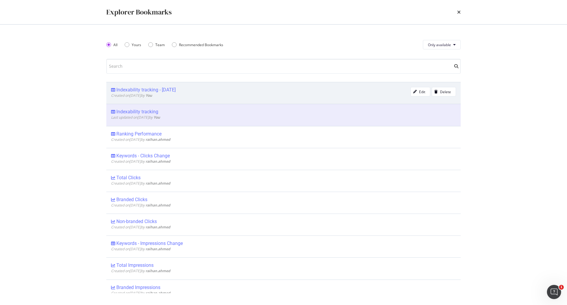
click at [174, 95] on div "Created on [DATE] by You" at bounding box center [261, 95] width 300 height 5
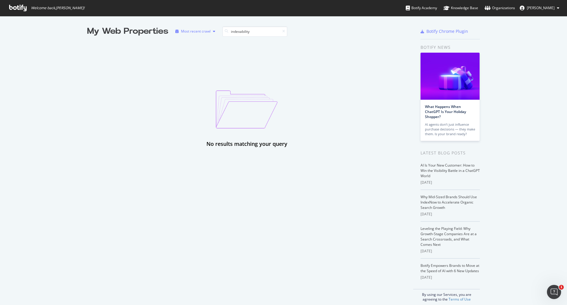
type input "indexability"
click at [209, 33] on div "Most recent crawl" at bounding box center [195, 31] width 45 height 9
drag, startPoint x: 323, startPoint y: 56, endPoint x: 326, endPoint y: 57, distance: 3.0
click at [326, 57] on div "No results matching your query" at bounding box center [247, 92] width 320 height 111
click at [544, 8] on span "[PERSON_NAME]" at bounding box center [541, 7] width 28 height 5
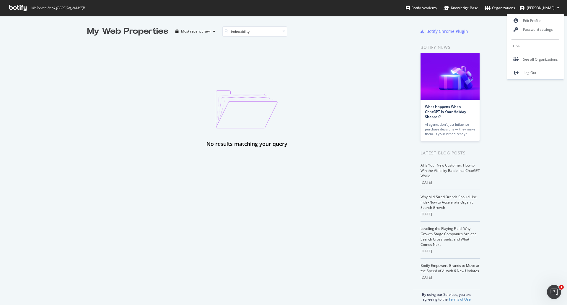
click at [323, 85] on div "No results matching your query" at bounding box center [247, 92] width 320 height 111
click at [23, 9] on icon at bounding box center [17, 8] width 17 height 7
click at [21, 7] on icon at bounding box center [17, 8] width 17 height 7
click at [63, 5] on span "Welcome back, [PERSON_NAME] !" at bounding box center [46, 8] width 85 height 16
click at [67, 9] on span "Welcome back, [PERSON_NAME] !" at bounding box center [57, 8] width 53 height 5
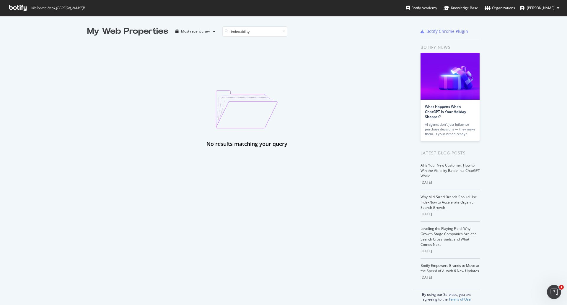
drag, startPoint x: 129, startPoint y: 26, endPoint x: 136, endPoint y: 32, distance: 8.9
click at [133, 28] on div "My Web Properties" at bounding box center [127, 31] width 81 height 12
click at [136, 32] on div "My Web Properties" at bounding box center [127, 31] width 81 height 12
click at [16, 9] on icon at bounding box center [17, 8] width 17 height 7
click at [20, 8] on icon at bounding box center [17, 8] width 17 height 7
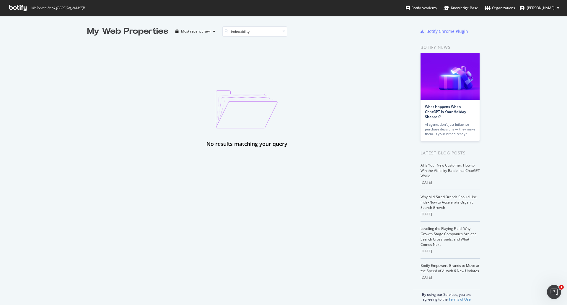
click at [20, 8] on icon at bounding box center [17, 8] width 17 height 7
click at [131, 30] on div "My Web Properties" at bounding box center [127, 31] width 81 height 12
click at [472, 9] on div "Knowledge Base" at bounding box center [461, 8] width 35 height 6
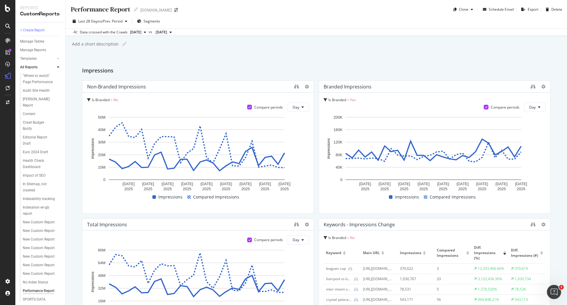
scroll to position [100, 0]
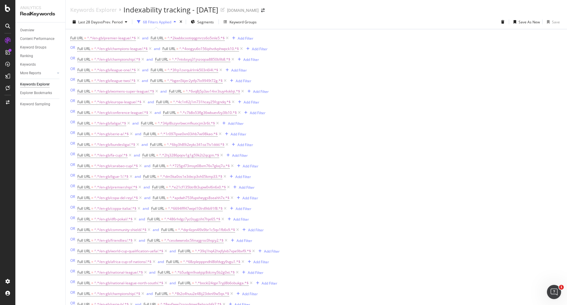
click at [175, 22] on icon "button" at bounding box center [175, 22] width 2 height 4
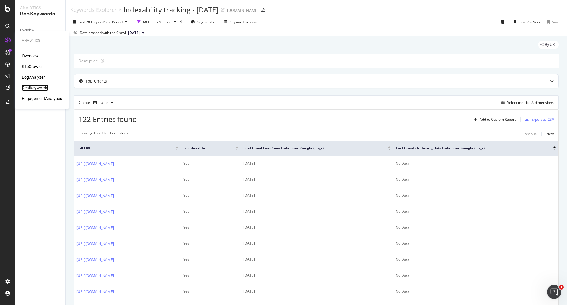
click at [34, 88] on div "RealKeywords" at bounding box center [35, 88] width 26 height 6
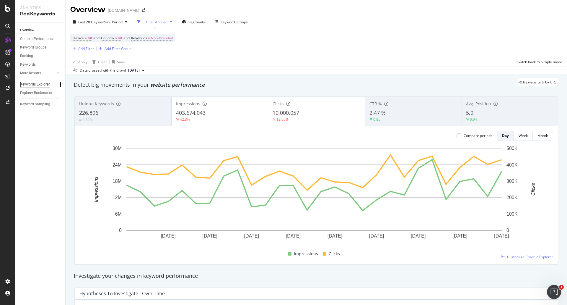
click at [41, 85] on div "Keywords Explorer" at bounding box center [35, 84] width 30 height 6
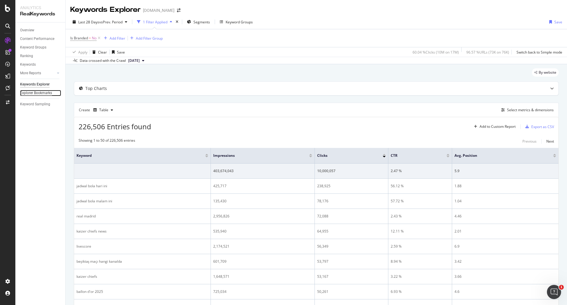
click at [43, 91] on div "Explorer Bookmarks" at bounding box center [36, 93] width 32 height 6
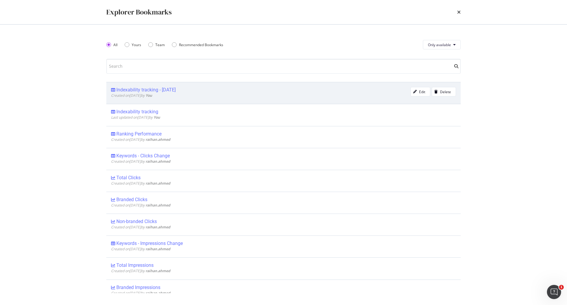
click at [146, 92] on div "Indexability tracking - [DATE]" at bounding box center [145, 90] width 59 height 6
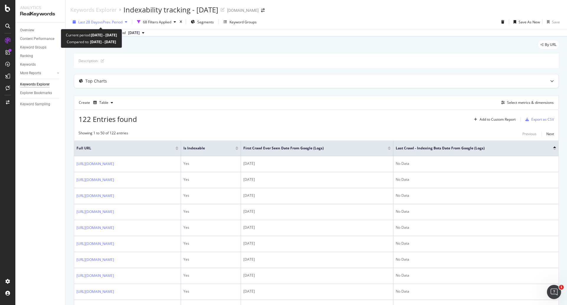
click at [121, 20] on span "vs Prev. Period" at bounding box center [110, 22] width 23 height 5
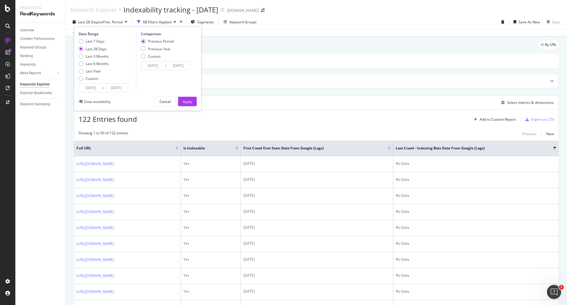
click at [280, 64] on div "Description:" at bounding box center [316, 60] width 485 height 14
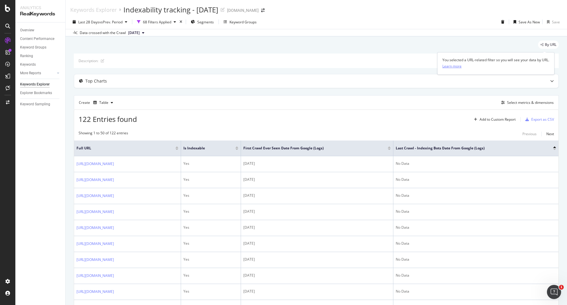
click at [455, 68] on div "Learn more" at bounding box center [452, 66] width 19 height 5
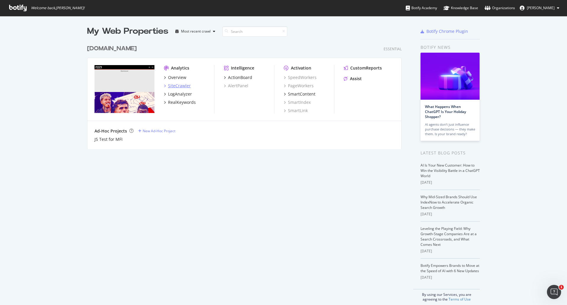
click at [181, 84] on div "SiteCrawler" at bounding box center [179, 86] width 23 height 6
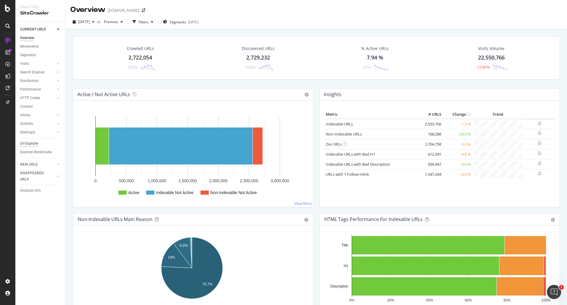
click at [32, 143] on div "Url Explorer" at bounding box center [29, 143] width 18 height 6
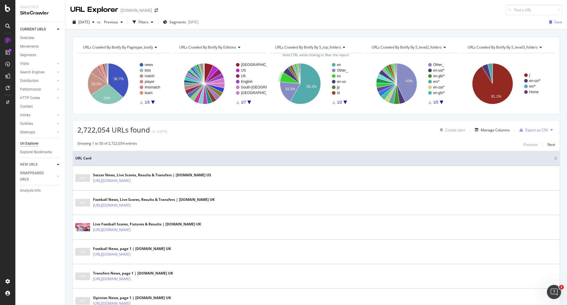
click at [59, 164] on icon at bounding box center [58, 165] width 2 height 4
click at [59, 167] on icon at bounding box center [58, 168] width 2 height 4
click at [48, 92] on div "CustomReports" at bounding box center [36, 91] width 29 height 6
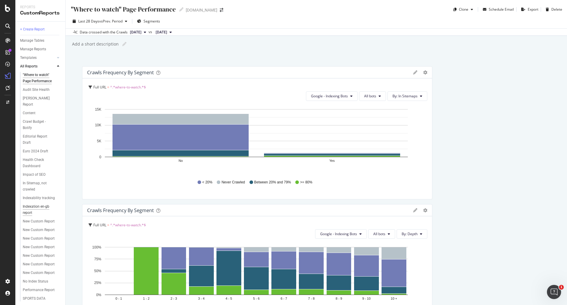
click at [30, 214] on div "Indexation en-gb report" at bounding box center [39, 209] width 33 height 12
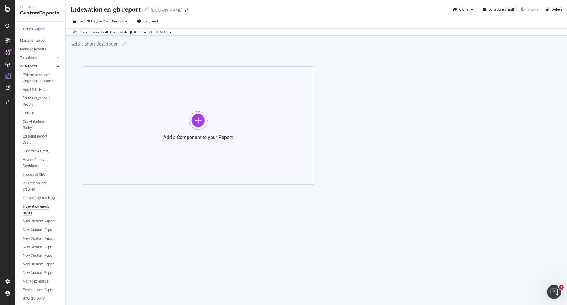
click at [210, 121] on div "Add a Component to your Report" at bounding box center [198, 125] width 232 height 118
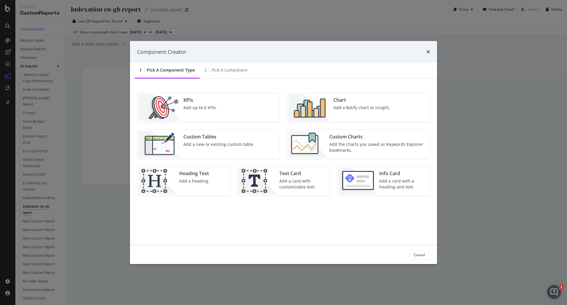
click at [348, 141] on div "Add the charts you saved as Keywords Explorer bookmarks." at bounding box center [378, 147] width 97 height 12
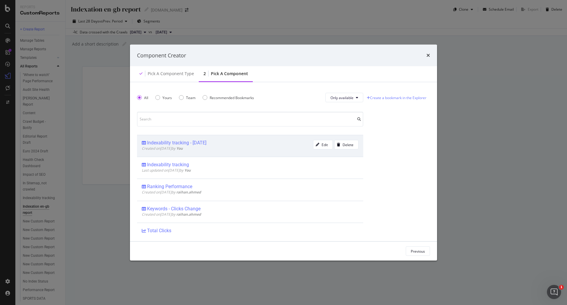
click at [207, 145] on div "Indexability tracking - [DATE]" at bounding box center [176, 143] width 59 height 6
click at [415, 252] on div "Add Component" at bounding box center [412, 250] width 27 height 5
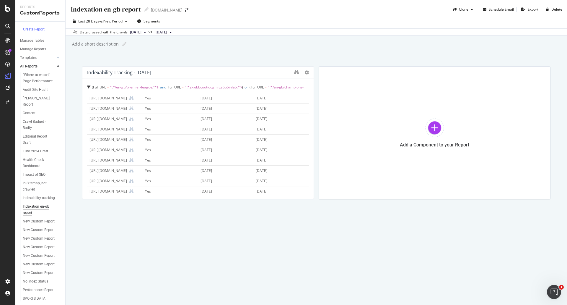
scroll to position [440, 0]
click at [306, 72] on icon at bounding box center [307, 72] width 4 height 4
click at [343, 220] on div "Indexation en-gb report Indexation en-gb report [DOMAIN_NAME] Clone Schedule Em…" at bounding box center [317, 152] width 502 height 305
click at [130, 105] on div "Full URL" at bounding box center [115, 103] width 51 height 5
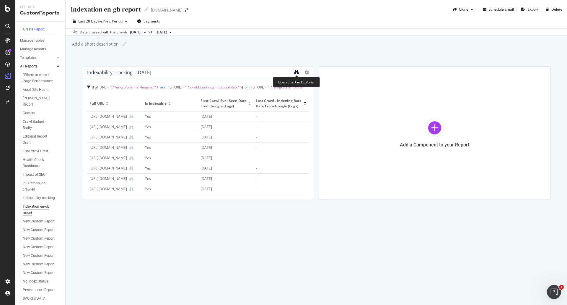
click at [299, 72] on icon "binoculars" at bounding box center [296, 72] width 5 height 5
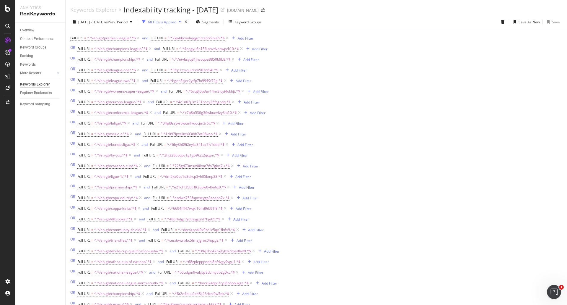
click at [176, 23] on div "68 Filters Applied" at bounding box center [162, 22] width 28 height 5
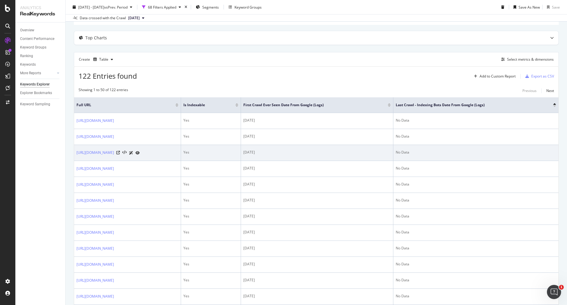
scroll to position [30, 0]
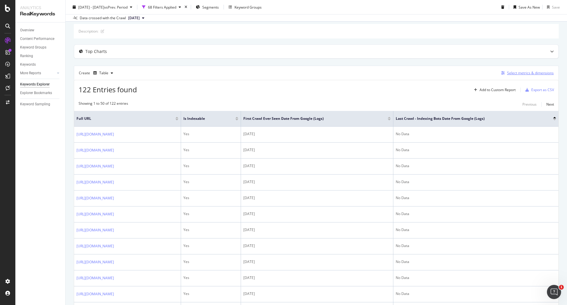
click at [533, 73] on div "Select metrics & dimensions" at bounding box center [530, 72] width 47 height 5
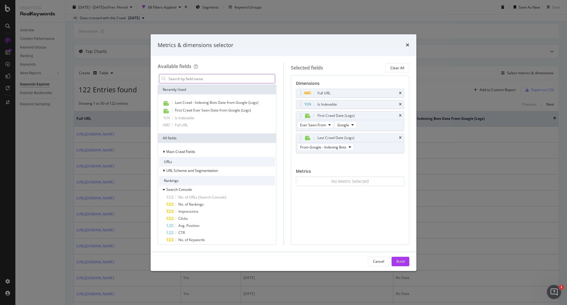
click at [214, 80] on input "modal" at bounding box center [221, 78] width 107 height 9
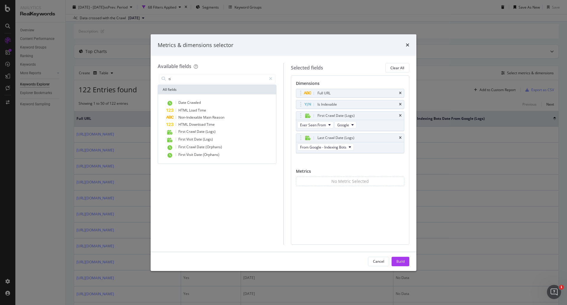
type input "t"
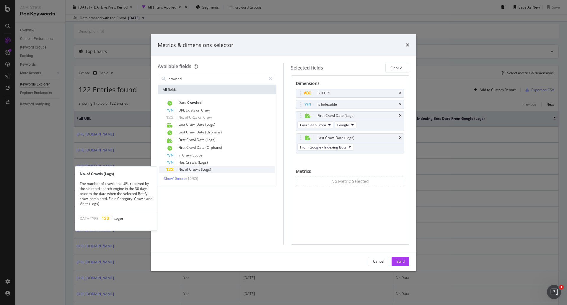
type input "crawled"
click at [204, 171] on span "(Logs)" at bounding box center [206, 169] width 10 height 5
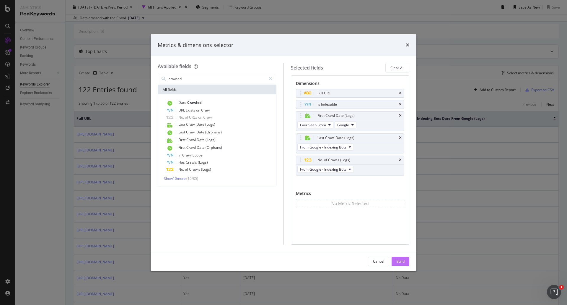
click at [408, 262] on button "Build" at bounding box center [401, 261] width 18 height 9
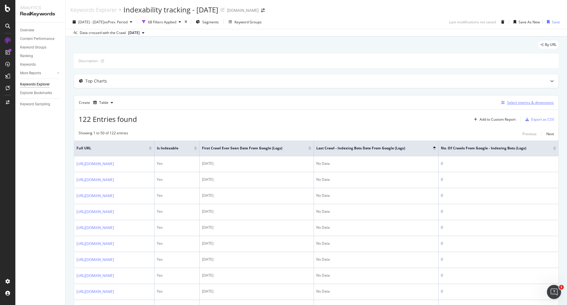
click at [515, 103] on div "Select metrics & dimensions" at bounding box center [530, 102] width 47 height 5
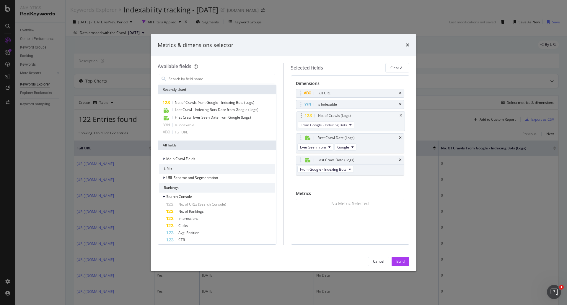
drag, startPoint x: 342, startPoint y: 160, endPoint x: 342, endPoint y: 115, distance: 44.3
click at [342, 115] on body "Analytics RealKeywords Overview Content Performance Keyword Groups Ranking Keyw…" at bounding box center [283, 152] width 567 height 305
click at [406, 261] on button "Build" at bounding box center [401, 261] width 18 height 9
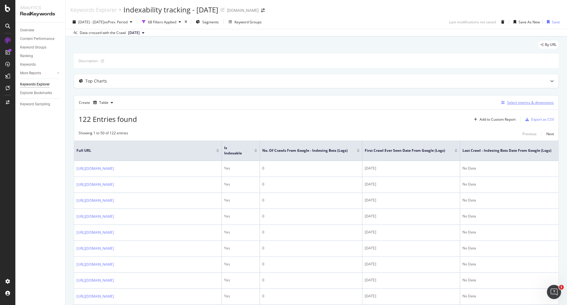
click at [517, 103] on div "Select metrics & dimensions" at bounding box center [530, 102] width 47 height 5
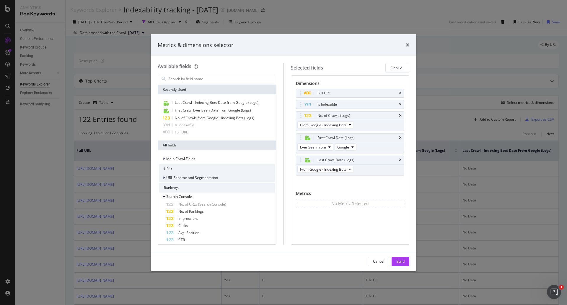
click at [198, 178] on span "URL Scheme and Segmentation" at bounding box center [192, 177] width 52 height 5
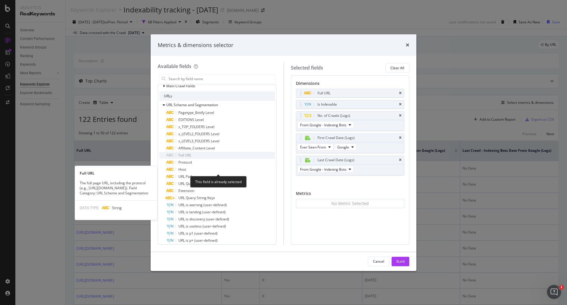
scroll to position [59, 0]
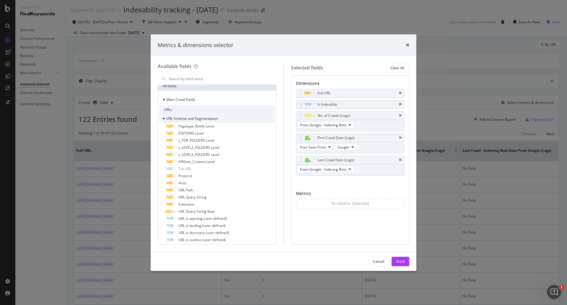
click at [189, 119] on span "URL Scheme and Segmentation" at bounding box center [192, 118] width 52 height 5
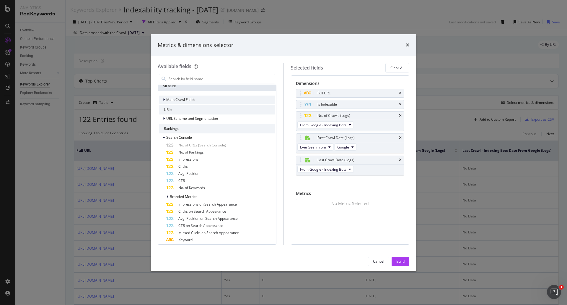
click at [183, 99] on span "Main Crawl Fields" at bounding box center [180, 99] width 29 height 5
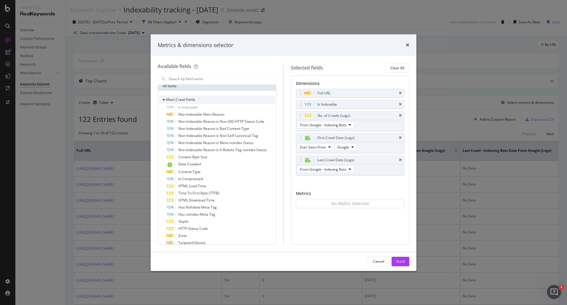
click at [183, 99] on span "Main Crawl Fields" at bounding box center [180, 99] width 29 height 5
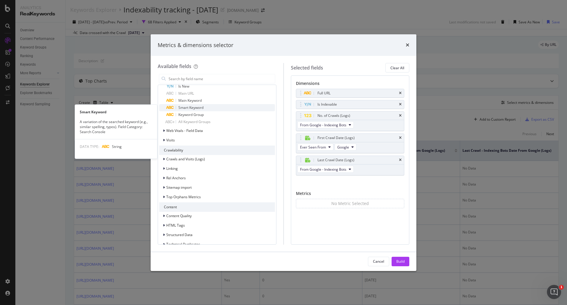
scroll to position [473, 0]
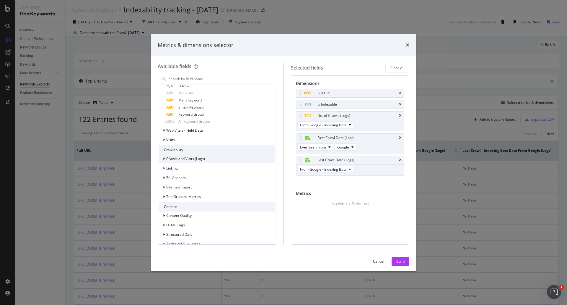
click at [213, 159] on div "Crawls and Visits (Logs)" at bounding box center [217, 159] width 116 height 8
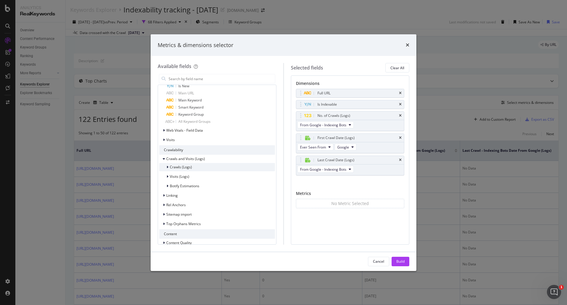
click at [214, 166] on div "Crawls (Logs)" at bounding box center [217, 167] width 116 height 8
